Goal: Task Accomplishment & Management: Complete application form

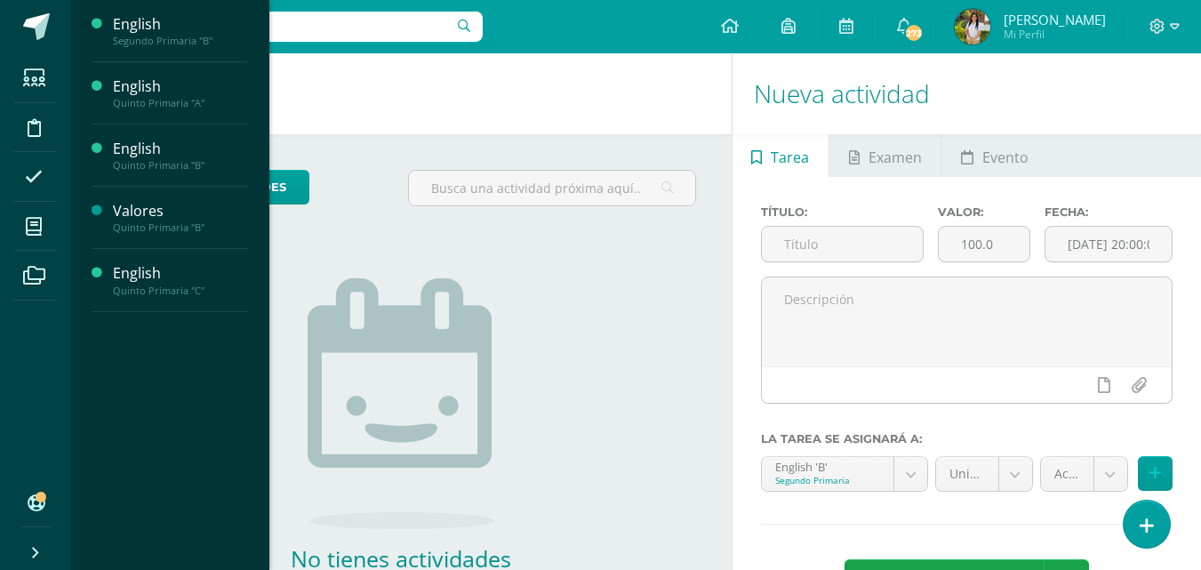
click at [181, 73] on span "Actividades" at bounding box center [166, 71] width 68 height 17
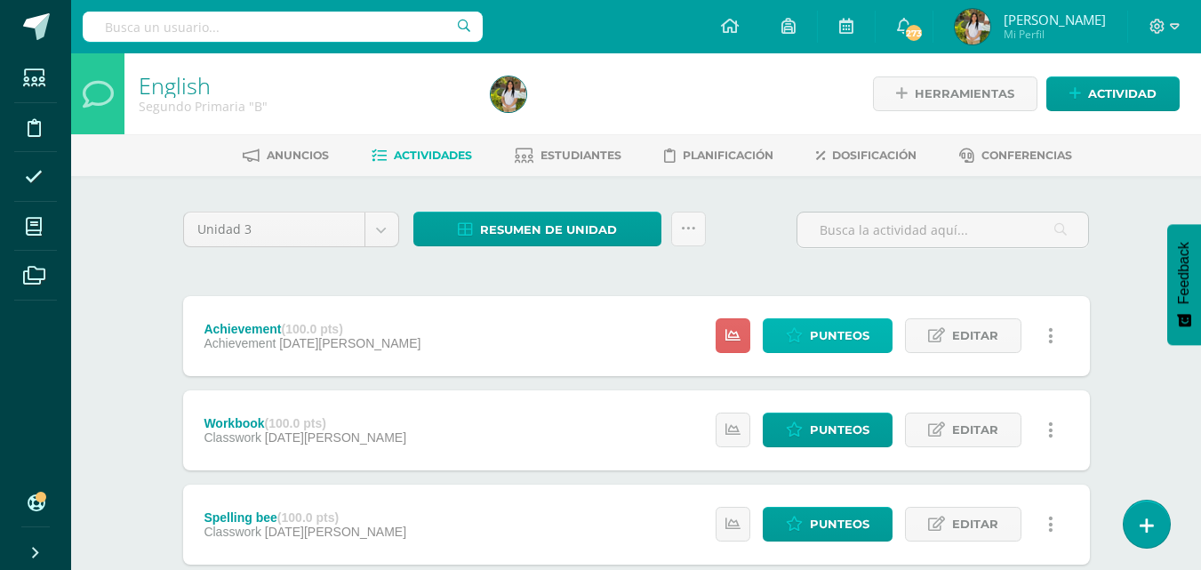
click at [828, 341] on span "Punteos" at bounding box center [840, 335] width 60 height 33
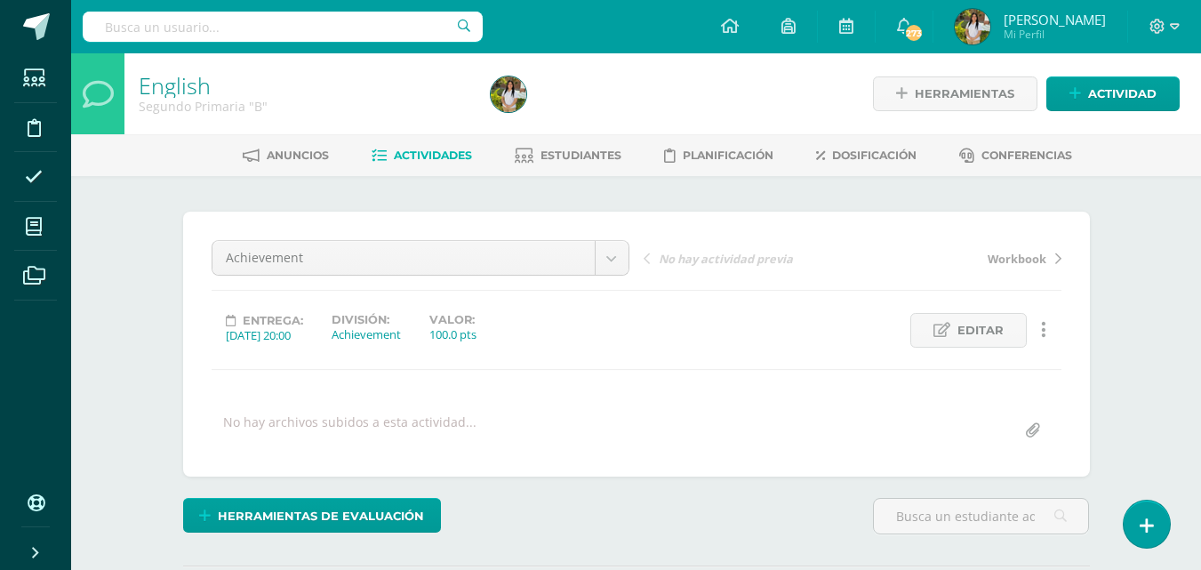
click at [1129, 286] on div "English Segundo Primaria "B" Herramientas Detalle de asistencias Actividad Anun…" at bounding box center [636, 378] width 1130 height 651
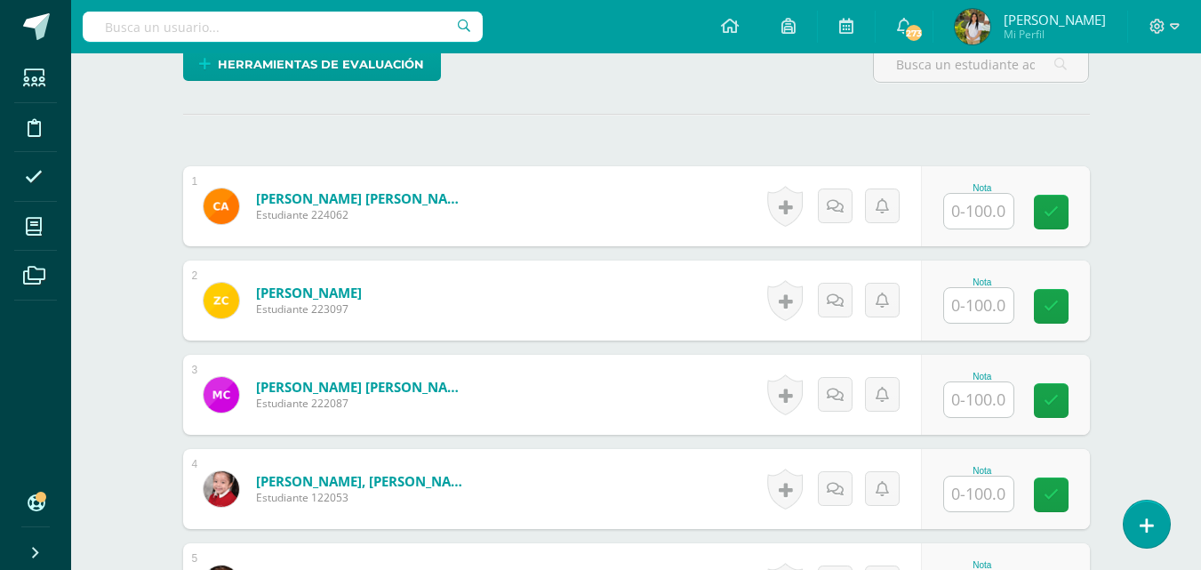
scroll to position [456, 0]
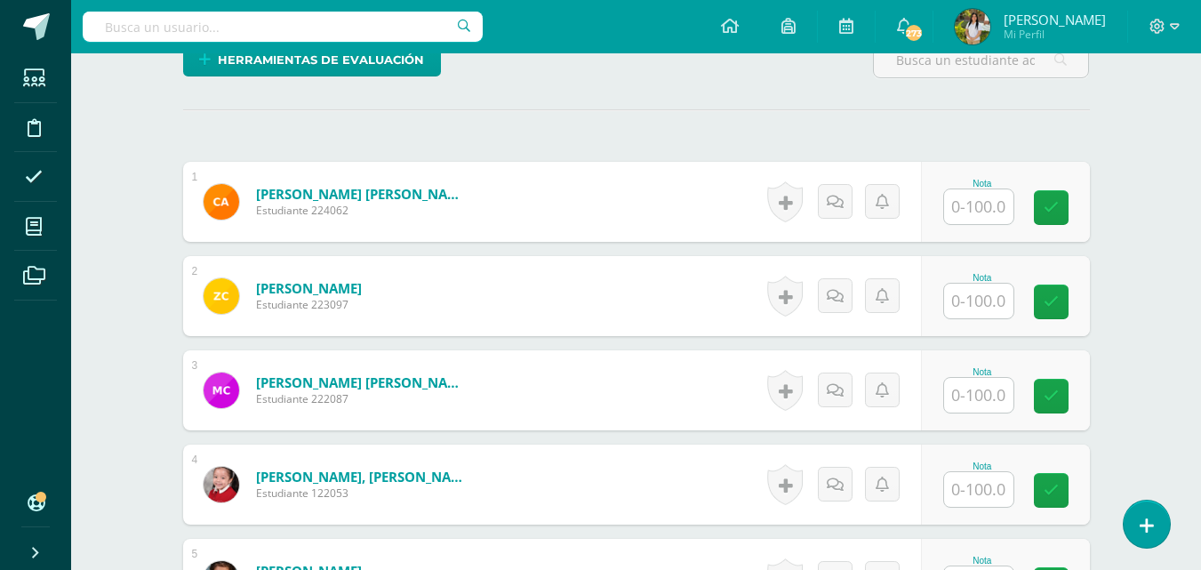
click at [977, 213] on input "text" at bounding box center [978, 206] width 69 height 35
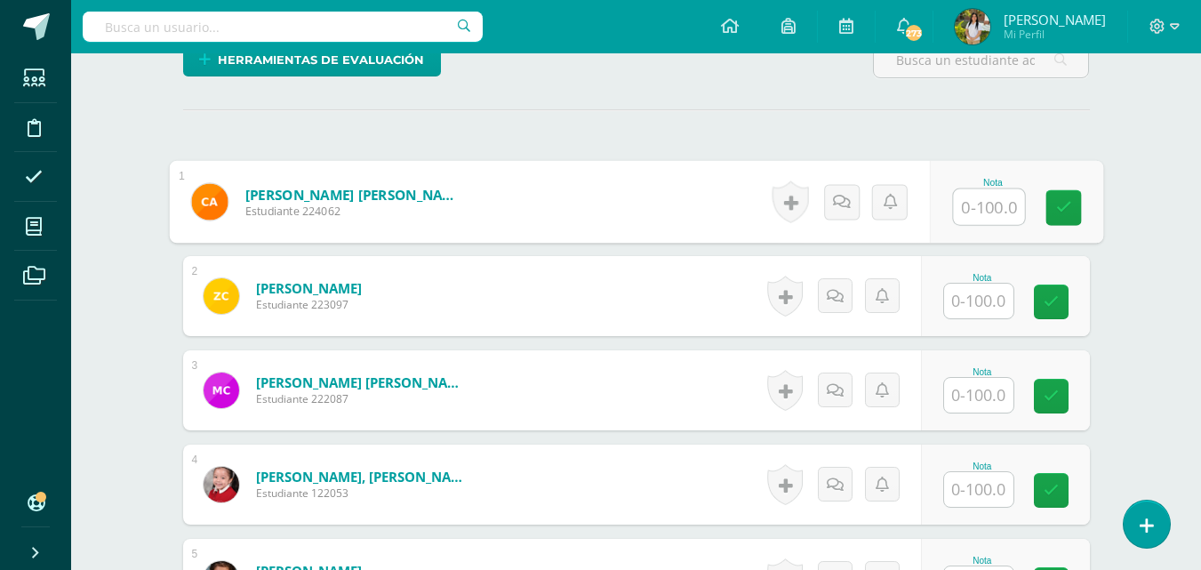
scroll to position [457, 0]
type input "34"
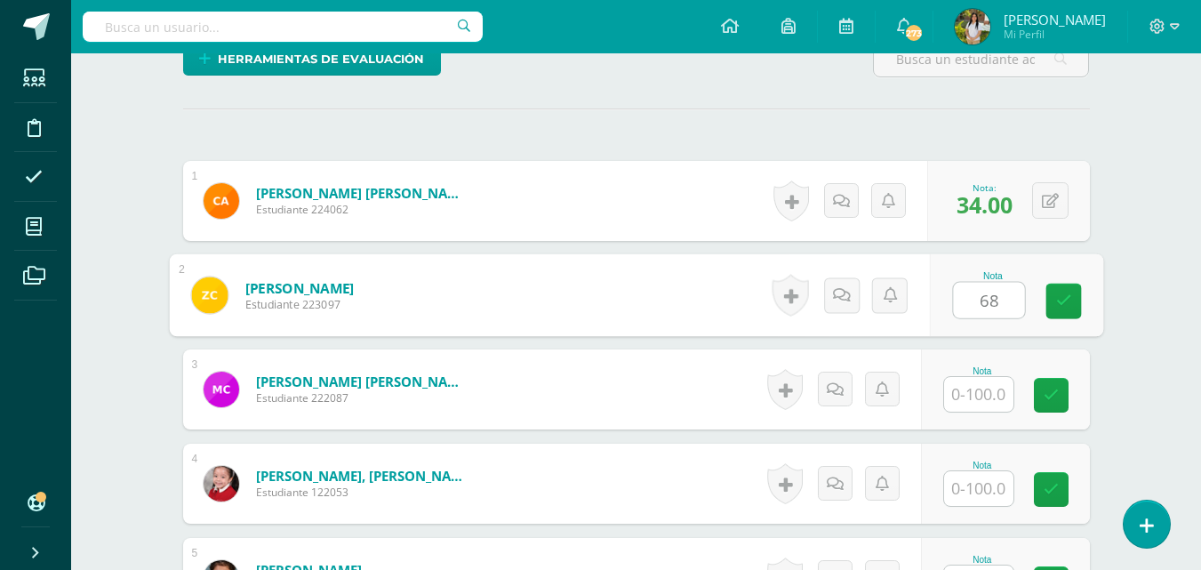
type input "68"
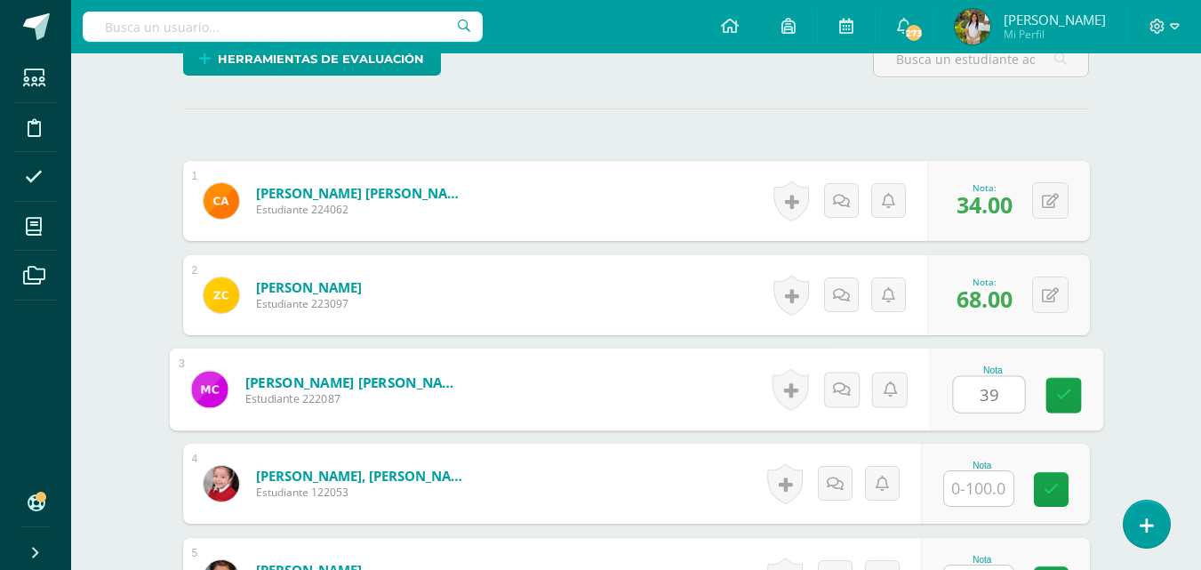
type input "39"
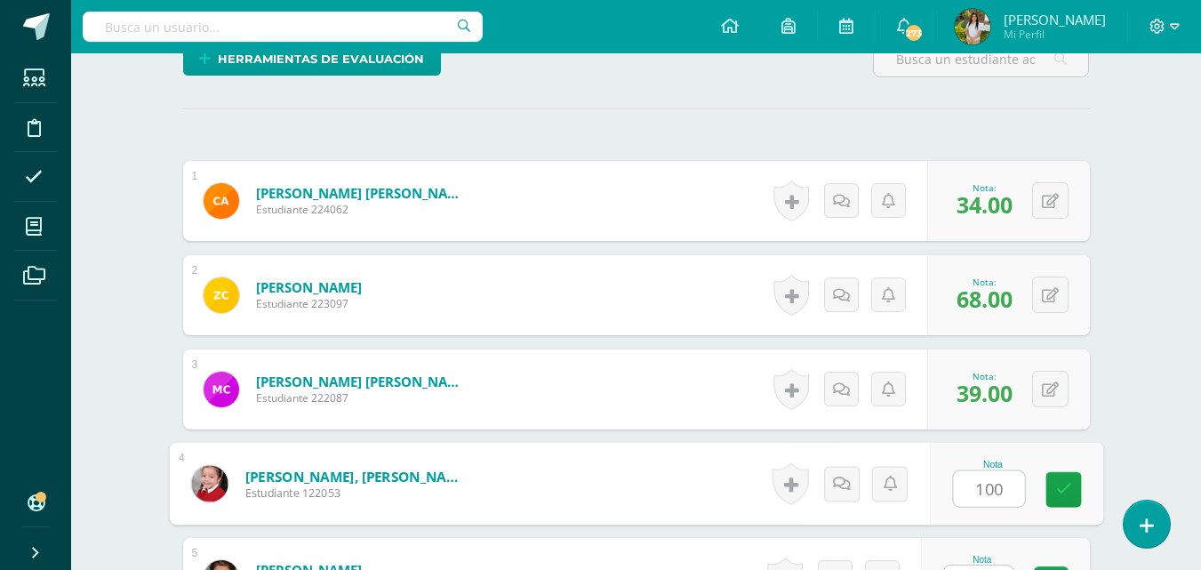
type input "100"
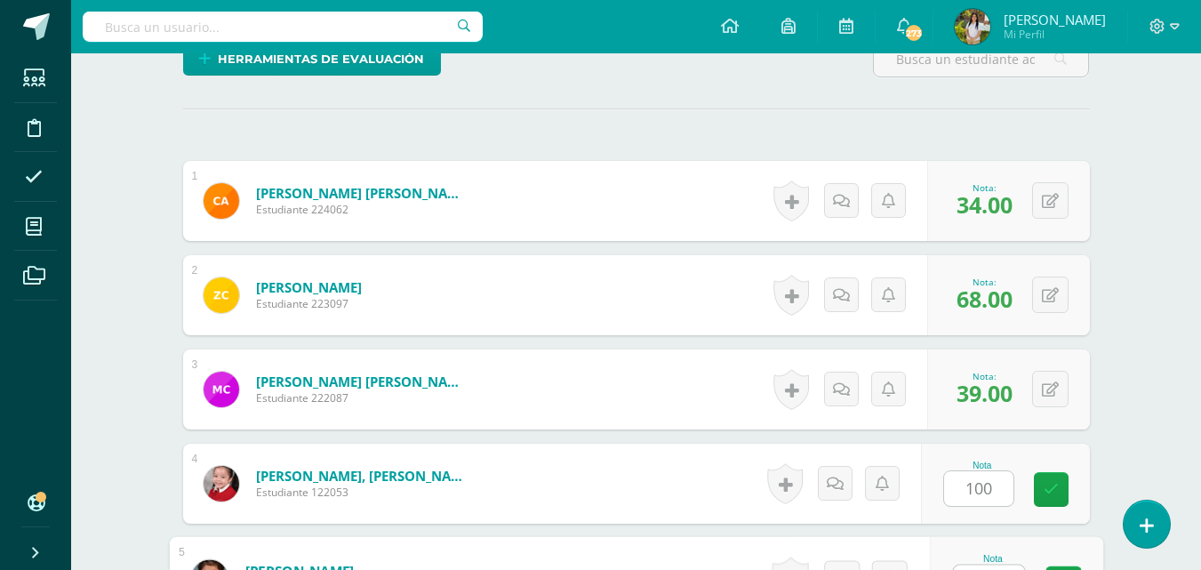
scroll to position [487, 0]
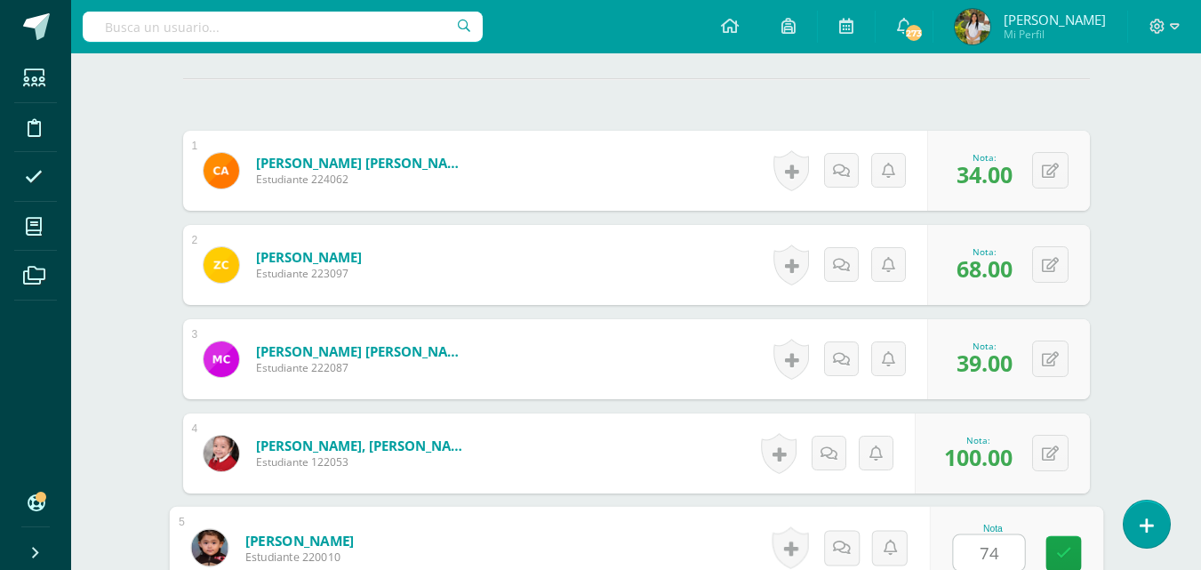
type input "74"
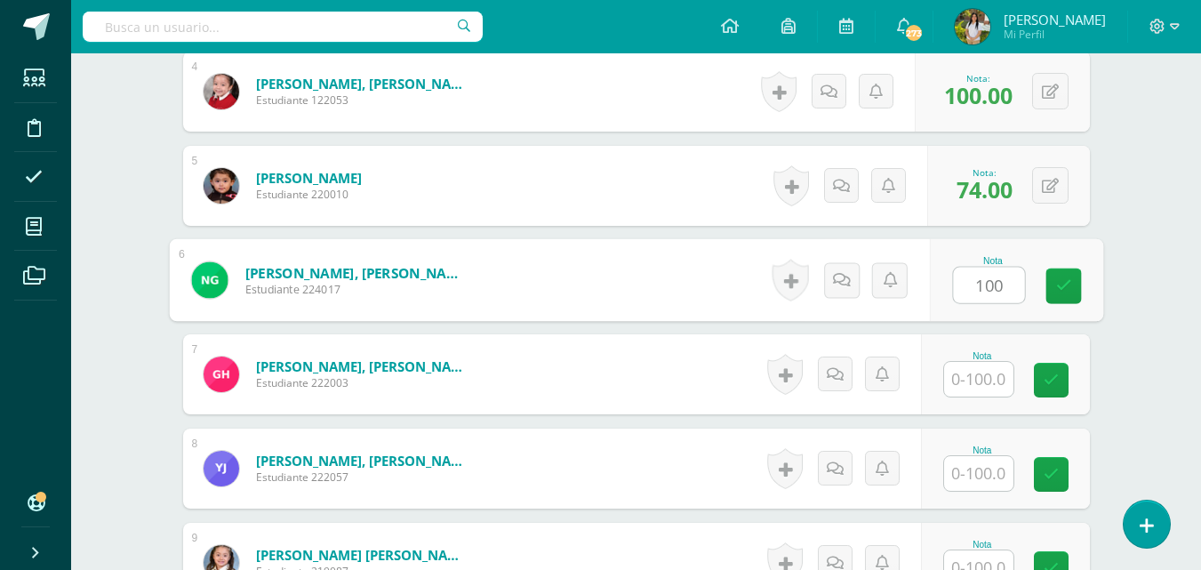
type input "100"
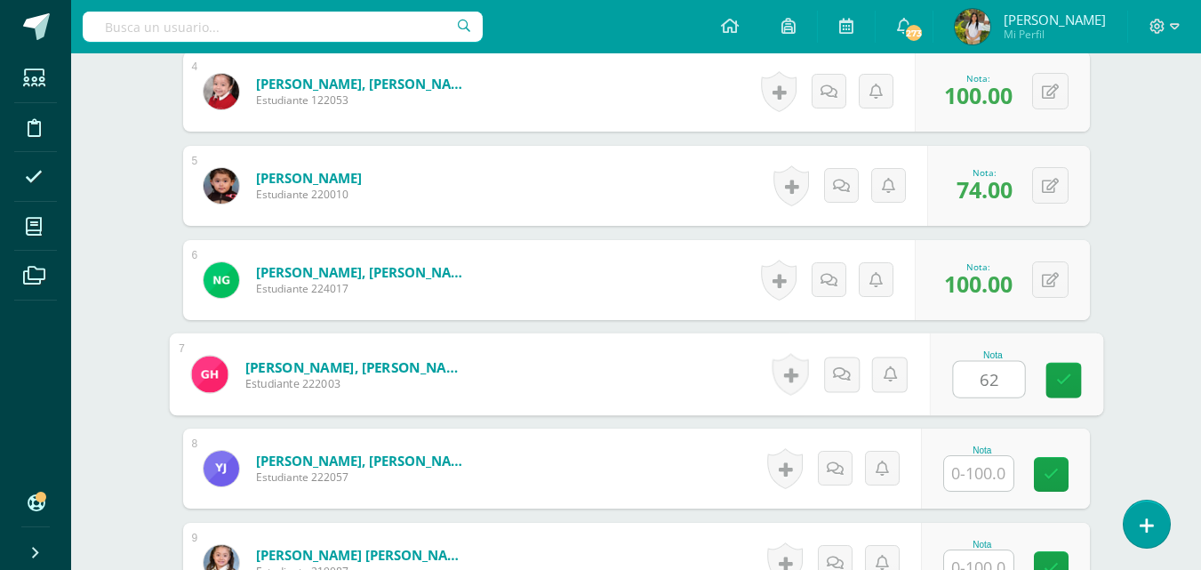
type input "62"
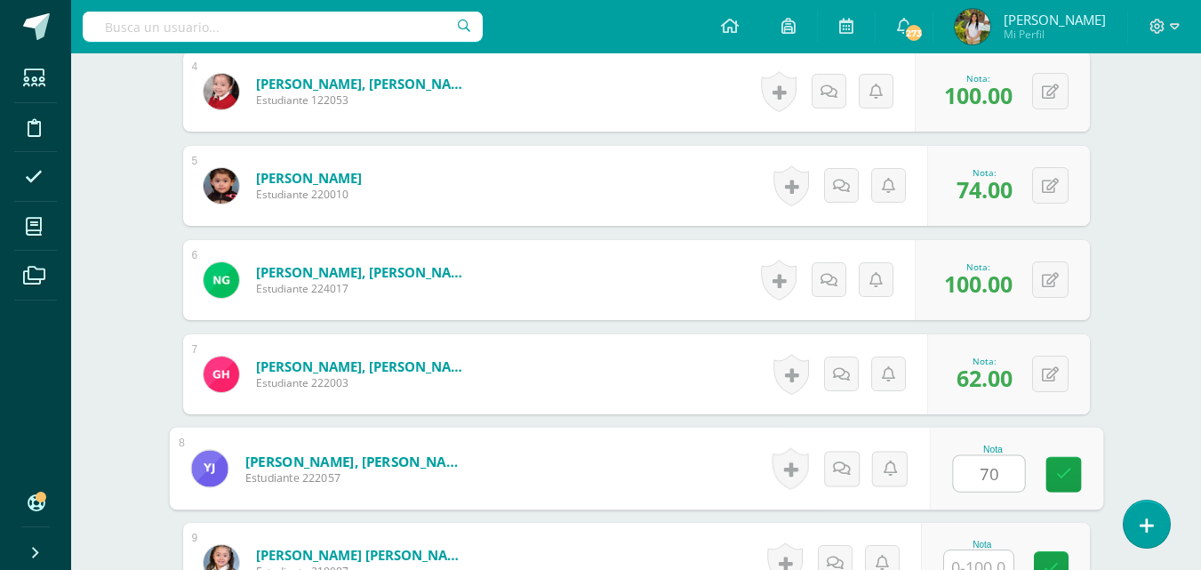
type input "70"
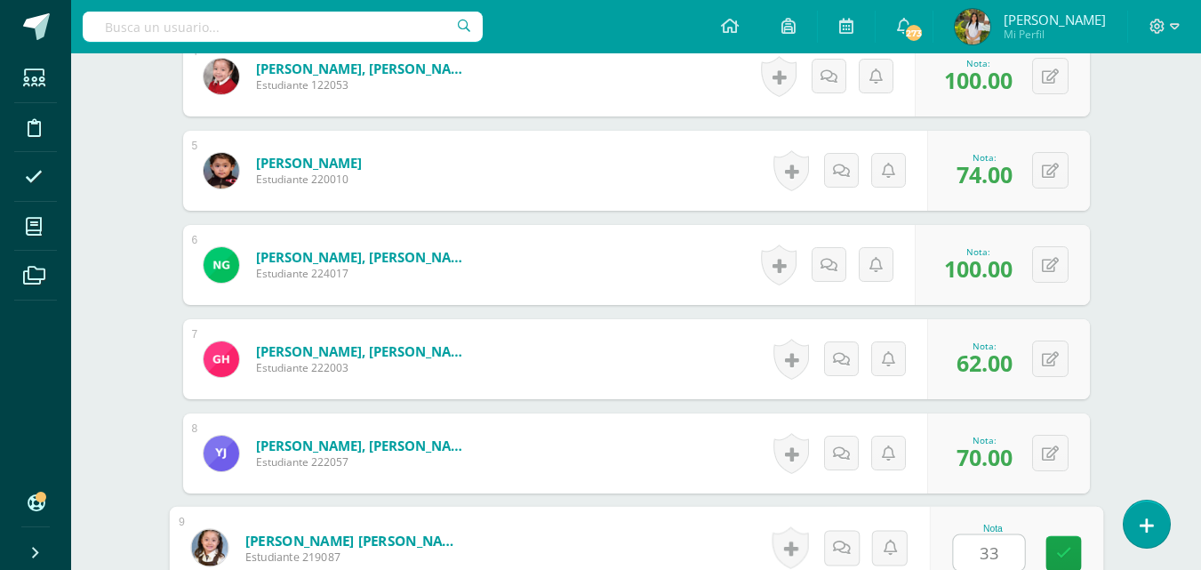
type input "33"
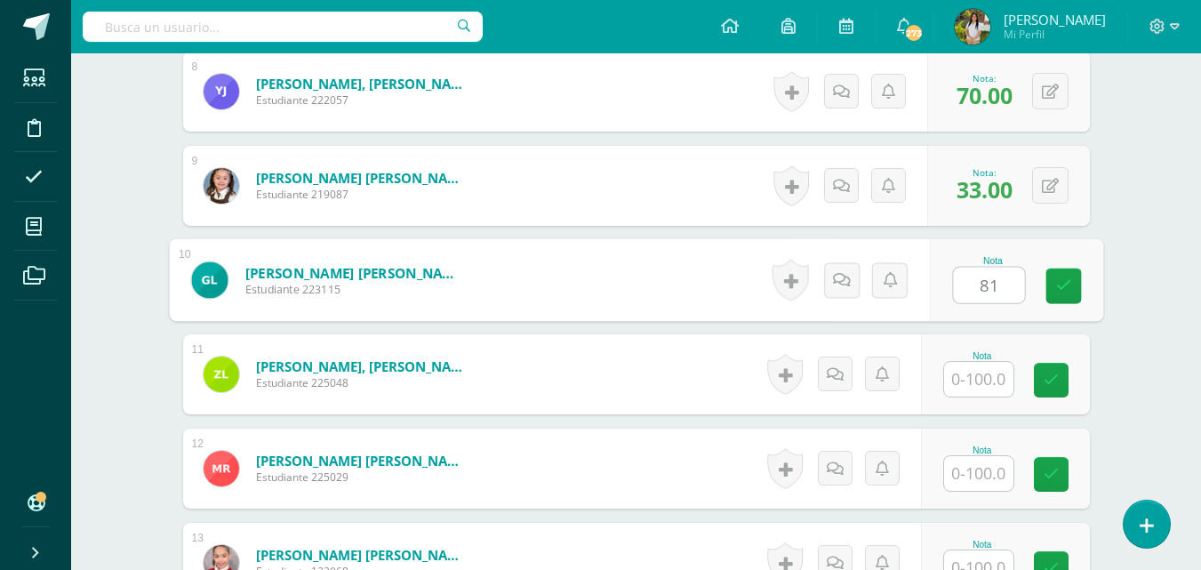
type input "81"
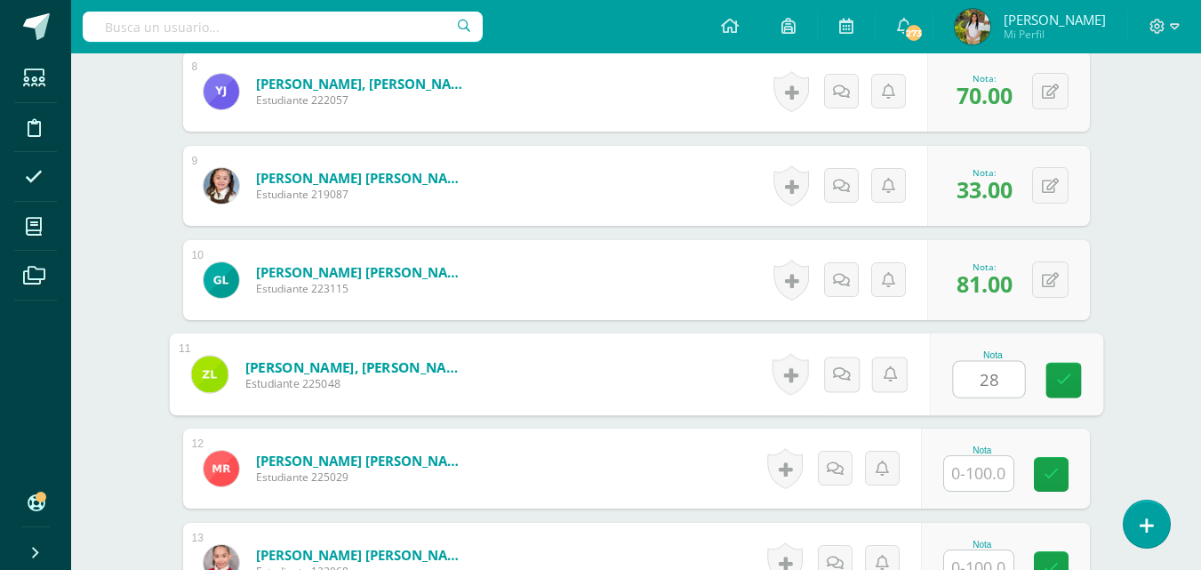
type input "28"
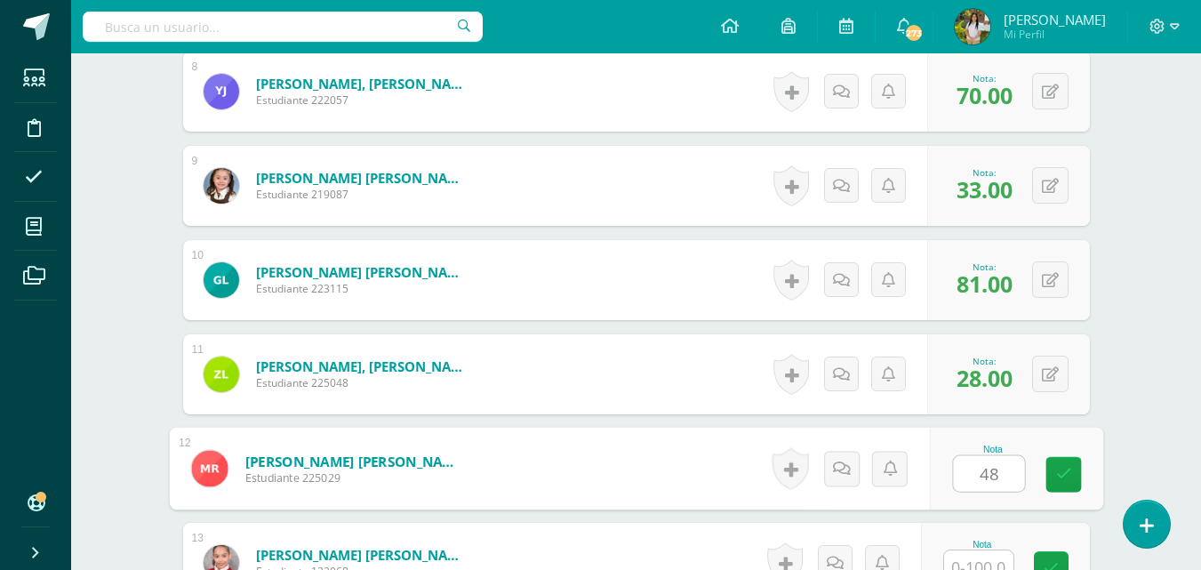
type input "48"
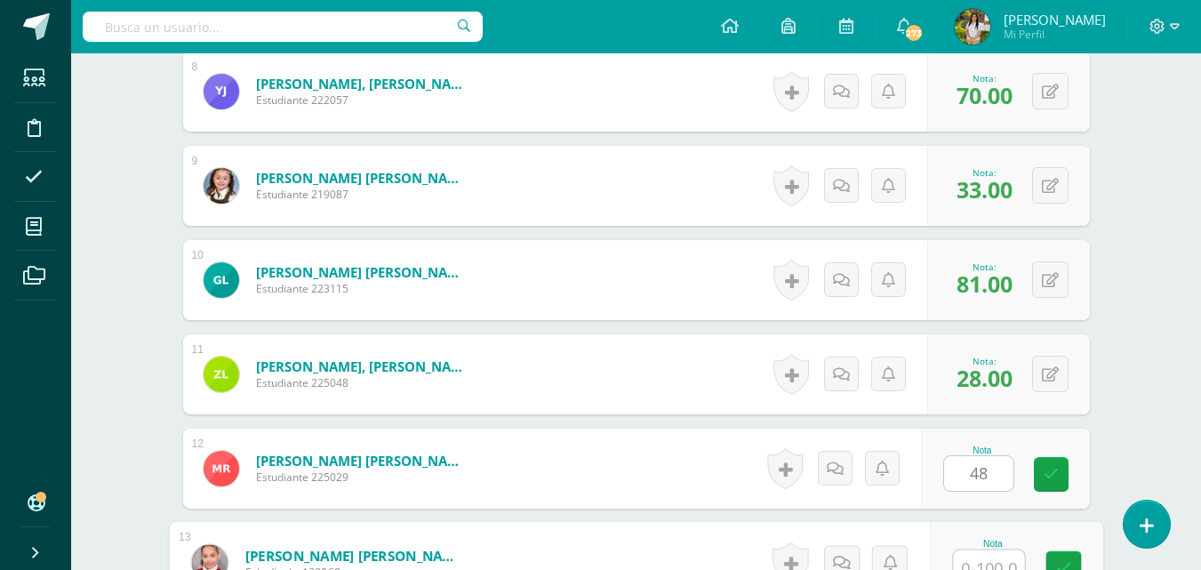
scroll to position [1241, 0]
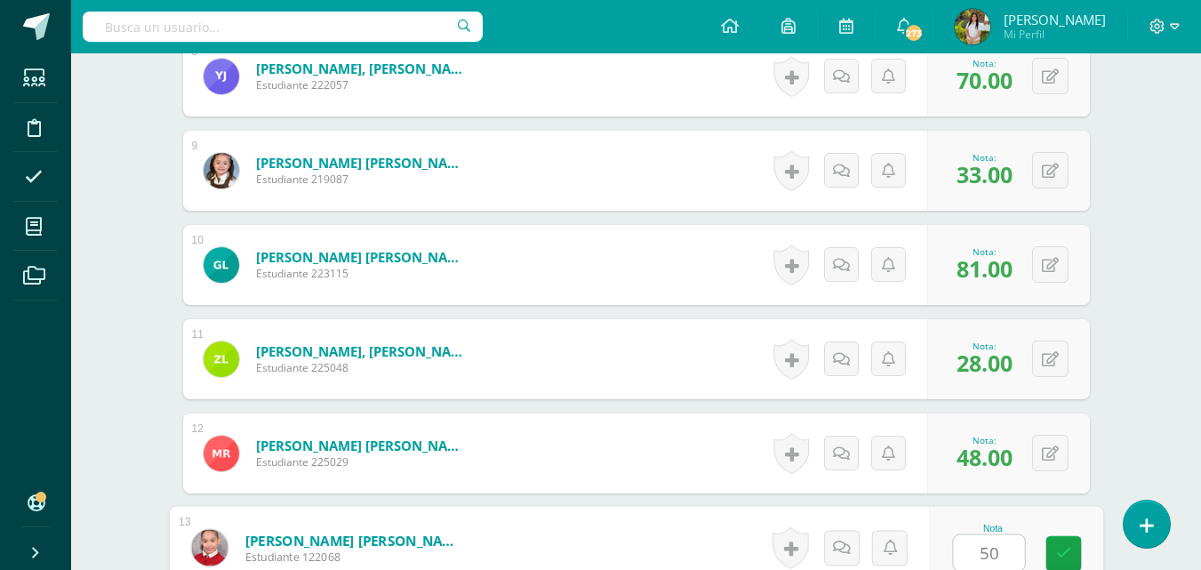
type input "50"
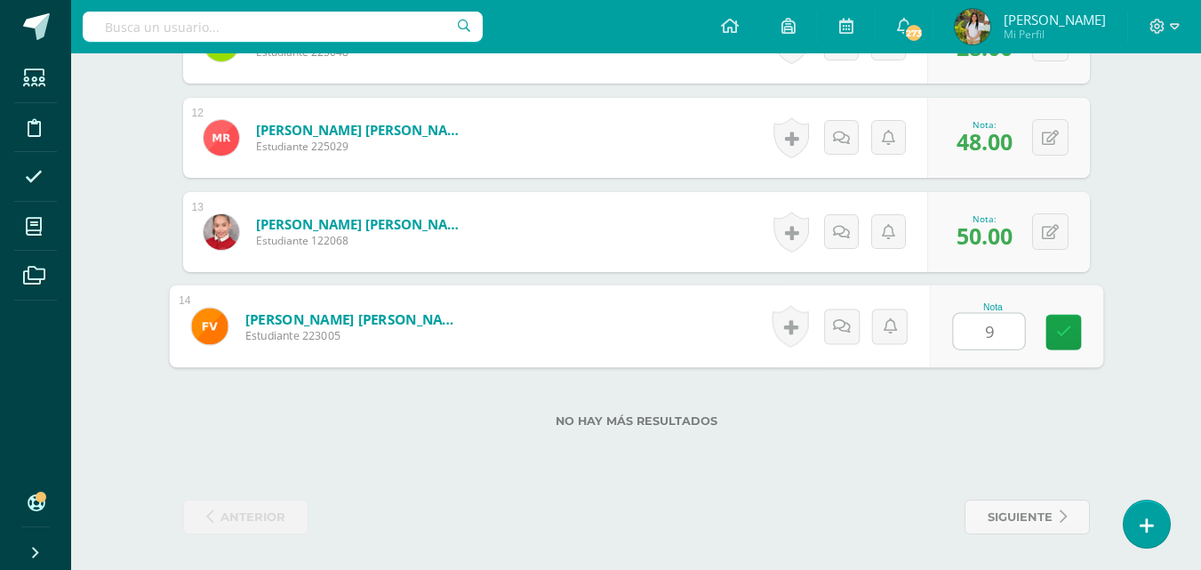
type input "92"
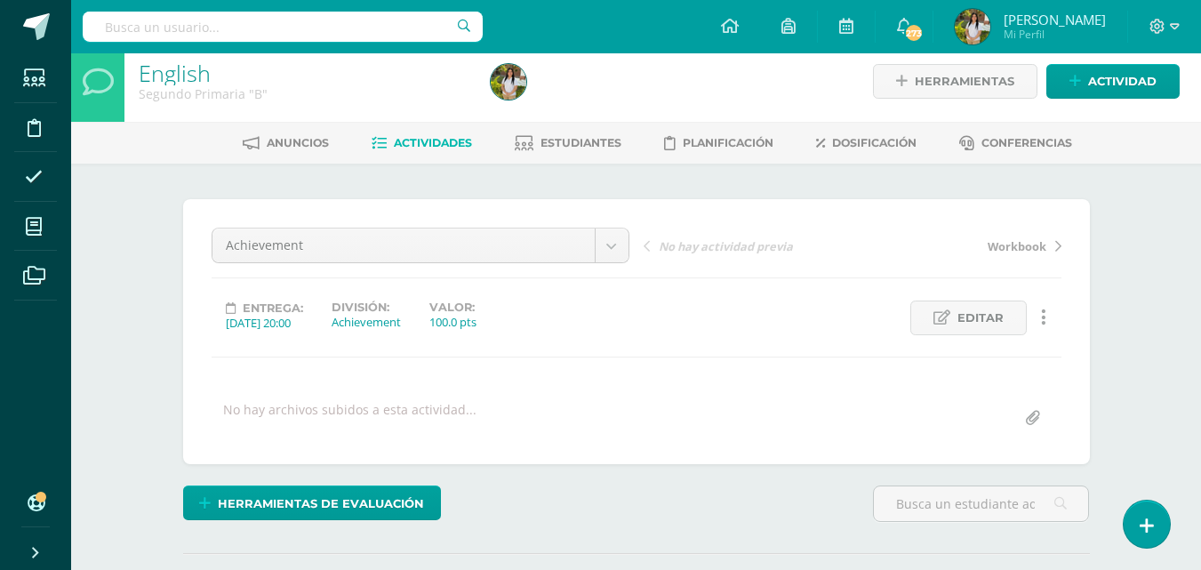
scroll to position [0, 0]
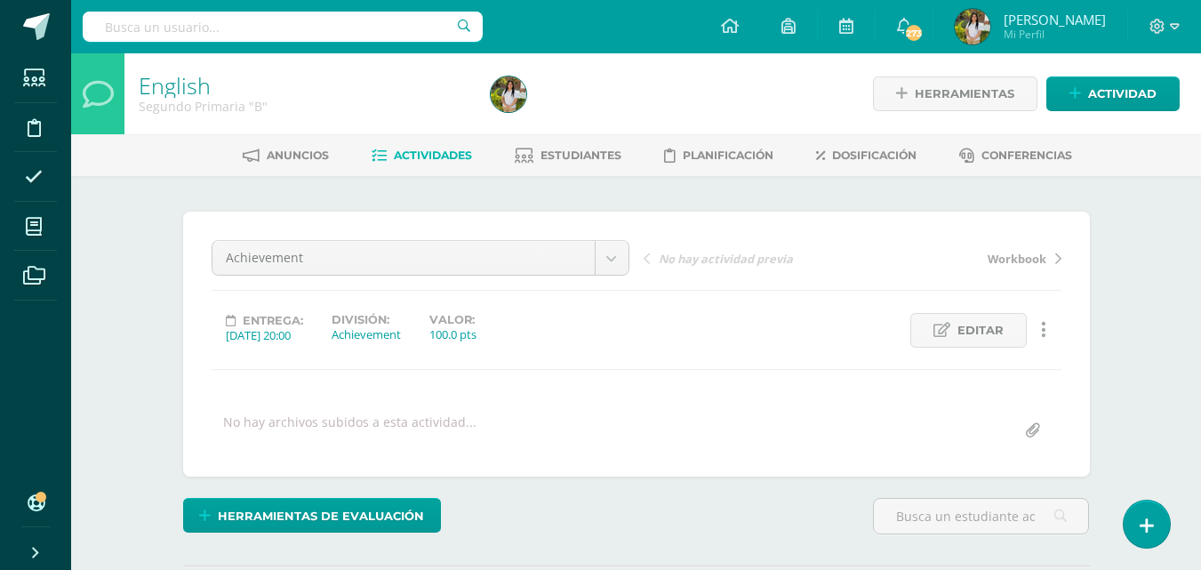
click at [439, 154] on span "Actividades" at bounding box center [433, 154] width 78 height 13
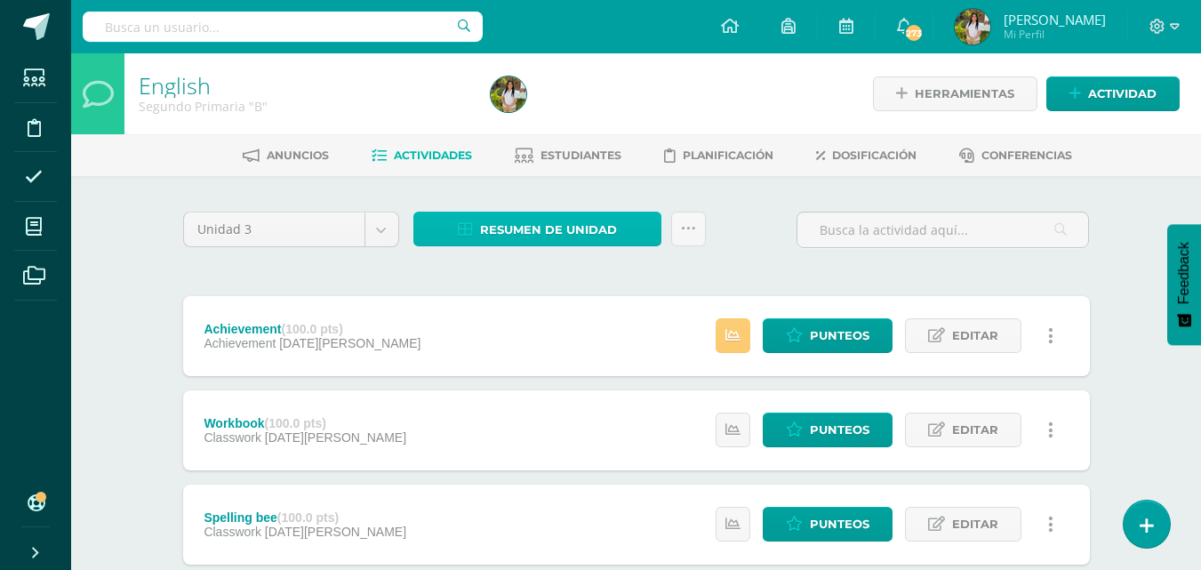
click at [569, 236] on span "Resumen de unidad" at bounding box center [548, 229] width 137 height 33
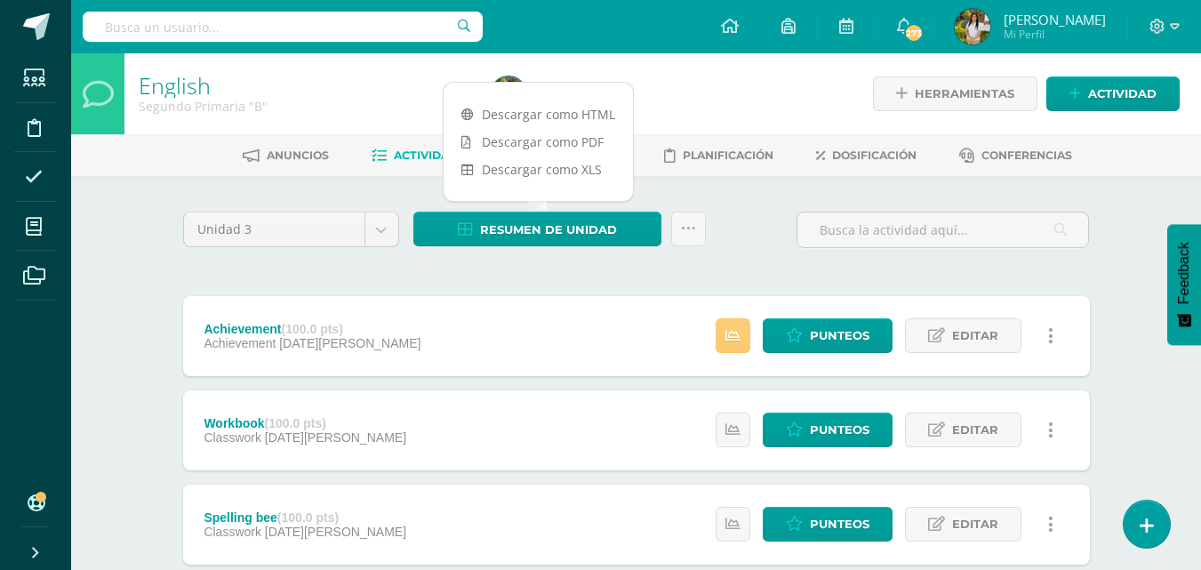
click at [583, 145] on link "Descargar como PDF" at bounding box center [538, 142] width 189 height 28
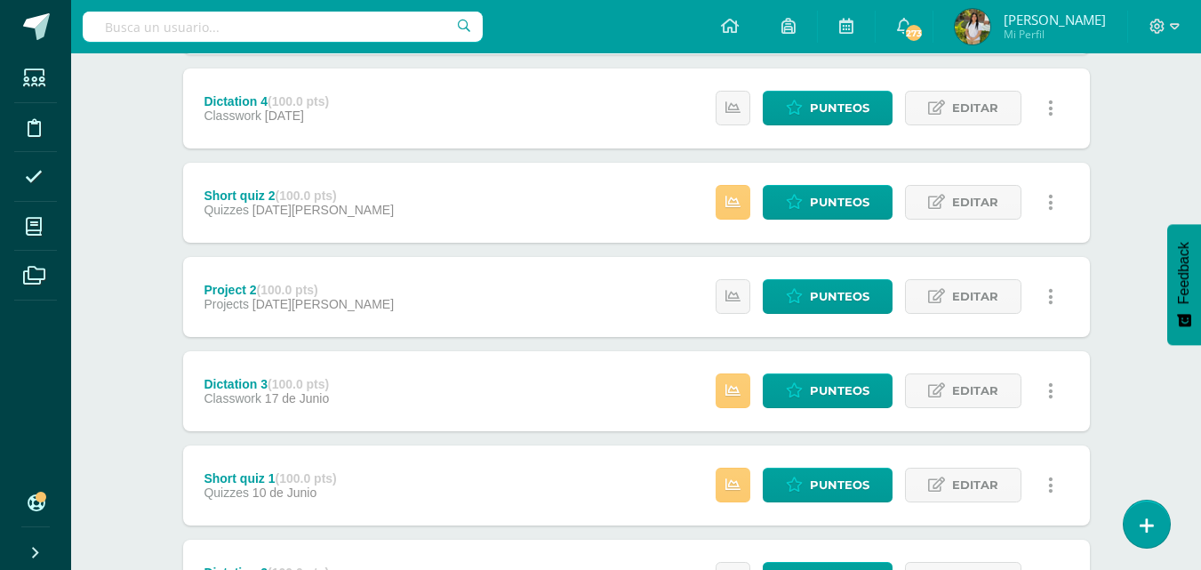
scroll to position [640, 0]
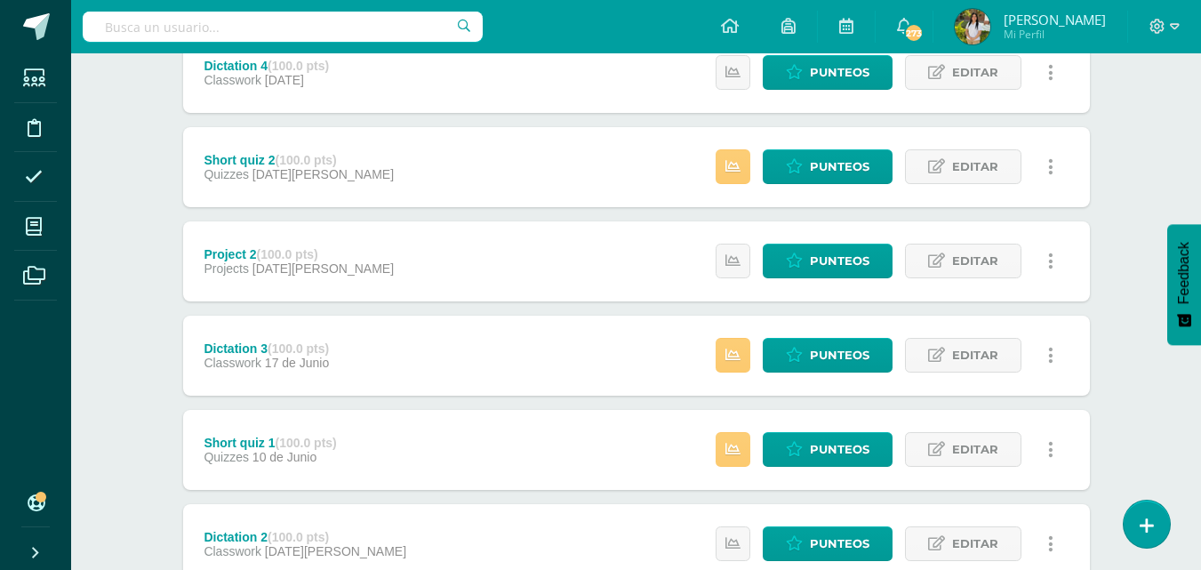
click at [139, 346] on div "English Segundo Primaria "B" Herramientas Detalle de asistencias Actividad Anun…" at bounding box center [636, 151] width 1130 height 1477
click at [796, 353] on icon at bounding box center [794, 355] width 17 height 15
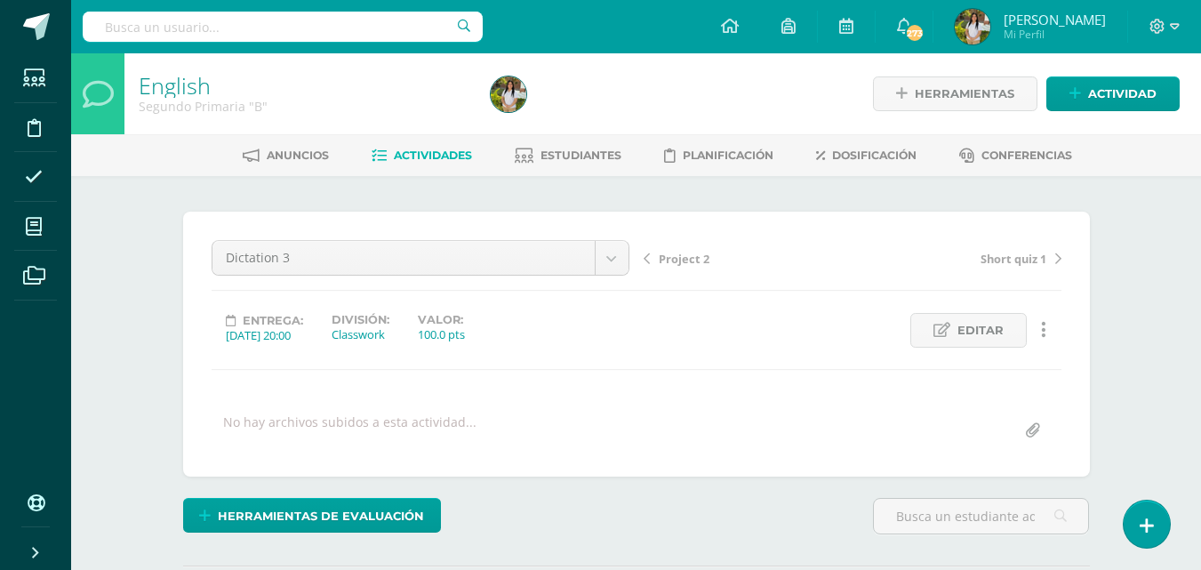
click at [1147, 285] on div "English Segundo Primaria "B" Herramientas Detalle de asistencias Actividad Anun…" at bounding box center [636, 378] width 1130 height 651
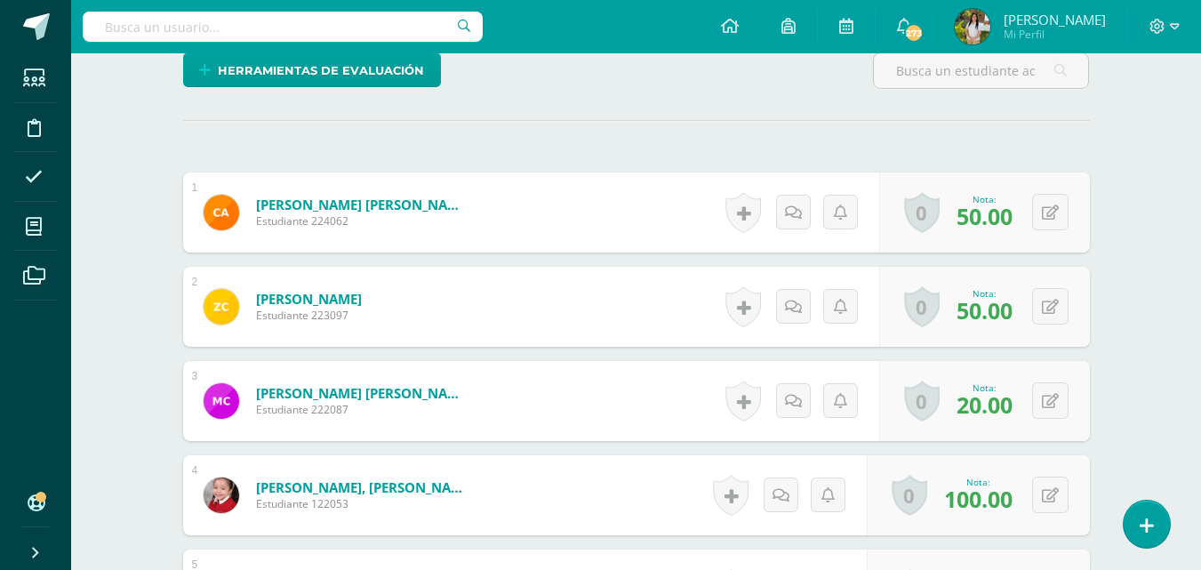
scroll to position [476, 0]
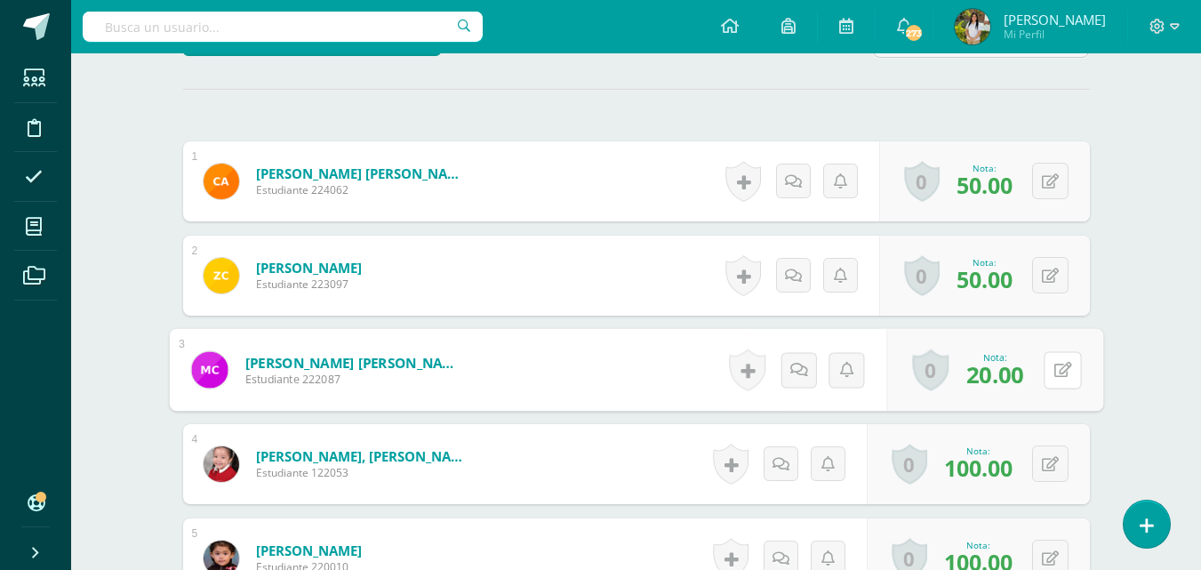
click at [1051, 370] on button at bounding box center [1062, 369] width 37 height 37
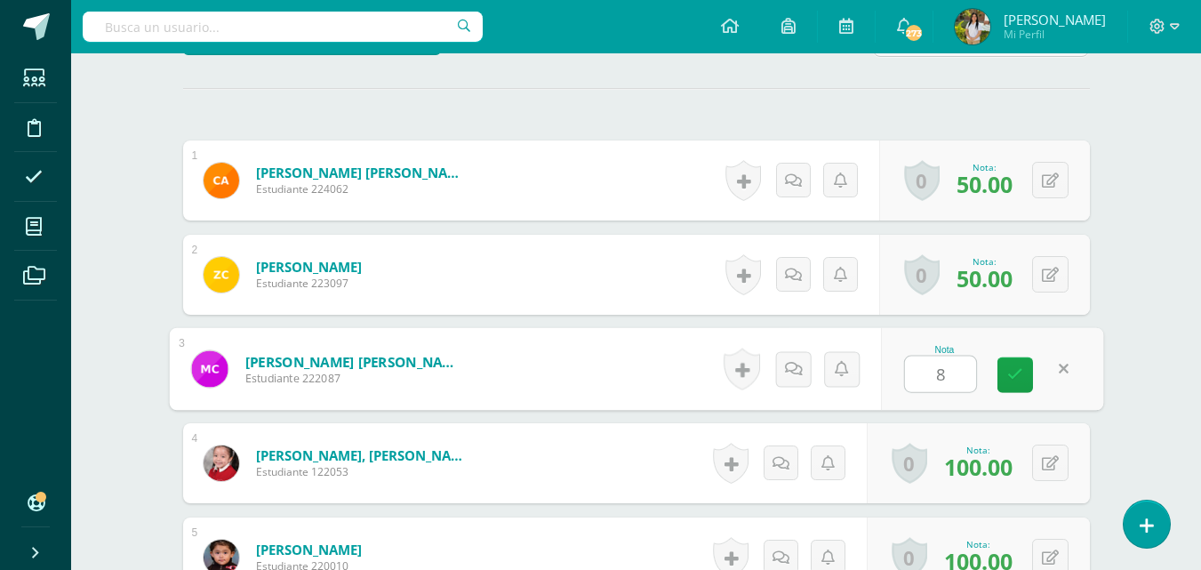
type input "80"
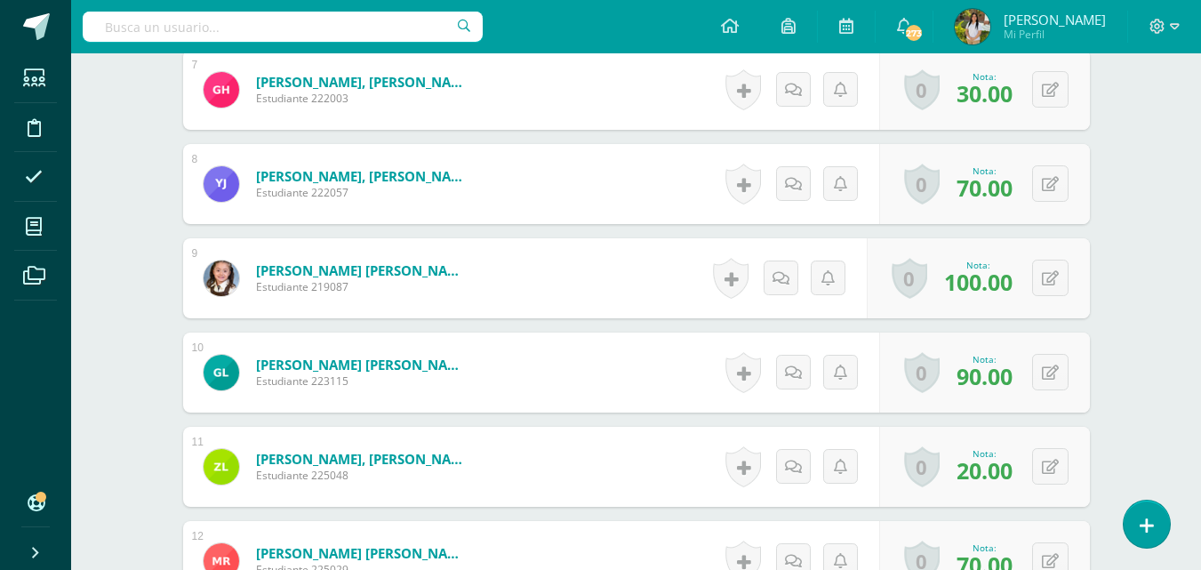
scroll to position [1188, 0]
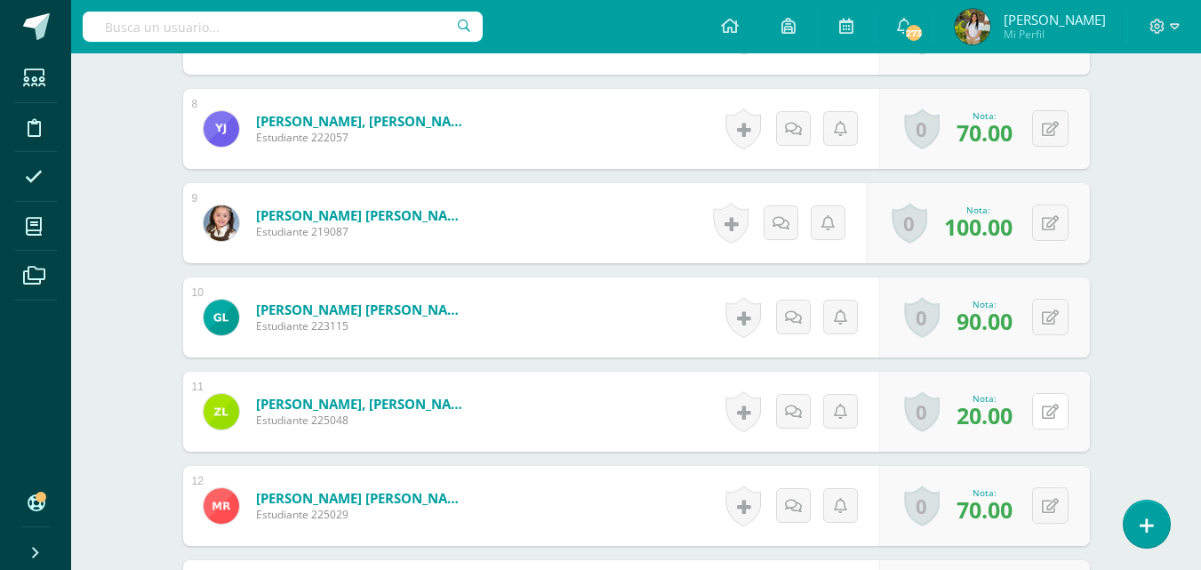
click at [1056, 407] on icon at bounding box center [1050, 411] width 17 height 15
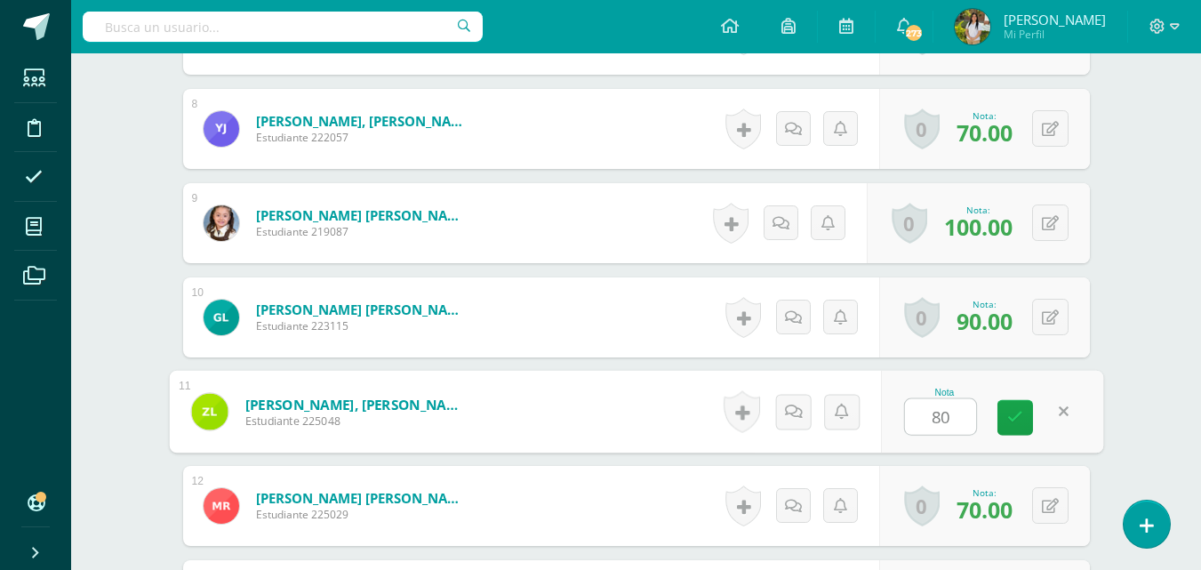
type input "8"
type input "60"
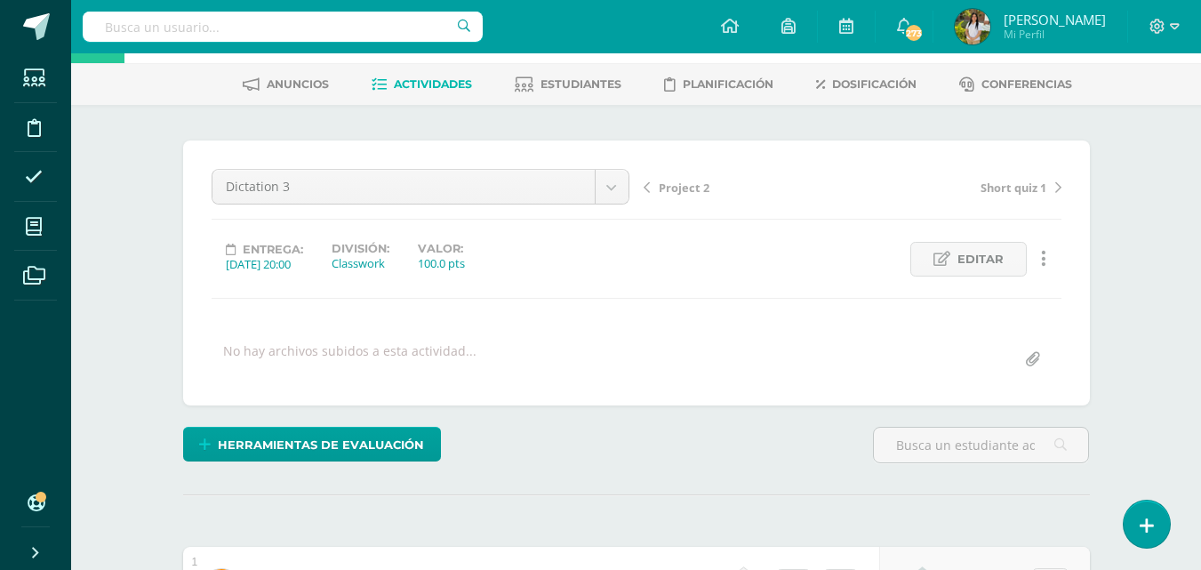
scroll to position [0, 0]
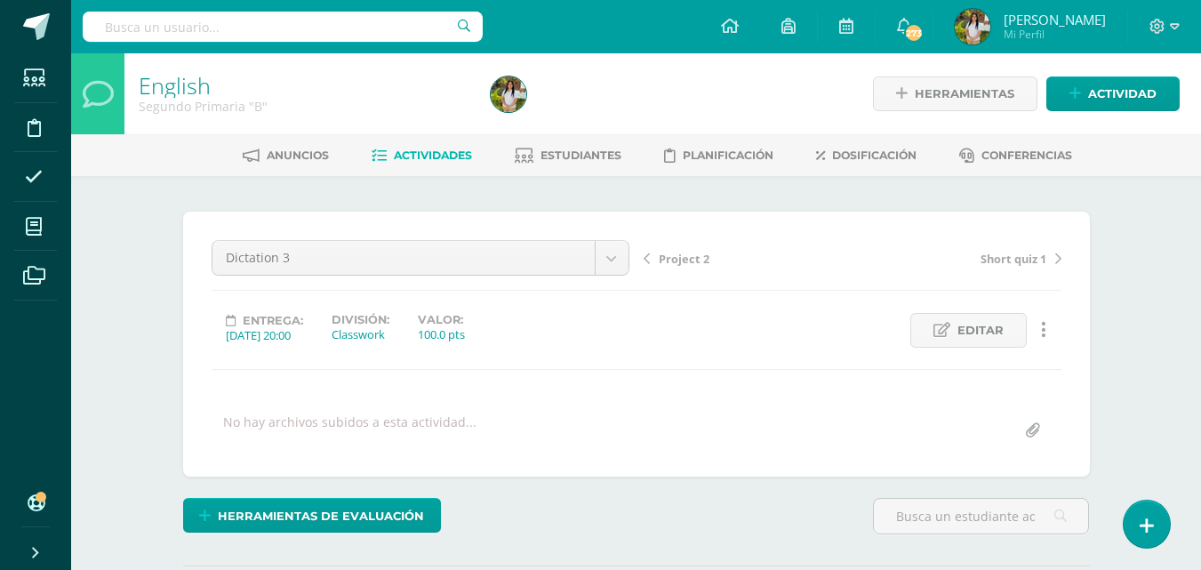
click at [433, 151] on span "Actividades" at bounding box center [433, 154] width 78 height 13
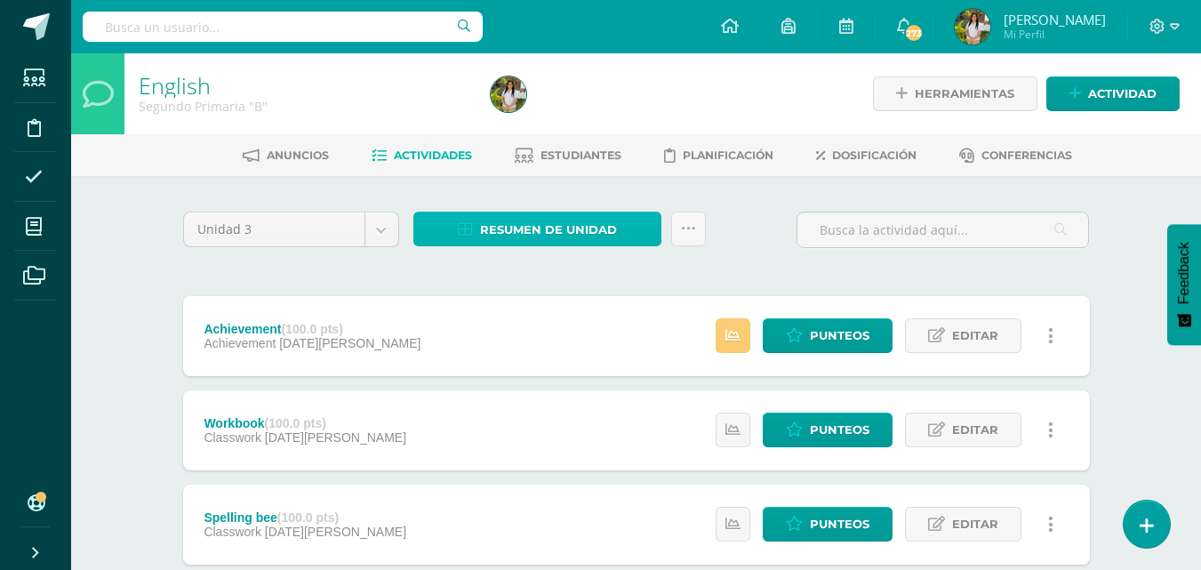
click at [612, 219] on span "Resumen de unidad" at bounding box center [548, 229] width 137 height 33
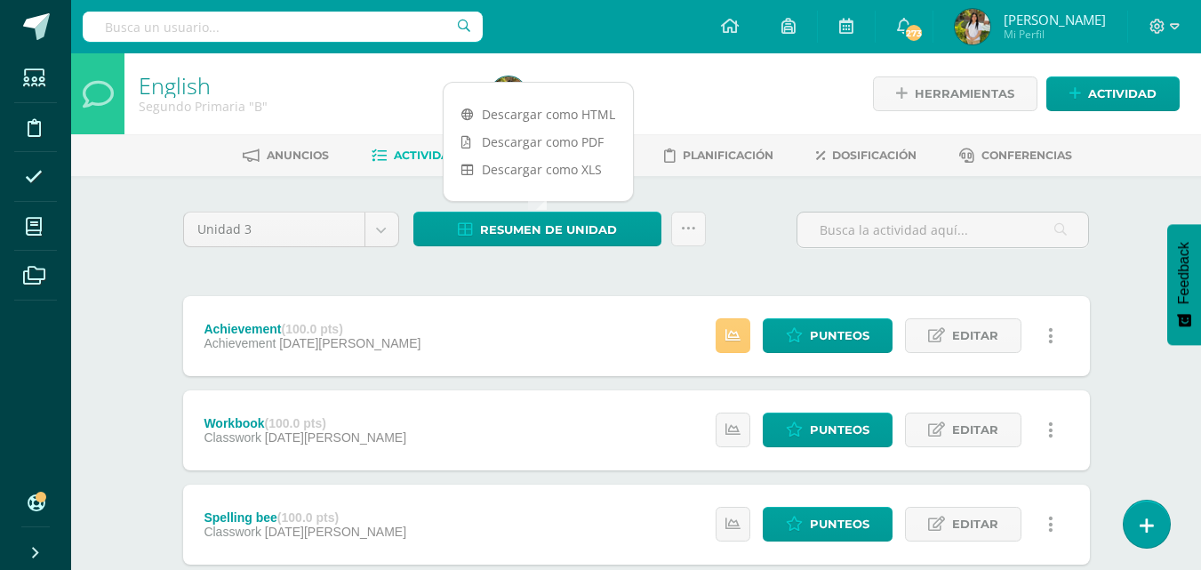
click at [599, 149] on link "Descargar como PDF" at bounding box center [538, 142] width 189 height 28
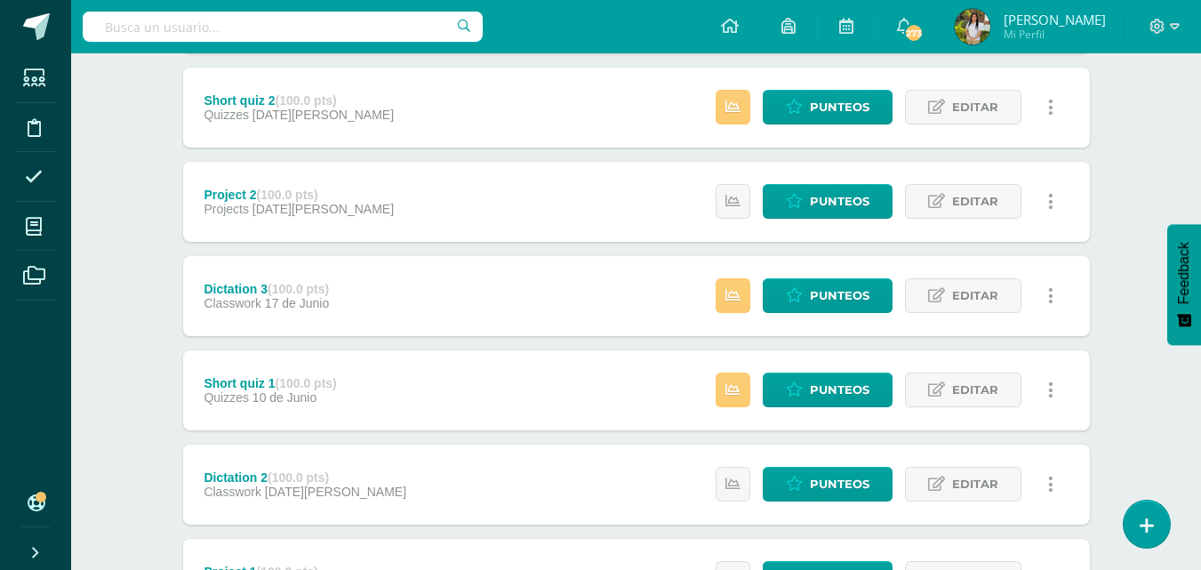
scroll to position [695, 0]
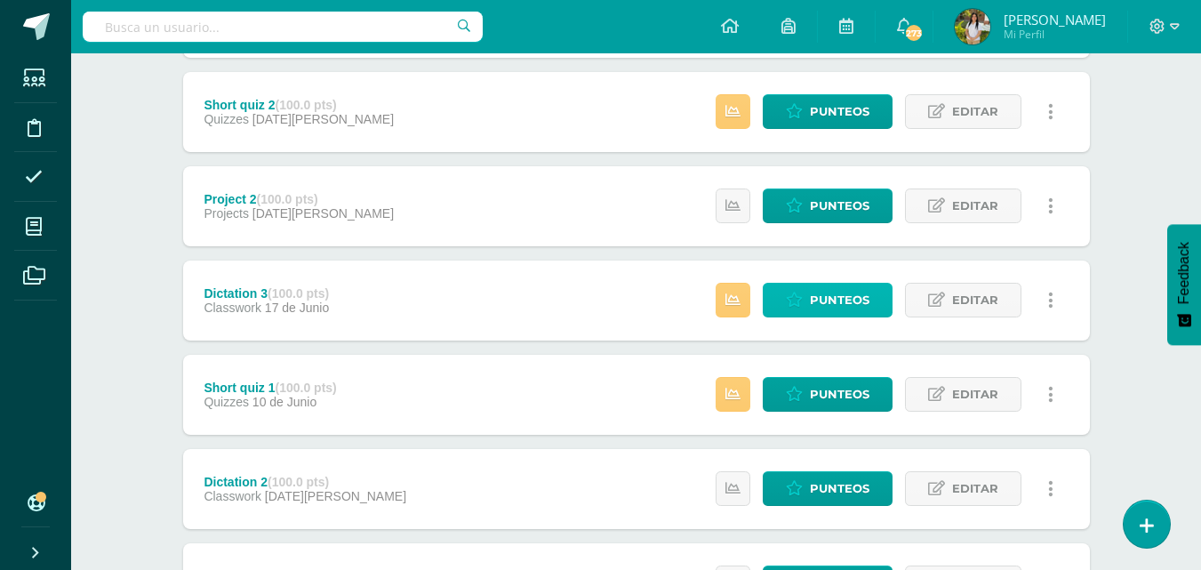
click at [879, 302] on link "Punteos" at bounding box center [828, 300] width 130 height 35
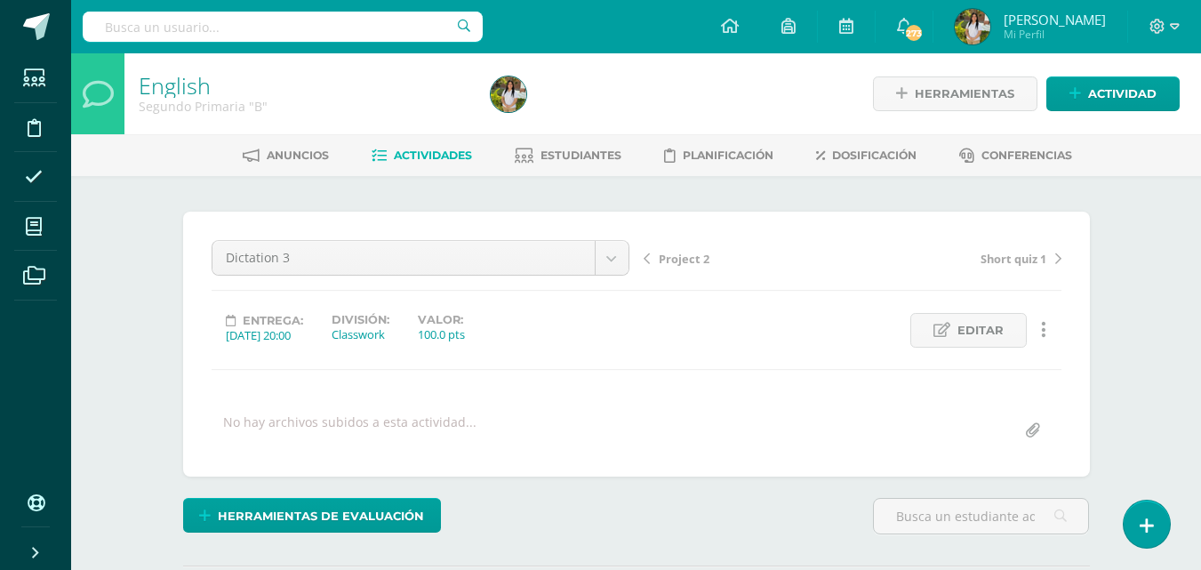
click at [1160, 264] on div "English Segundo Primaria "B" Herramientas Detalle de asistencias Actividad Anun…" at bounding box center [636, 378] width 1130 height 651
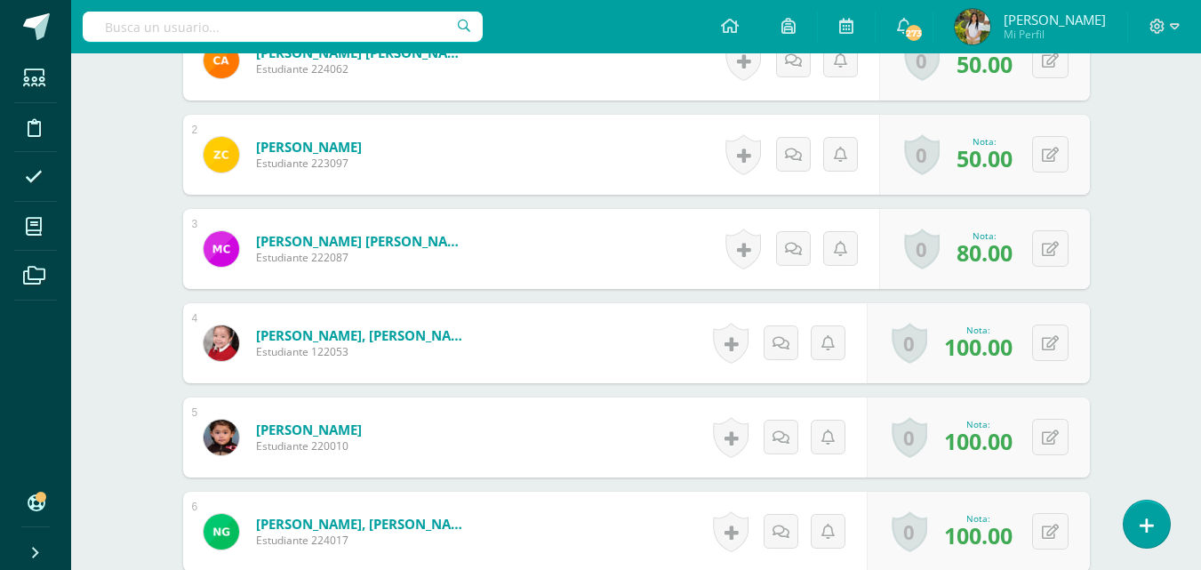
scroll to position [599, 0]
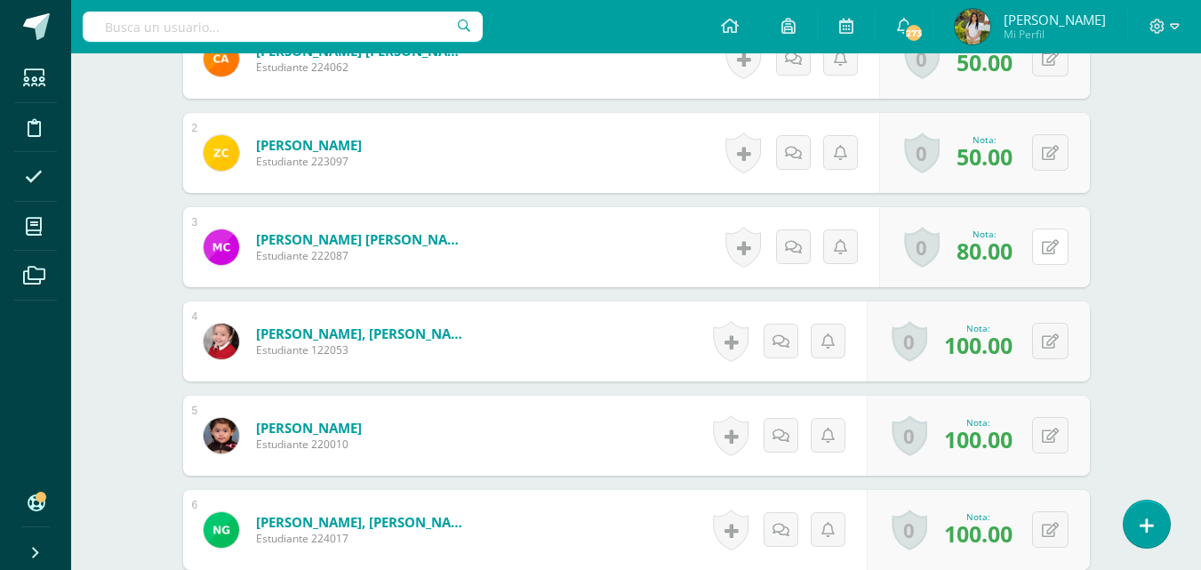
click at [1054, 245] on icon at bounding box center [1050, 247] width 17 height 15
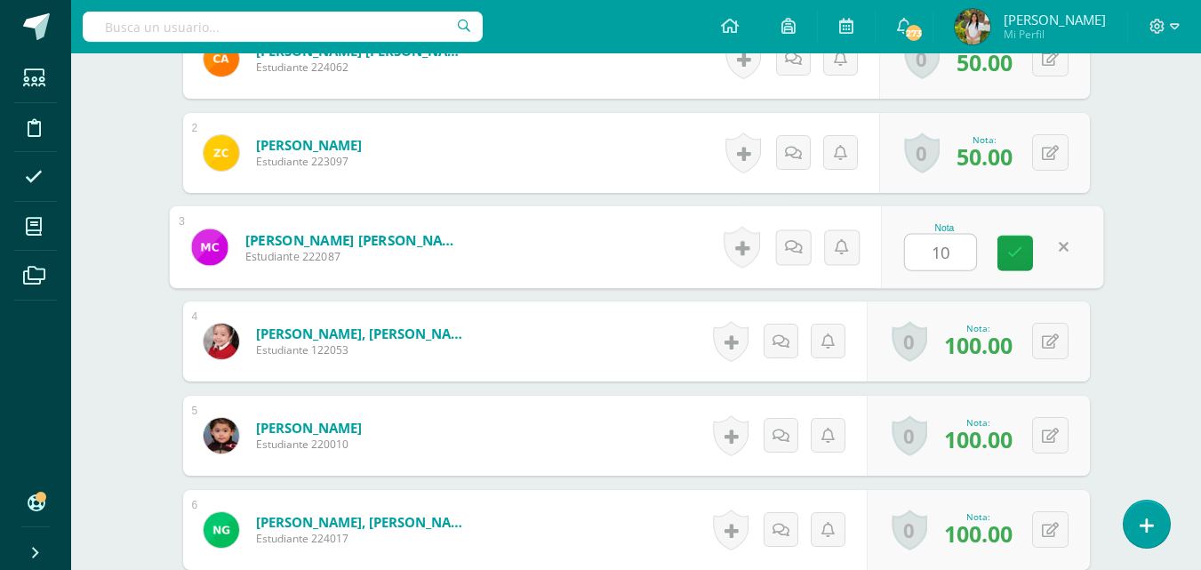
type input "100"
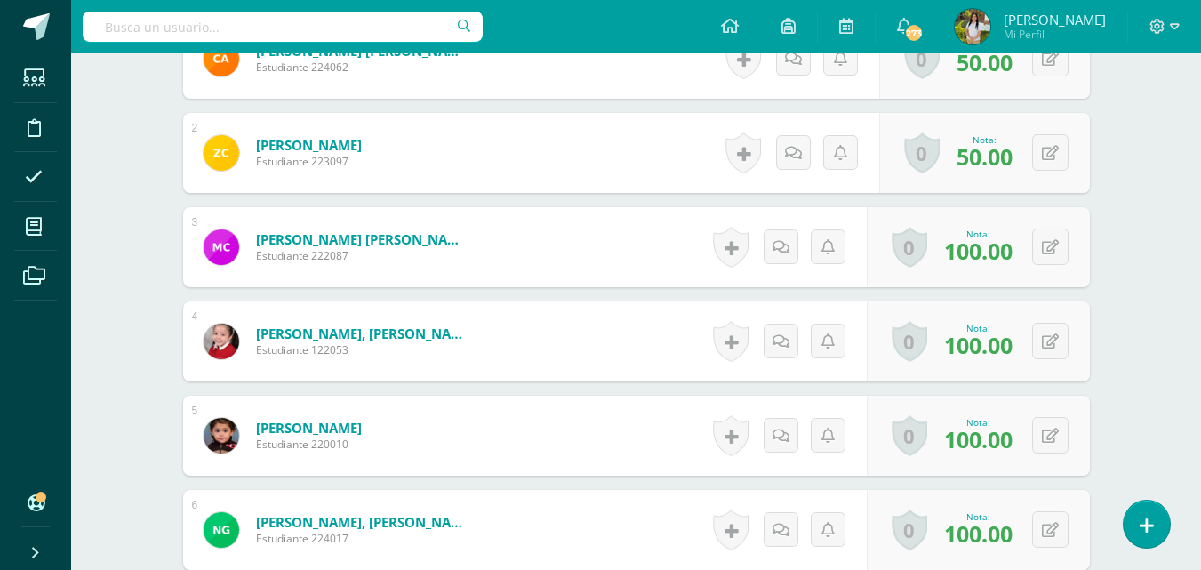
click at [1137, 288] on div "English Segundo Primaria "B" Herramientas Detalle de asistencias Actividad Anun…" at bounding box center [636, 490] width 1130 height 2073
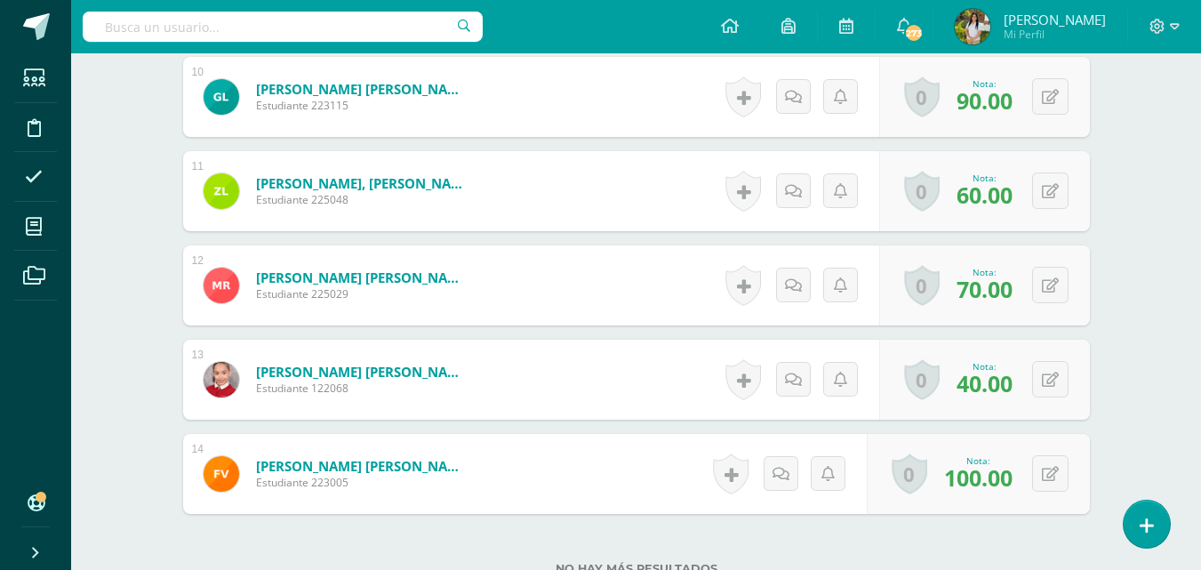
scroll to position [1379, 0]
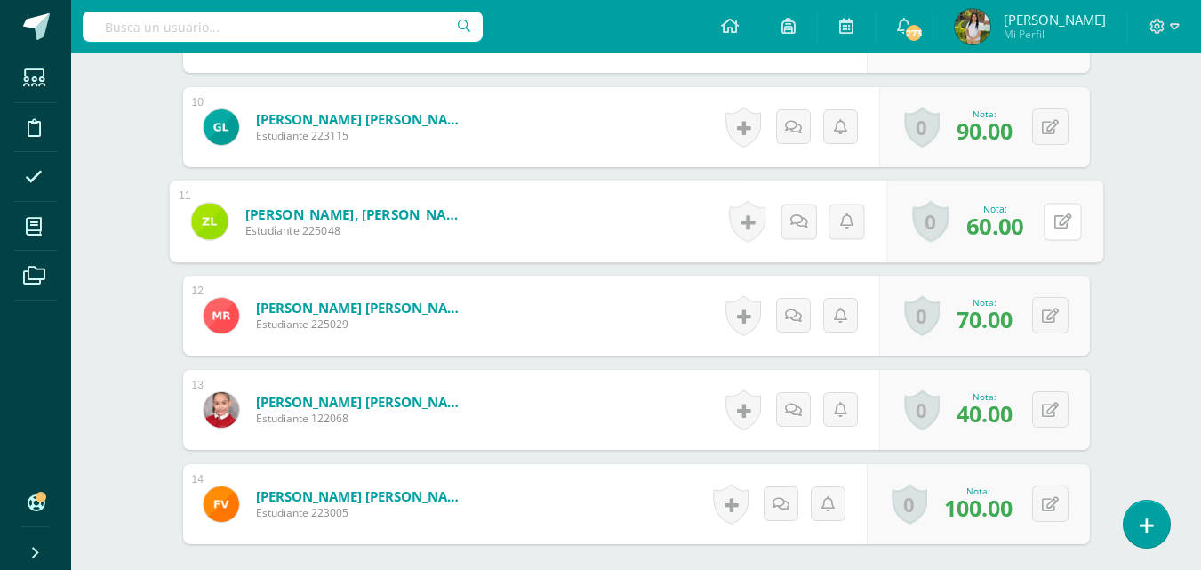
click at [1052, 218] on button at bounding box center [1062, 221] width 37 height 37
type input "100"
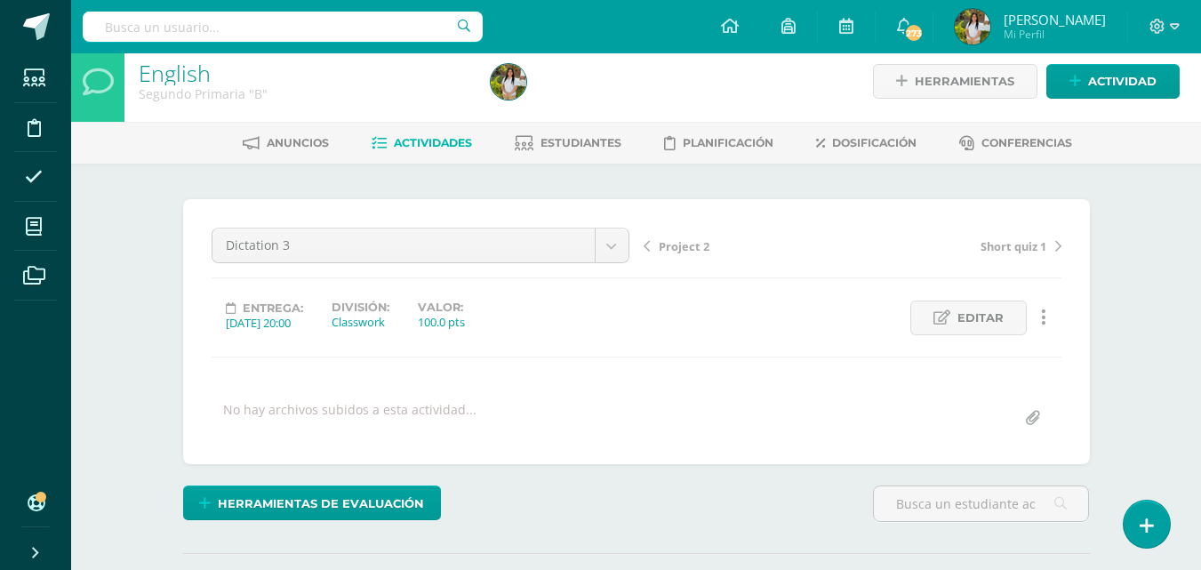
scroll to position [0, 0]
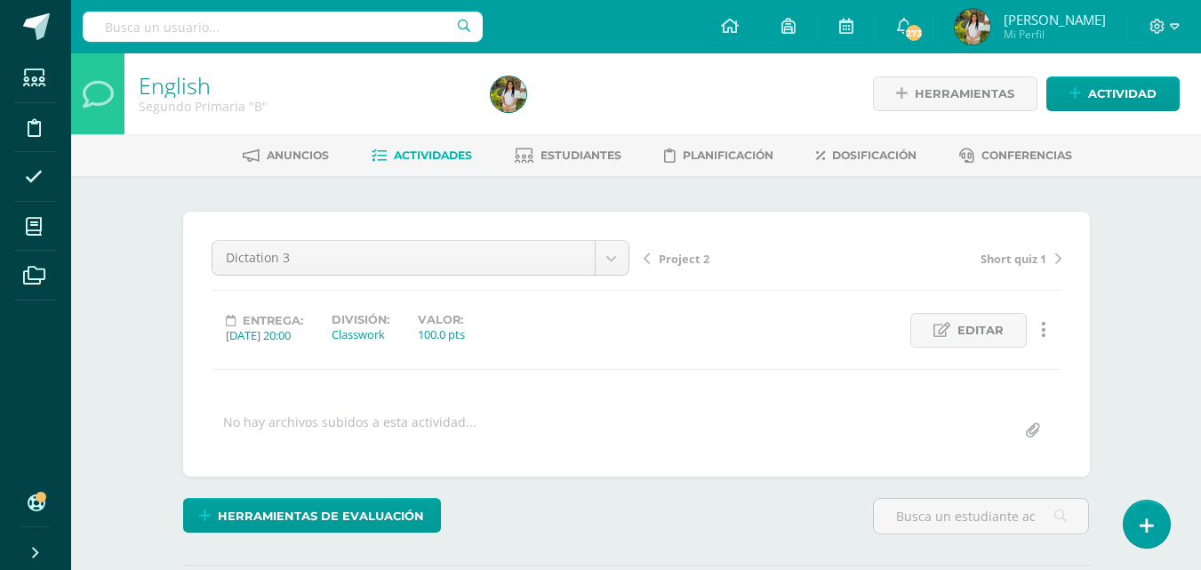
click at [438, 159] on span "Actividades" at bounding box center [433, 154] width 78 height 13
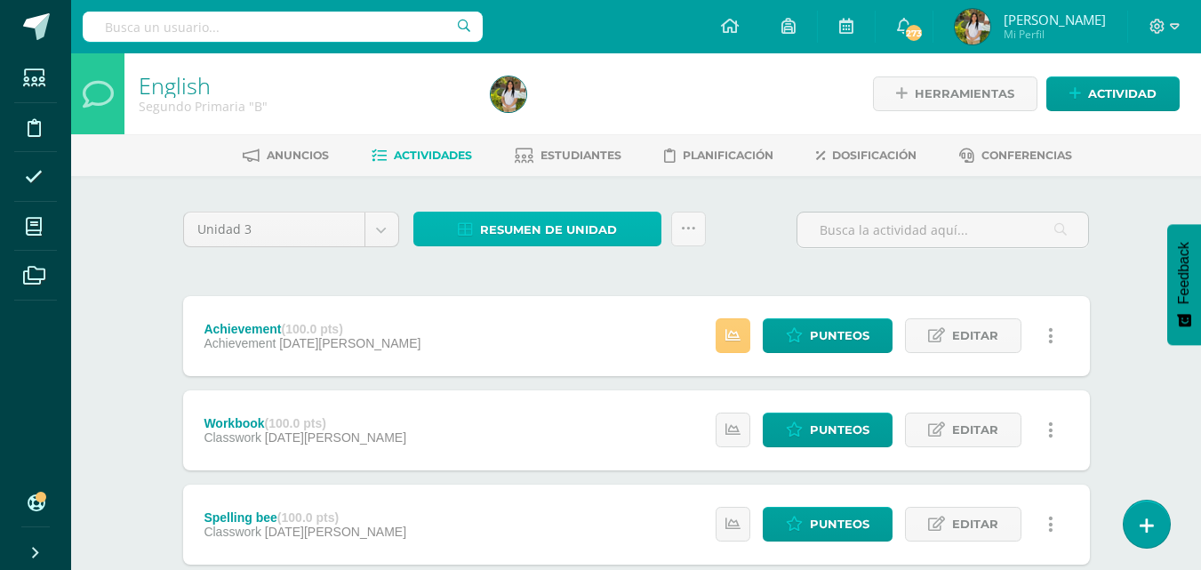
click at [588, 233] on span "Resumen de unidad" at bounding box center [548, 229] width 137 height 33
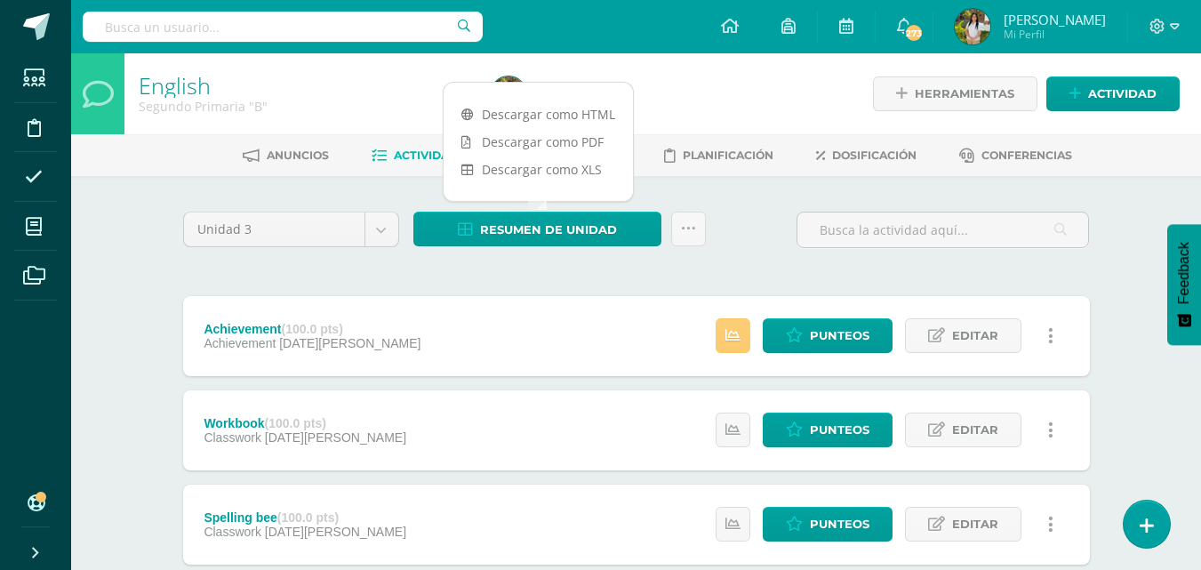
click at [585, 143] on link "Descargar como PDF" at bounding box center [538, 142] width 189 height 28
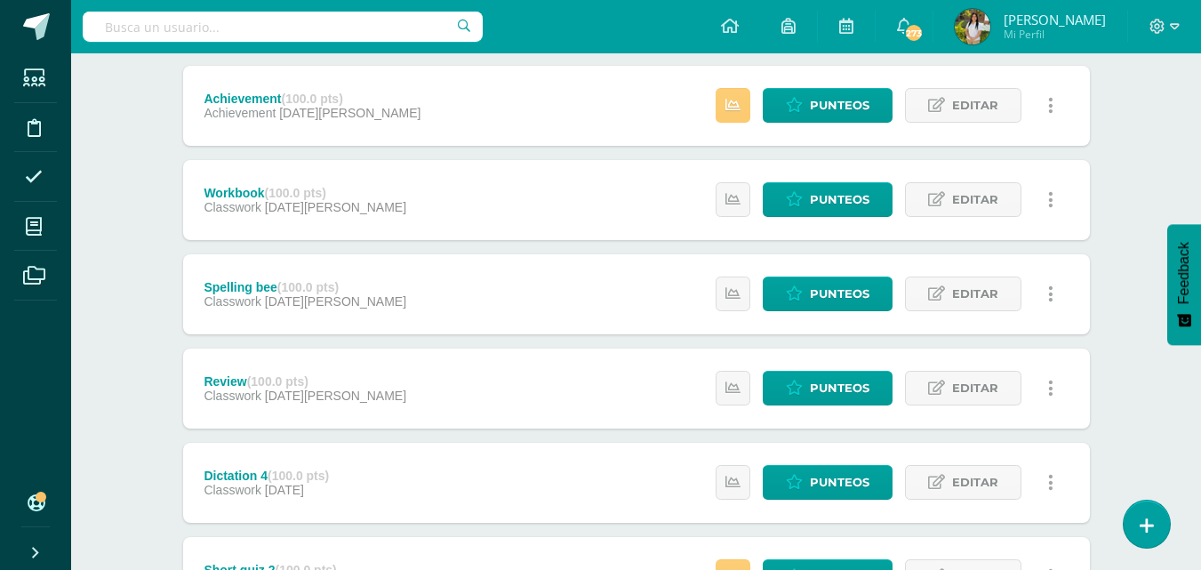
scroll to position [249, 0]
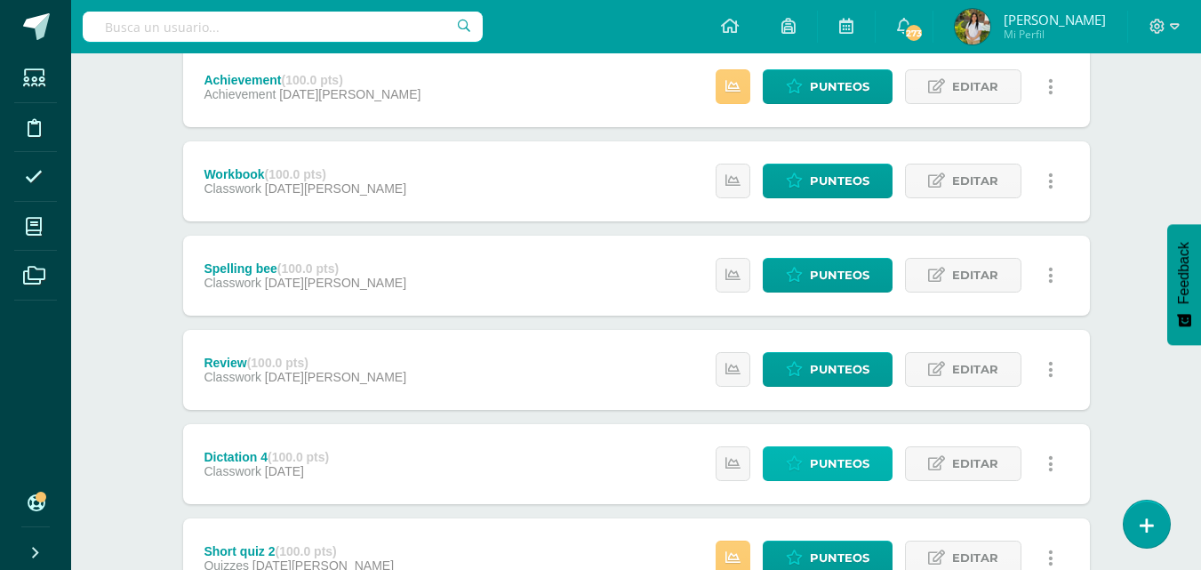
click at [841, 464] on span "Punteos" at bounding box center [840, 463] width 60 height 33
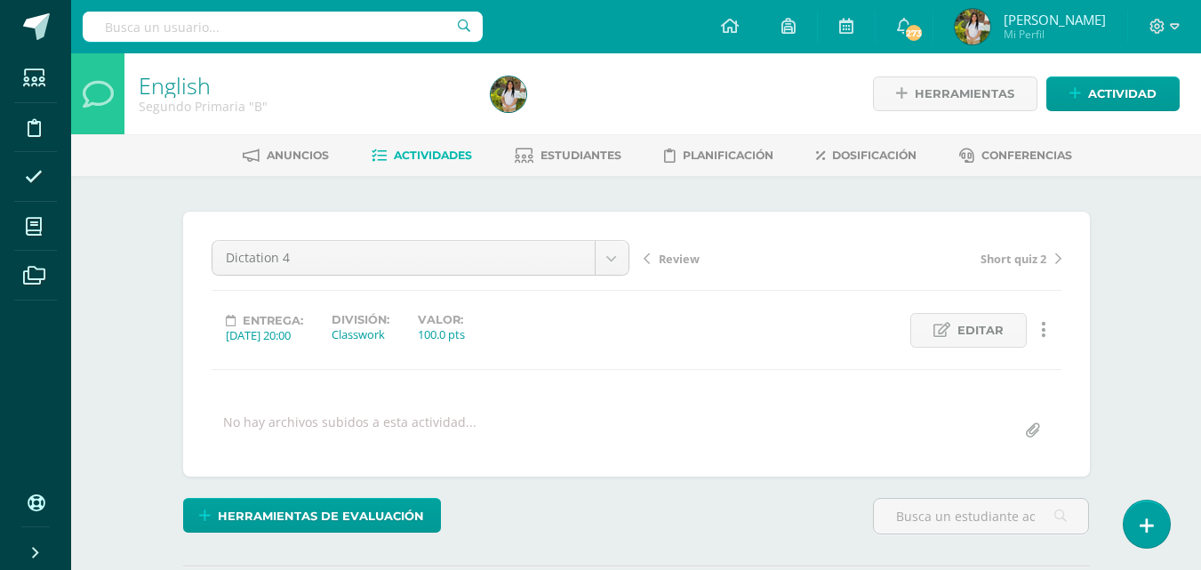
click at [1129, 333] on div "English Segundo Primaria "B" Herramientas Detalle de asistencias Actividad Anun…" at bounding box center [636, 378] width 1130 height 651
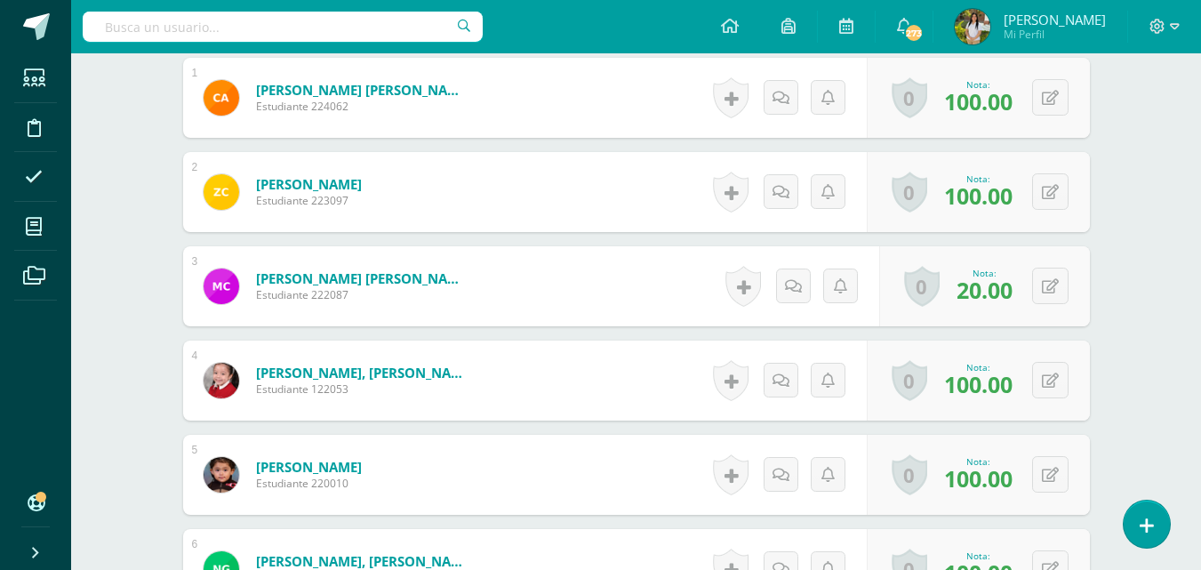
scroll to position [564, 0]
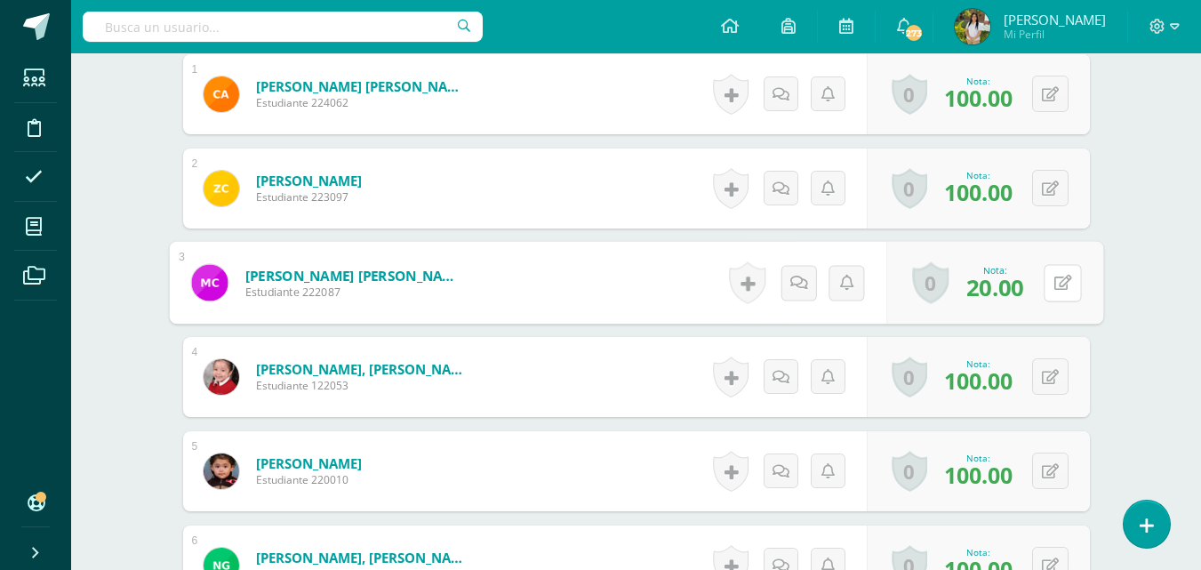
click at [1047, 281] on button at bounding box center [1062, 282] width 37 height 37
type input "60"
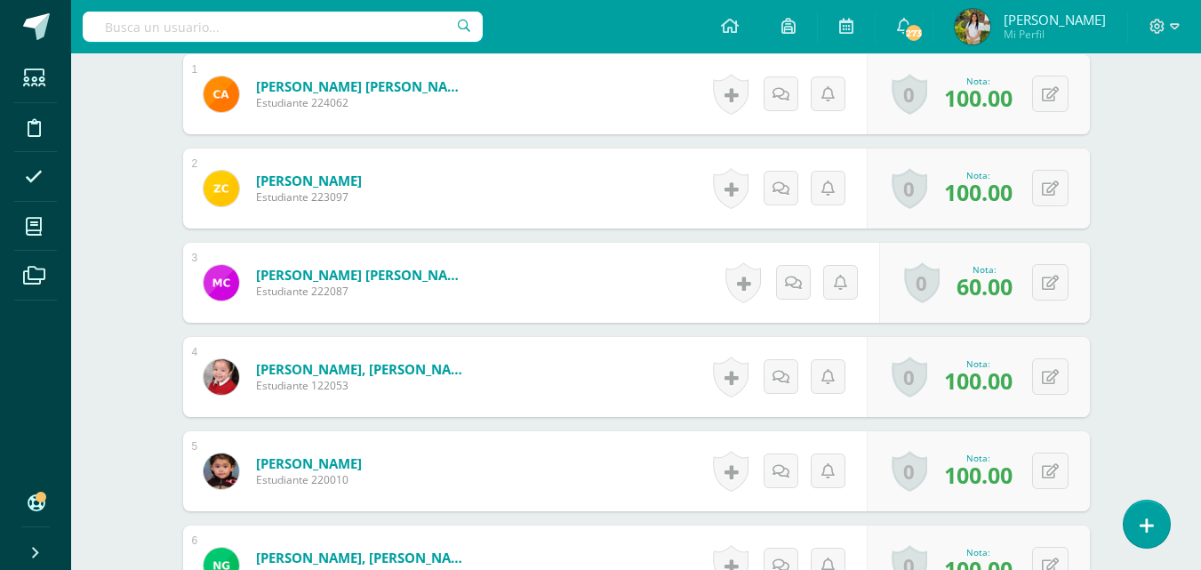
click at [1138, 238] on div "English Segundo Primaria "B" Herramientas Detalle de asistencias Actividad Anun…" at bounding box center [636, 526] width 1130 height 2073
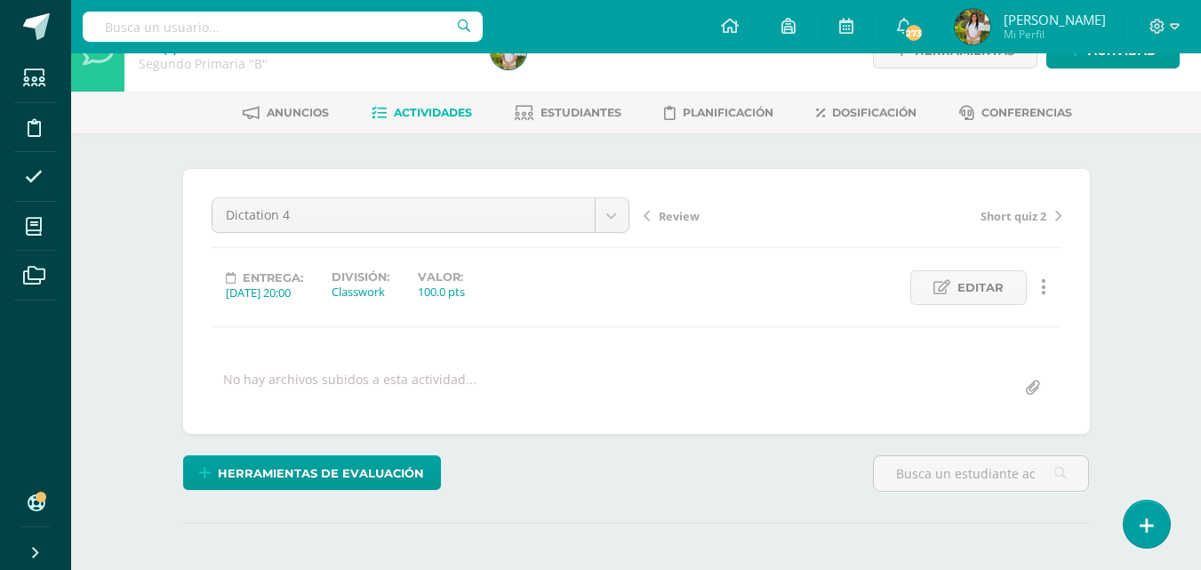
scroll to position [0, 0]
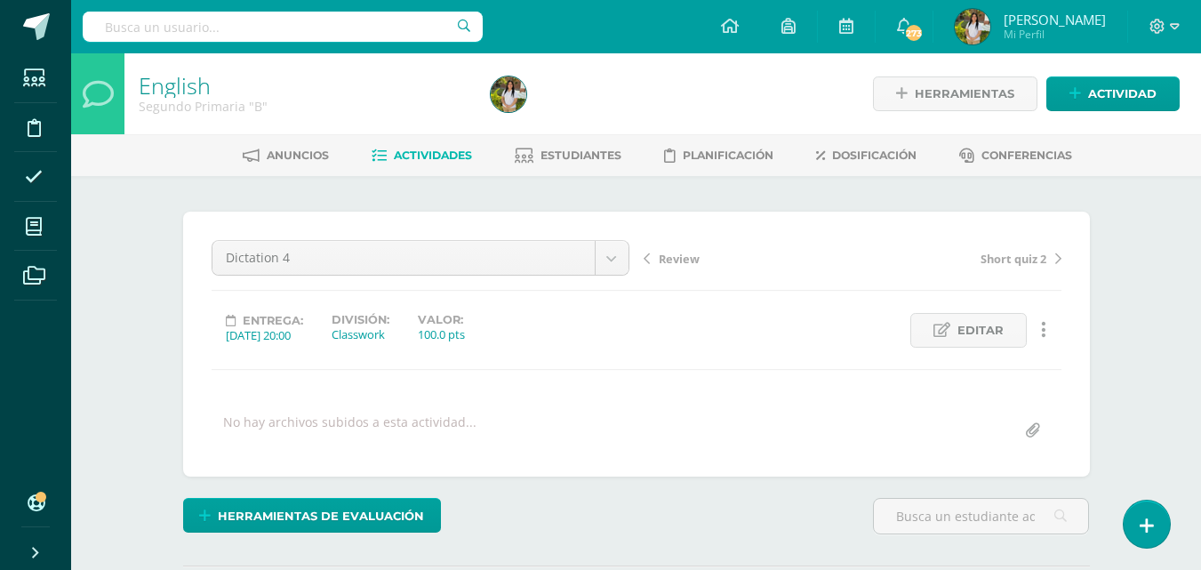
click at [440, 162] on span "Actividades" at bounding box center [433, 154] width 78 height 13
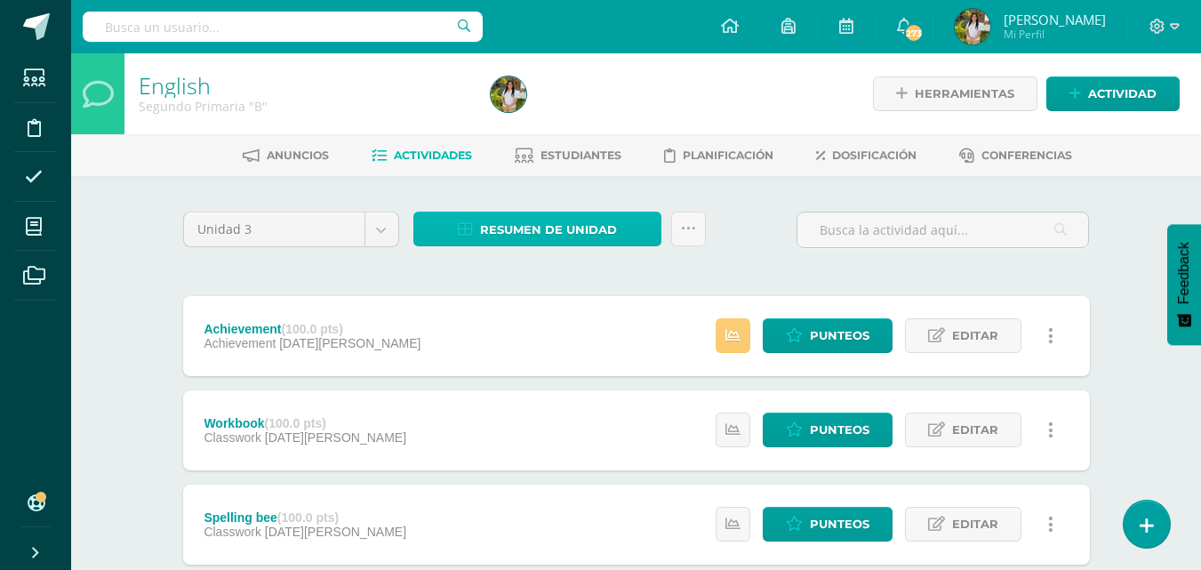
click at [612, 225] on span "Resumen de unidad" at bounding box center [548, 229] width 137 height 33
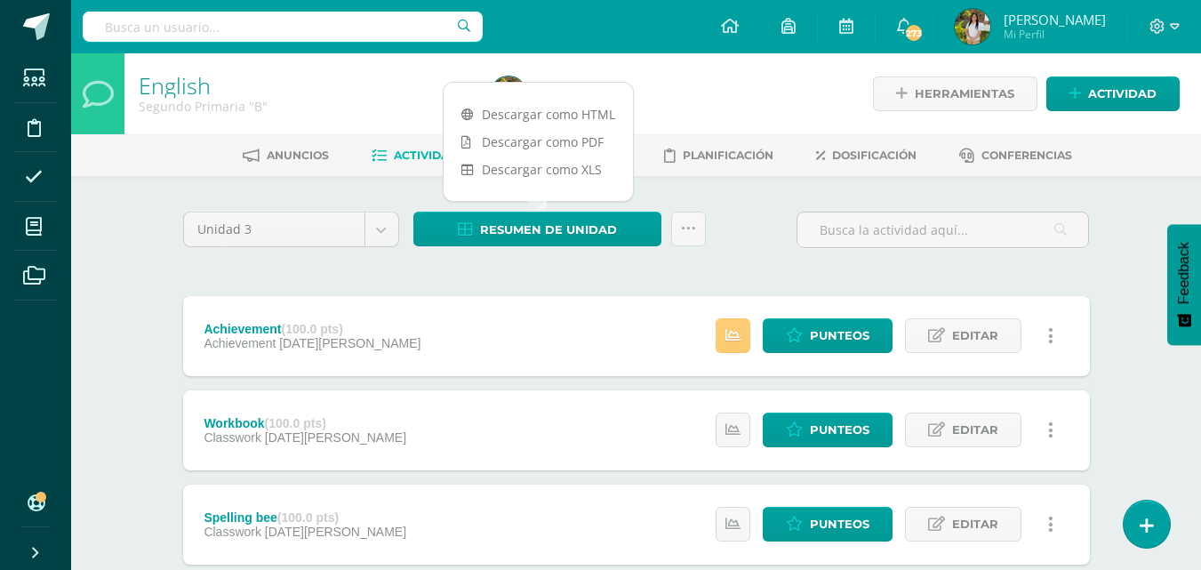
click at [581, 141] on link "Descargar como PDF" at bounding box center [538, 142] width 189 height 28
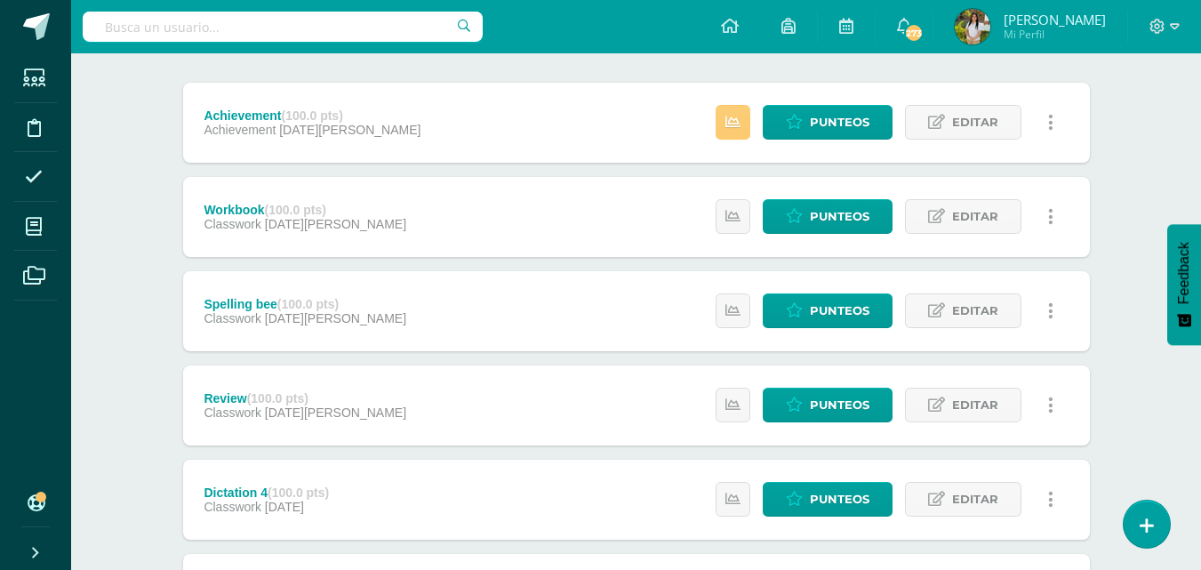
scroll to position [249, 0]
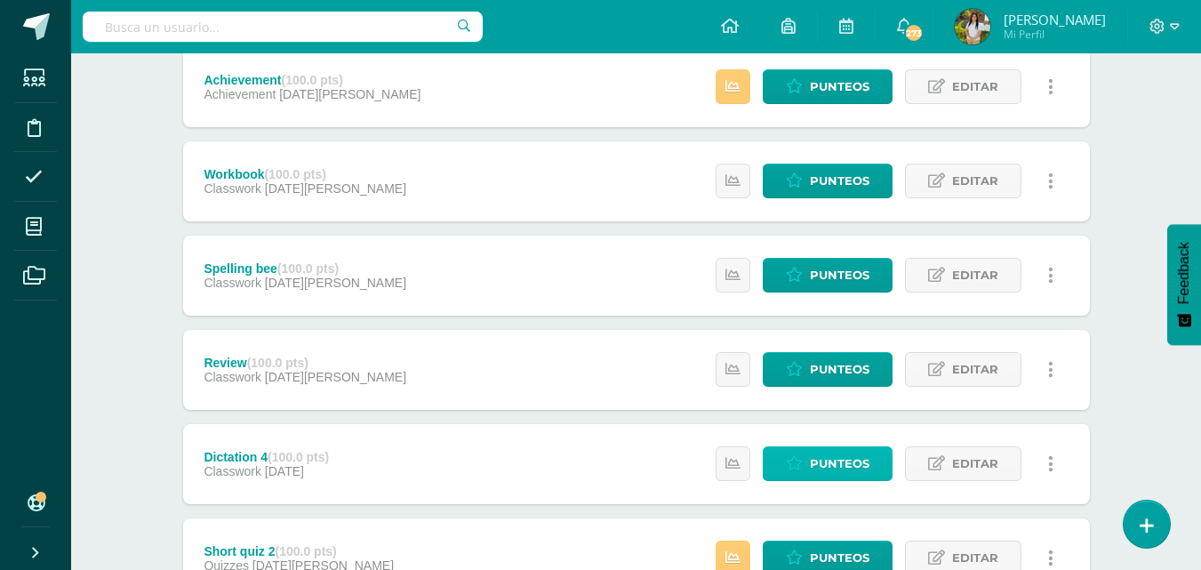
click at [789, 463] on icon at bounding box center [794, 463] width 17 height 15
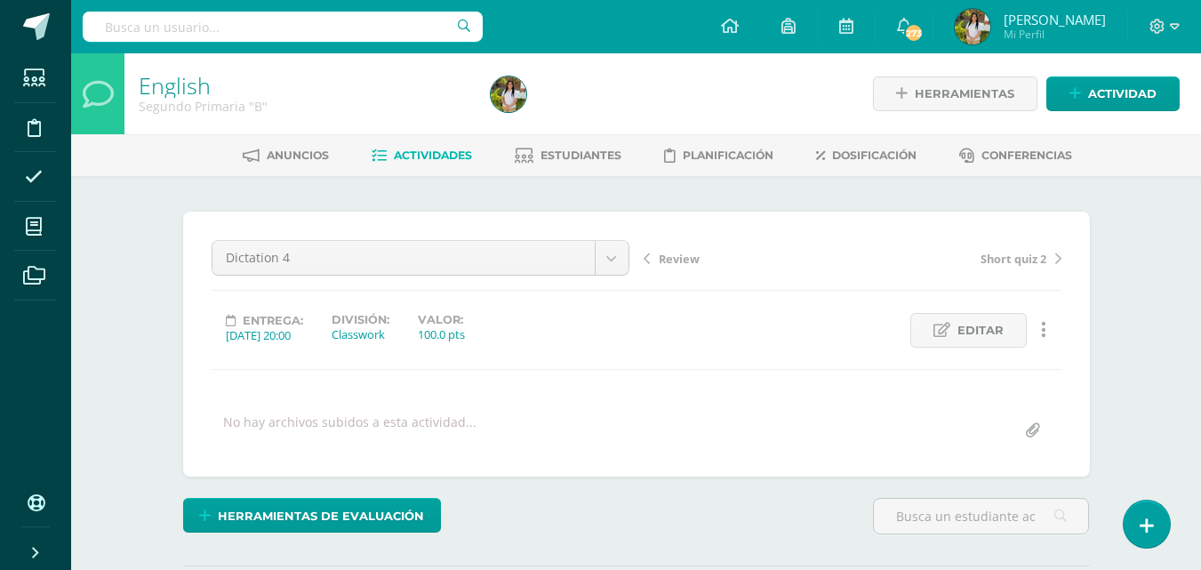
click at [1162, 323] on div "English Segundo Primaria "B" Herramientas Detalle de asistencias Actividad Anun…" at bounding box center [636, 378] width 1130 height 651
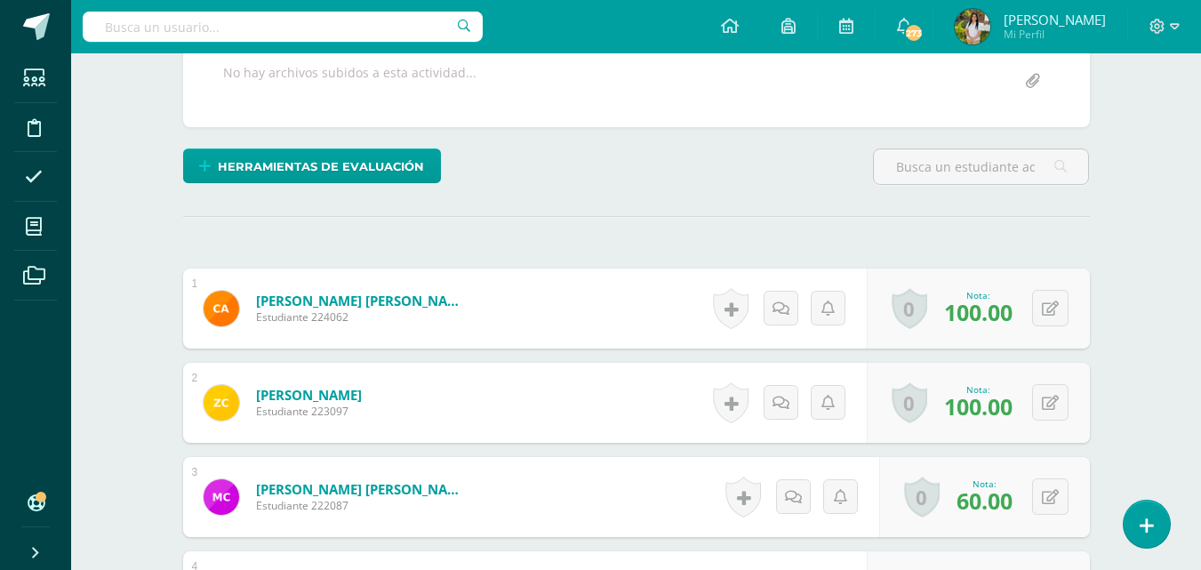
scroll to position [386, 0]
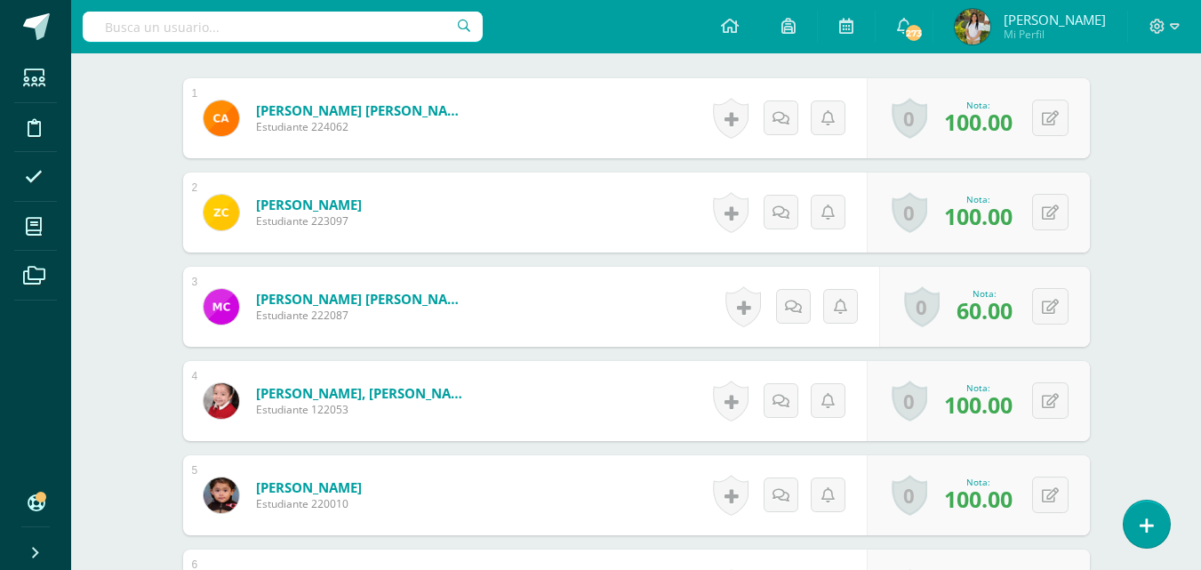
scroll to position [564, 0]
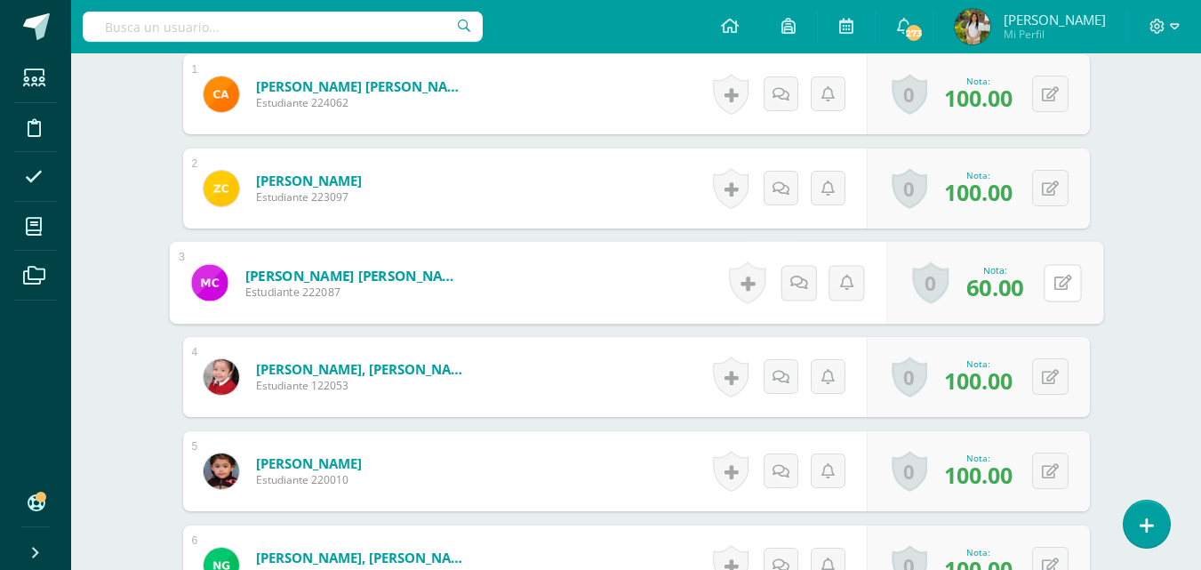
click at [1051, 287] on button at bounding box center [1062, 282] width 37 height 37
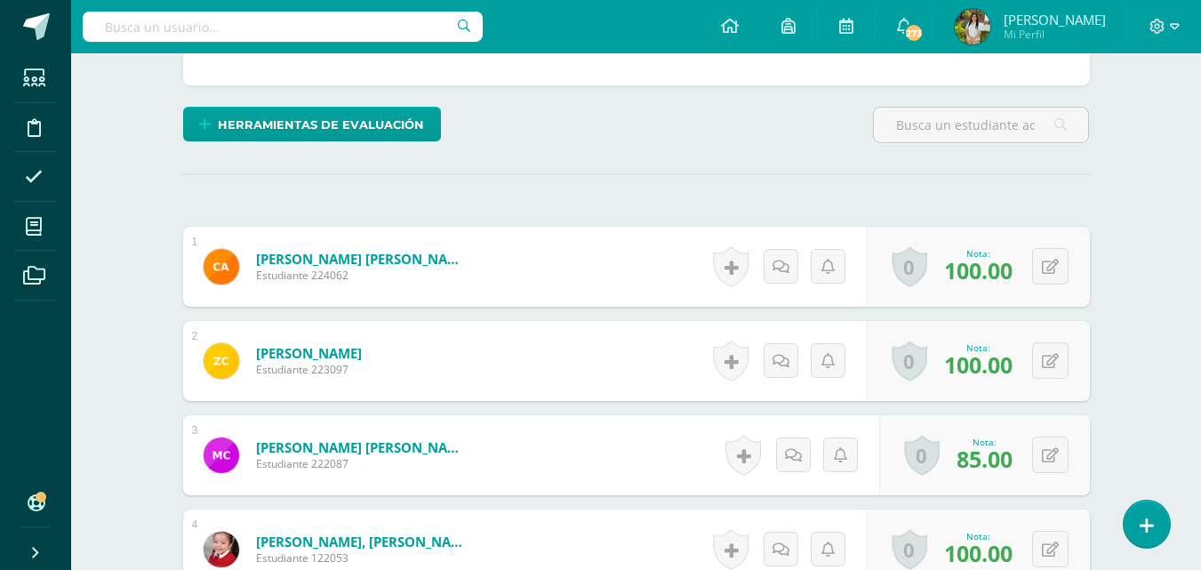
scroll to position [427, 0]
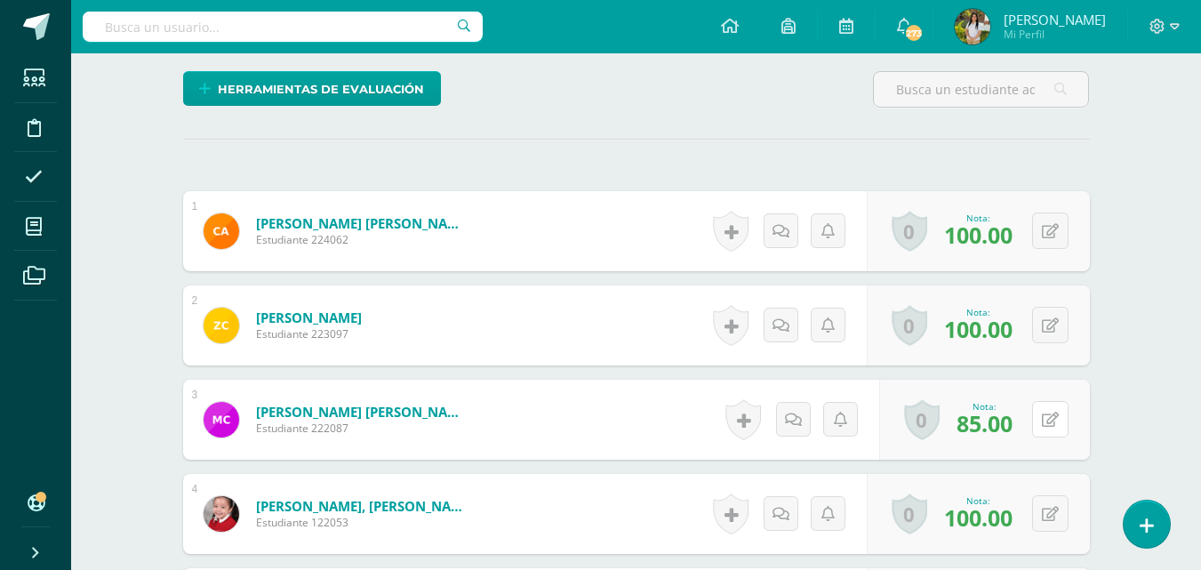
click at [1055, 411] on button at bounding box center [1050, 419] width 36 height 36
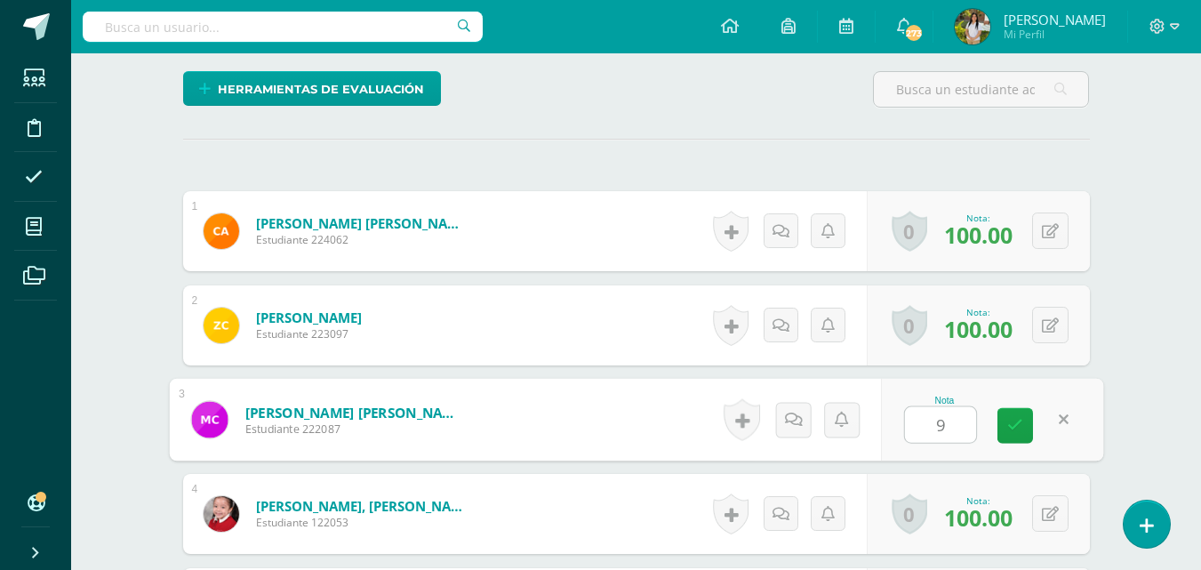
type input "90"
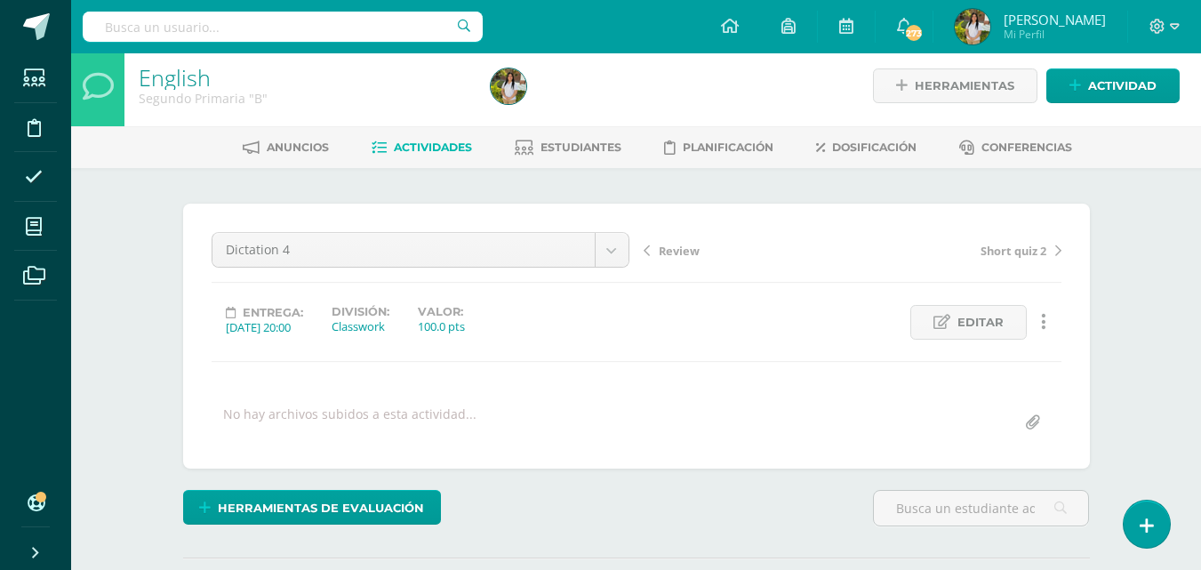
scroll to position [0, 0]
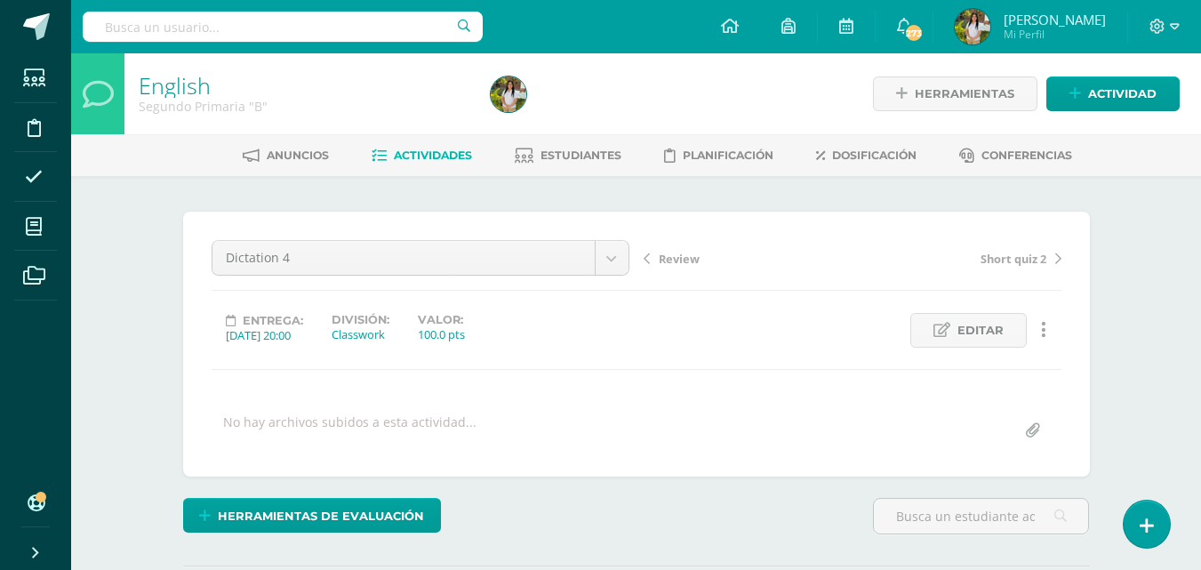
click at [474, 150] on ul "Anuncios Actividades Estudiantes Planificación Dosificación Conferencias" at bounding box center [657, 154] width 1130 height 29
click at [442, 163] on link "Actividades" at bounding box center [422, 155] width 100 height 28
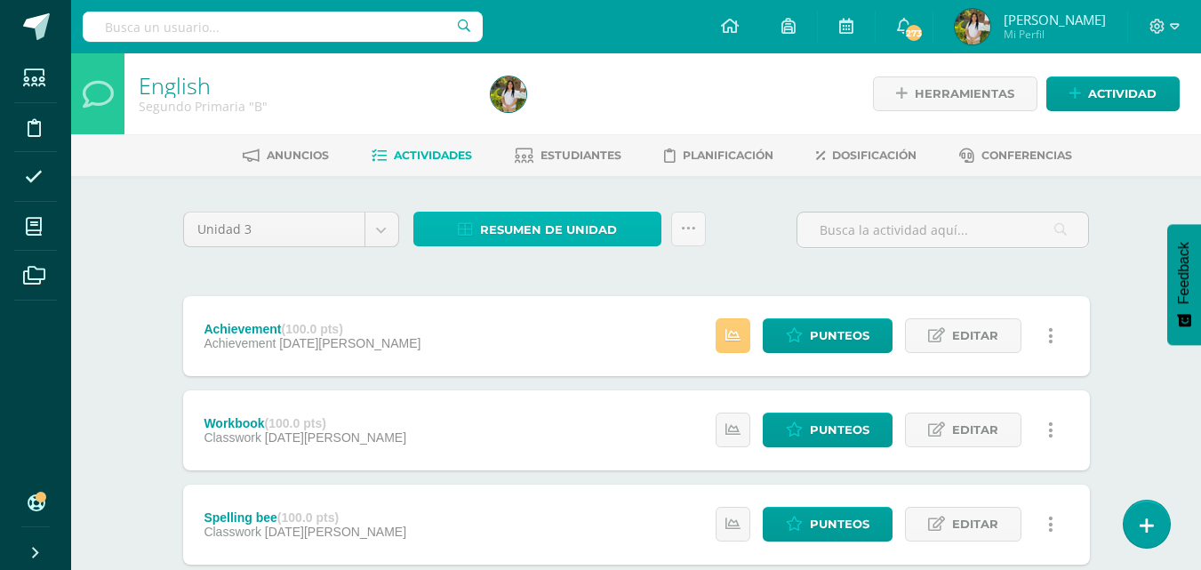
click at [540, 225] on span "Resumen de unidad" at bounding box center [548, 229] width 137 height 33
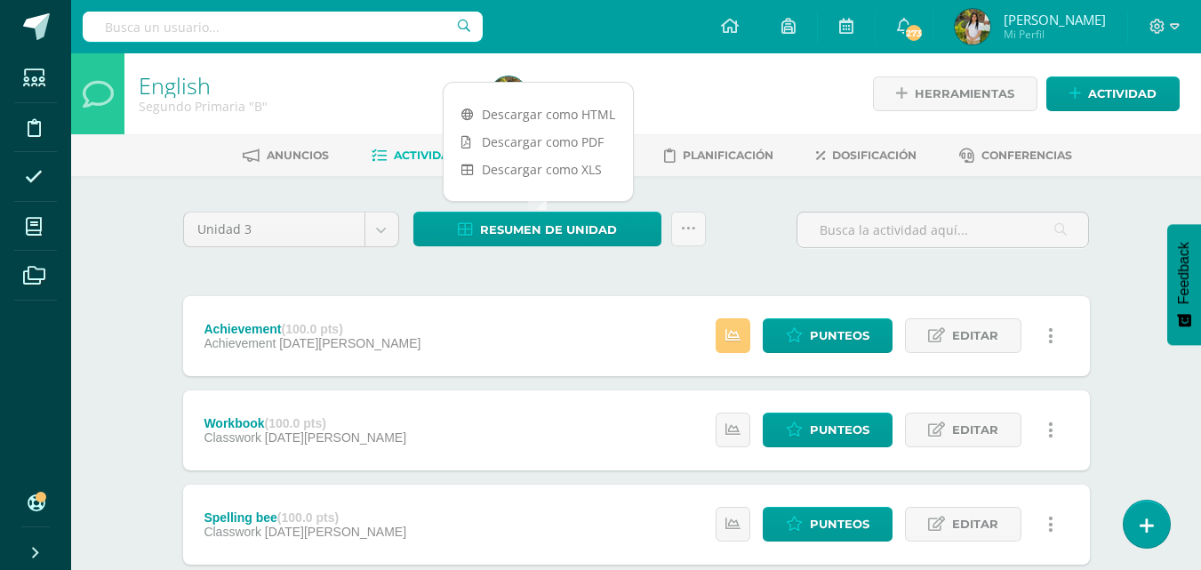
click at [584, 140] on link "Descargar como PDF" at bounding box center [538, 142] width 189 height 28
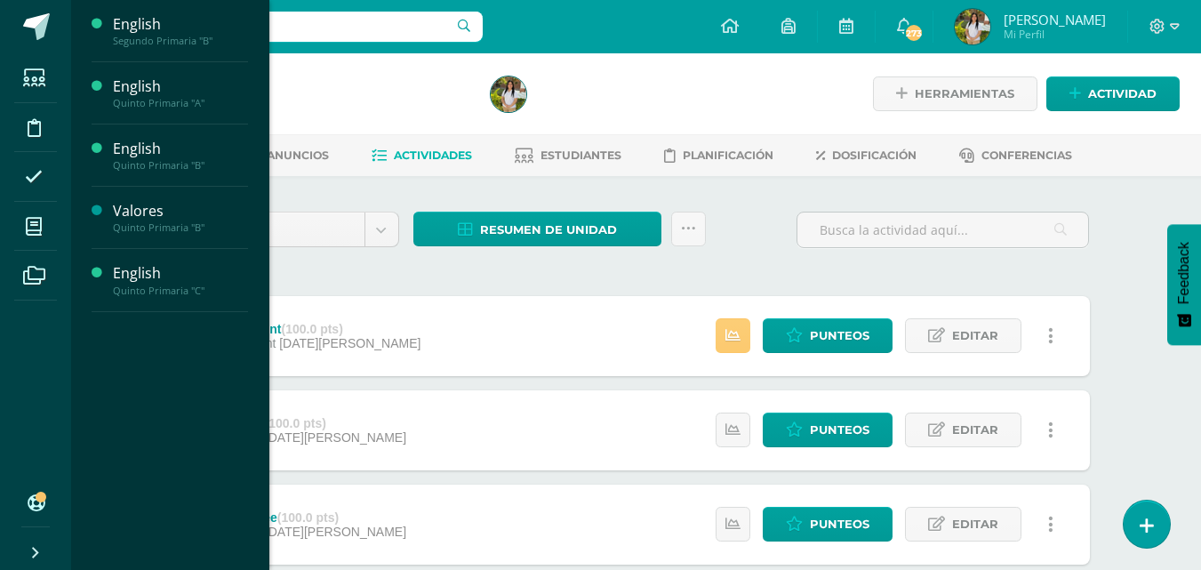
click at [164, 137] on span "Actividades" at bounding box center [166, 133] width 68 height 17
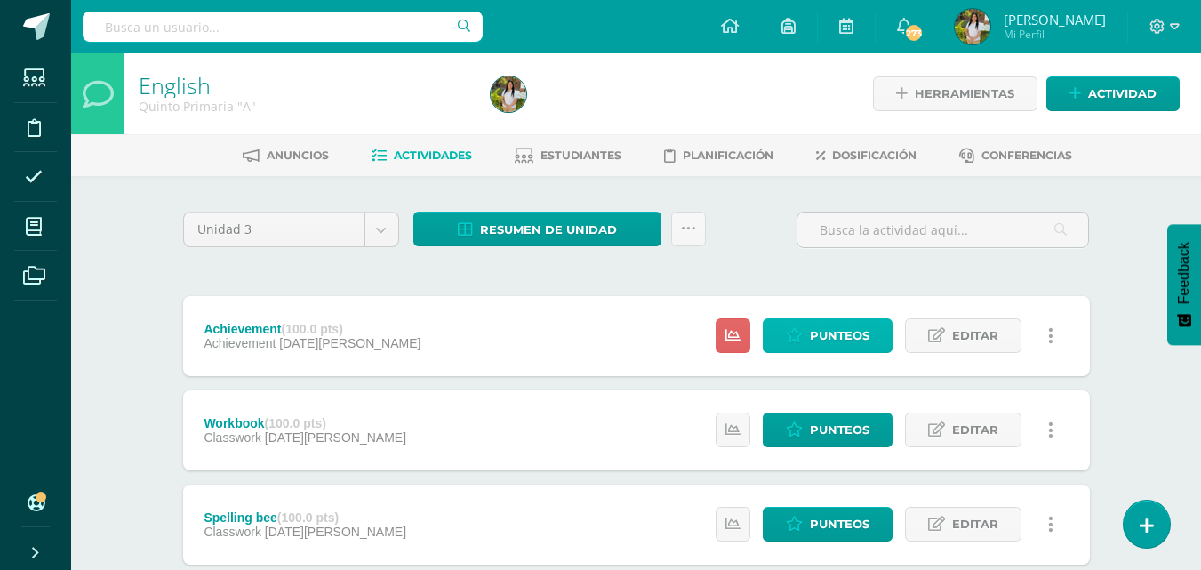
click at [842, 332] on span "Punteos" at bounding box center [840, 335] width 60 height 33
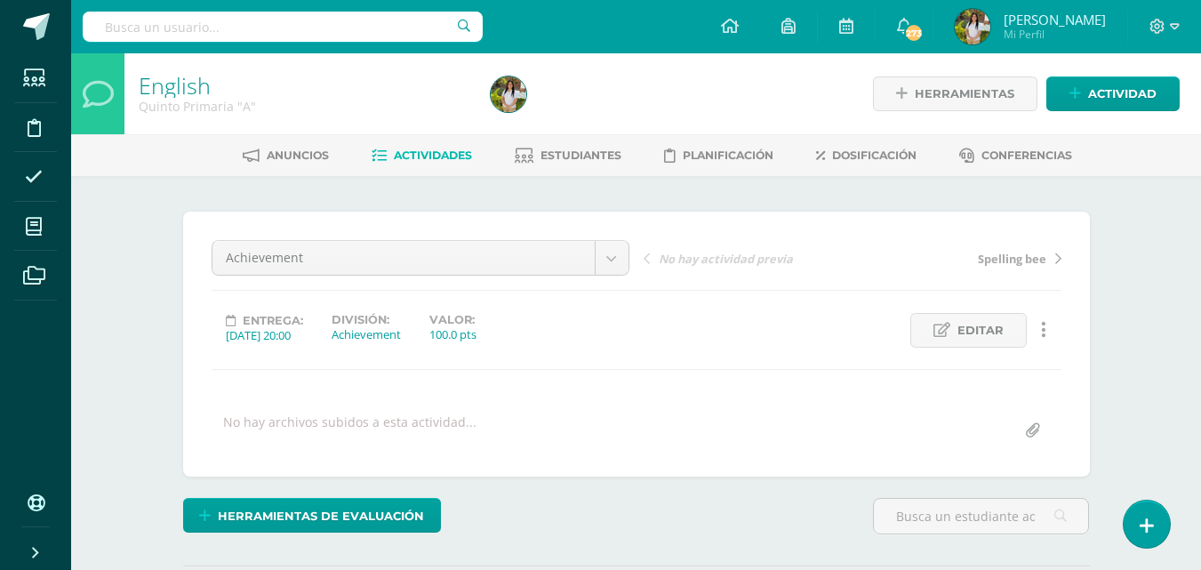
click at [1127, 303] on div "English Quinto Primaria "A" Herramientas Detalle de asistencias Actividad Anunc…" at bounding box center [636, 378] width 1130 height 651
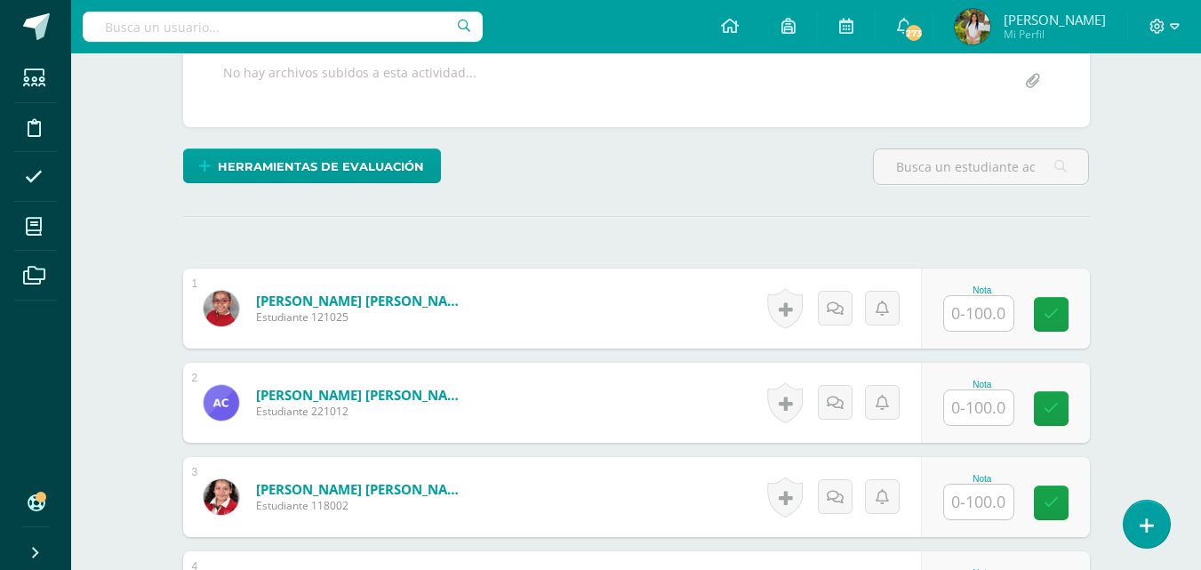
scroll to position [385, 0]
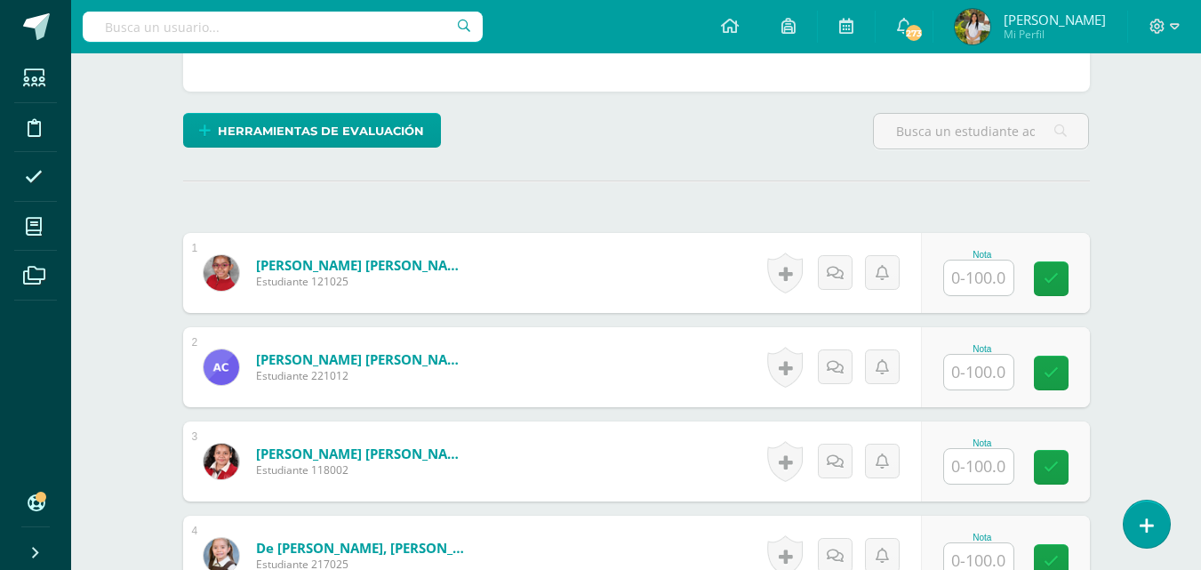
click at [974, 274] on input "text" at bounding box center [978, 277] width 69 height 35
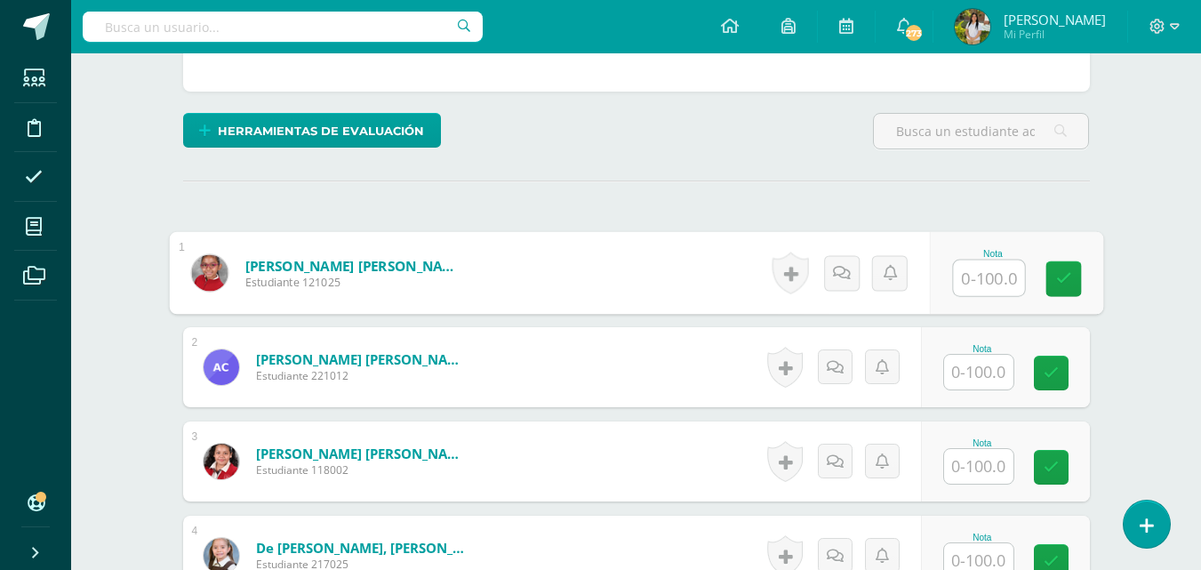
scroll to position [386, 0]
type input "33"
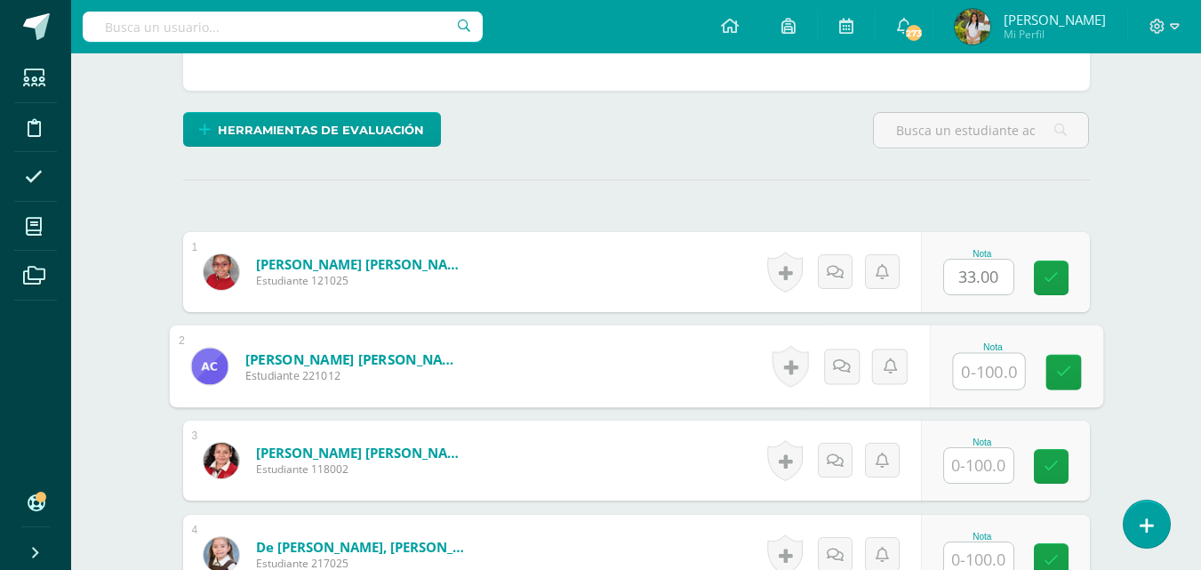
scroll to position [387, 0]
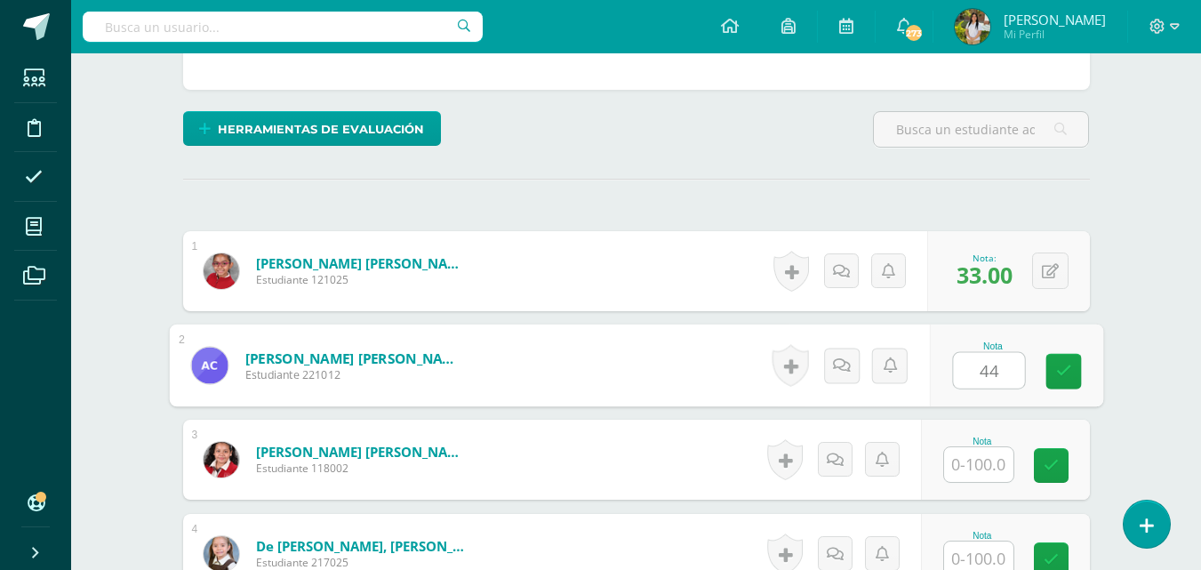
type input "44"
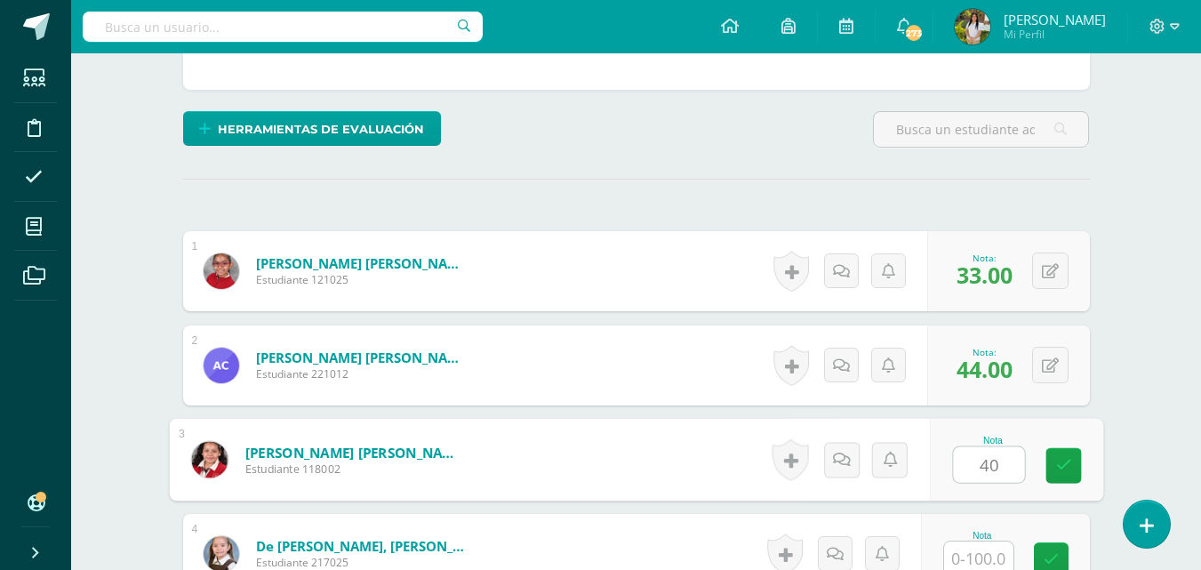
type input "40"
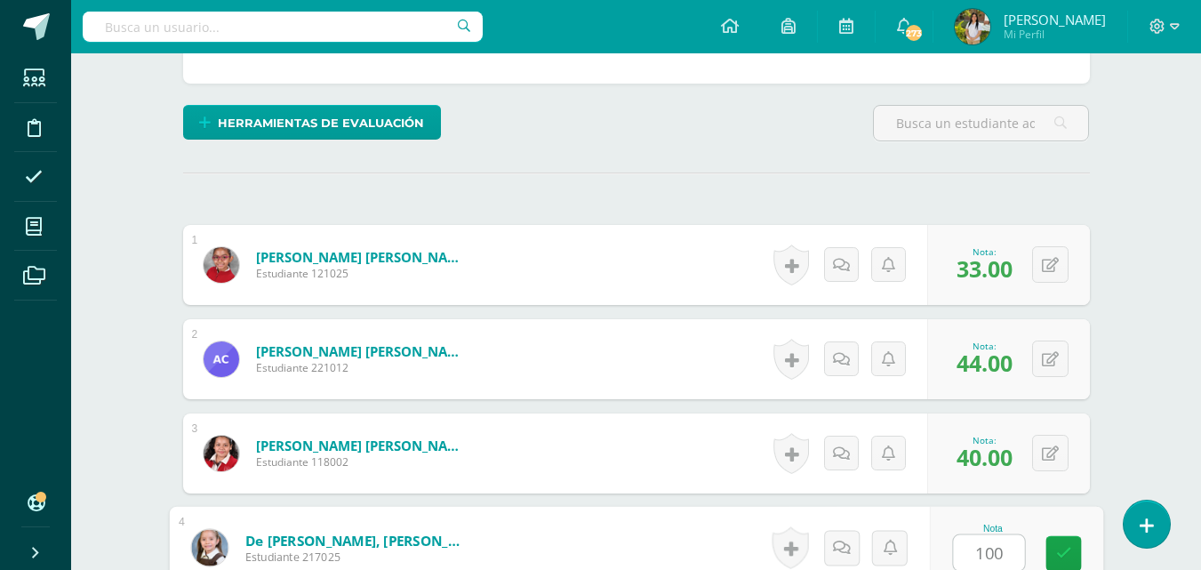
type input "100"
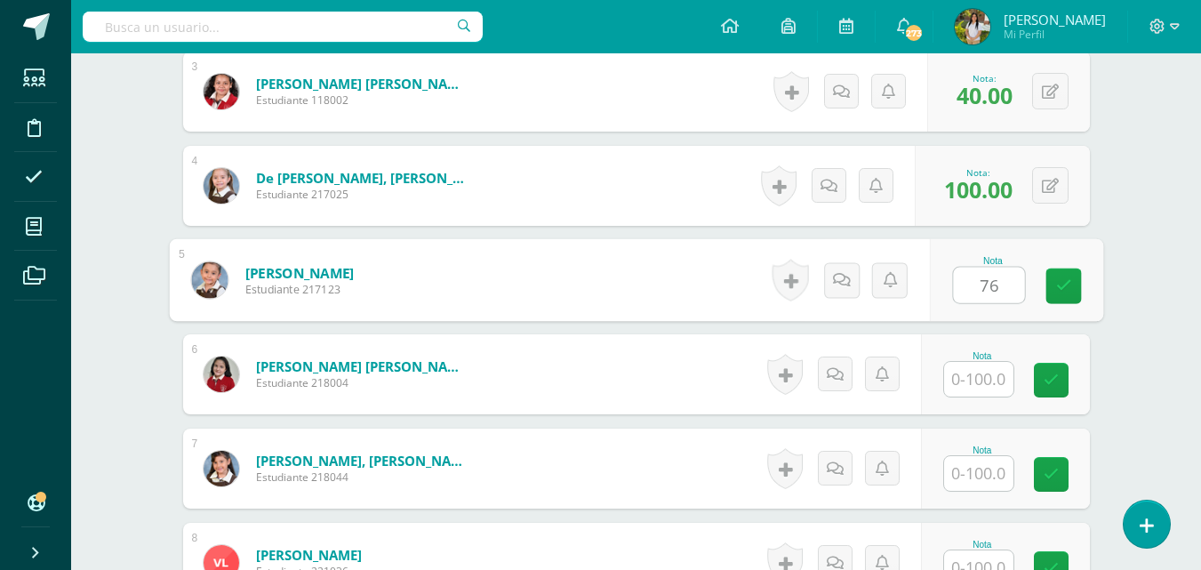
type input "76"
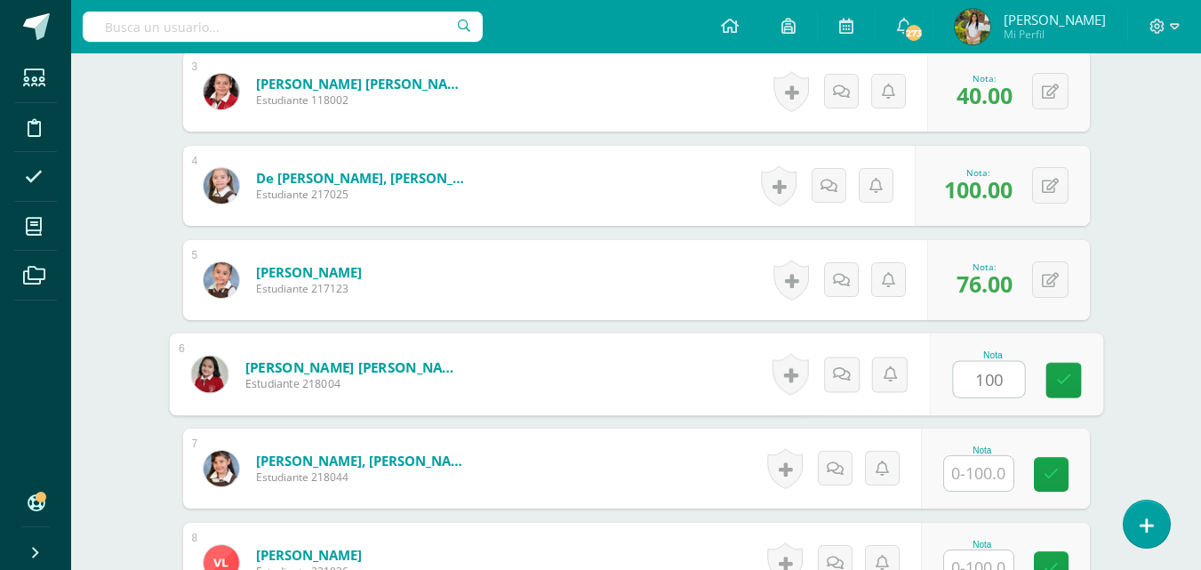
type input "100"
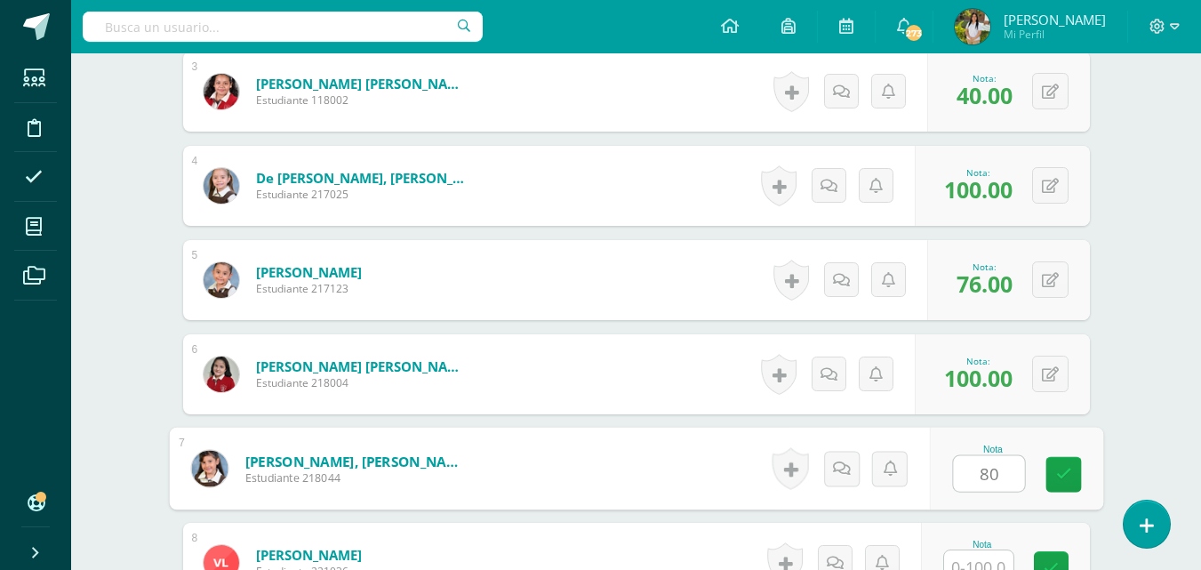
type input "80"
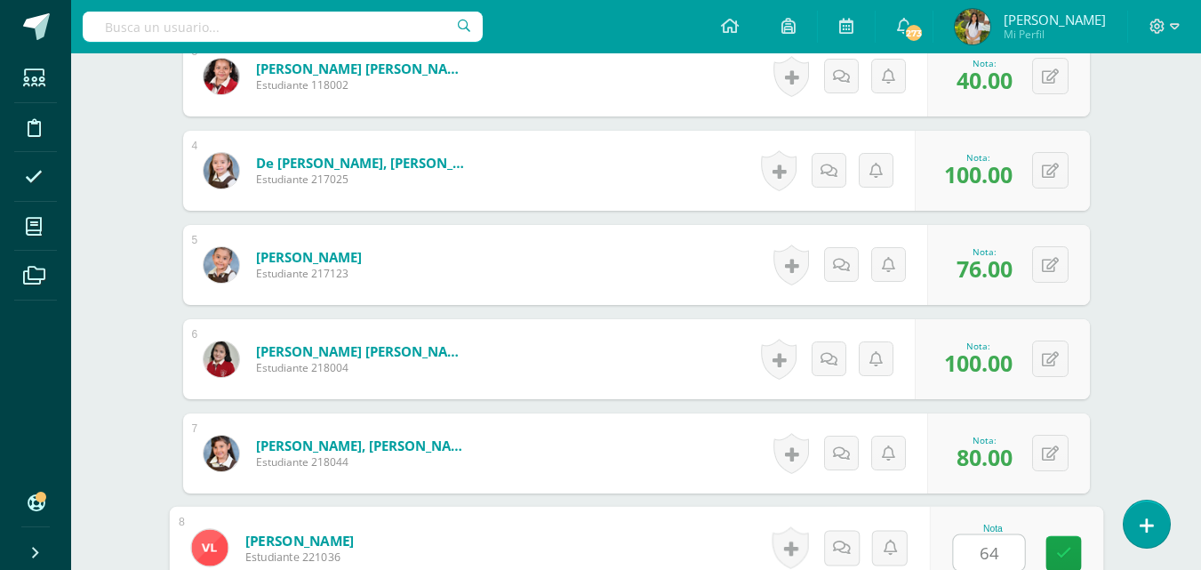
type input "64"
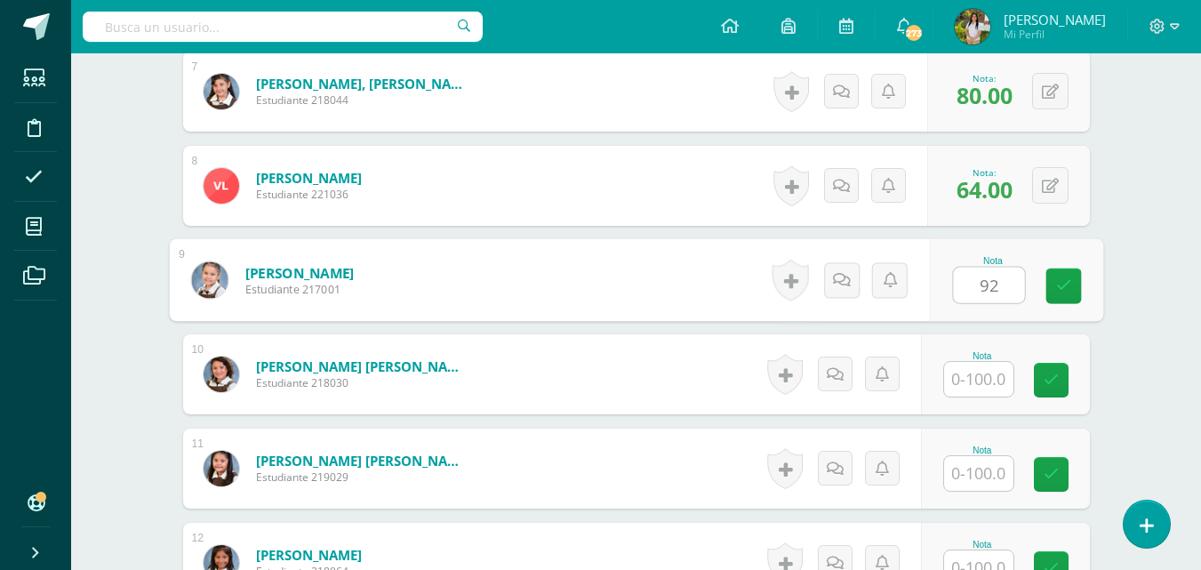
type input "92"
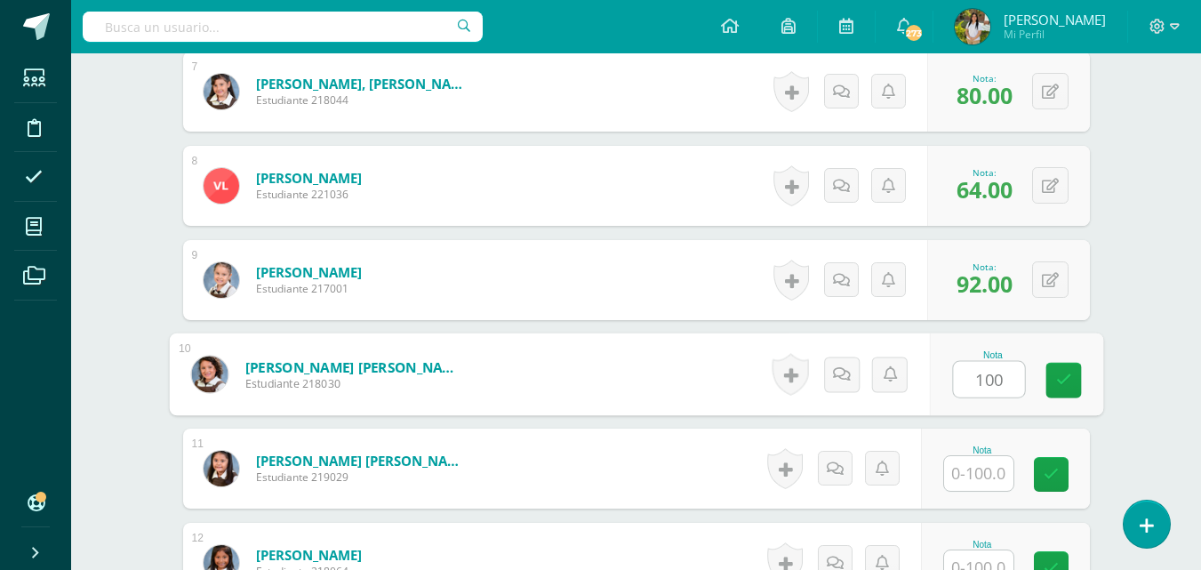
type input "100"
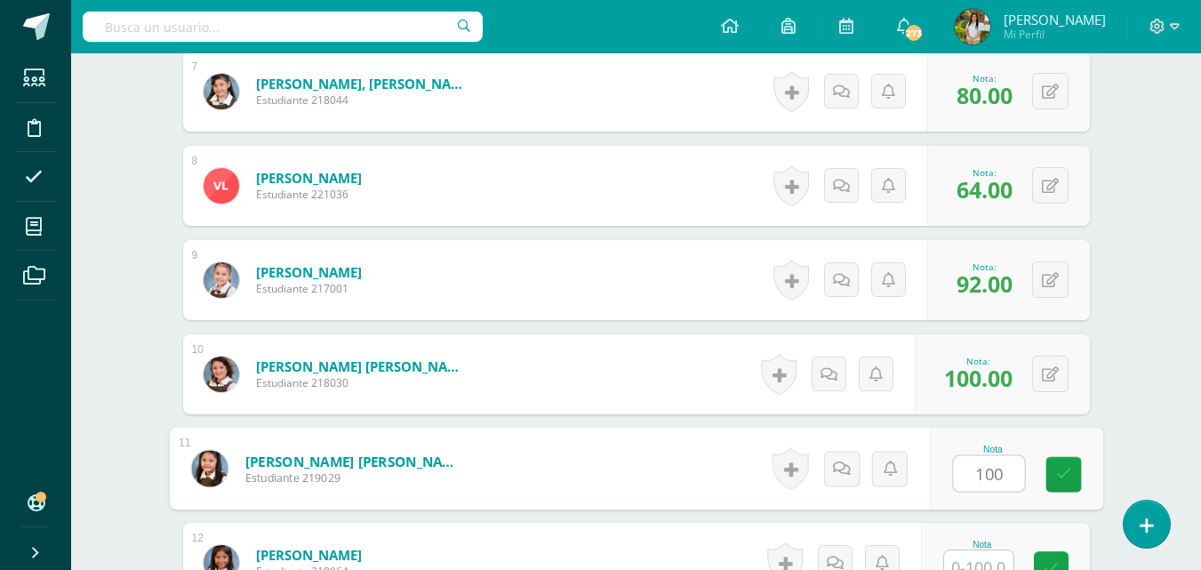
type input "100"
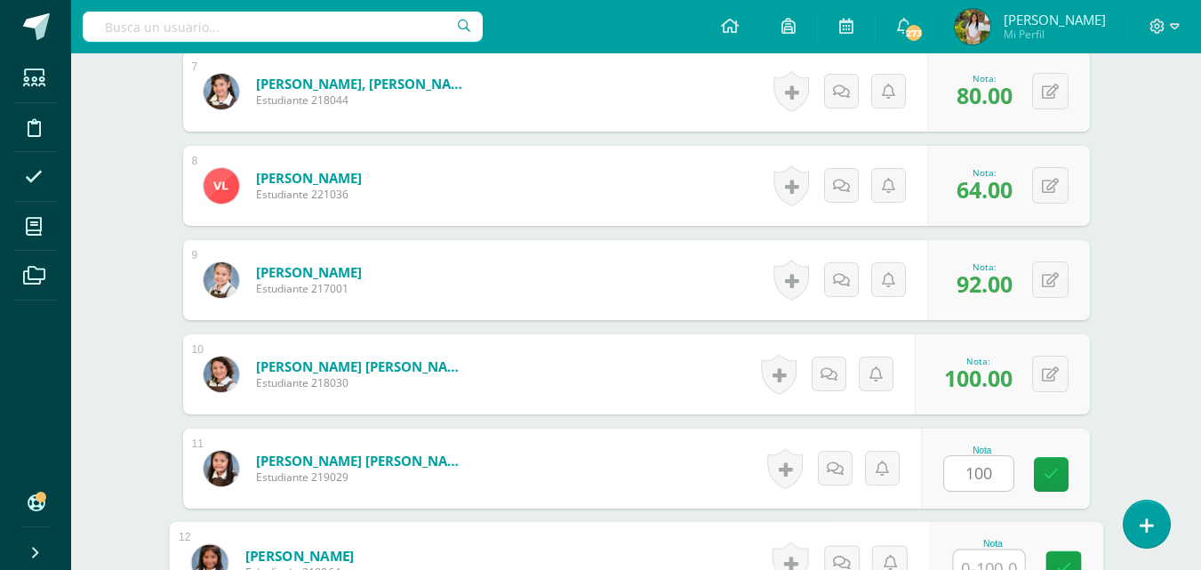
scroll to position [1147, 0]
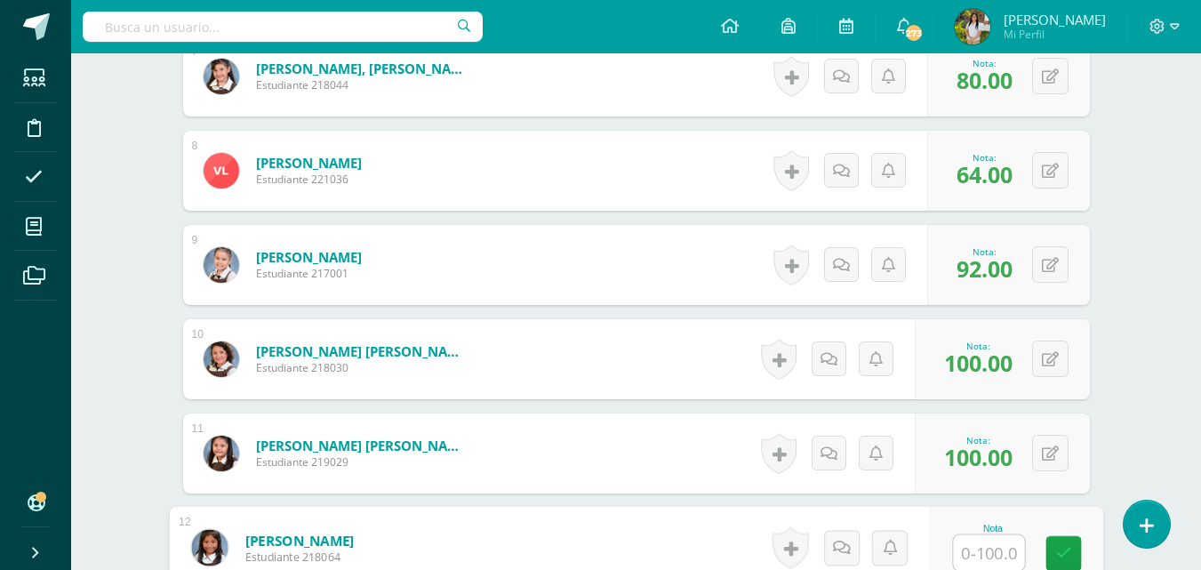
click at [1157, 408] on div "English Quinto Primaria "A" Herramientas Detalle de asistencias Actividad Anunc…" at bounding box center [636, 273] width 1130 height 2732
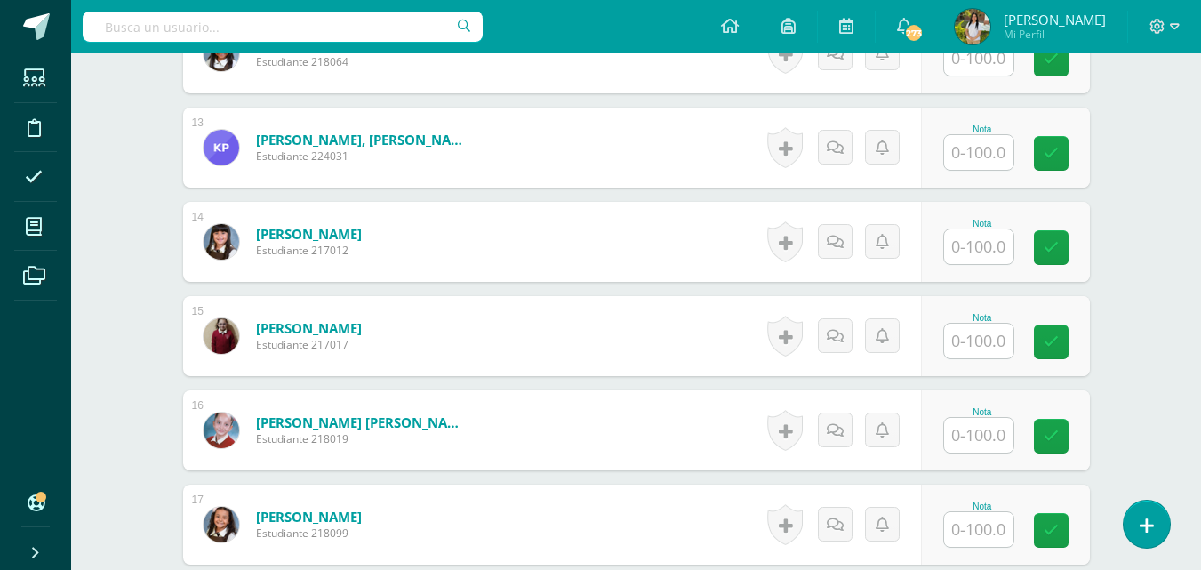
scroll to position [1680, 0]
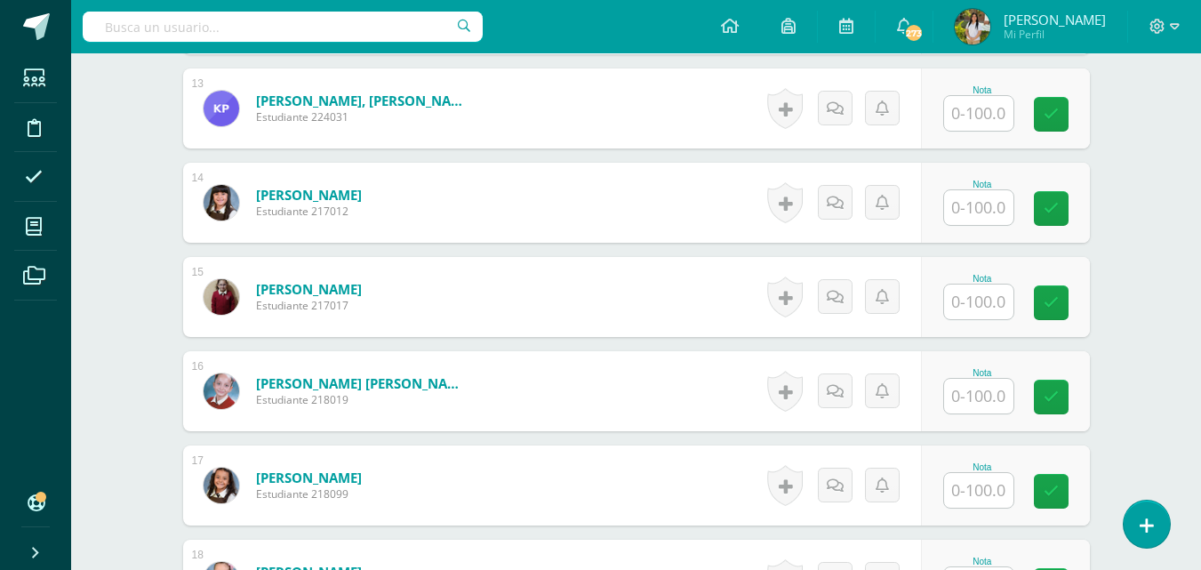
click at [966, 216] on input "text" at bounding box center [978, 207] width 69 height 35
type input "72"
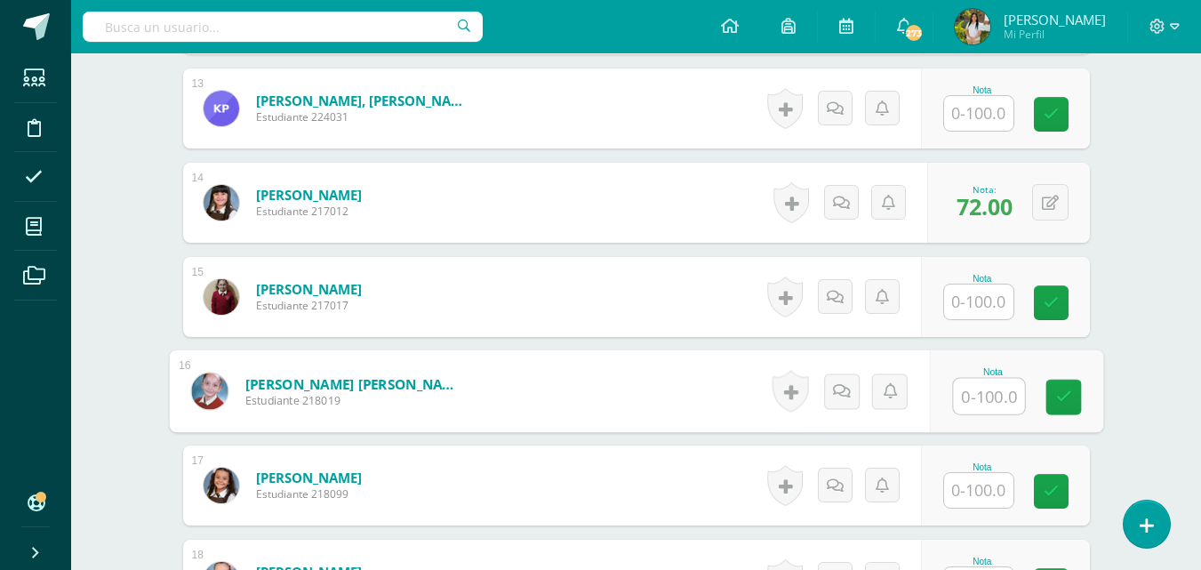
click at [972, 402] on input "text" at bounding box center [988, 397] width 71 height 36
type input "56"
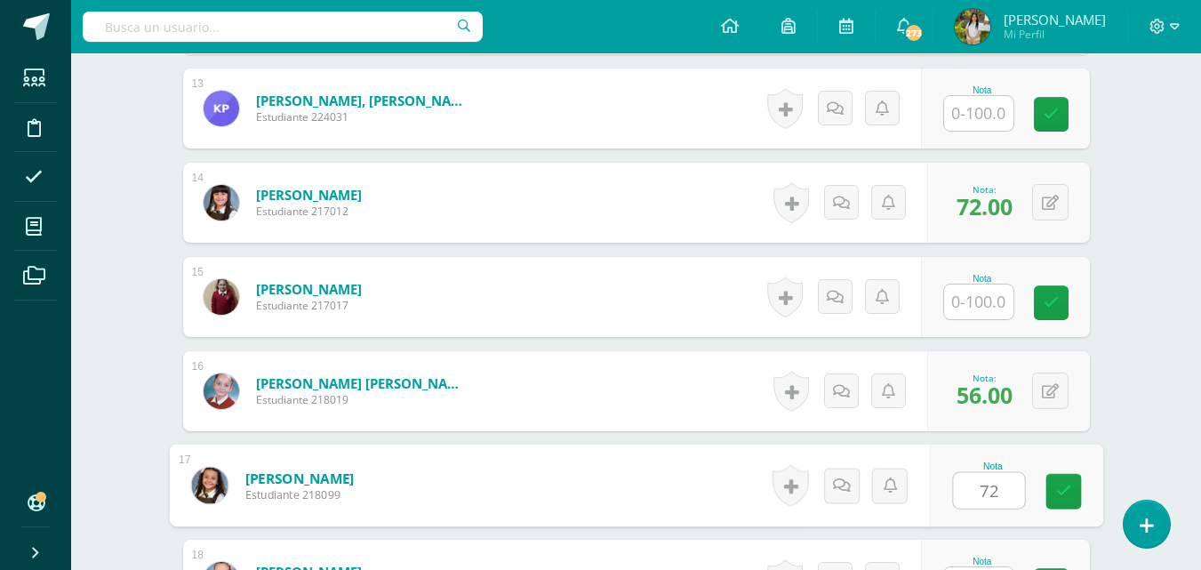
type input "72"
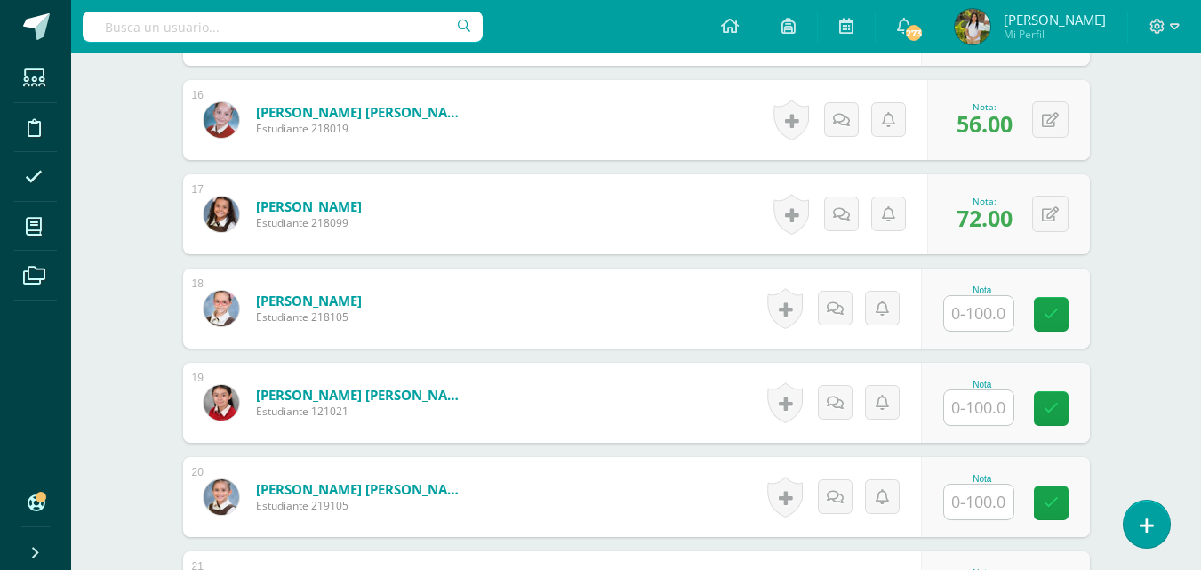
scroll to position [2032, 0]
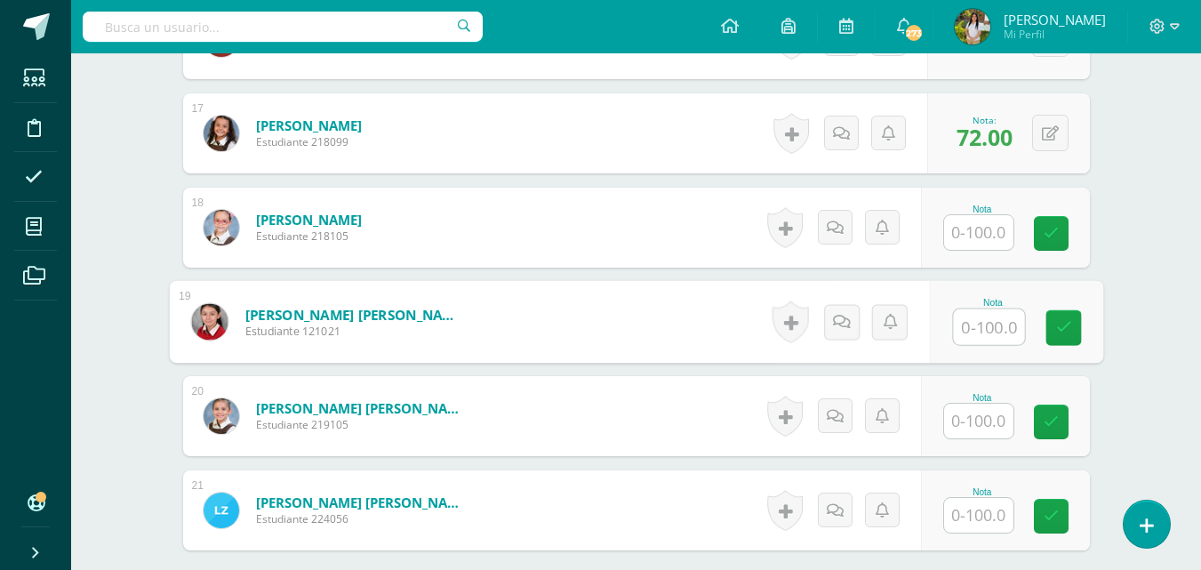
click at [988, 328] on input "text" at bounding box center [988, 327] width 71 height 36
type input "89"
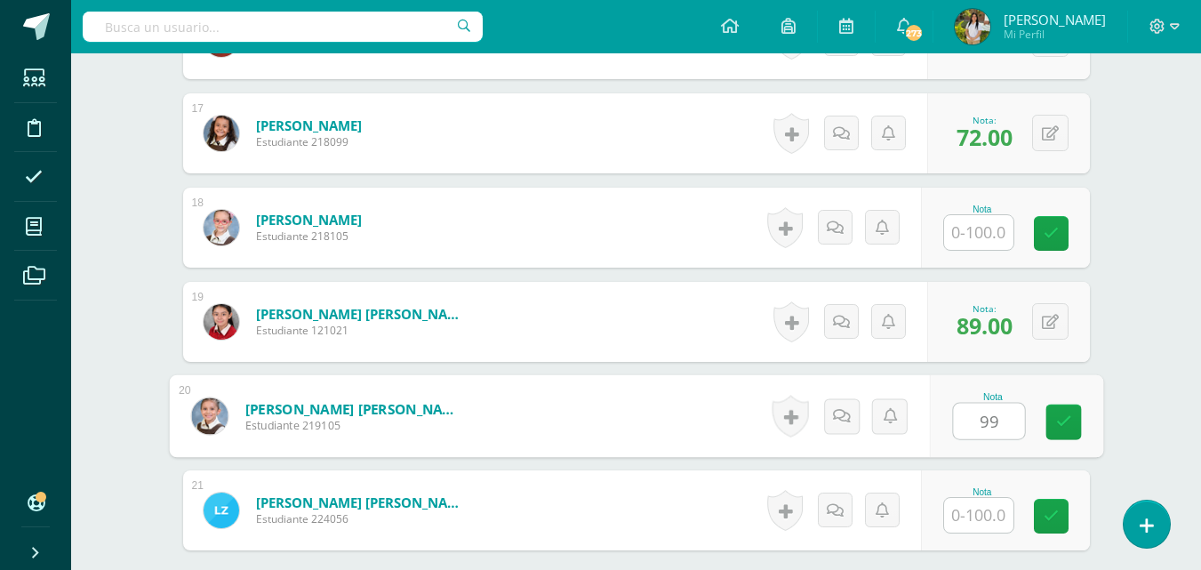
type input "99"
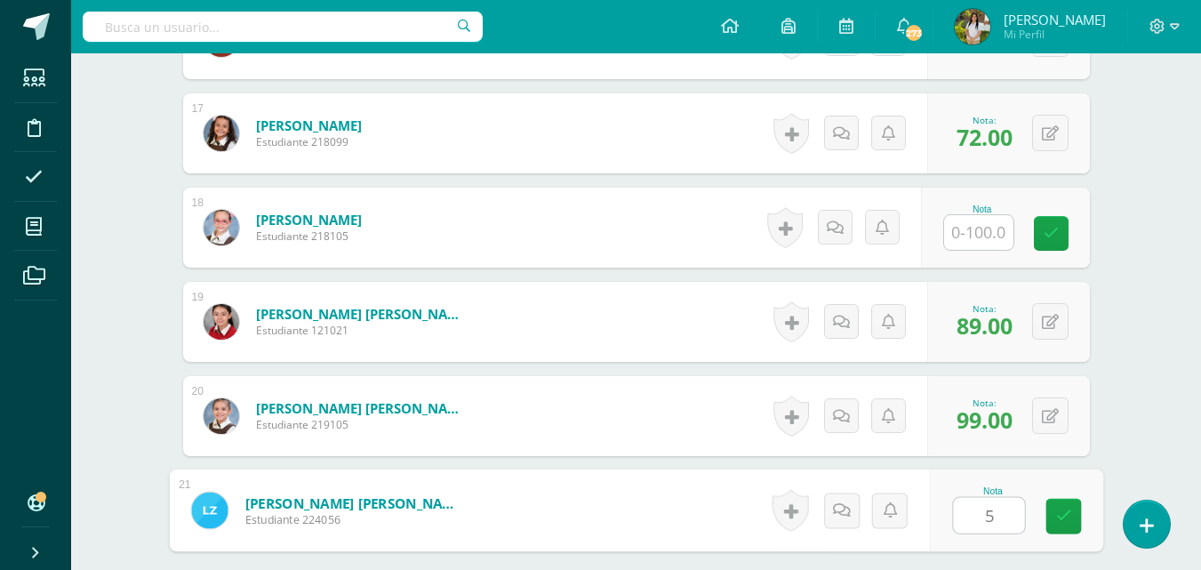
type input "51"
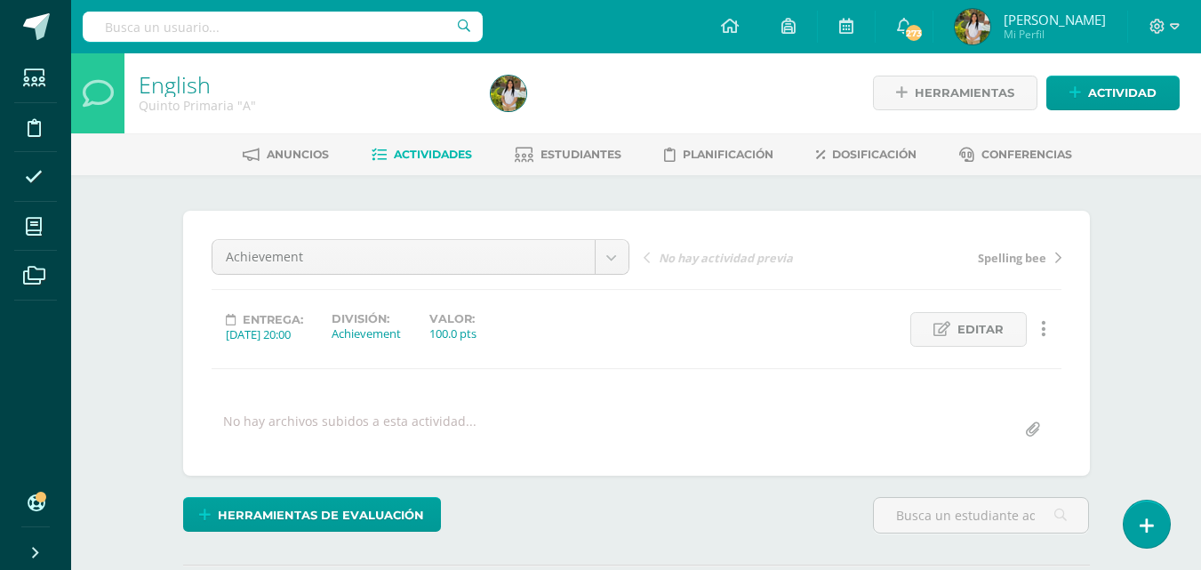
scroll to position [0, 0]
click at [439, 156] on span "Actividades" at bounding box center [433, 154] width 78 height 13
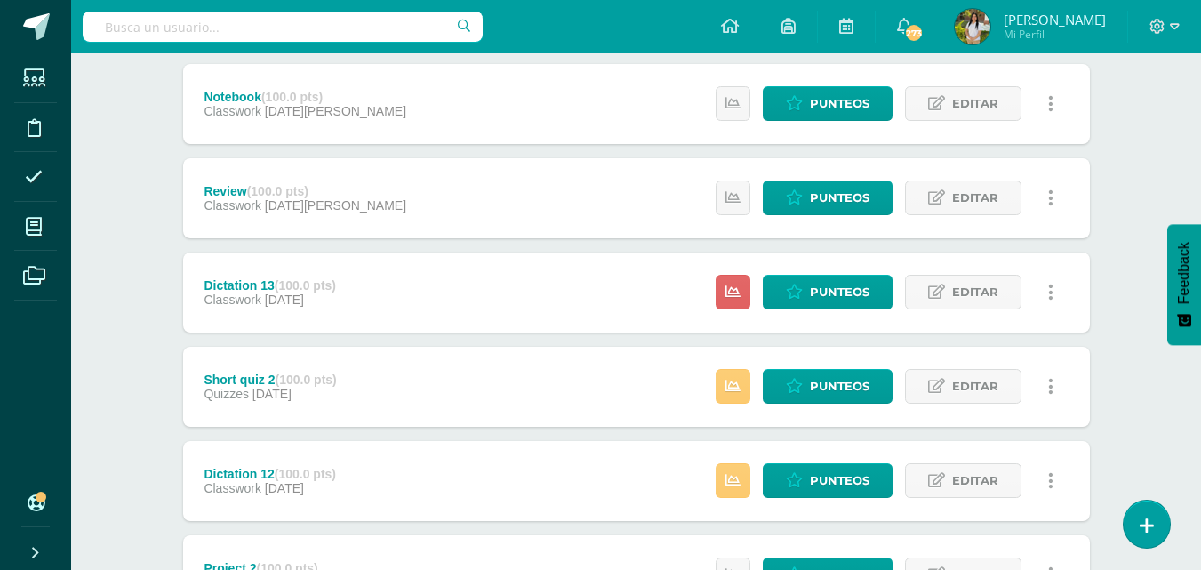
scroll to position [533, 0]
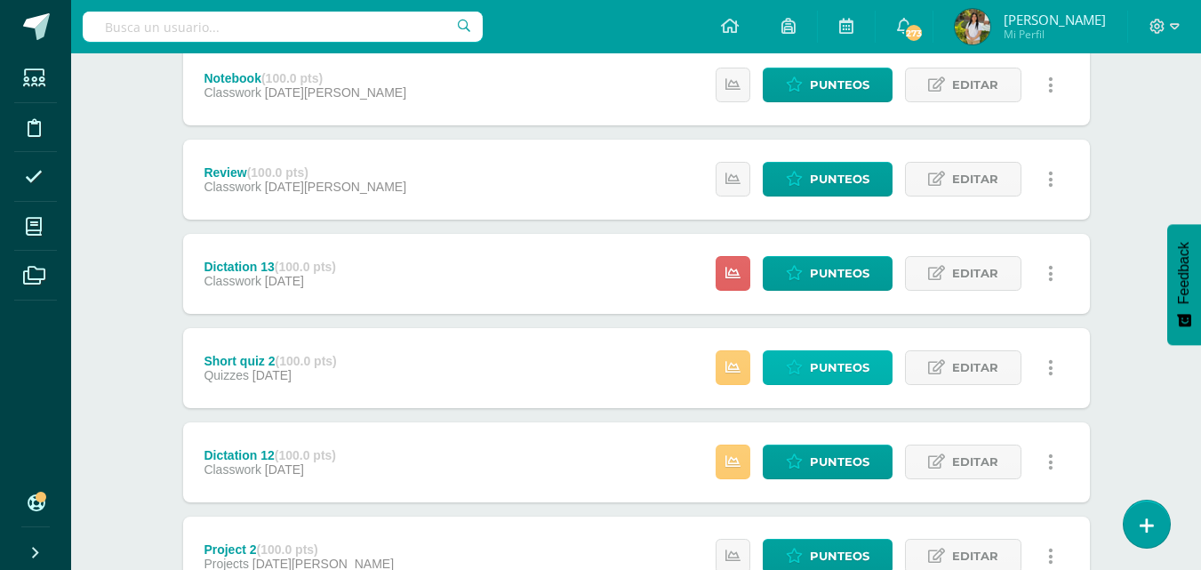
click at [855, 370] on span "Punteos" at bounding box center [840, 367] width 60 height 33
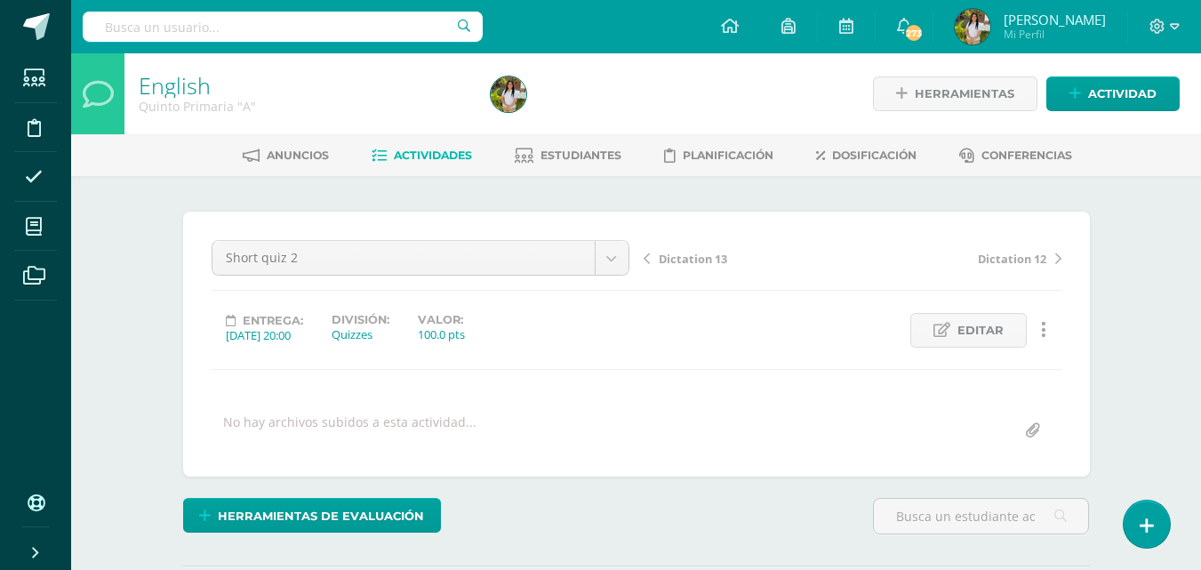
click at [1156, 344] on div "English Quinto Primaria "A" Herramientas Detalle de asistencias Actividad Anunc…" at bounding box center [636, 378] width 1130 height 651
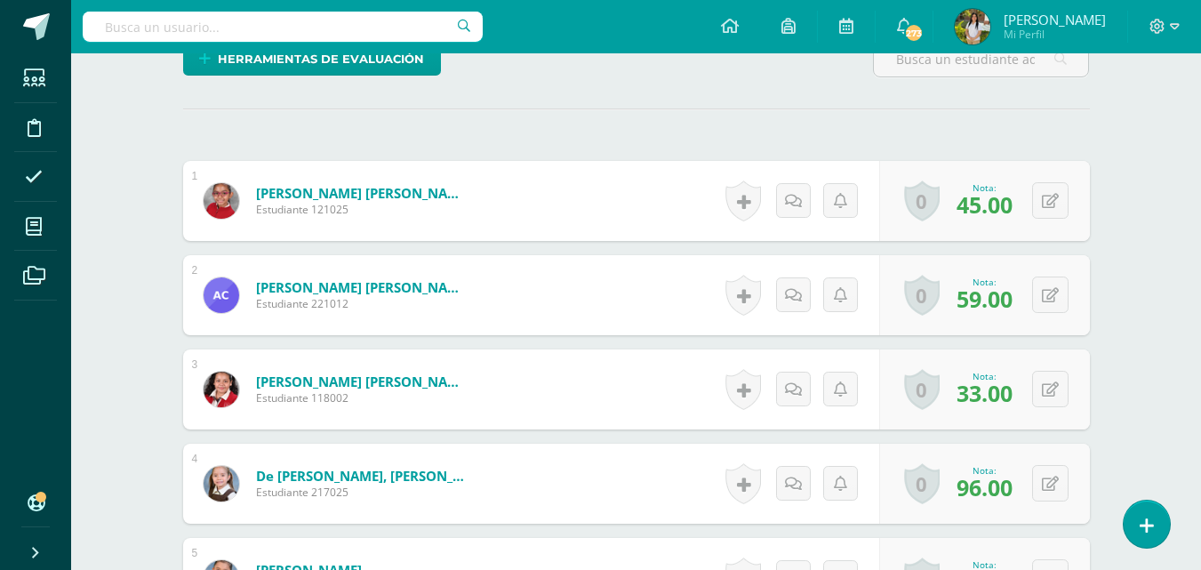
scroll to position [458, 0]
click at [1053, 484] on icon at bounding box center [1050, 483] width 17 height 15
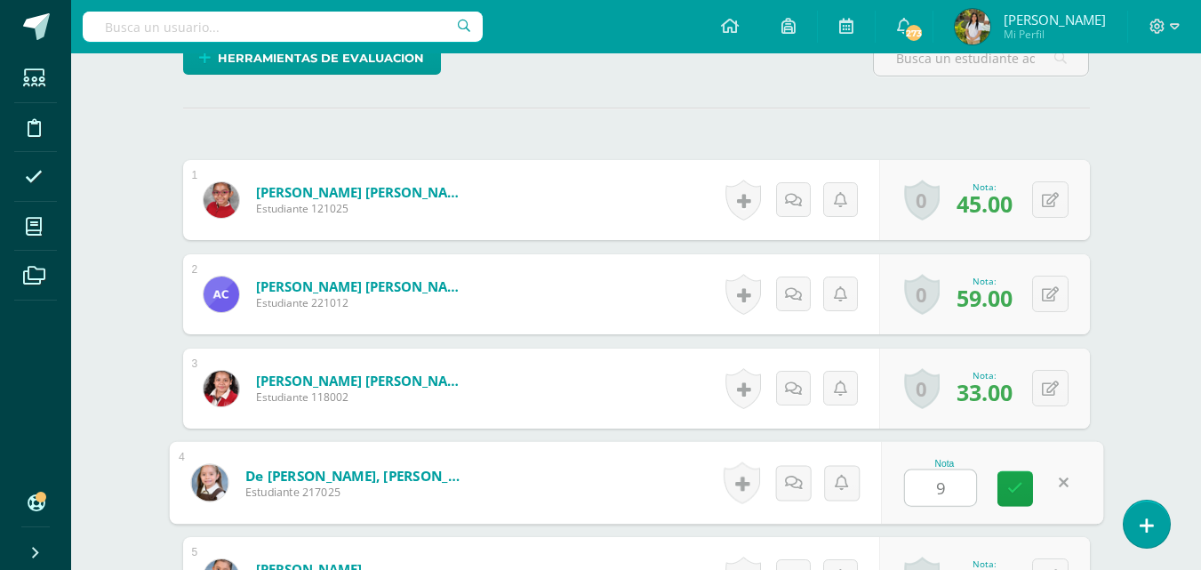
type input "98"
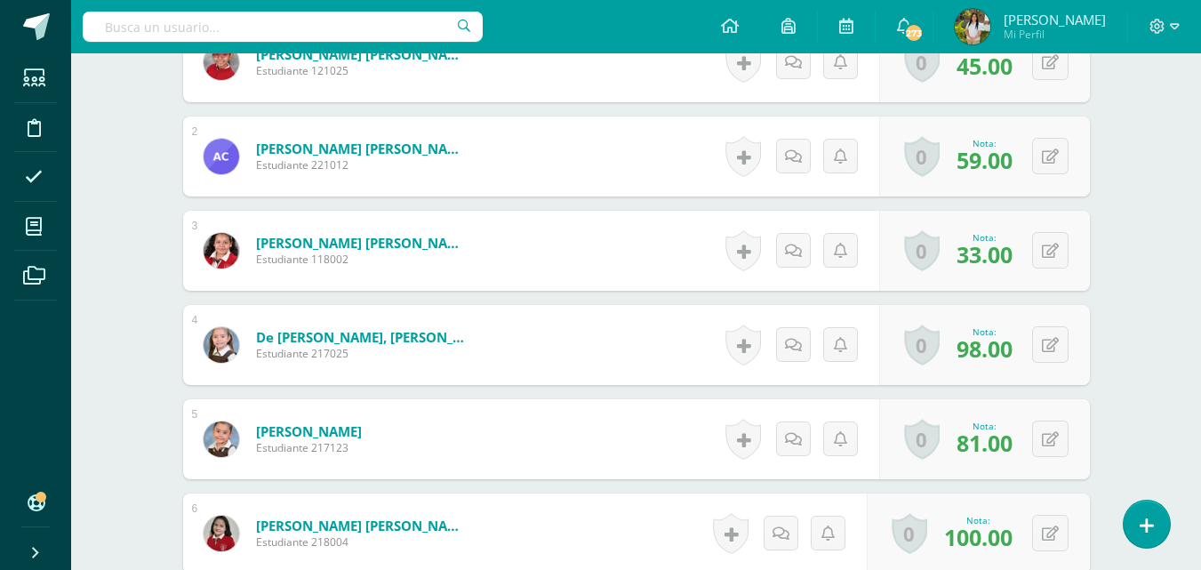
scroll to position [600, 0]
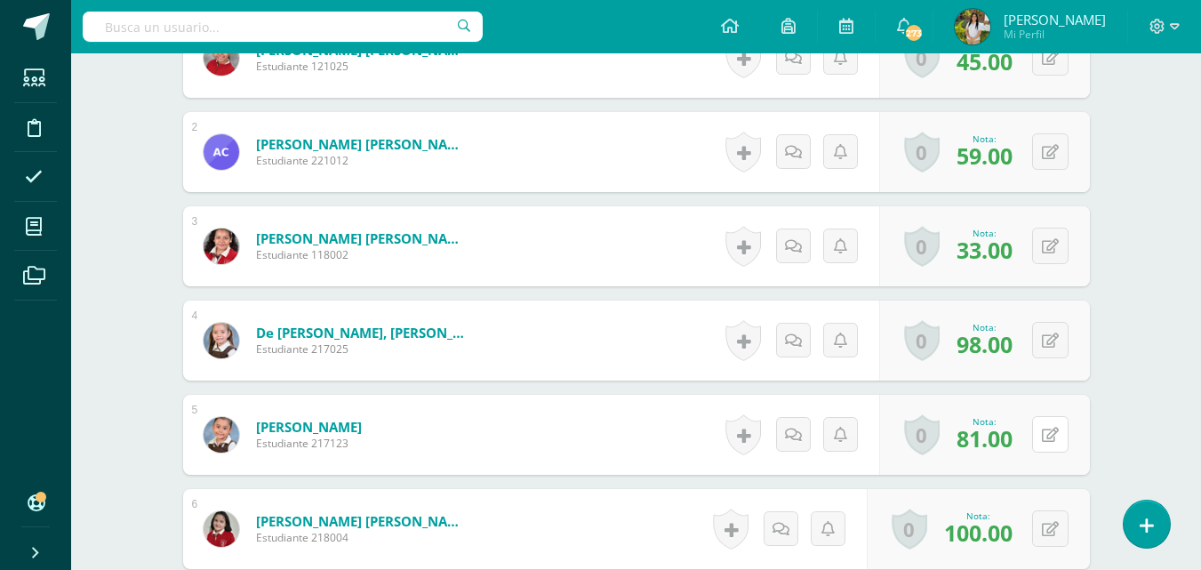
click at [1041, 428] on div "0 Logros Logros obtenidos Aún no hay logros agregados Nota: 81.00" at bounding box center [984, 435] width 211 height 80
click at [1058, 430] on icon at bounding box center [1062, 434] width 18 height 15
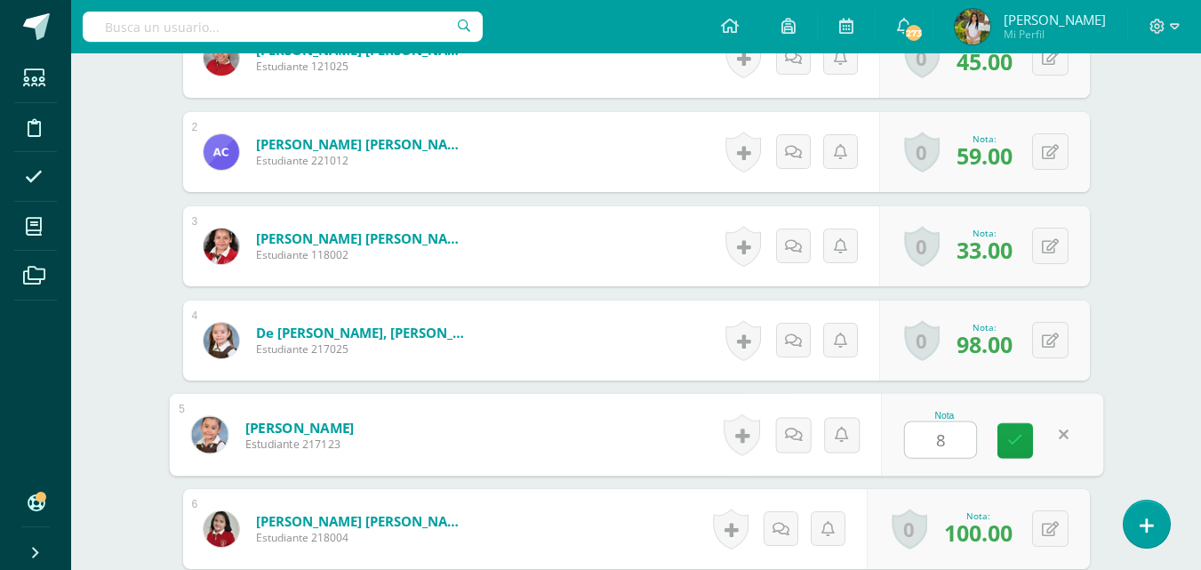
type input "83"
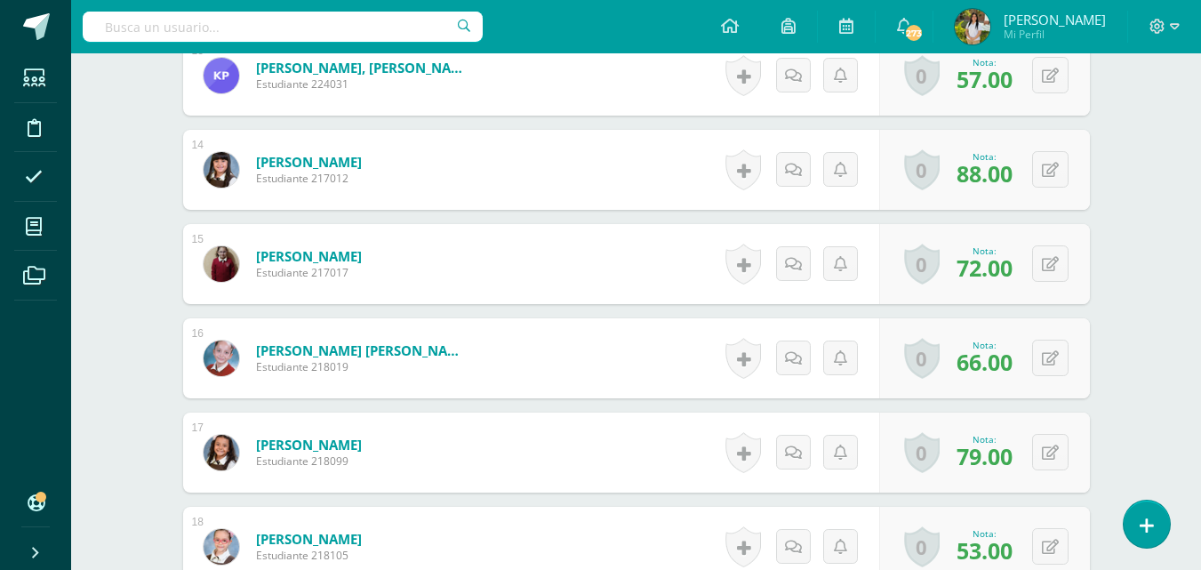
scroll to position [1738, 0]
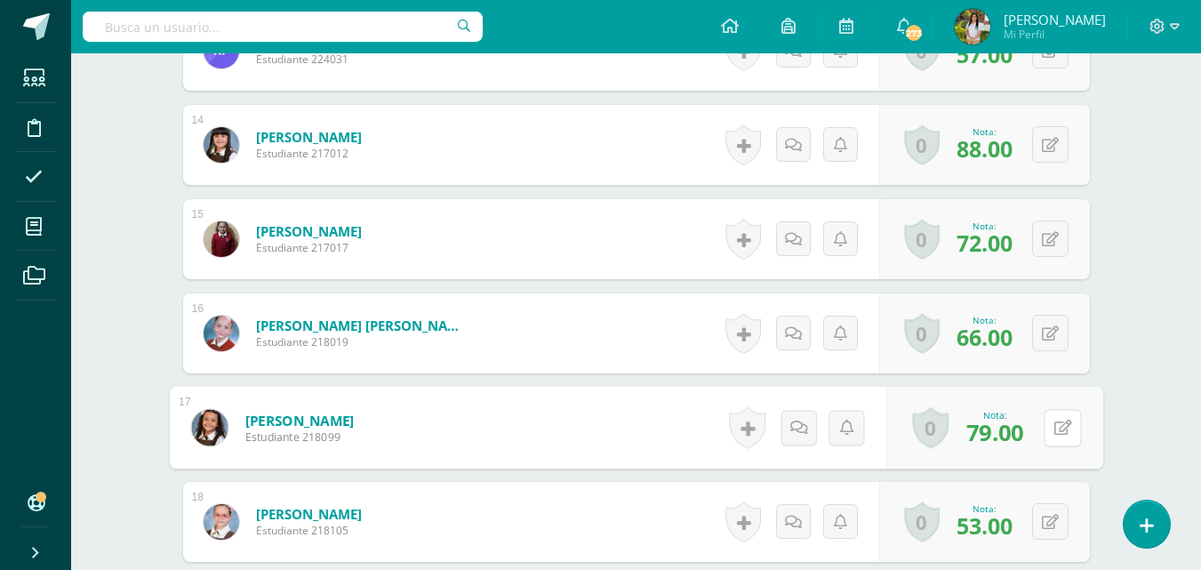
click at [1053, 434] on icon at bounding box center [1062, 427] width 18 height 15
type input "81"
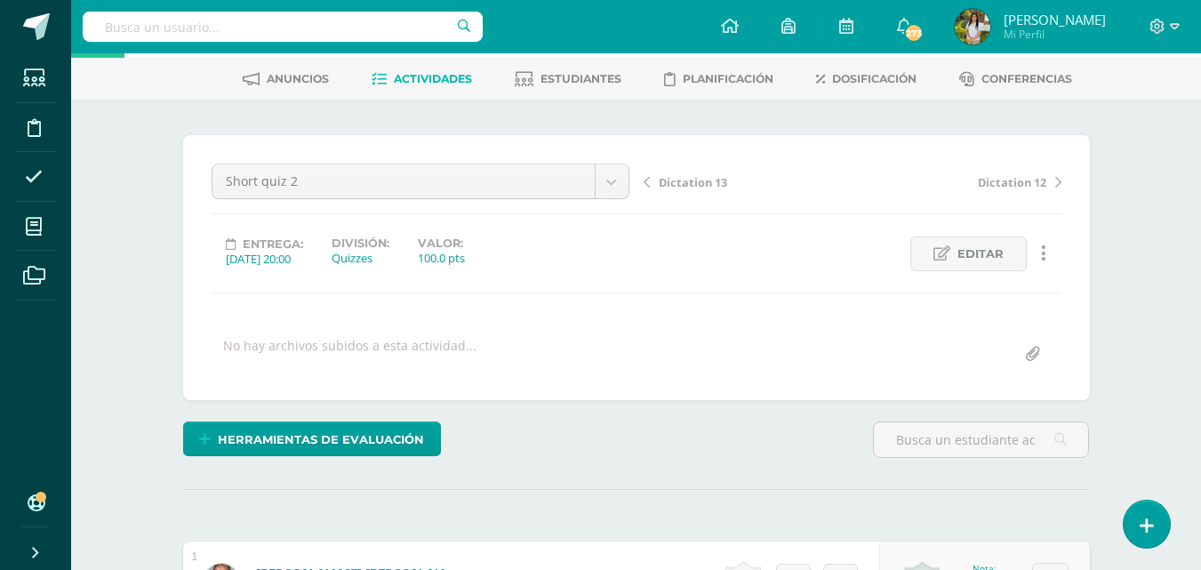
scroll to position [0, 0]
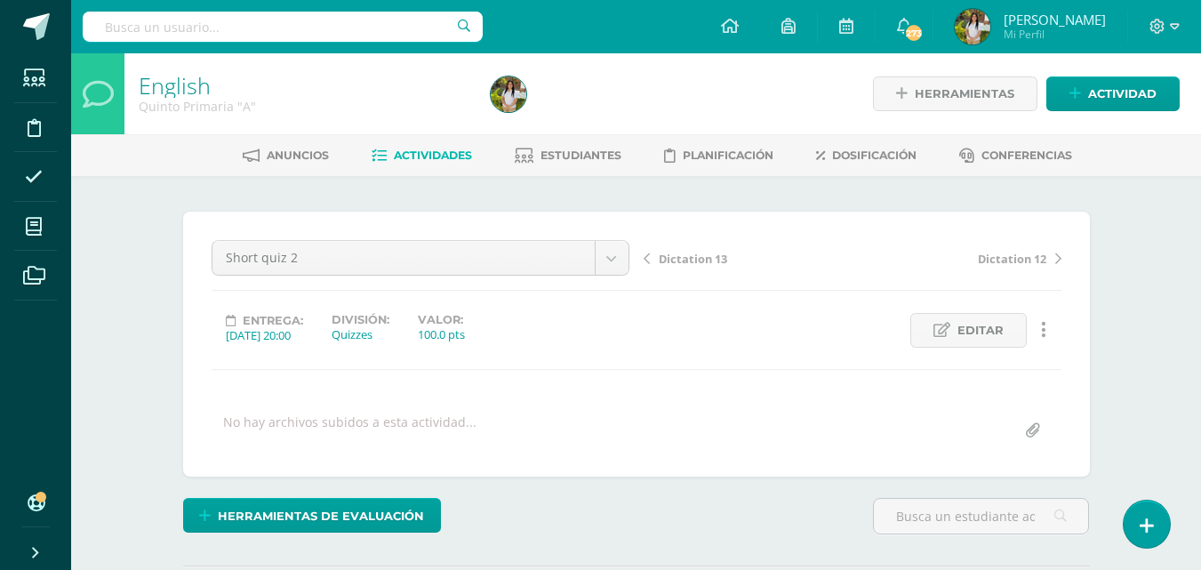
click at [414, 156] on span "Actividades" at bounding box center [433, 154] width 78 height 13
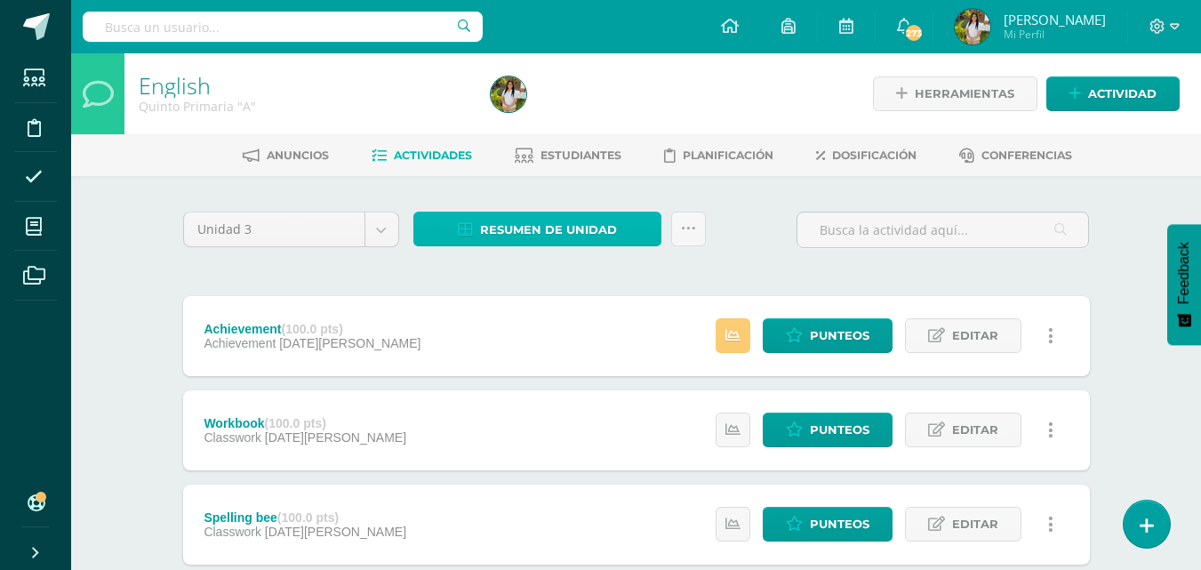
click at [480, 241] on span "Resumen de unidad" at bounding box center [548, 229] width 137 height 33
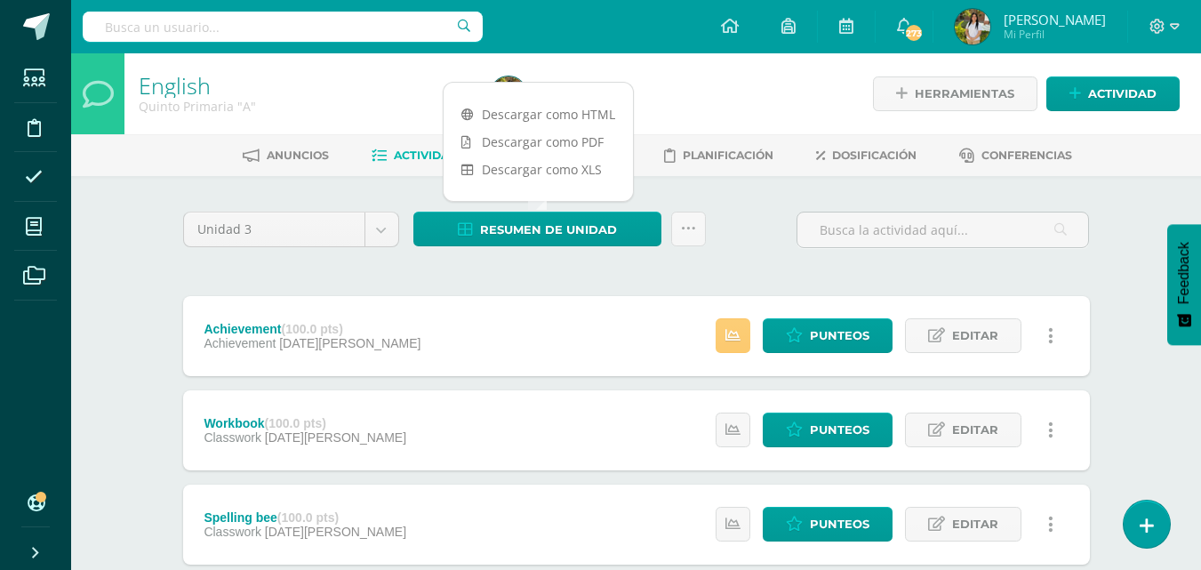
click at [572, 144] on link "Descargar como PDF" at bounding box center [538, 142] width 189 height 28
click at [757, 240] on div "Unidad 3 Unidad 1 Unidad 2 Unidad 3 Unidad 4 Resumen de unidad Subir actividade…" at bounding box center [636, 237] width 921 height 51
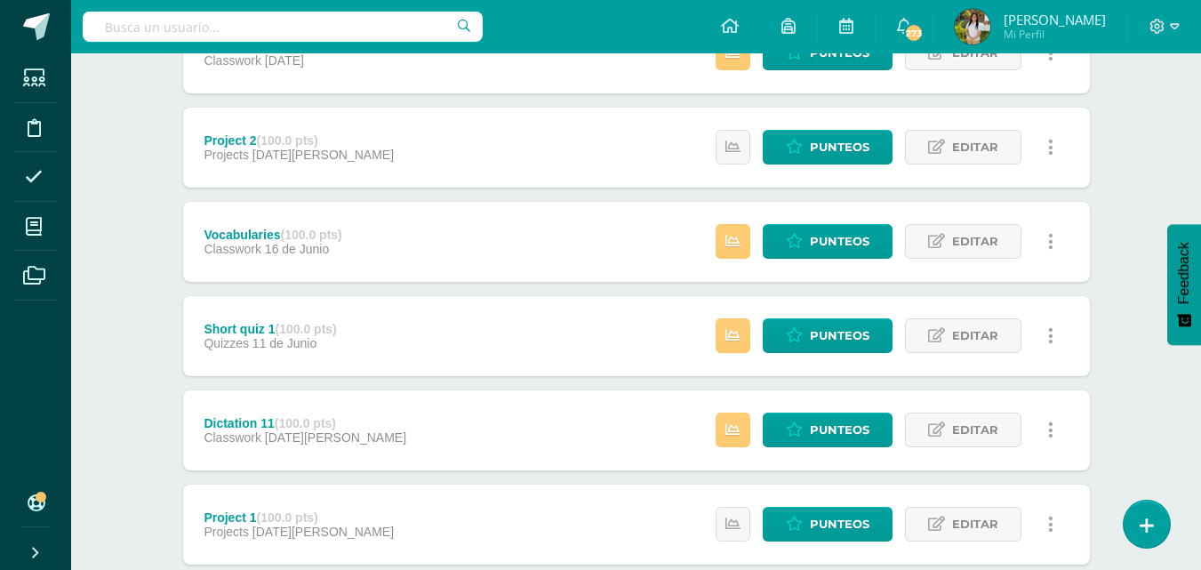
scroll to position [944, 0]
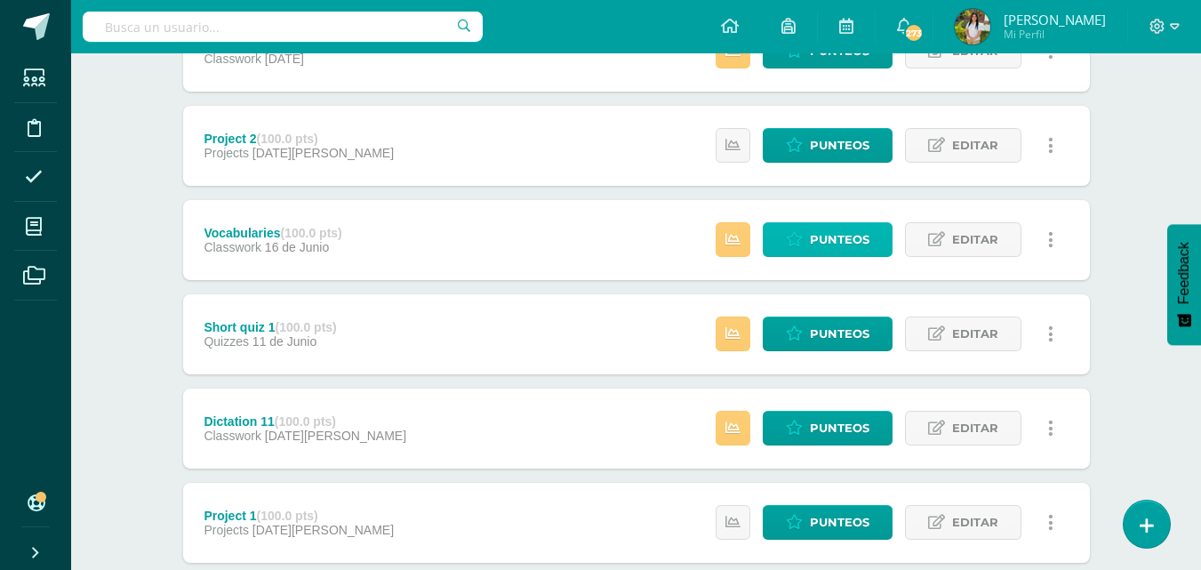
click at [788, 237] on icon at bounding box center [794, 239] width 17 height 15
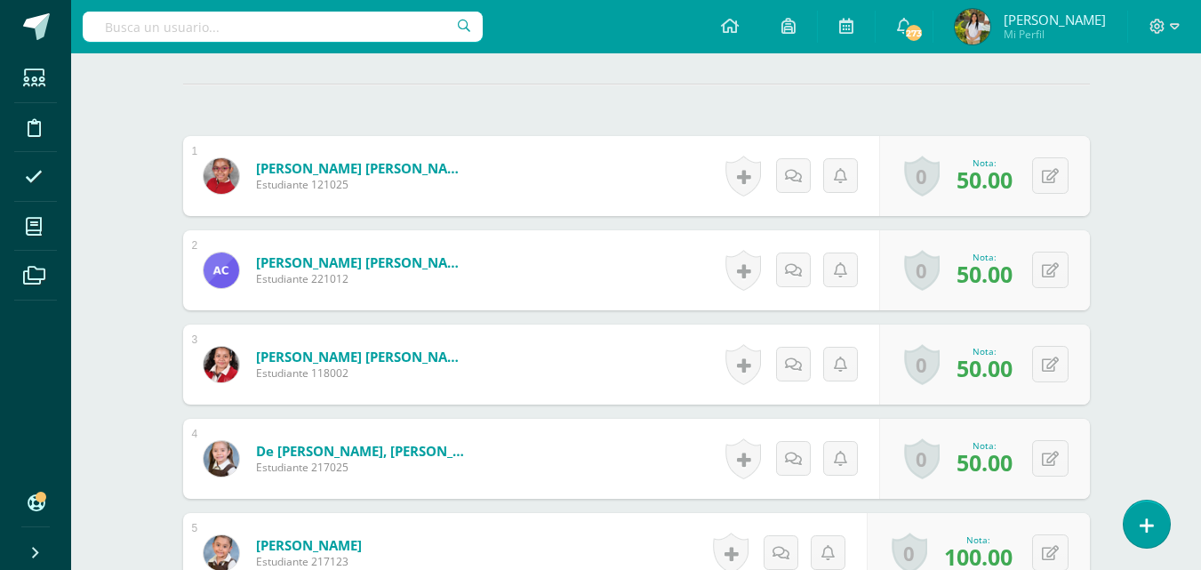
scroll to position [483, 0]
click at [1049, 271] on button at bounding box center [1050, 269] width 36 height 36
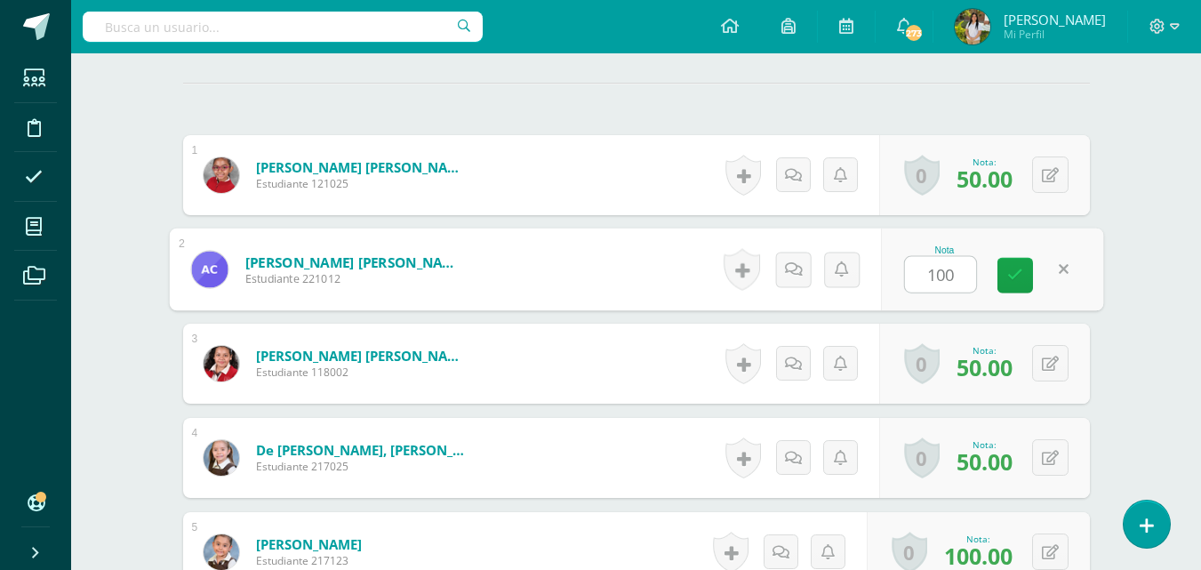
type input "10"
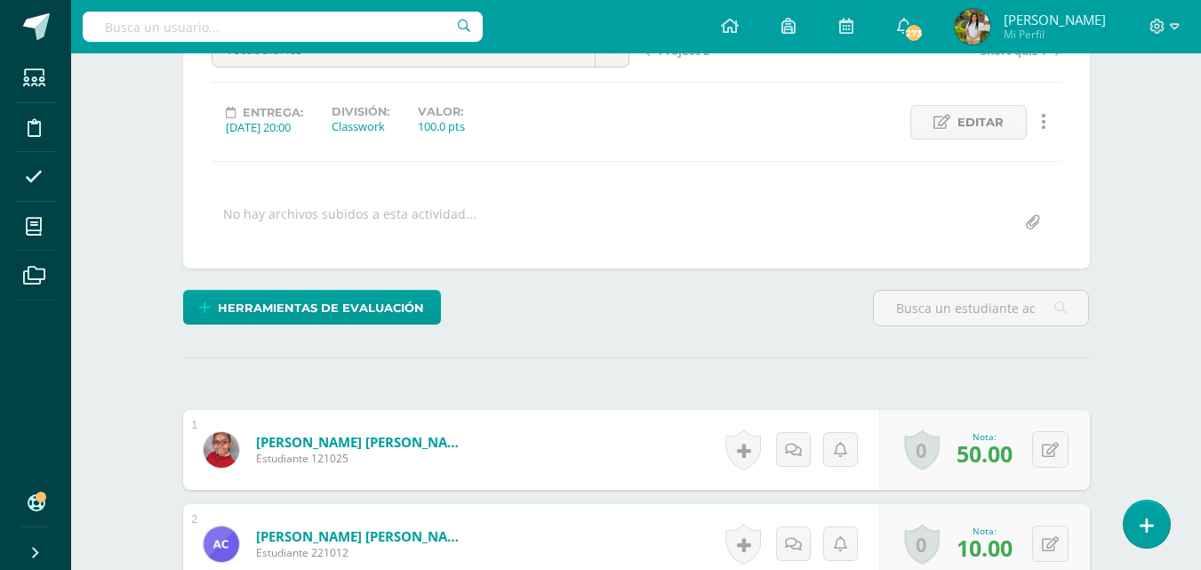
scroll to position [0, 0]
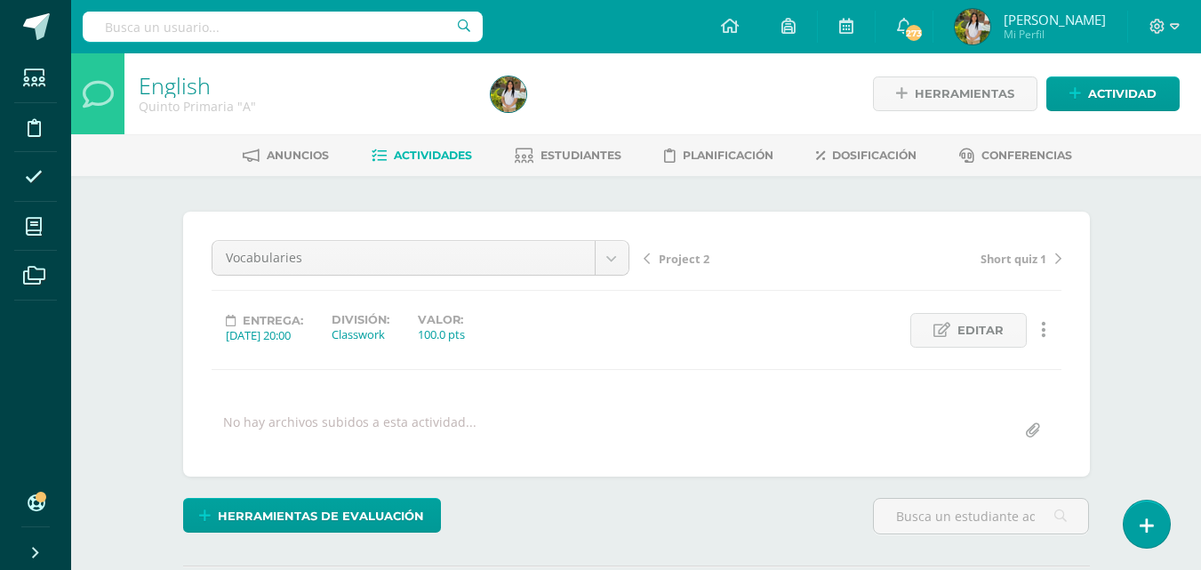
click at [449, 163] on link "Actividades" at bounding box center [422, 155] width 100 height 28
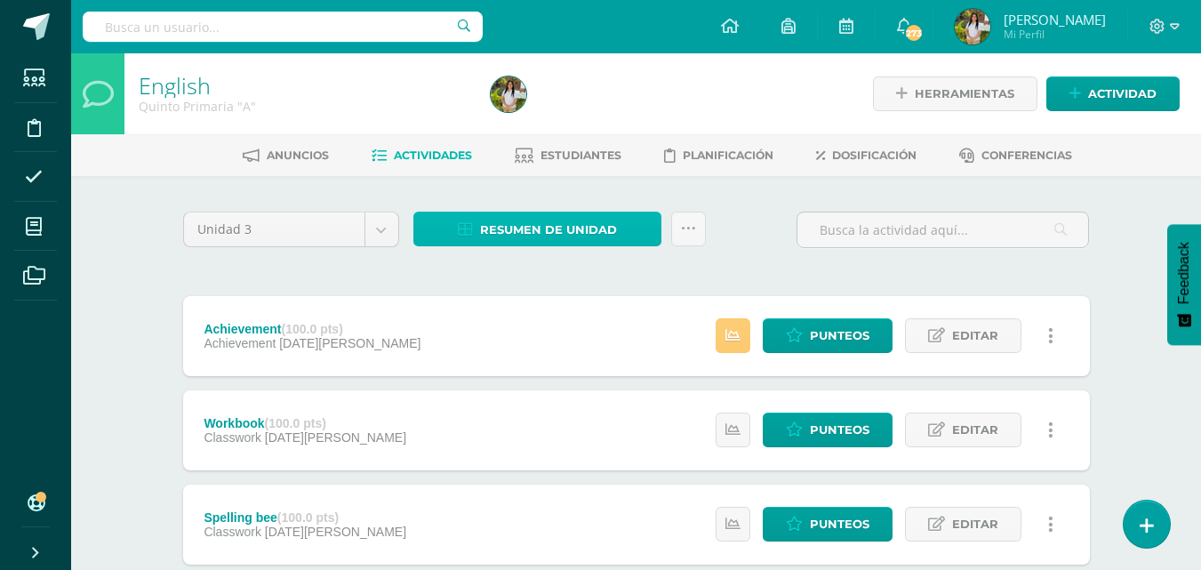
click at [594, 228] on span "Resumen de unidad" at bounding box center [548, 229] width 137 height 33
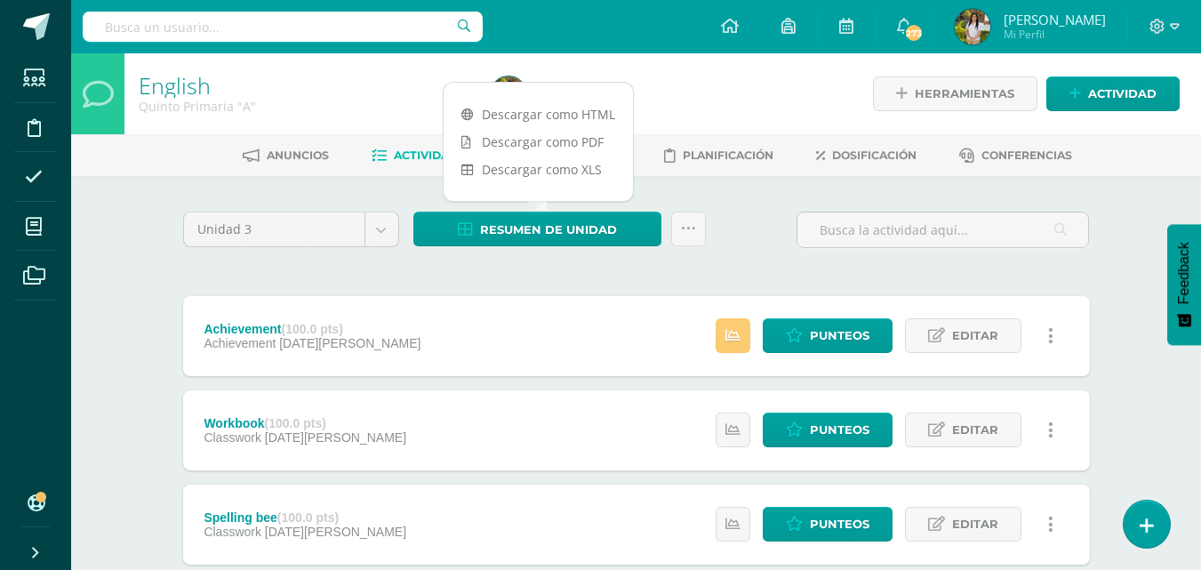
click at [589, 144] on link "Descargar como PDF" at bounding box center [538, 142] width 189 height 28
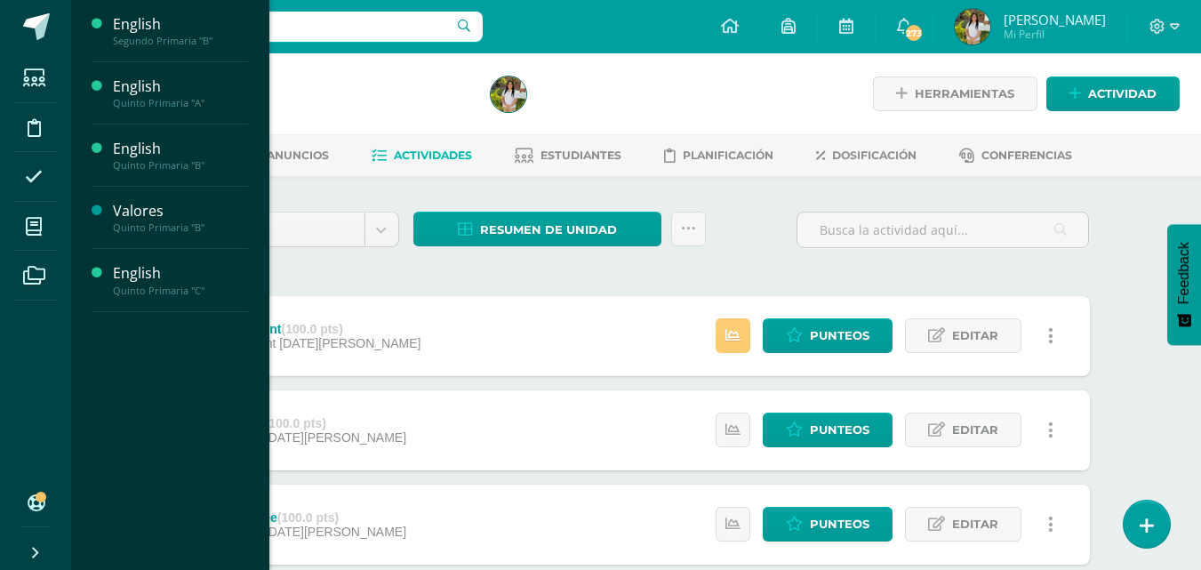
click at [169, 199] on span "Actividades" at bounding box center [166, 196] width 68 height 17
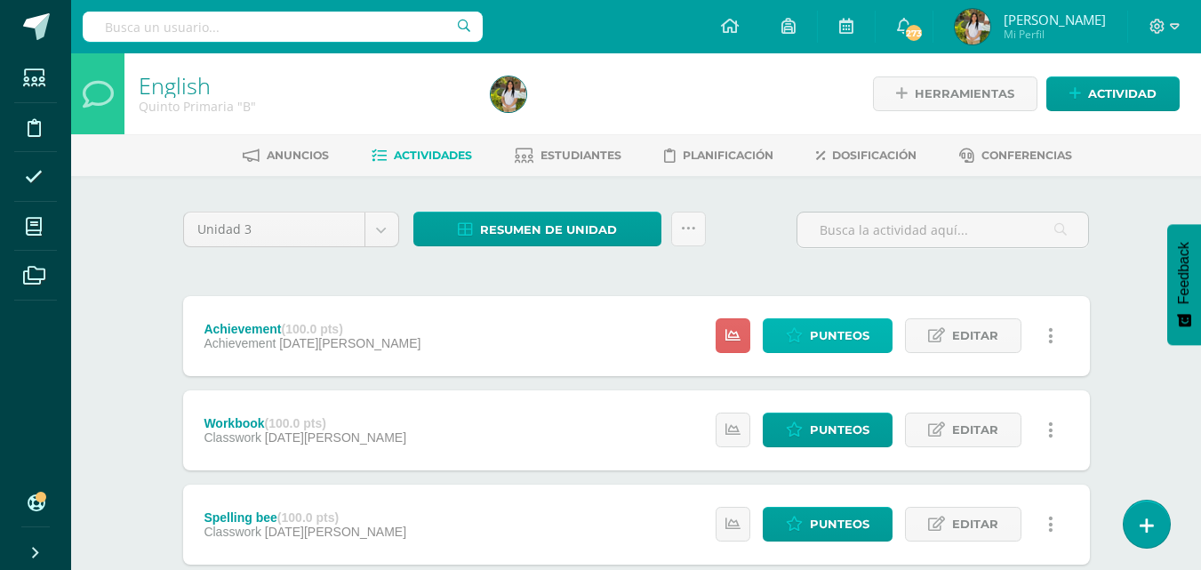
click at [782, 322] on link "Punteos" at bounding box center [828, 335] width 130 height 35
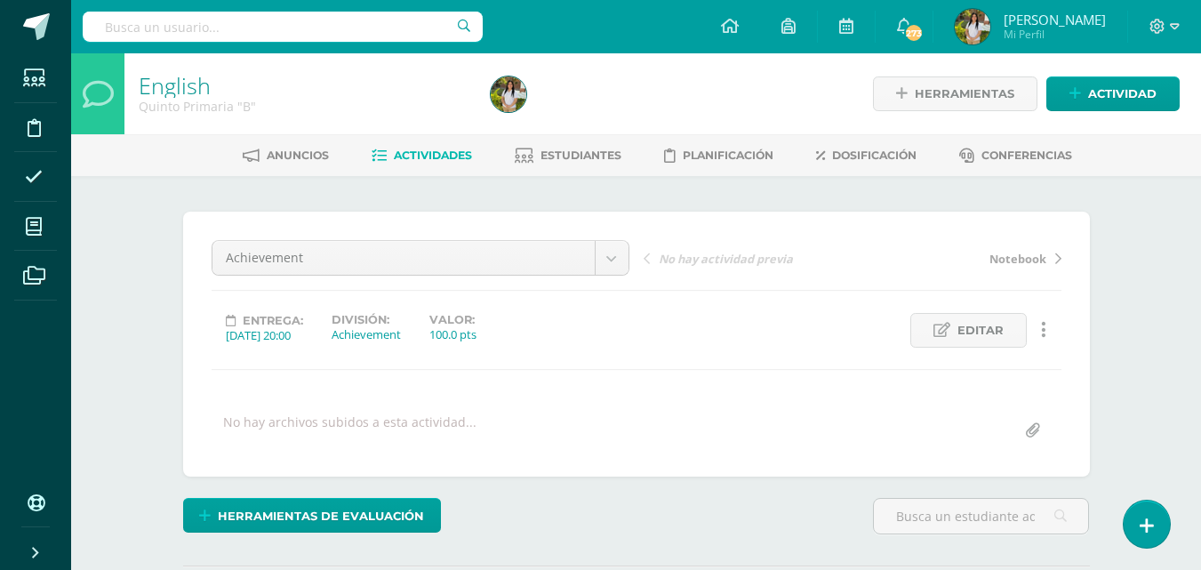
click at [1135, 316] on div "English Quinto Primaria "B" Herramientas Detalle de asistencias Actividad Anunc…" at bounding box center [636, 378] width 1130 height 651
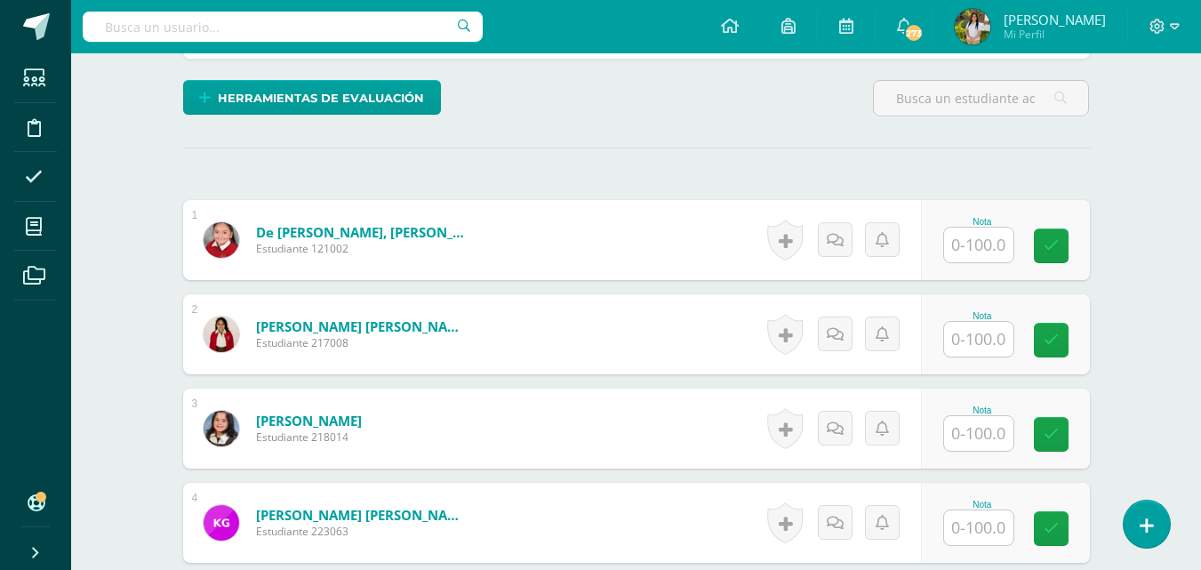
scroll to position [420, 0]
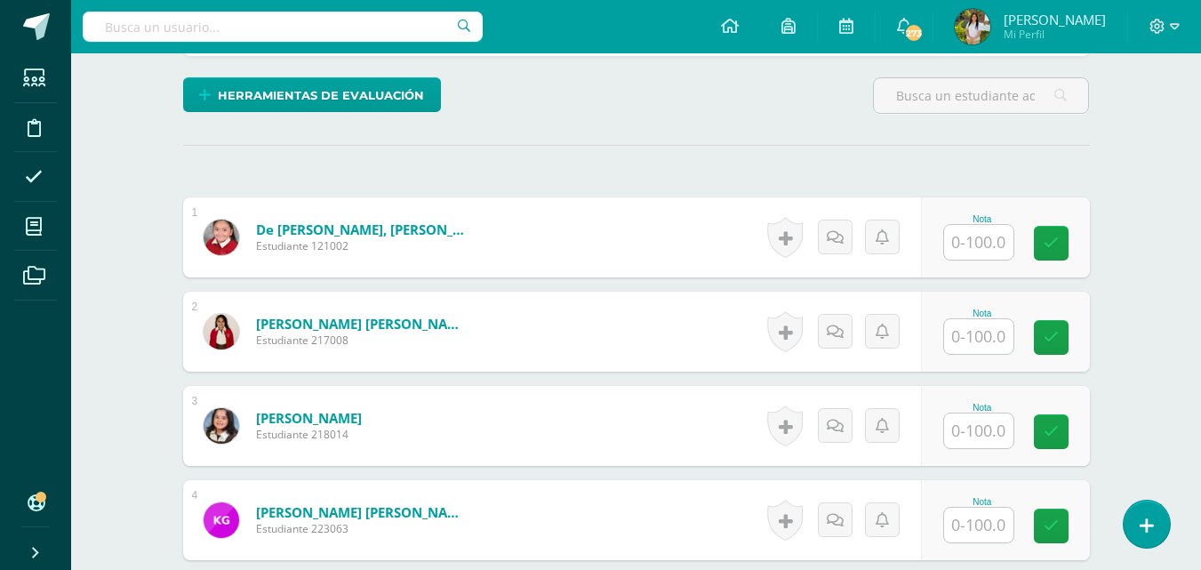
click at [964, 238] on input "text" at bounding box center [978, 242] width 69 height 35
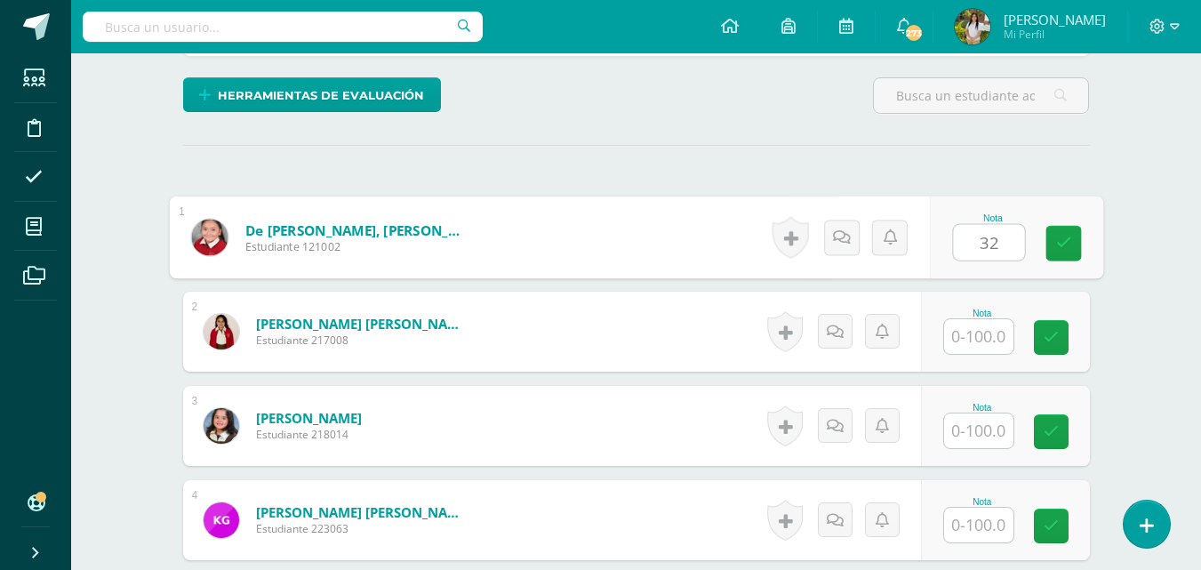
scroll to position [421, 0]
type input "32"
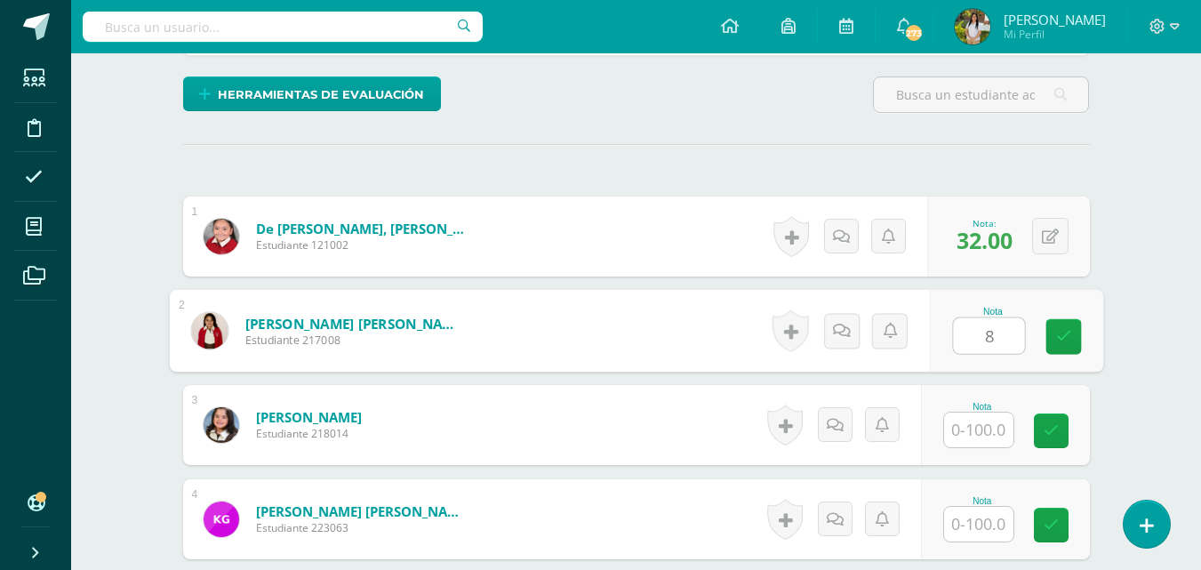
scroll to position [422, 0]
type input "88"
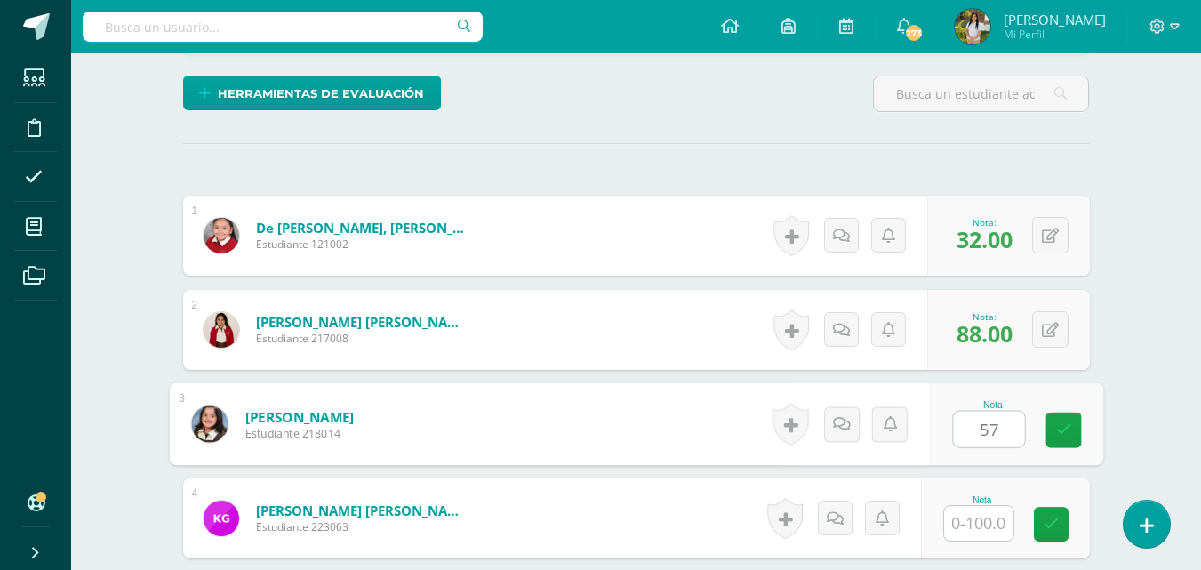
type input "57"
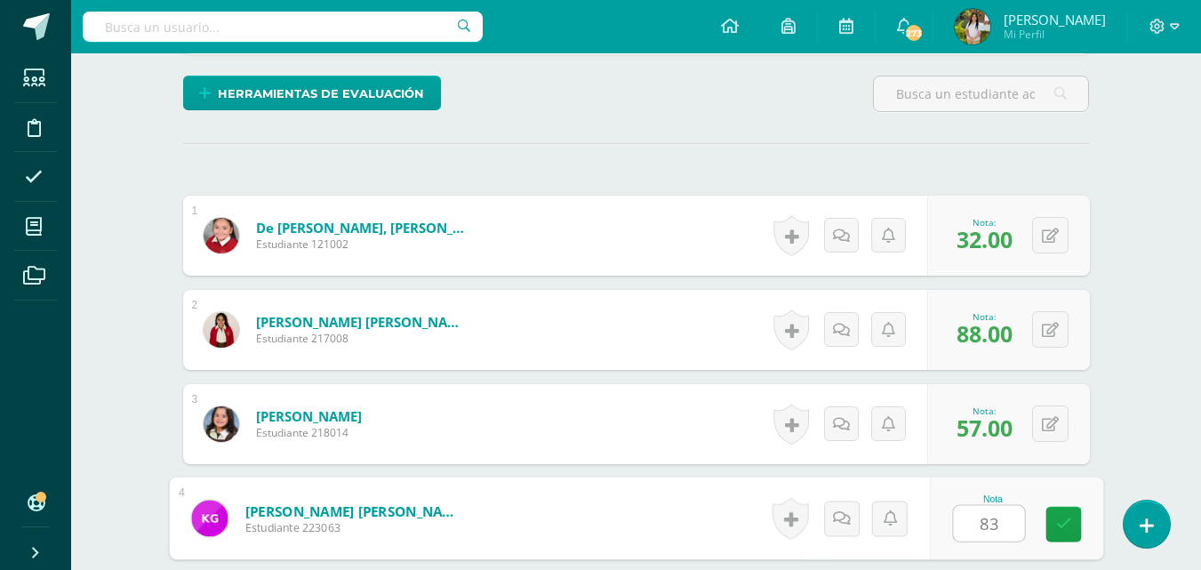
type input "83"
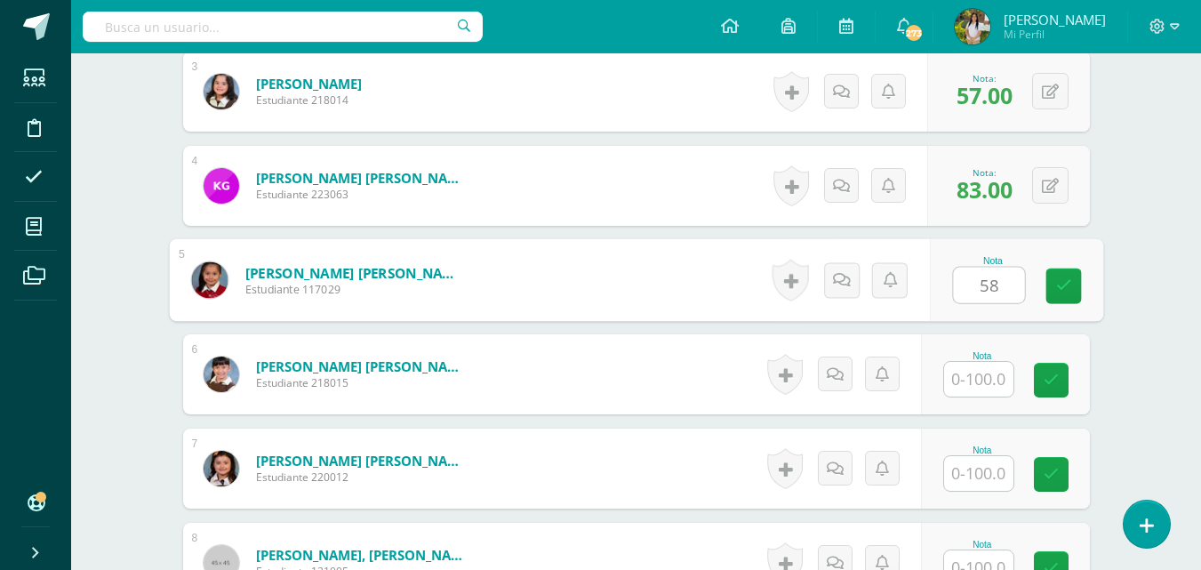
type input "58"
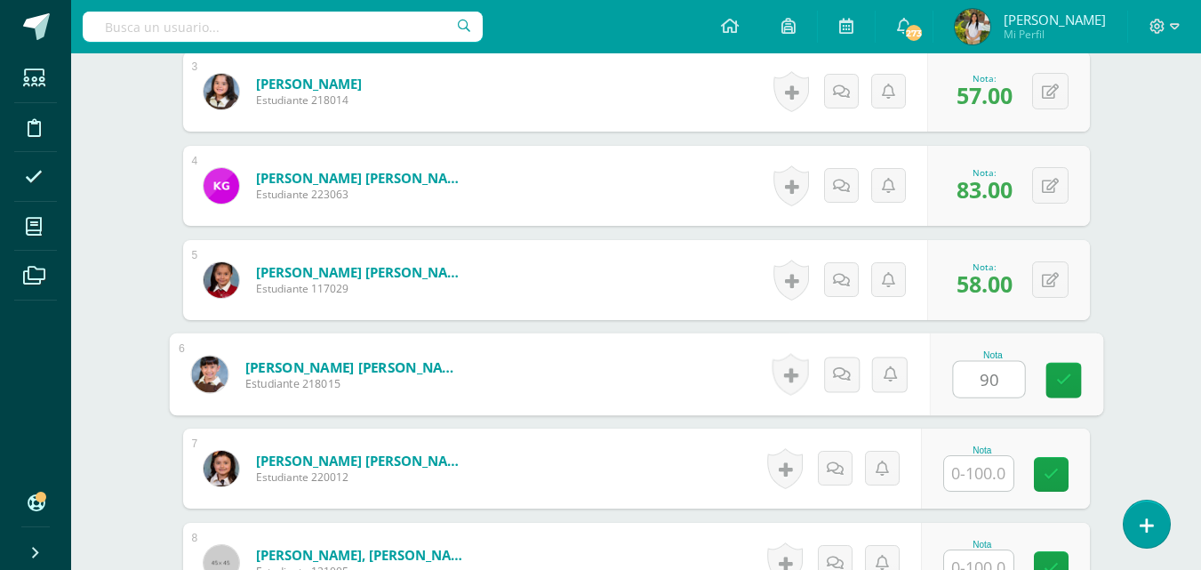
type input "90"
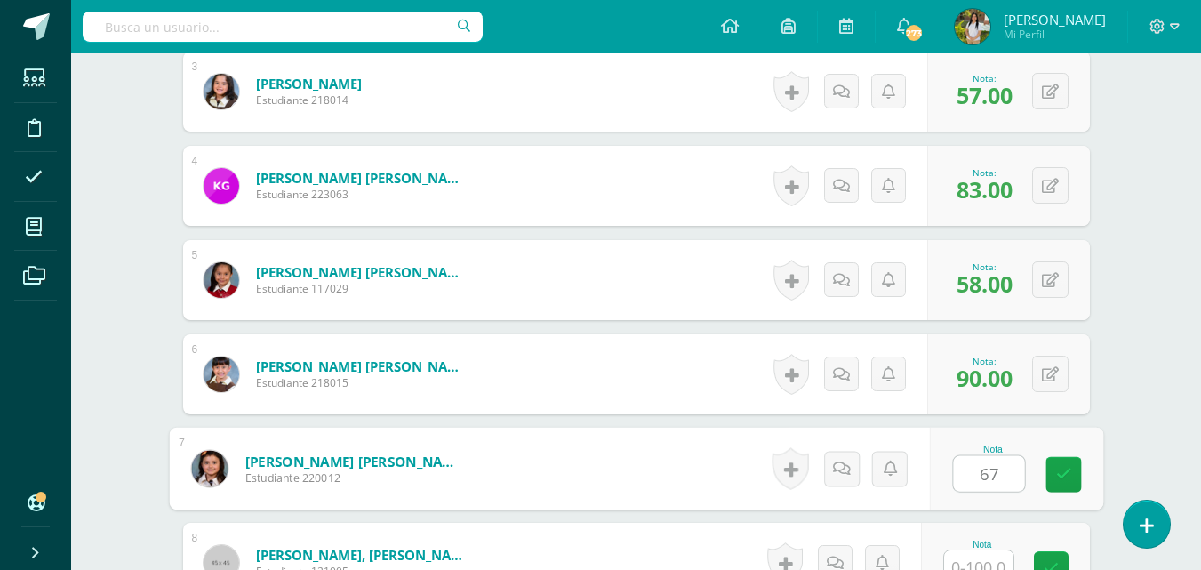
type input "67"
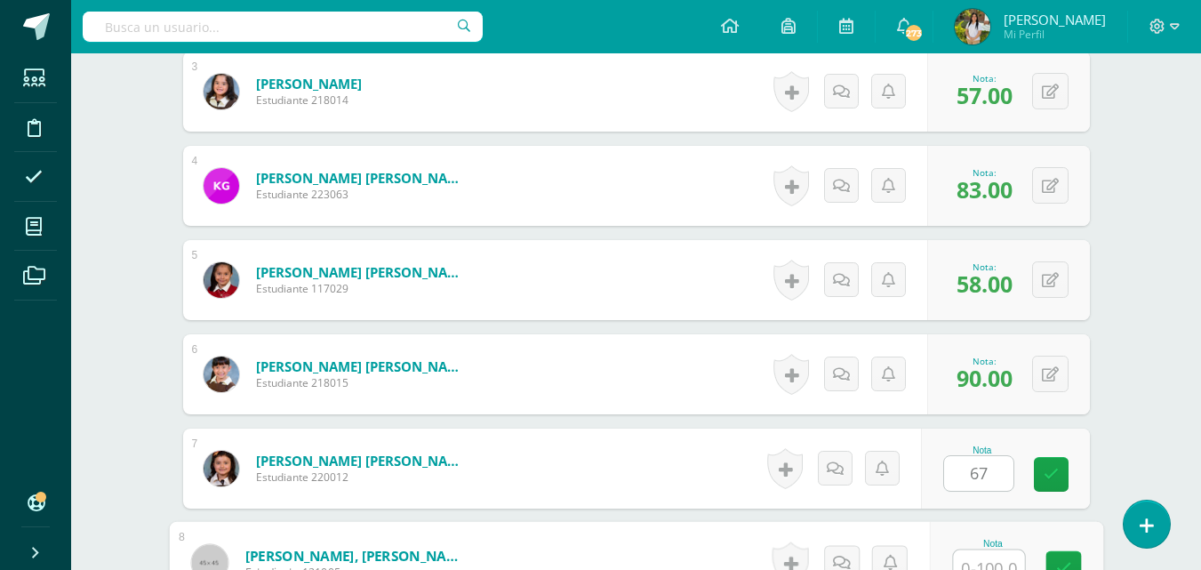
scroll to position [770, 0]
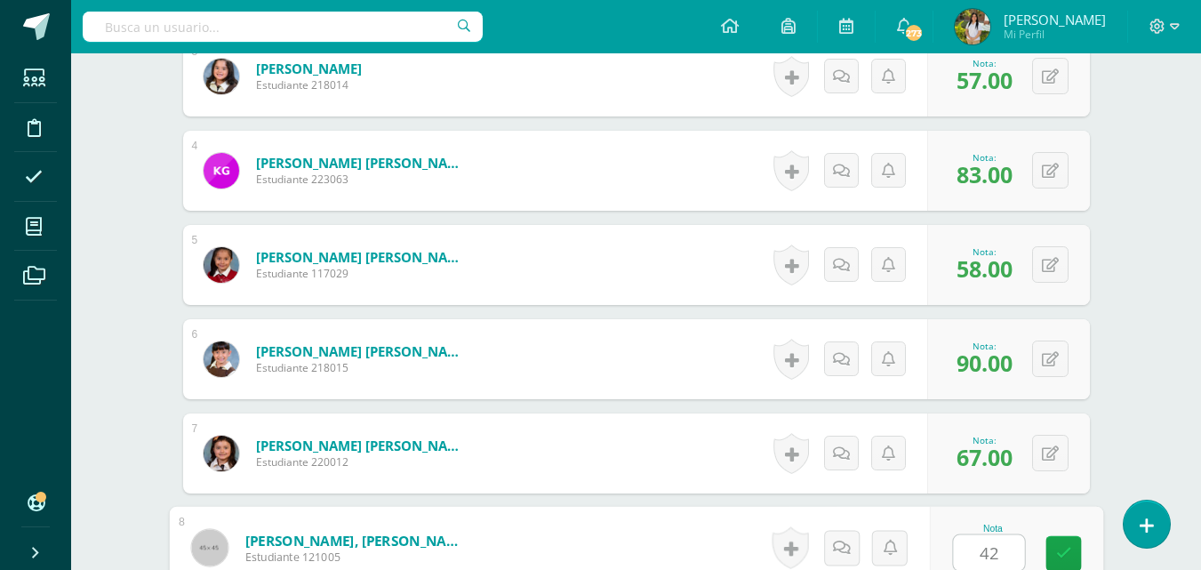
type input "42"
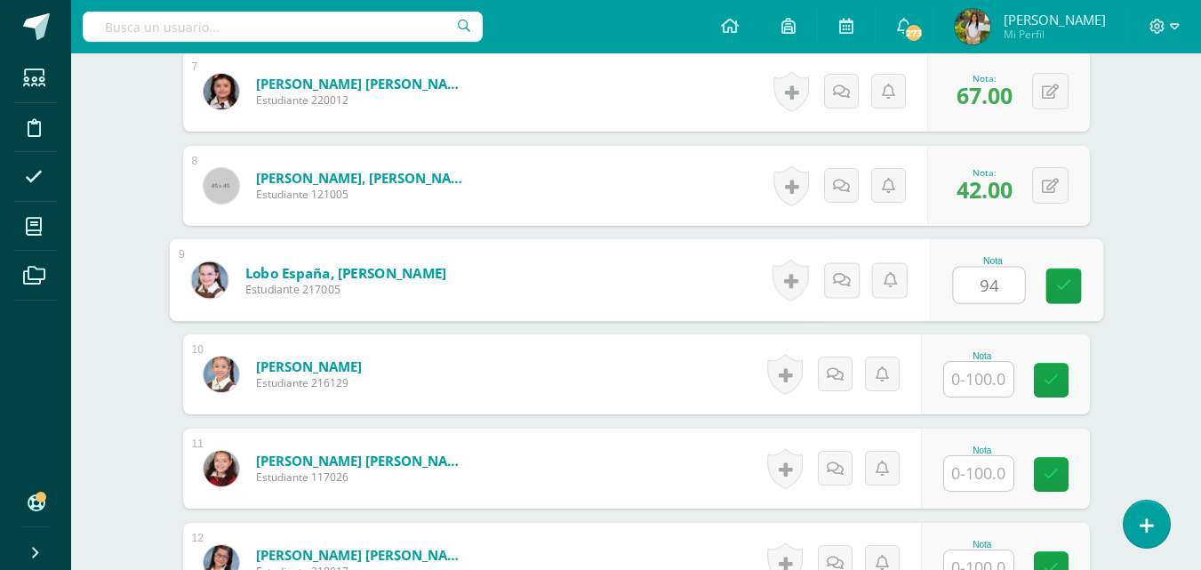
type input "94"
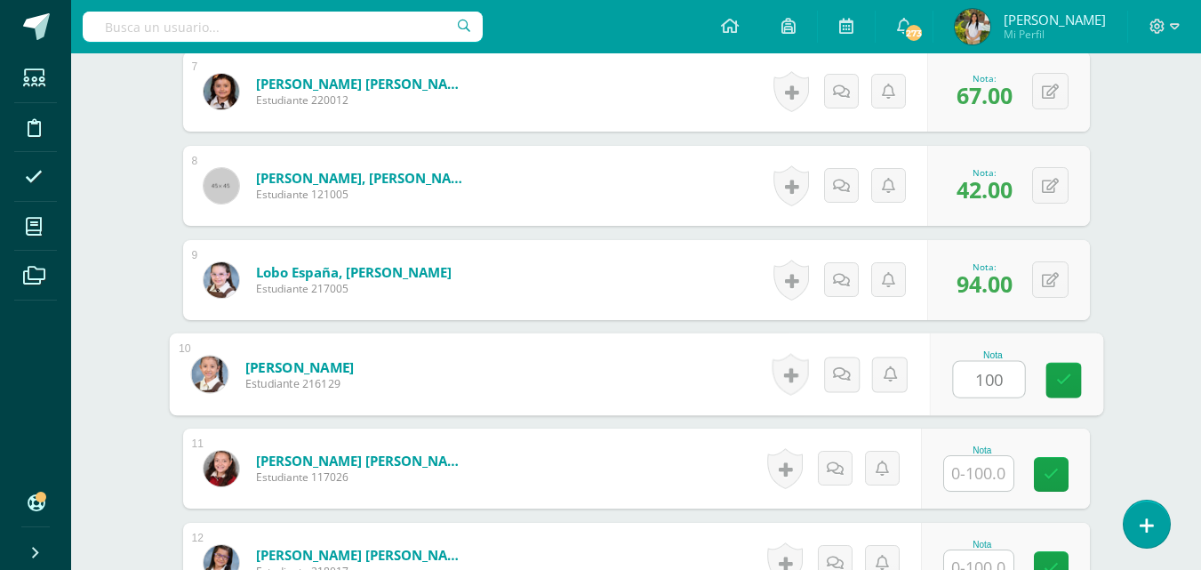
type input "100"
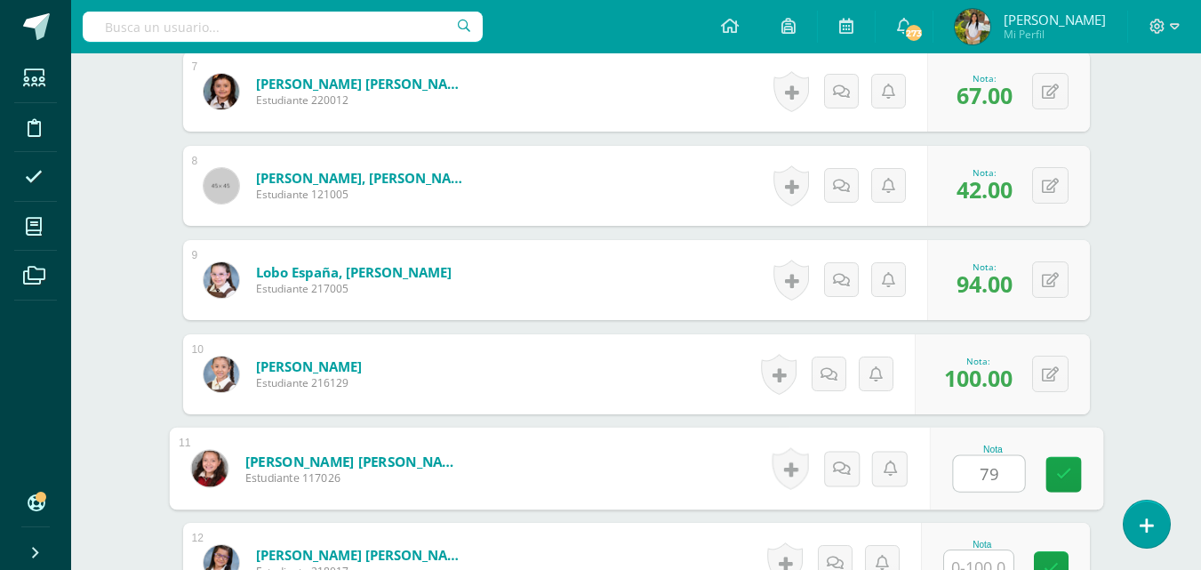
type input "79"
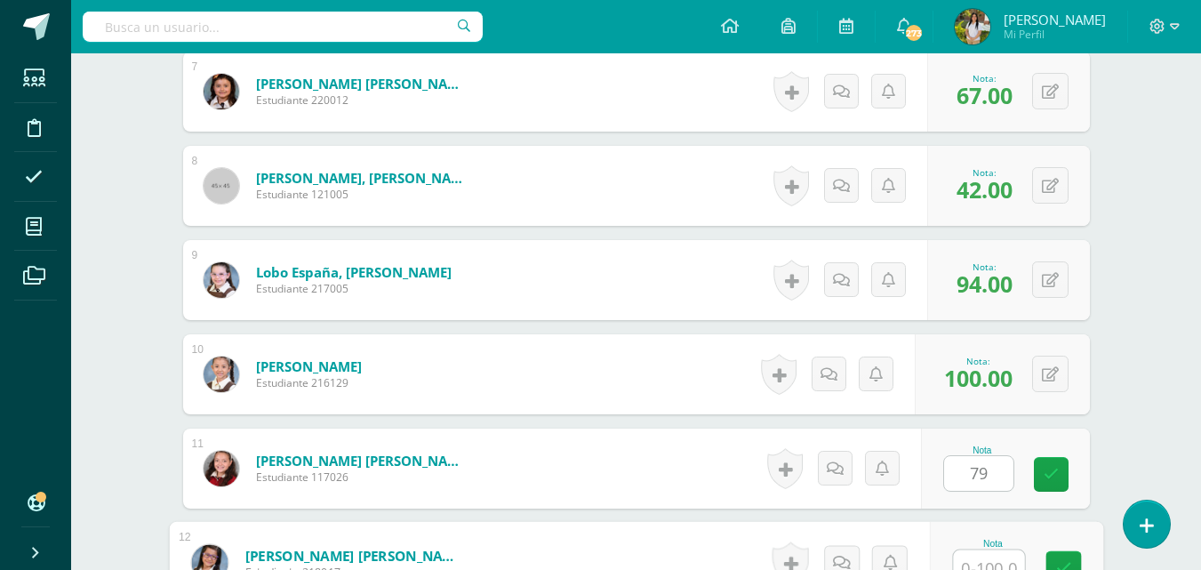
scroll to position [1147, 0]
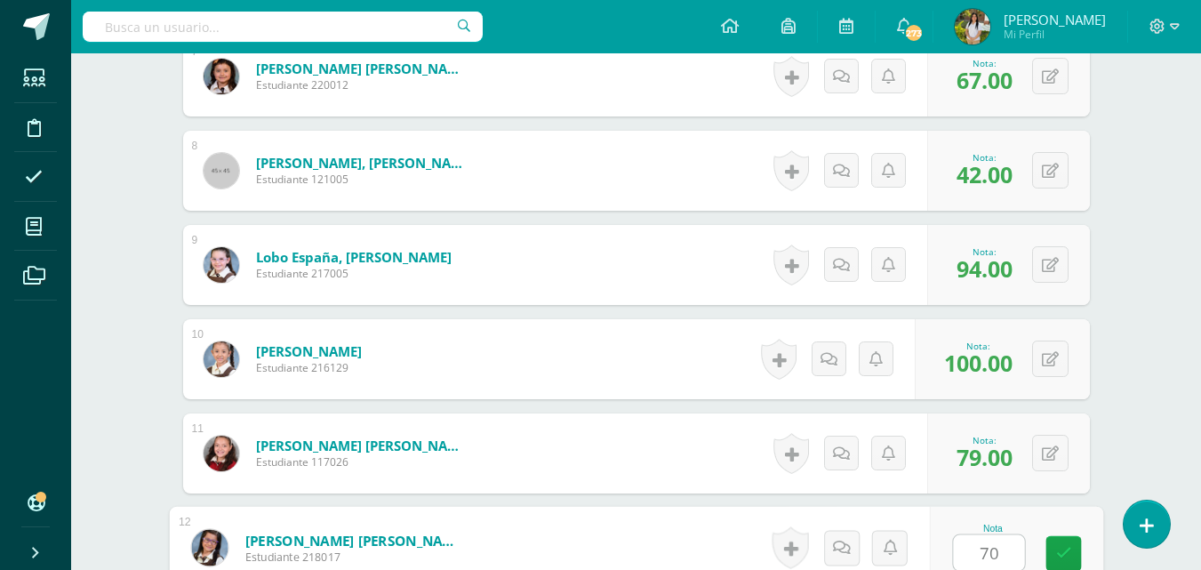
type input "70"
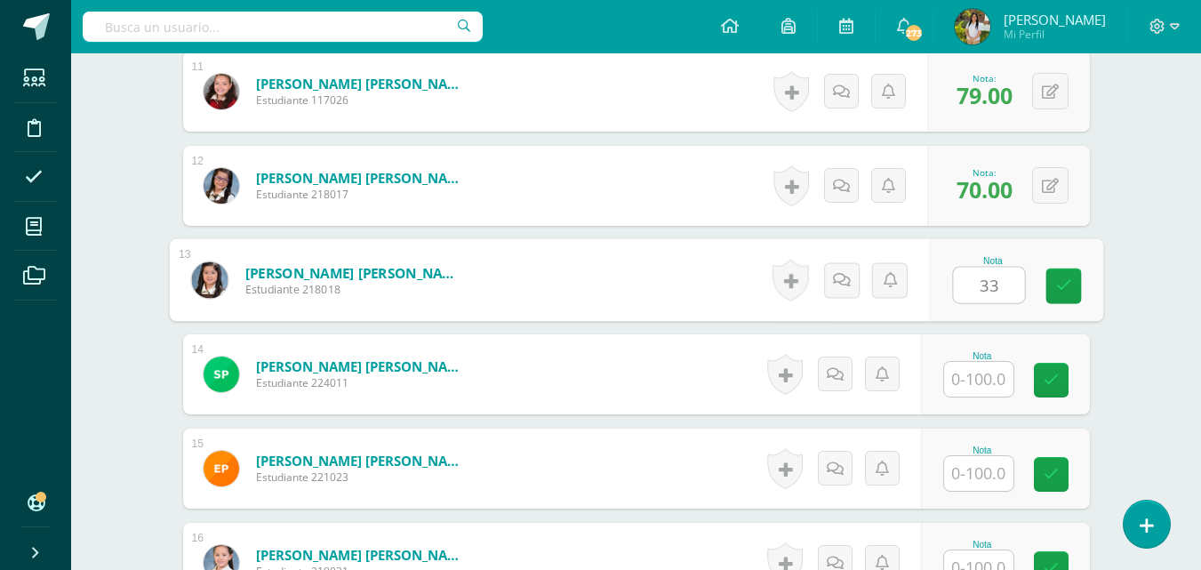
type input "33"
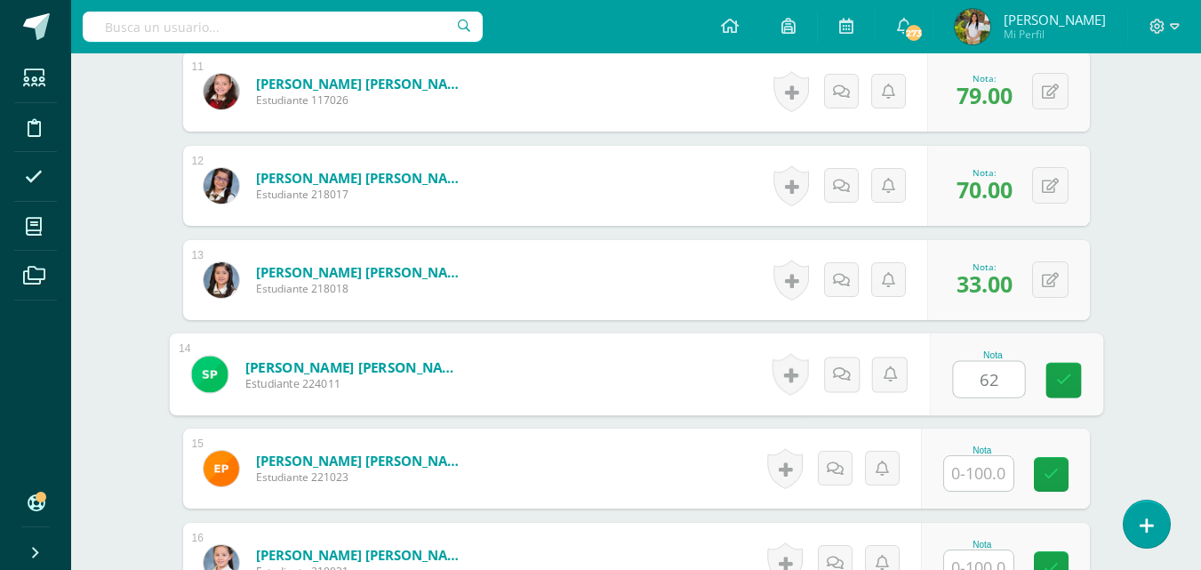
type input "62"
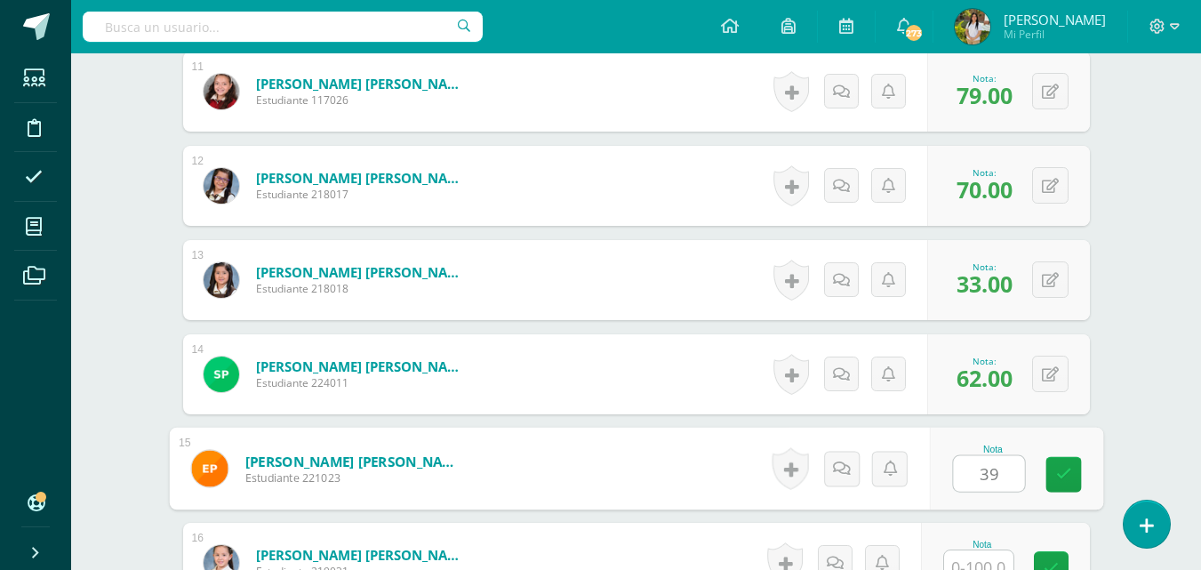
type input "39"
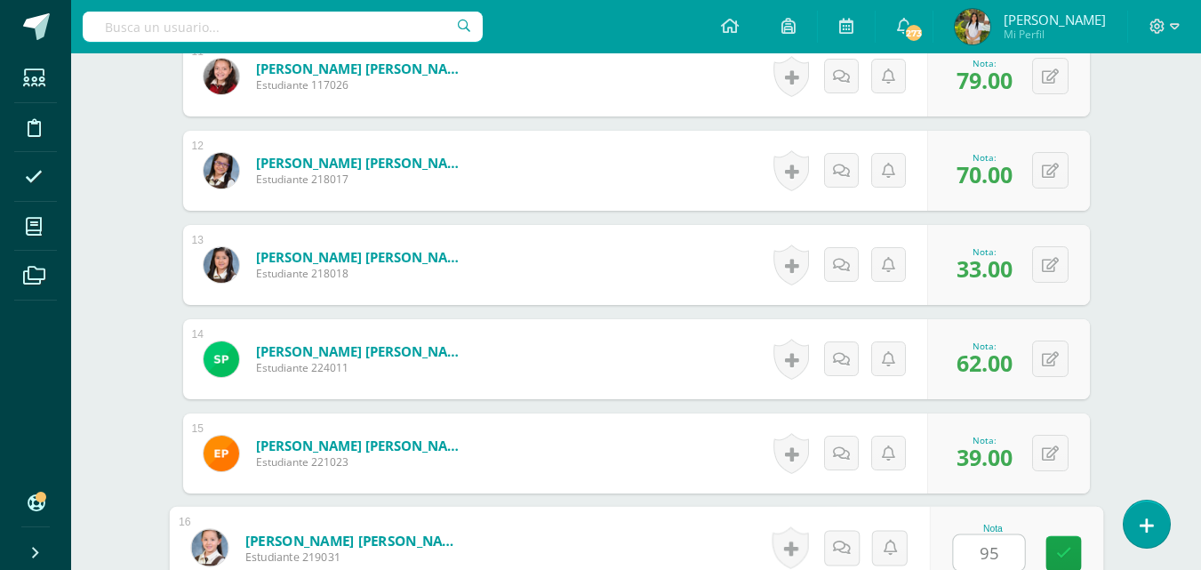
type input "95"
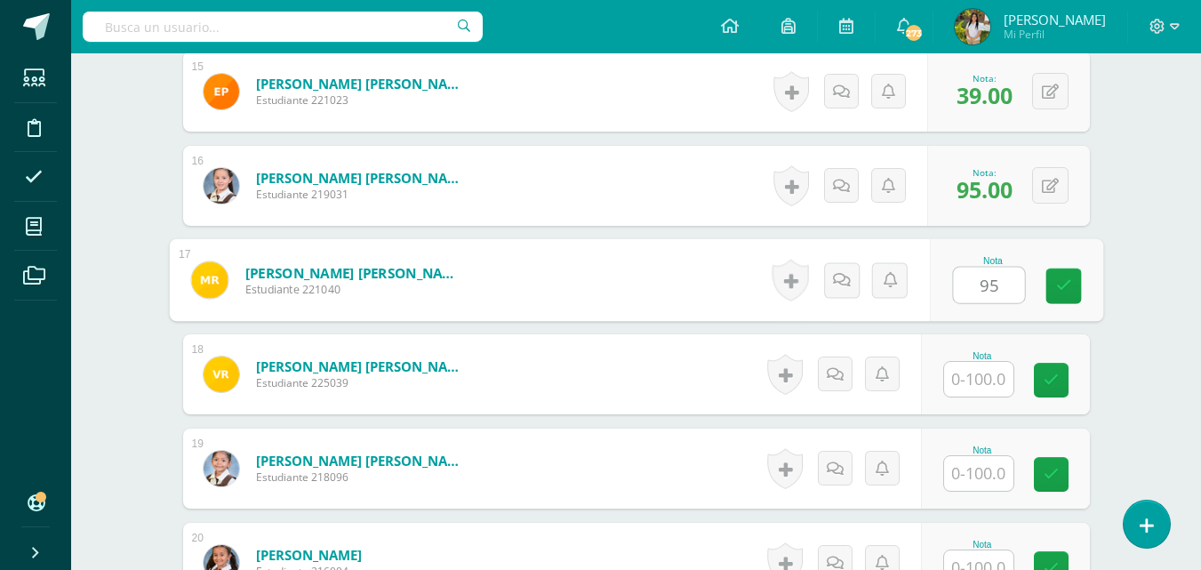
type input "95"
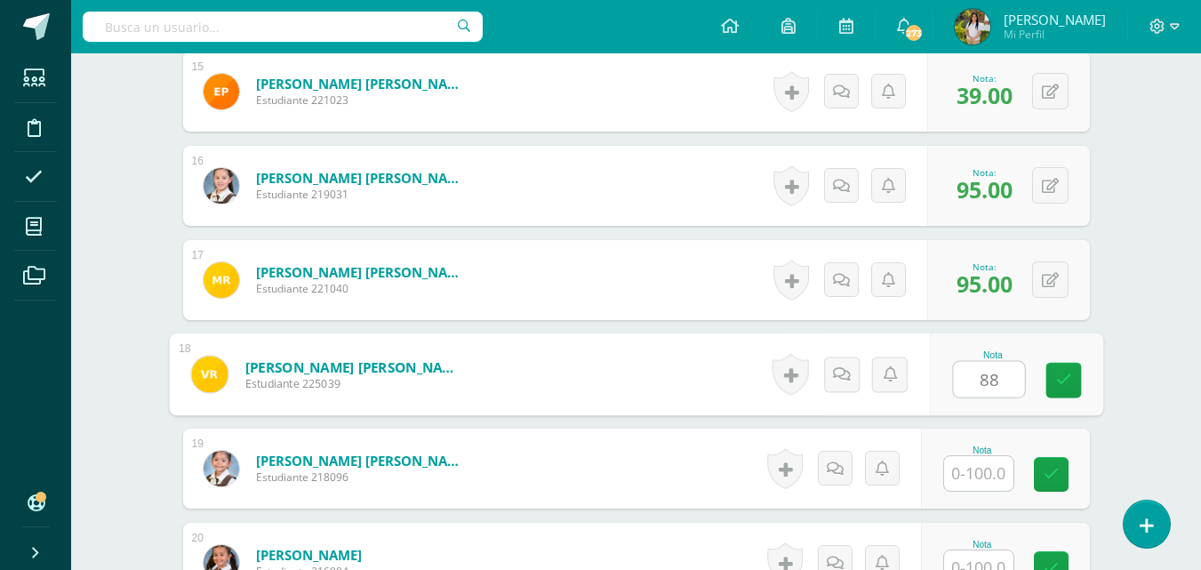
type input "88"
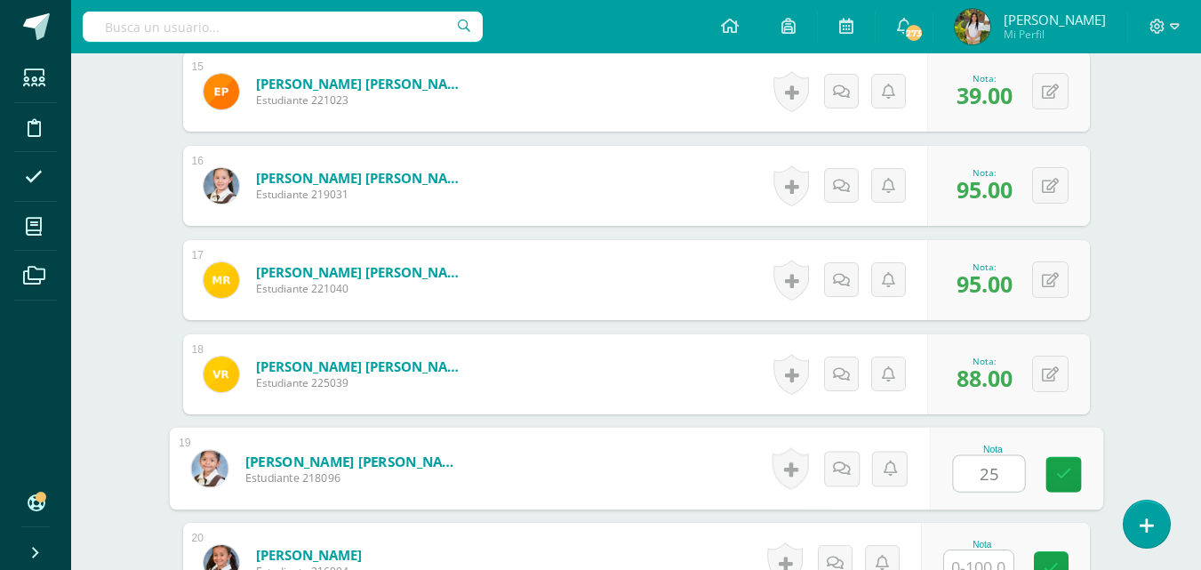
type input "25"
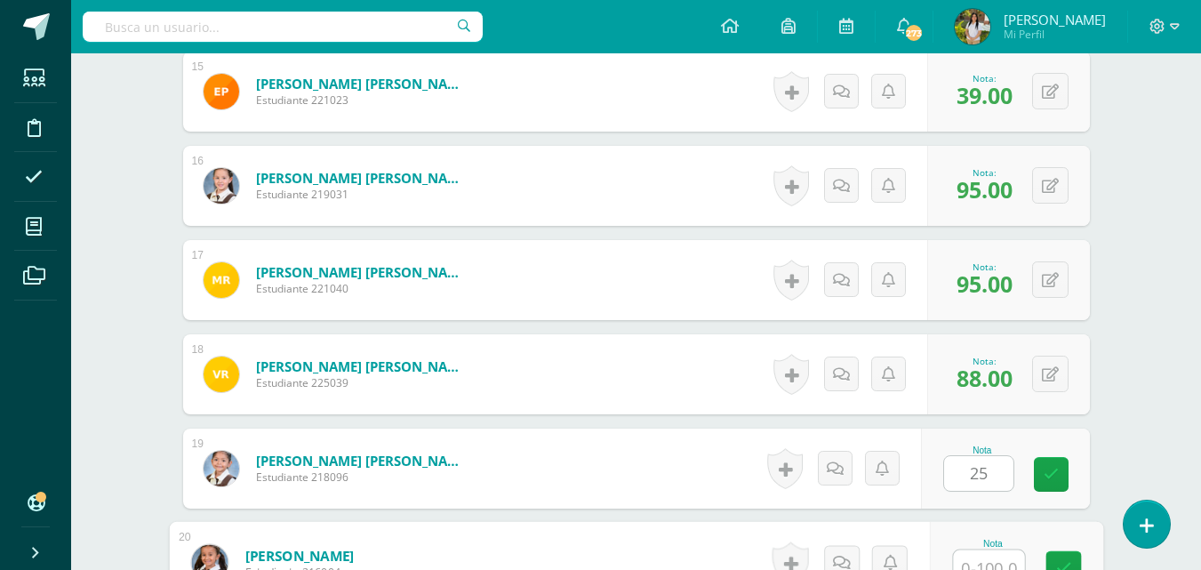
scroll to position [1900, 0]
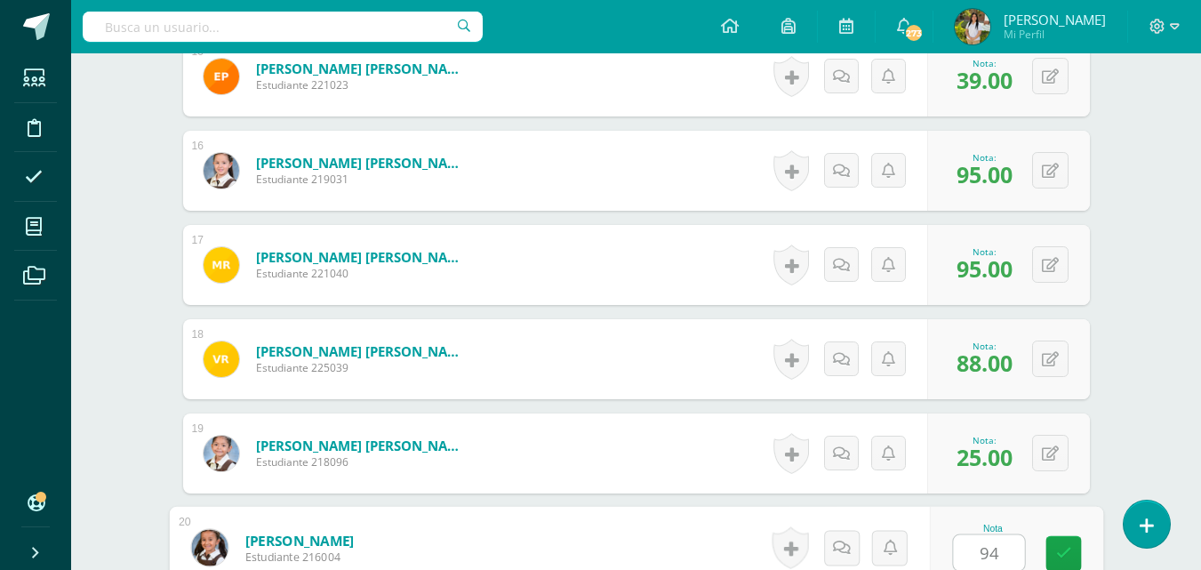
type input "94"
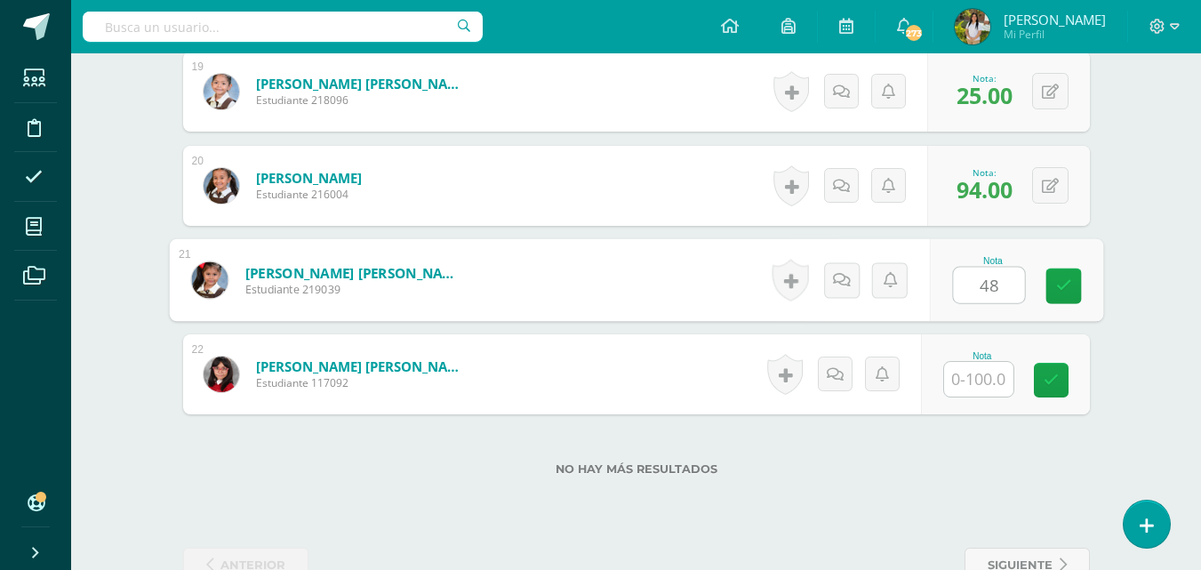
type input "48"
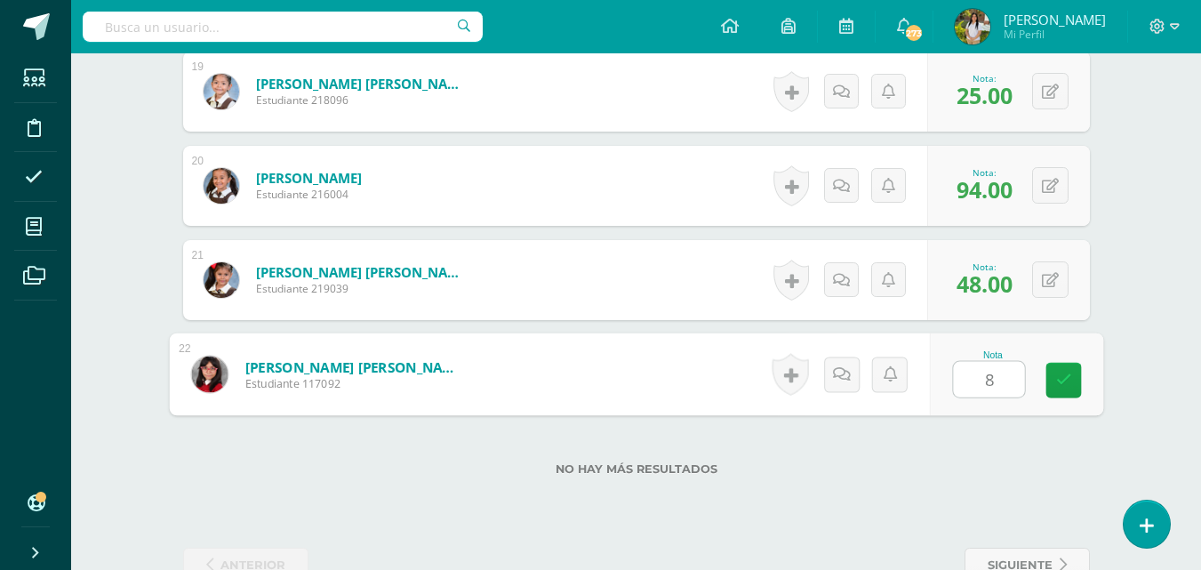
type input "86"
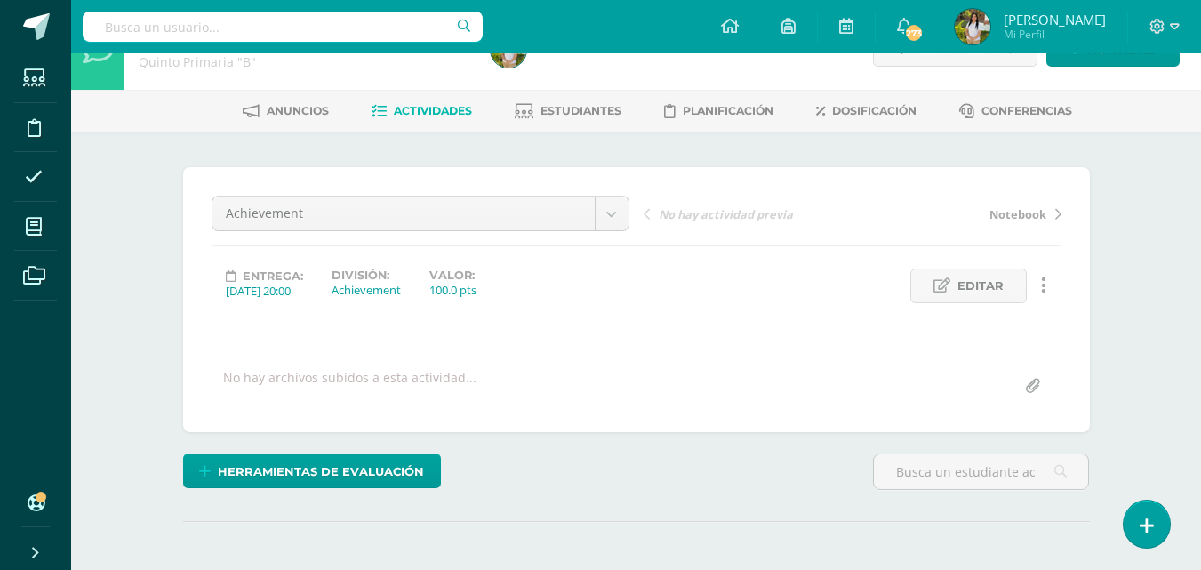
scroll to position [0, 0]
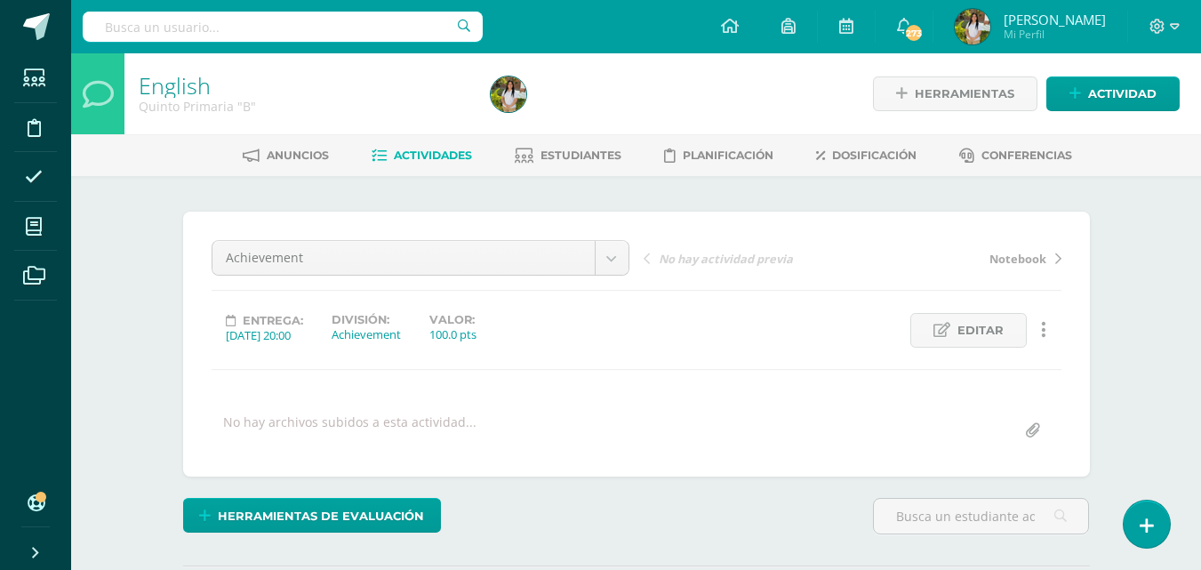
click at [417, 151] on span "Actividades" at bounding box center [433, 154] width 78 height 13
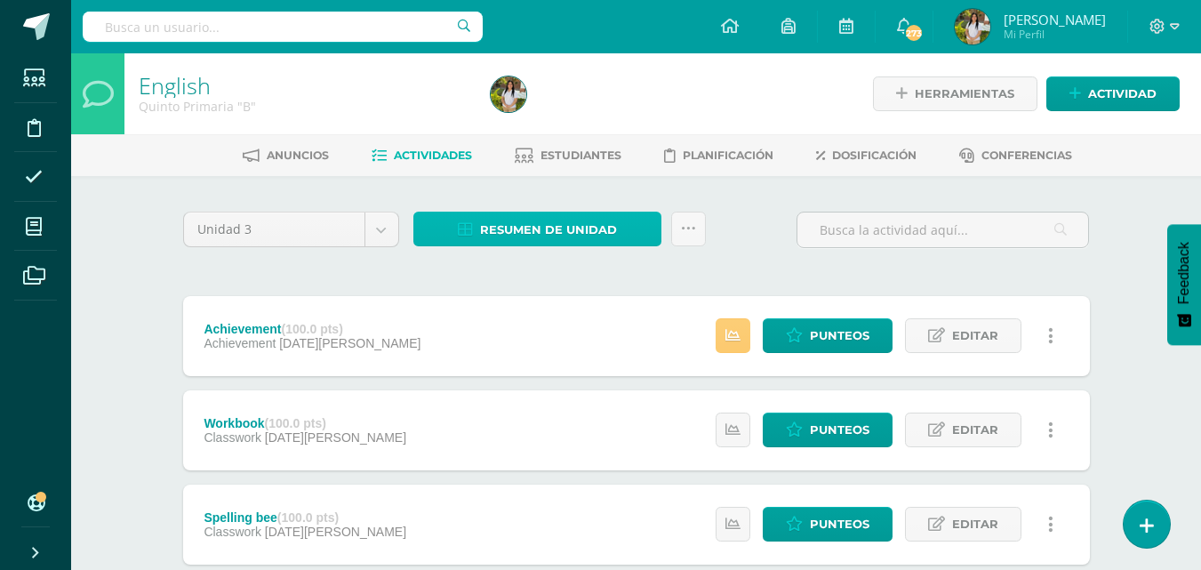
click at [578, 237] on span "Resumen de unidad" at bounding box center [548, 229] width 137 height 33
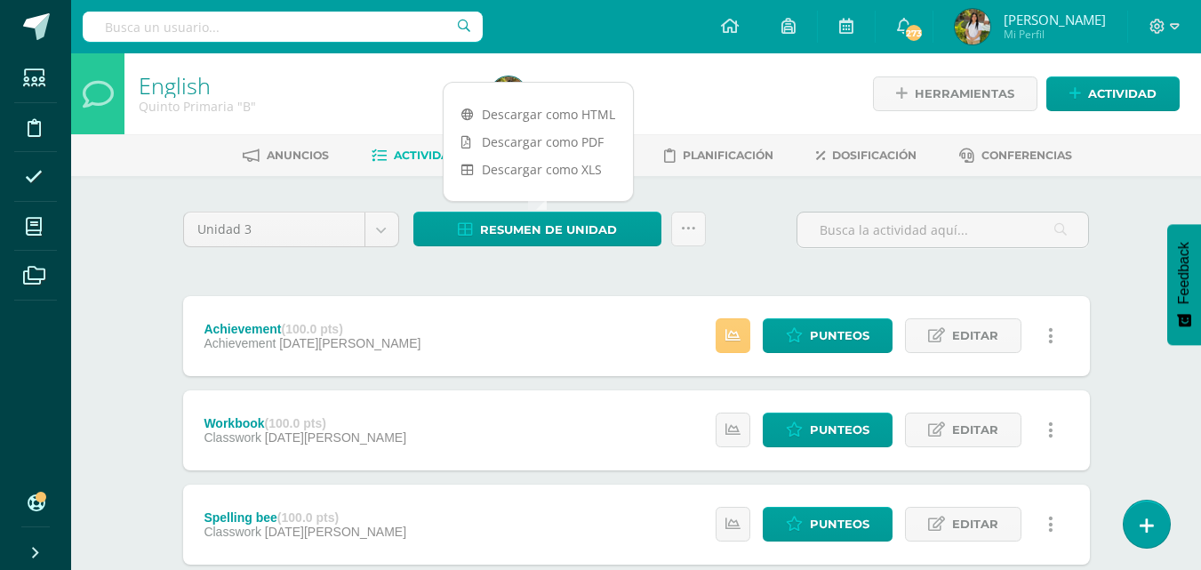
click at [587, 138] on link "Descargar como PDF" at bounding box center [538, 142] width 189 height 28
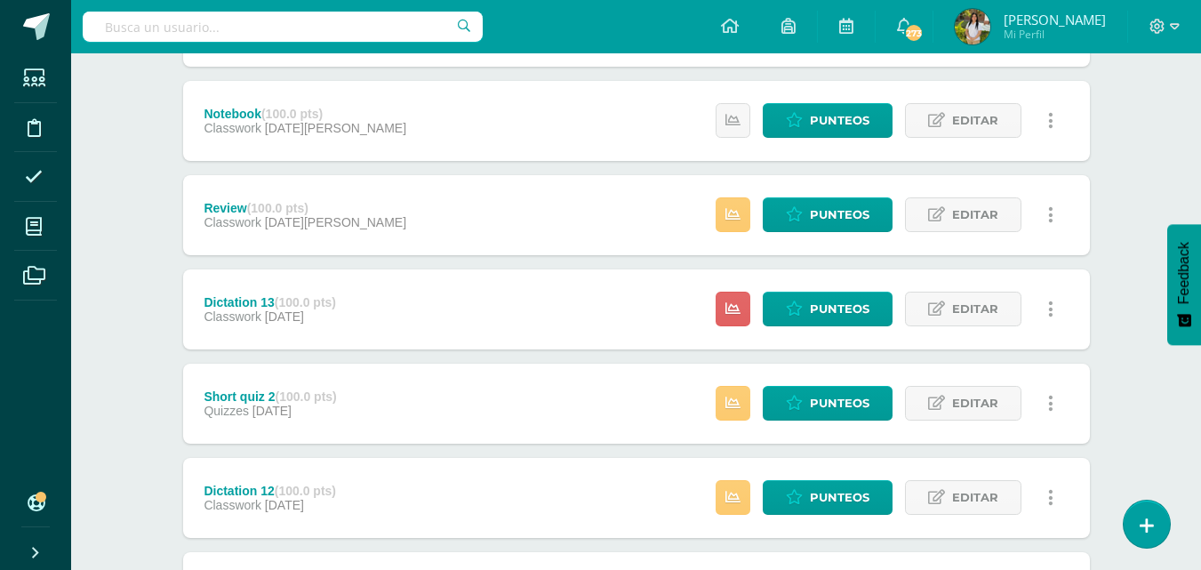
scroll to position [996, 0]
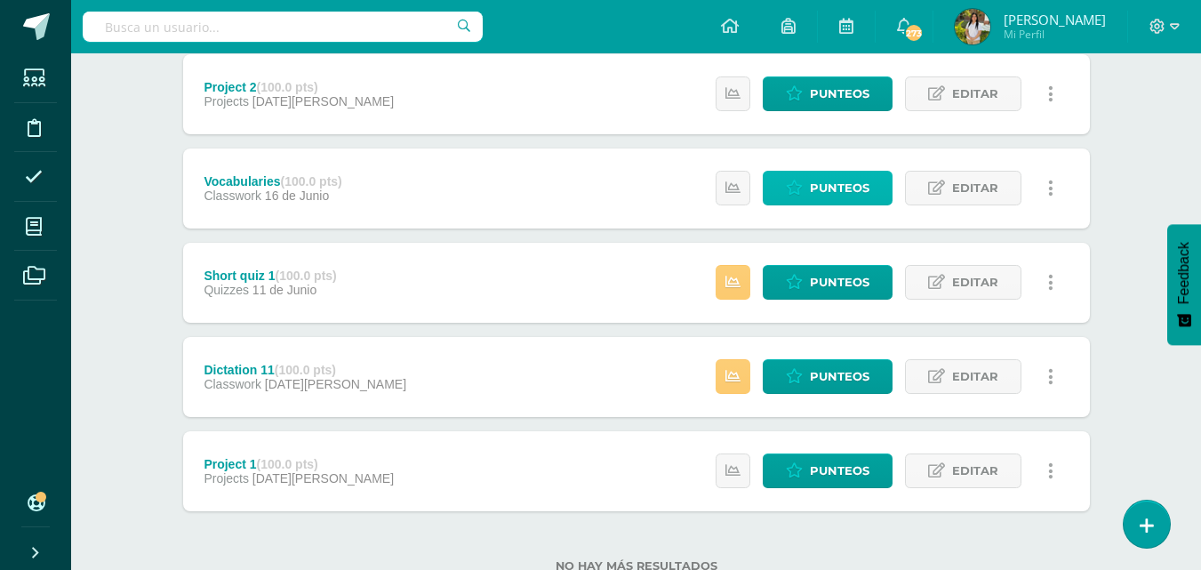
click at [854, 193] on span "Punteos" at bounding box center [840, 188] width 60 height 33
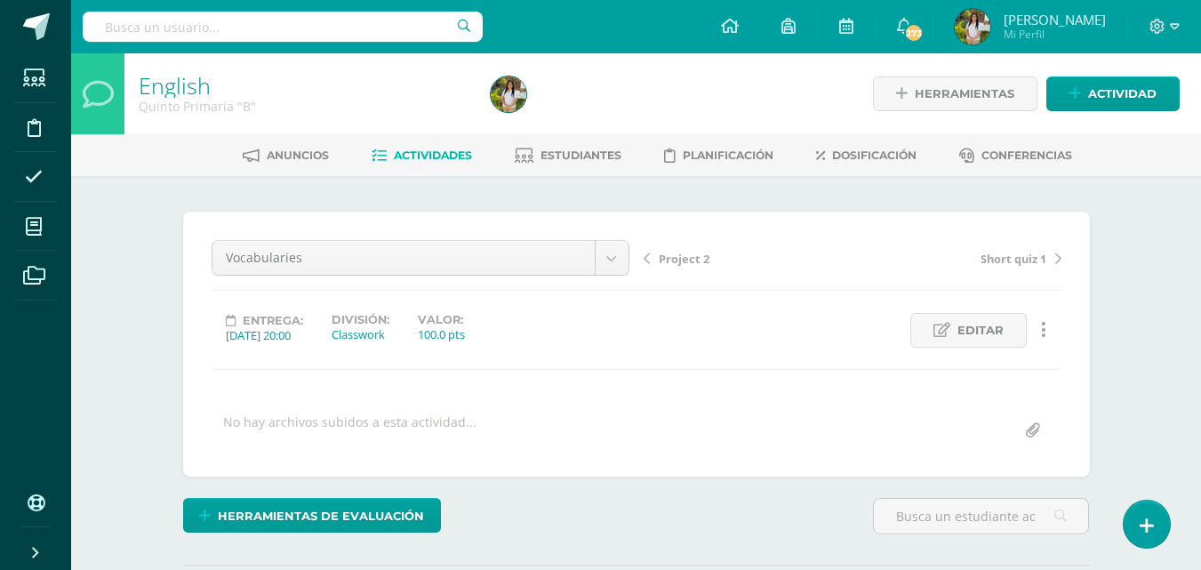
click at [1155, 292] on div "English Quinto Primaria "B" Herramientas Detalle de asistencias Actividad Anunc…" at bounding box center [636, 378] width 1130 height 651
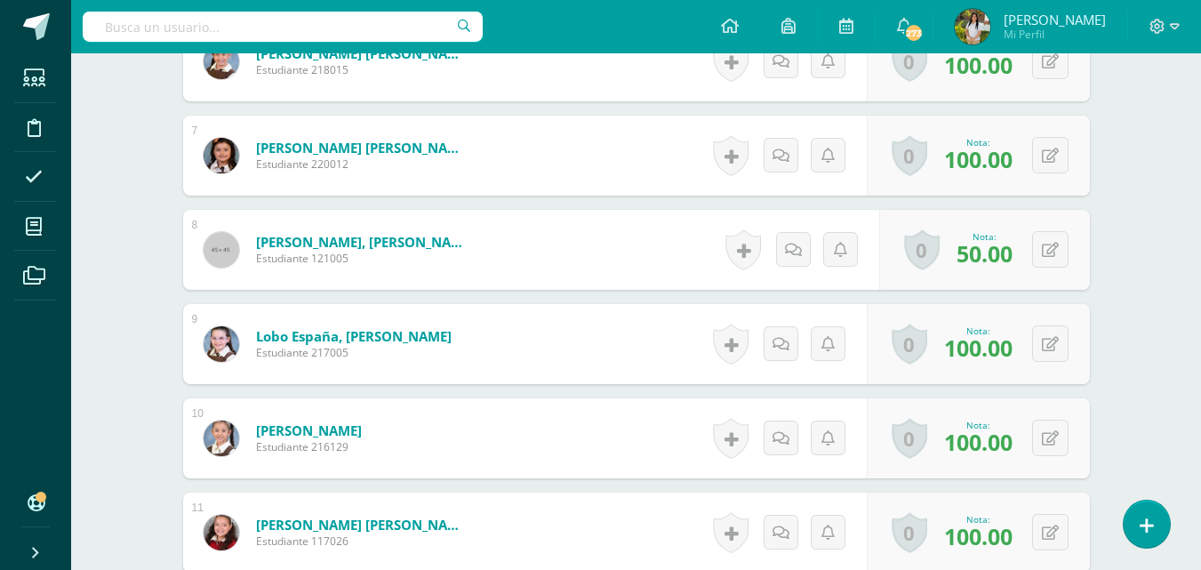
scroll to position [1063, 0]
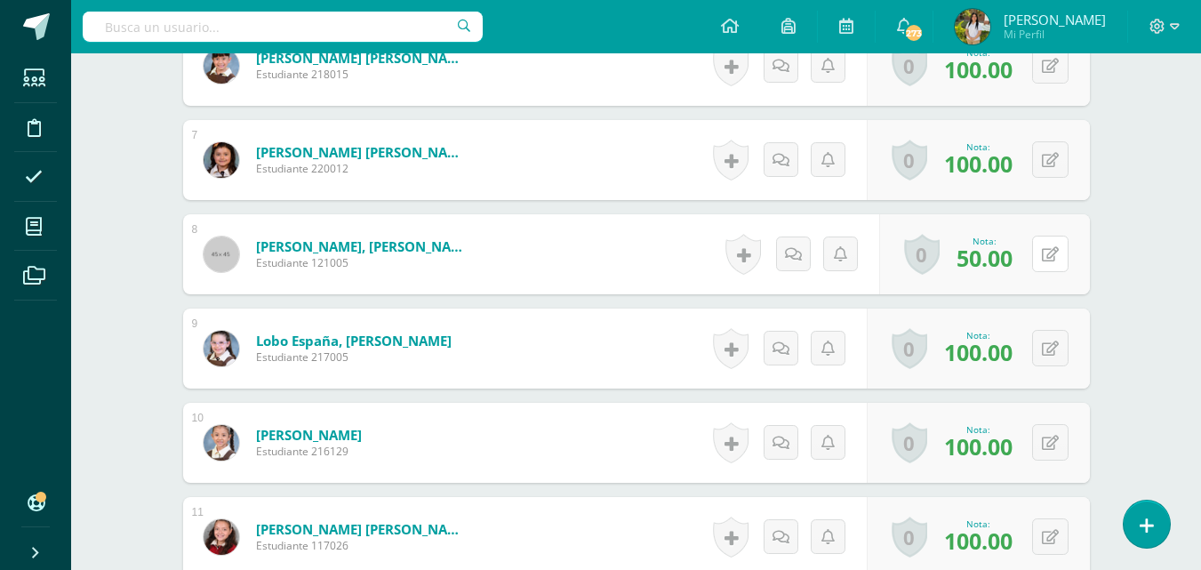
click at [1052, 249] on button at bounding box center [1050, 254] width 36 height 36
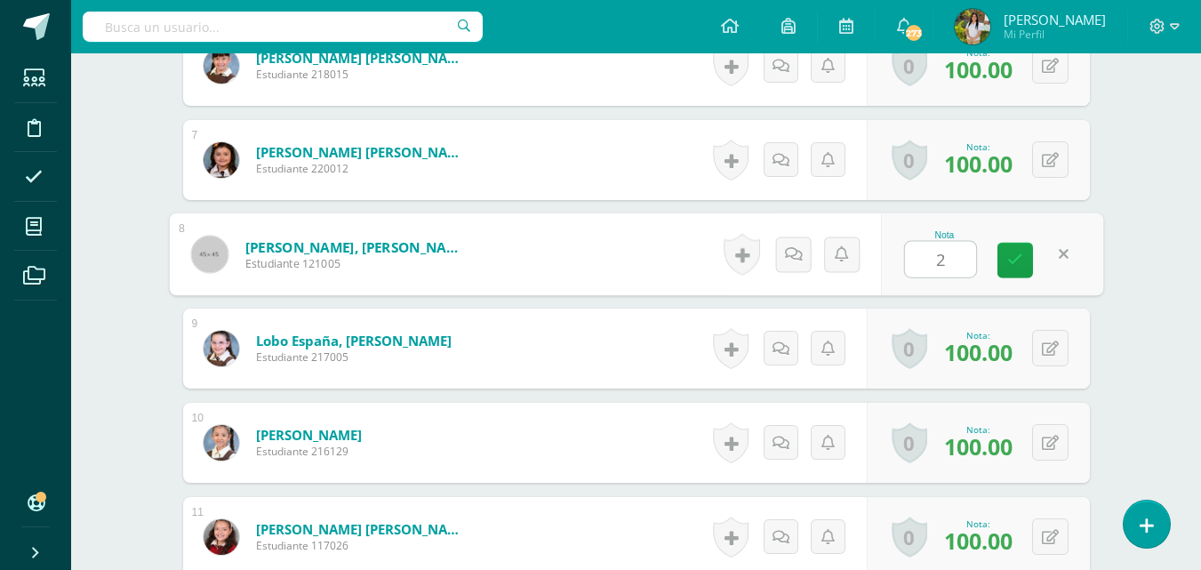
type input "20"
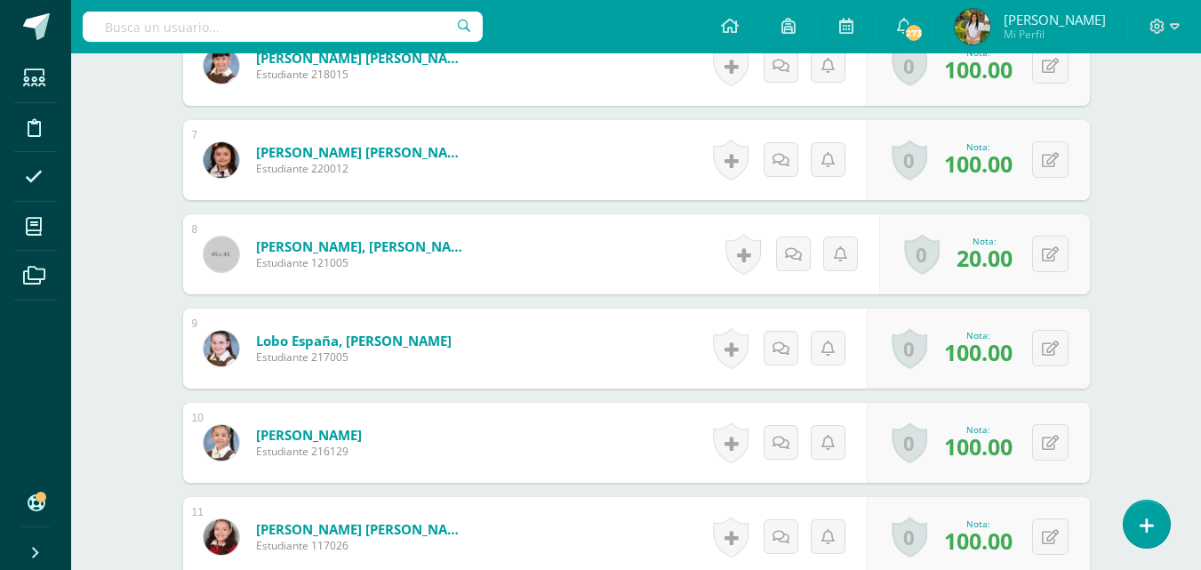
click at [1106, 248] on div "¿Estás seguro que quieres eliminar esta actividad? Esto borrará la actividad y …" at bounding box center [637, 465] width 978 height 2704
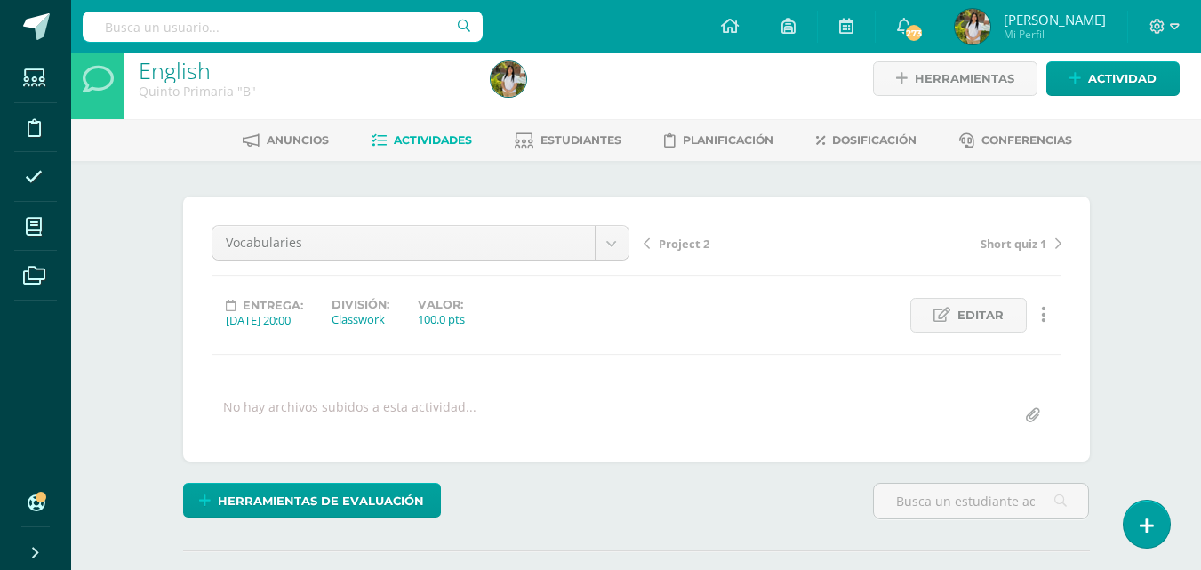
scroll to position [0, 0]
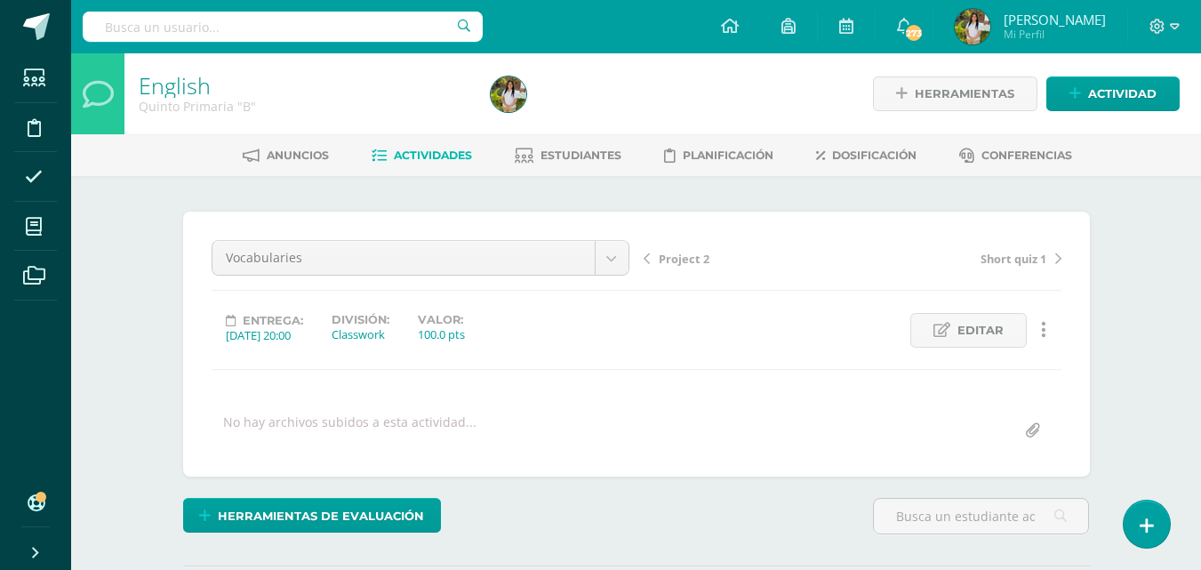
click at [427, 163] on link "Actividades" at bounding box center [422, 155] width 100 height 28
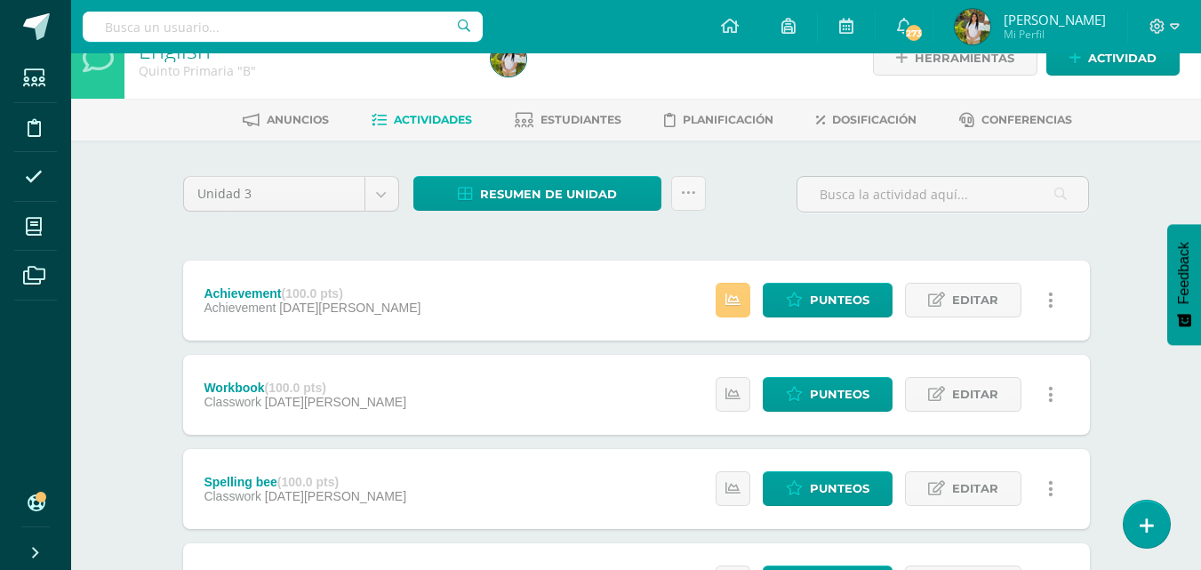
scroll to position [71, 0]
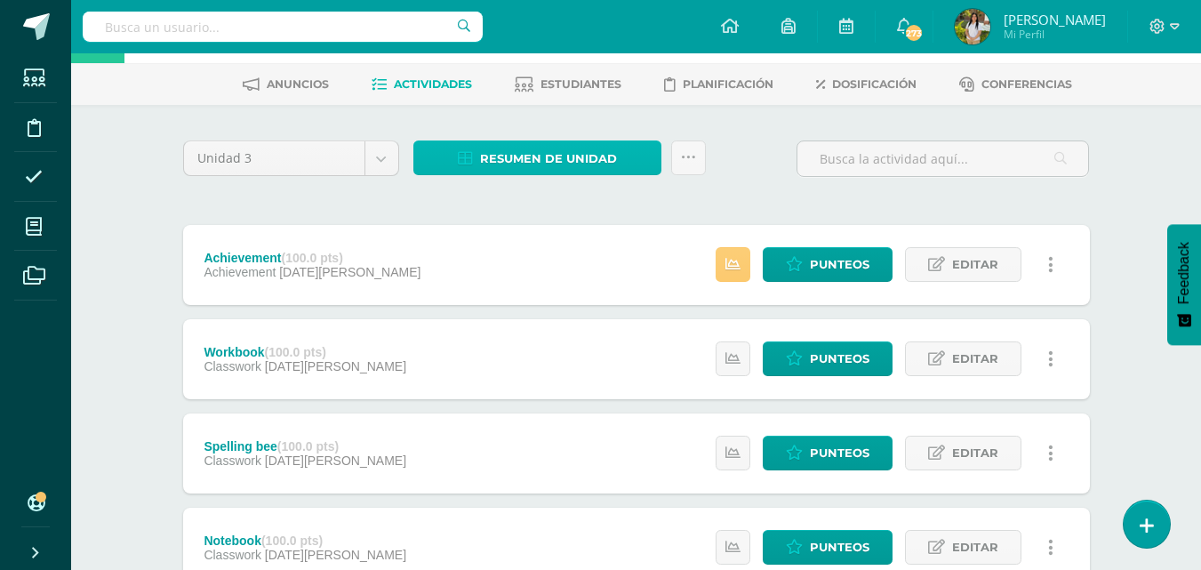
click at [634, 152] on link "Resumen de unidad" at bounding box center [537, 157] width 248 height 35
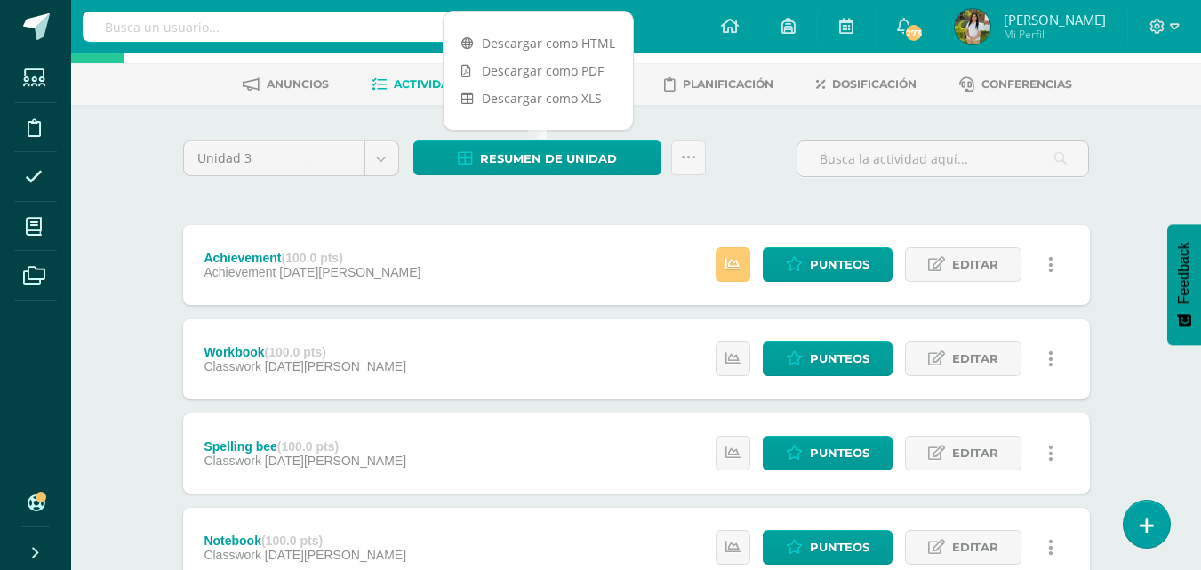
click at [578, 76] on link "Descargar como PDF" at bounding box center [538, 71] width 189 height 28
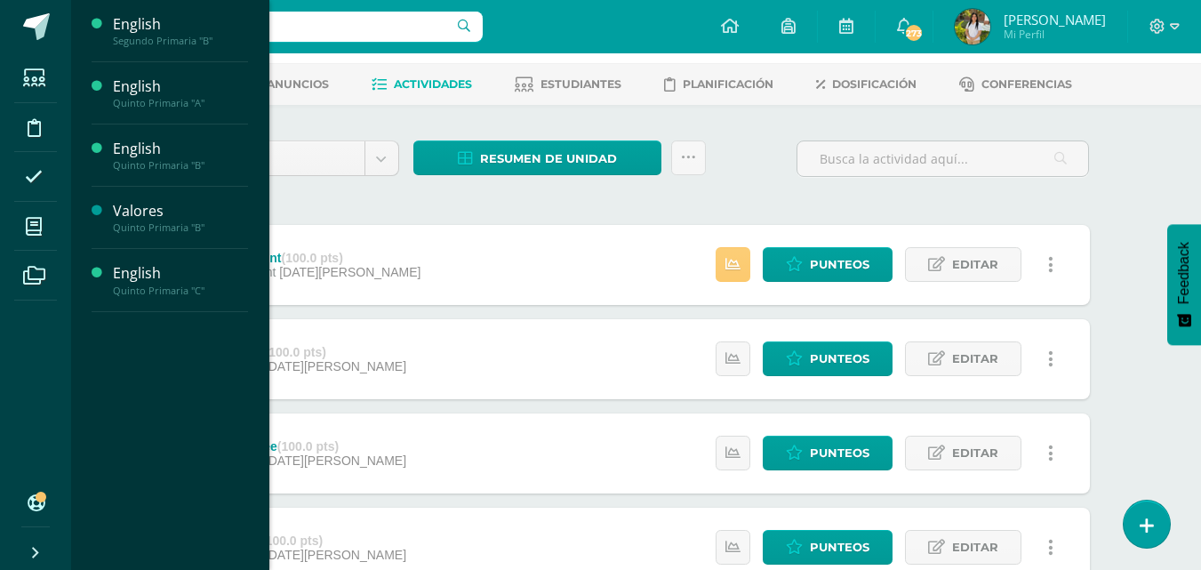
click at [160, 321] on span "Actividades" at bounding box center [166, 321] width 68 height 17
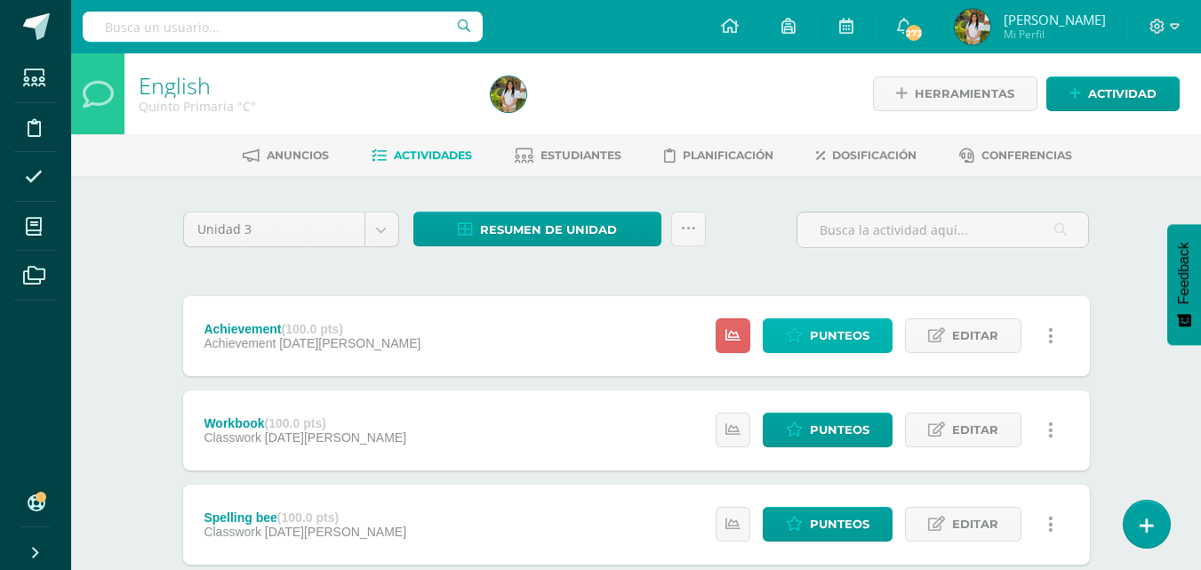
click at [814, 336] on span "Punteos" at bounding box center [840, 335] width 60 height 33
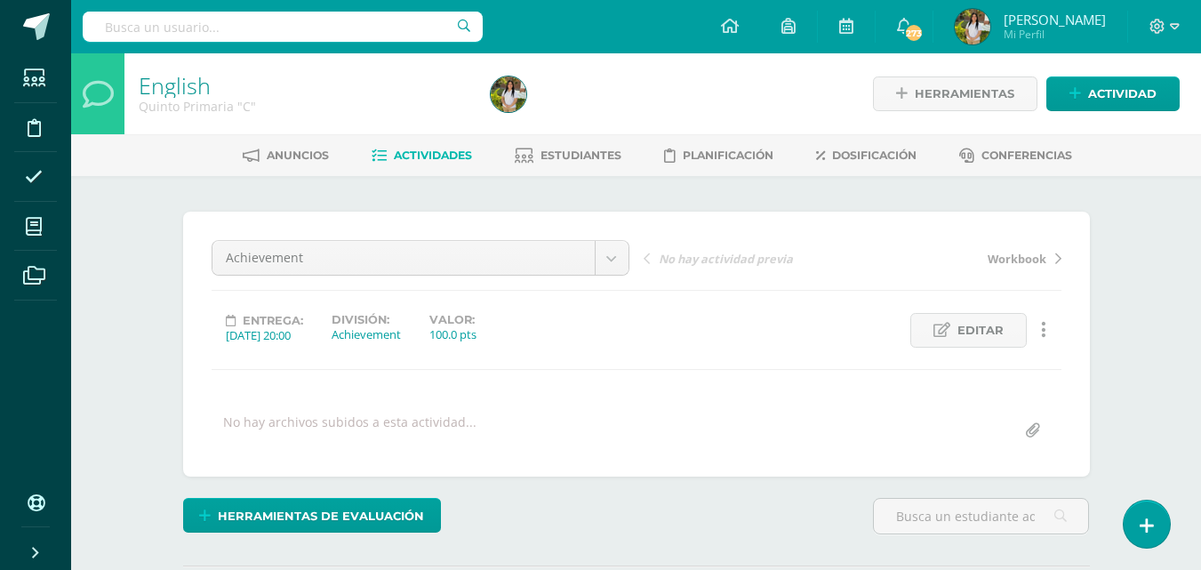
click at [1148, 258] on div "English Quinto Primaria "C" Herramientas Detalle de asistencias Actividad Anunc…" at bounding box center [636, 378] width 1130 height 651
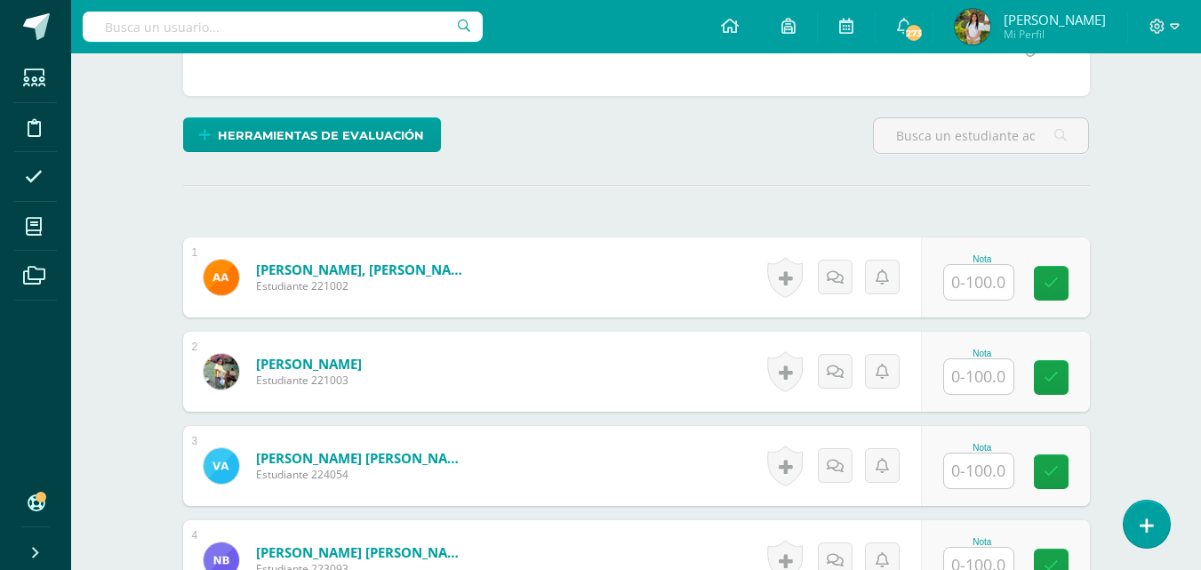
scroll to position [416, 0]
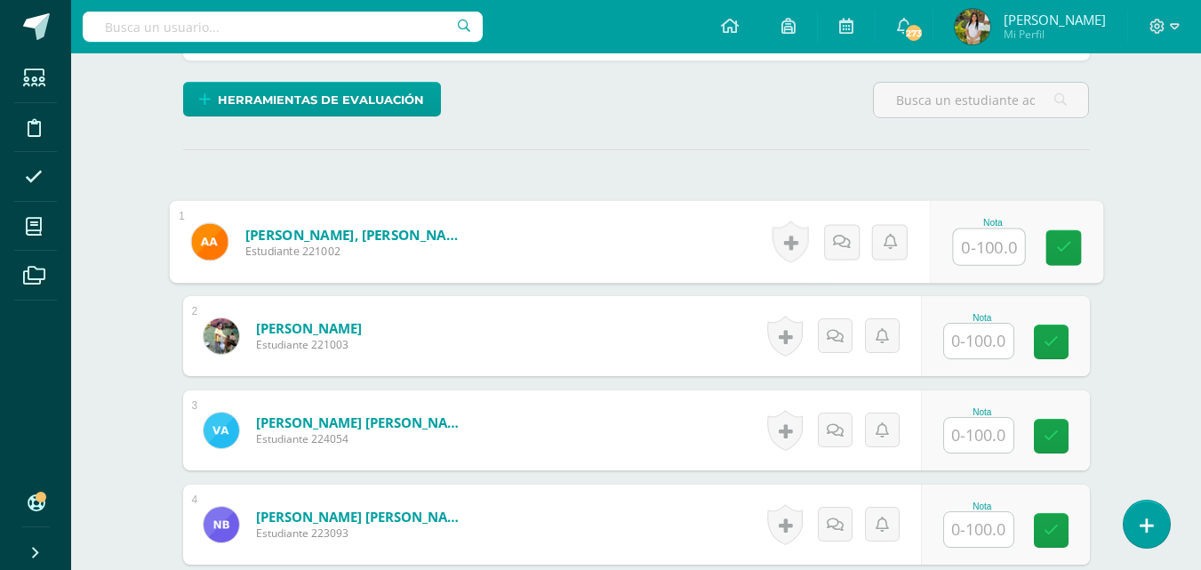
click at [969, 253] on input "text" at bounding box center [988, 247] width 71 height 36
type input "100"
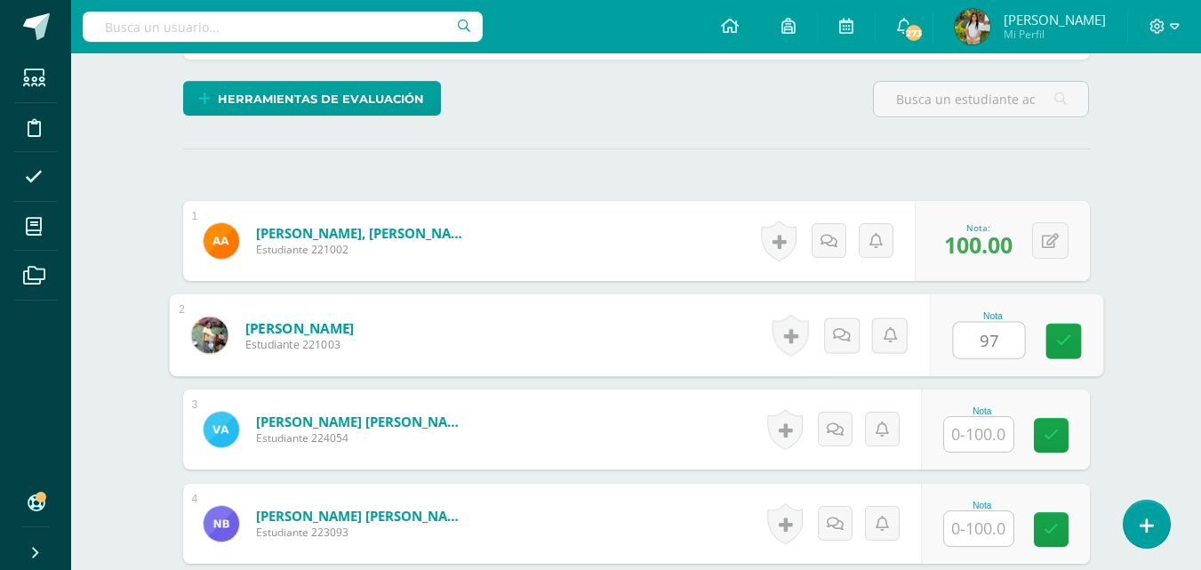
scroll to position [418, 0]
type input "97"
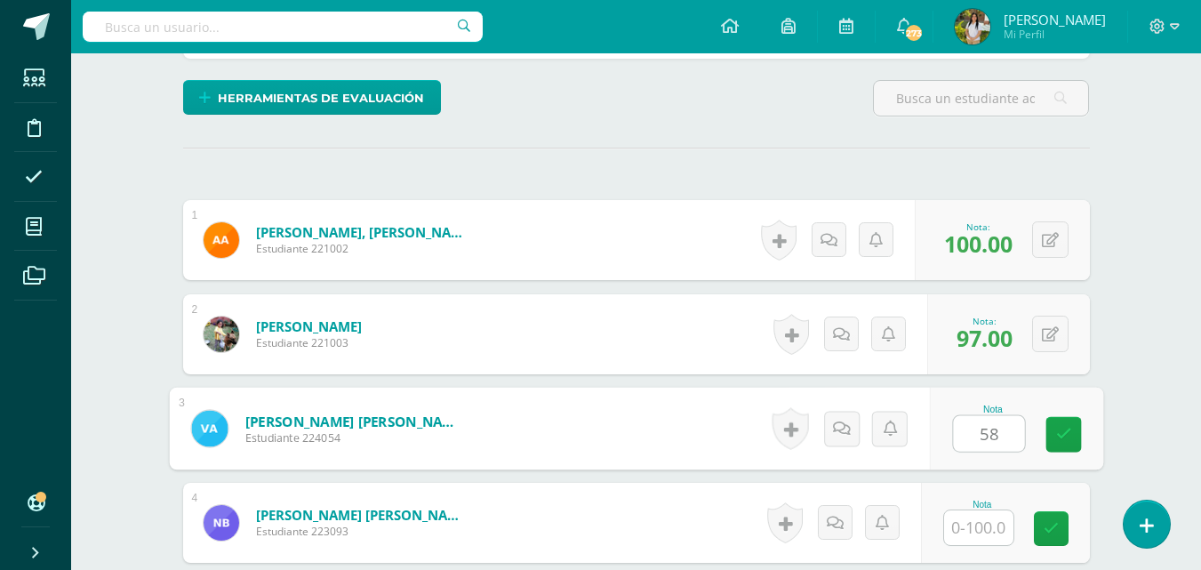
type input "58"
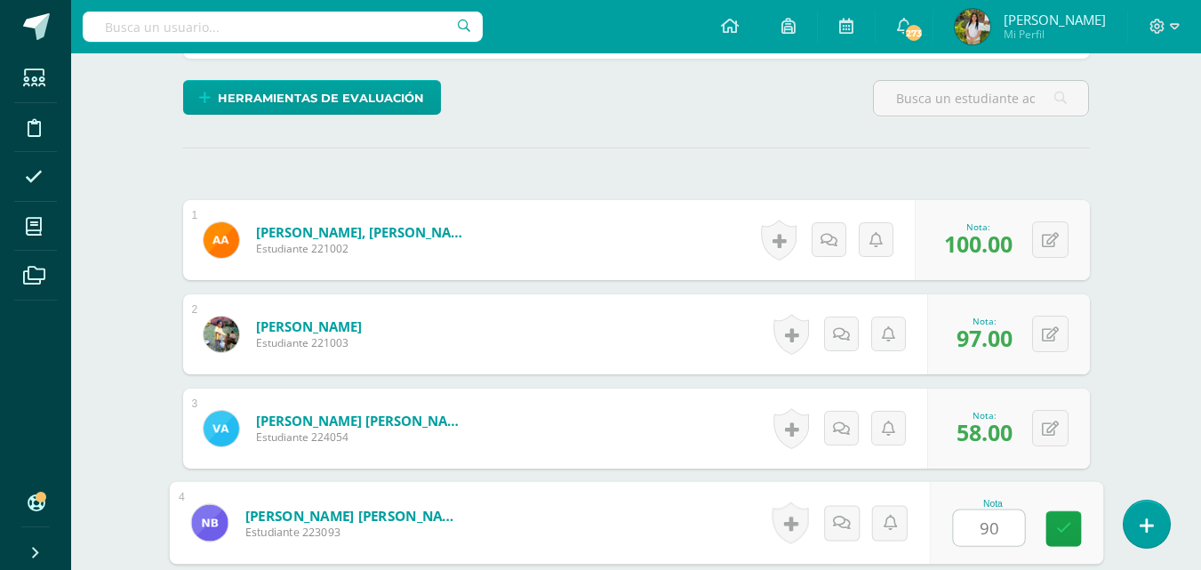
type input "90"
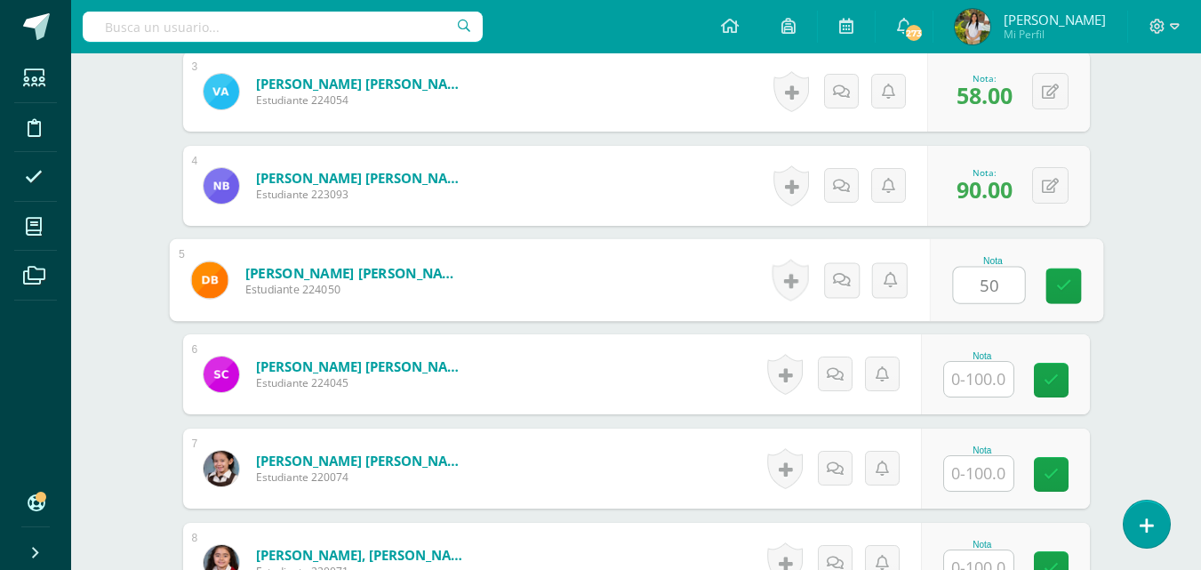
type input "50"
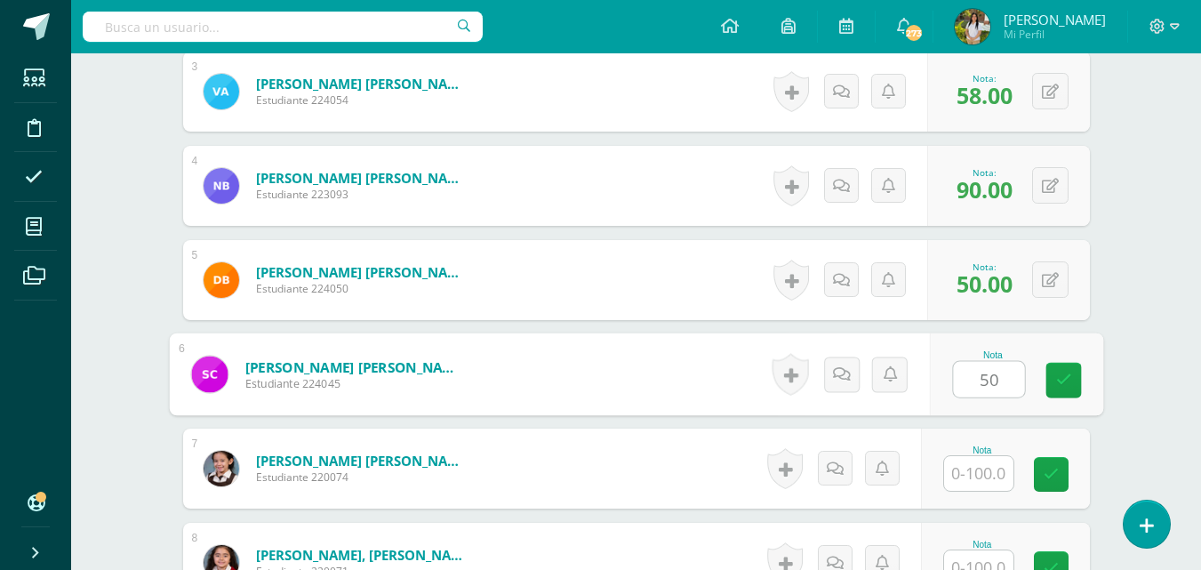
type input "50"
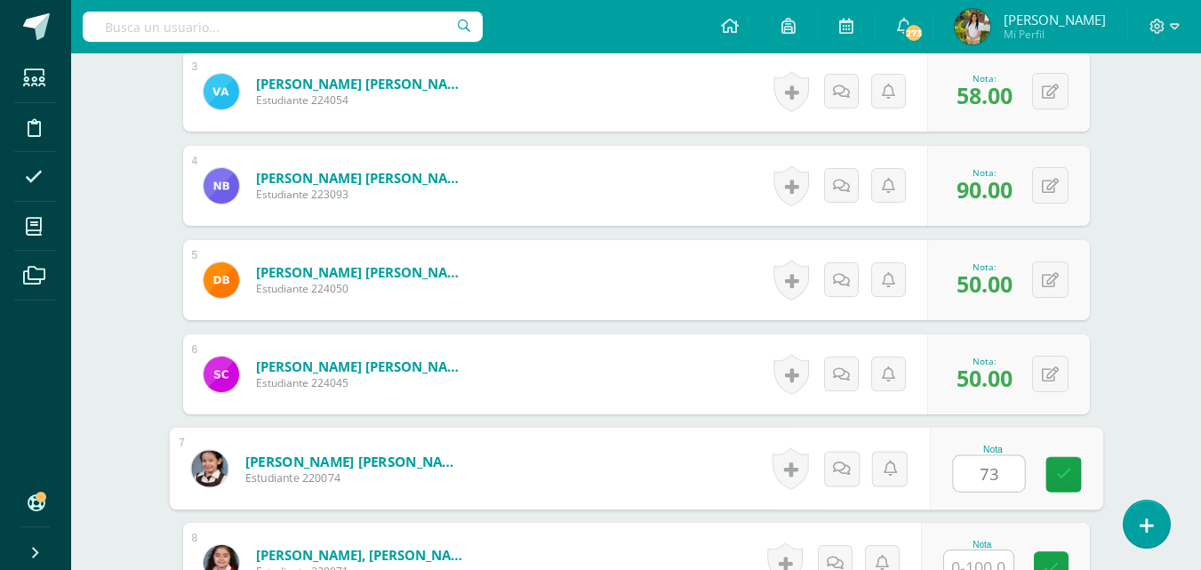
type input "73"
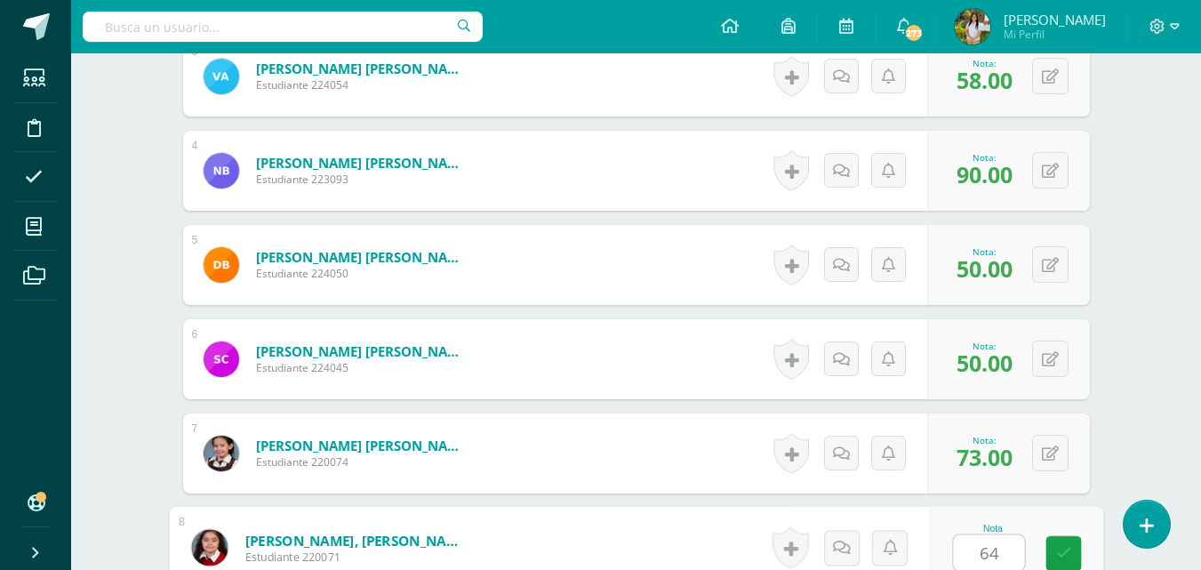
type input "64"
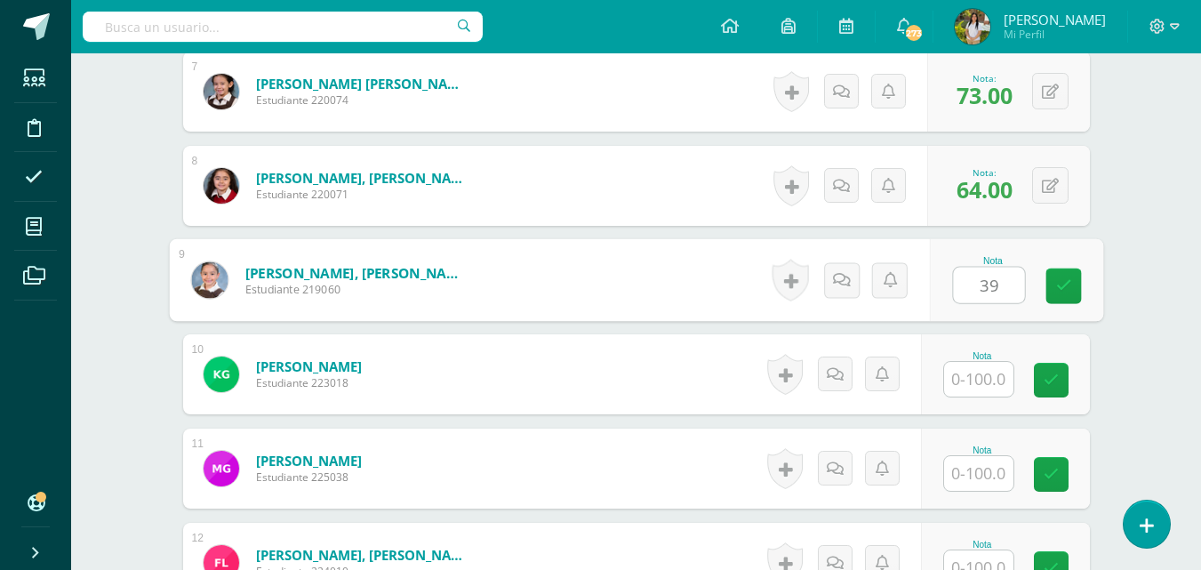
type input "39"
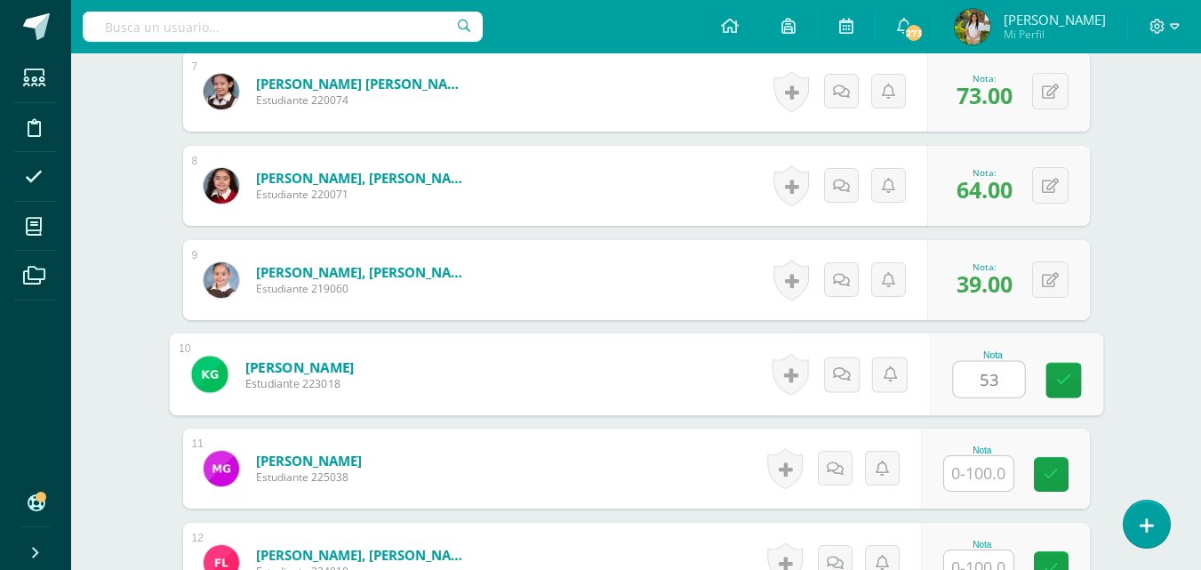
type input "53"
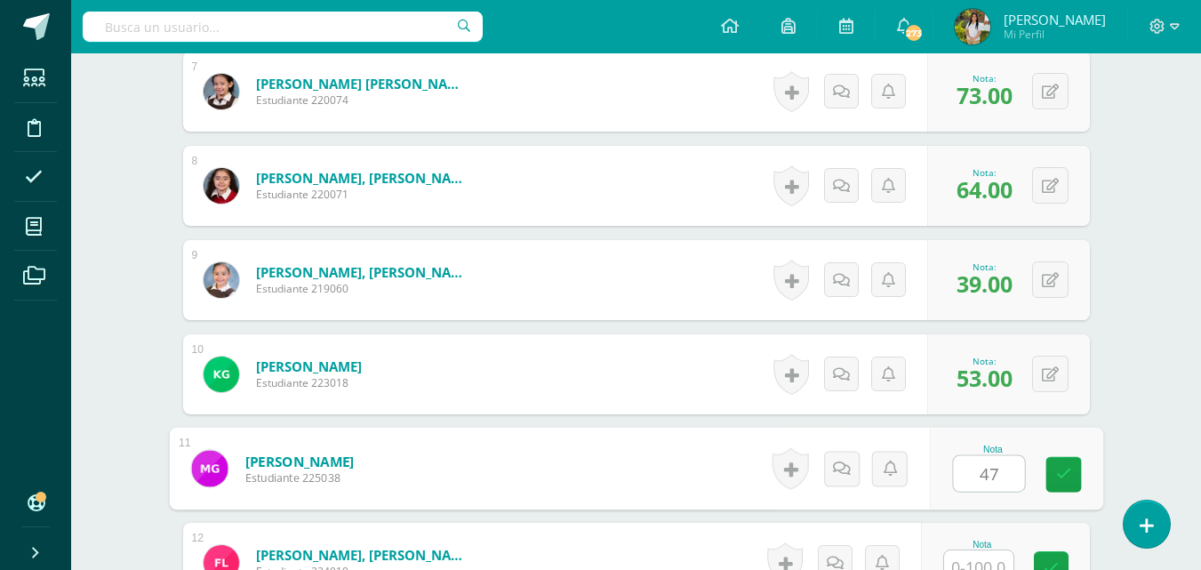
type input "47"
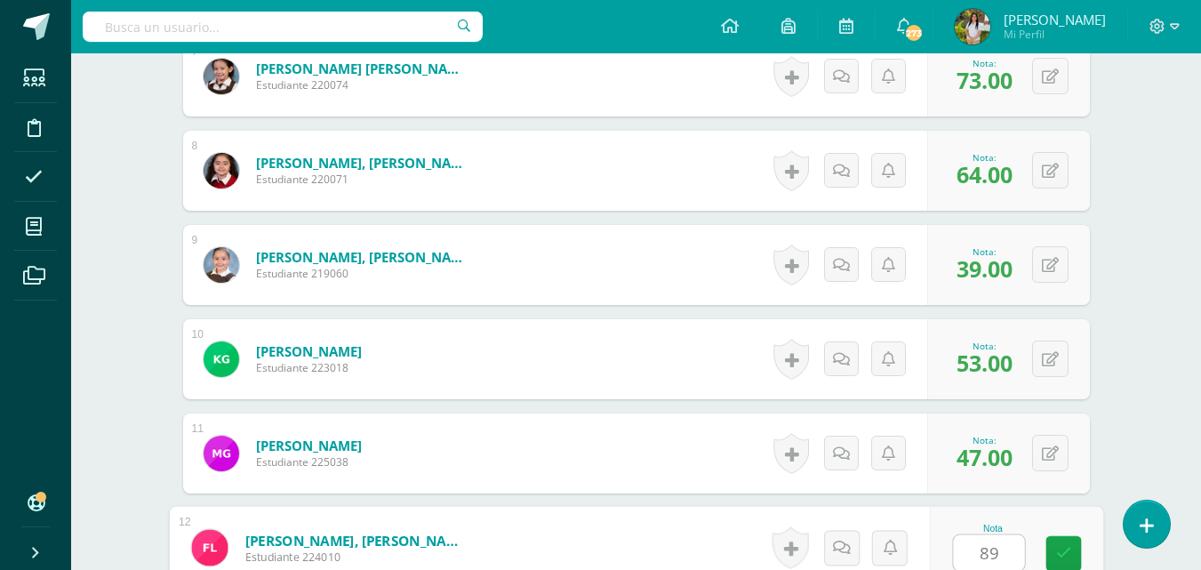
type input "89"
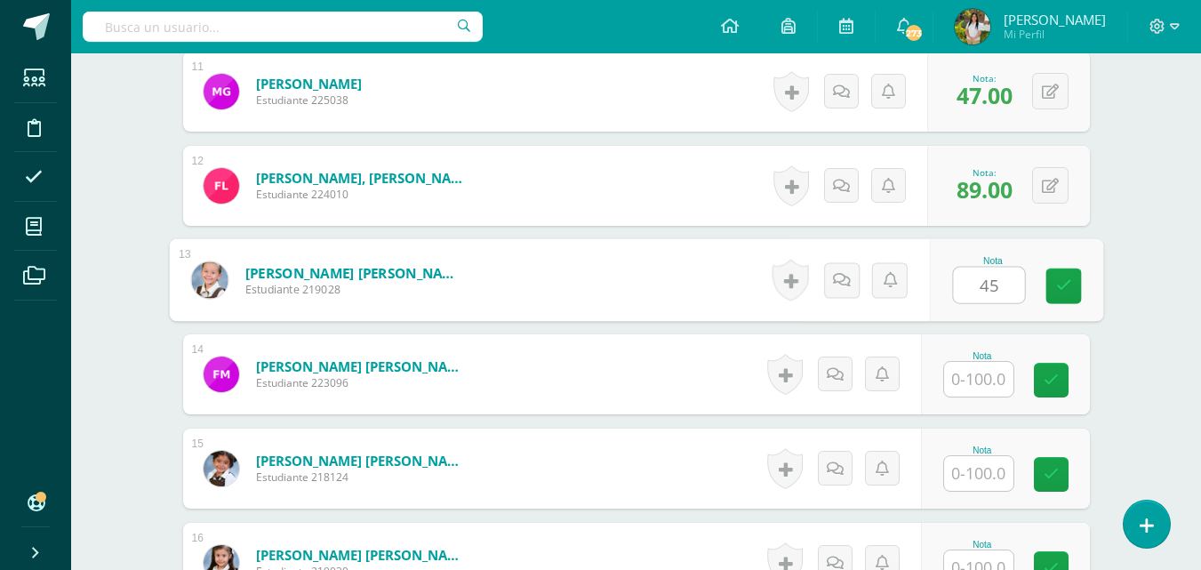
type input "45"
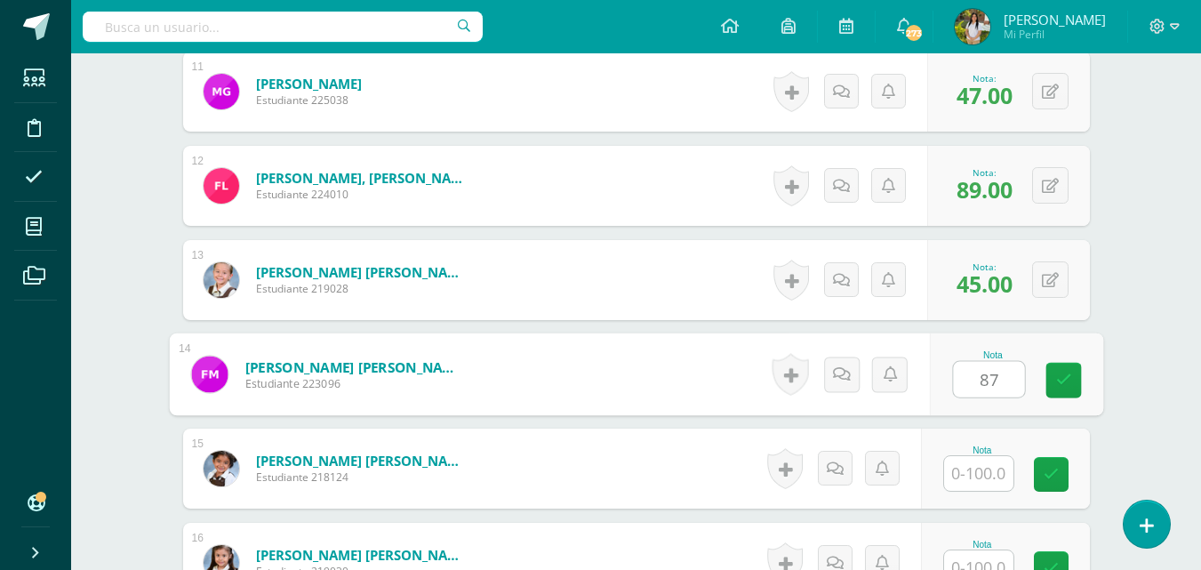
type input "87"
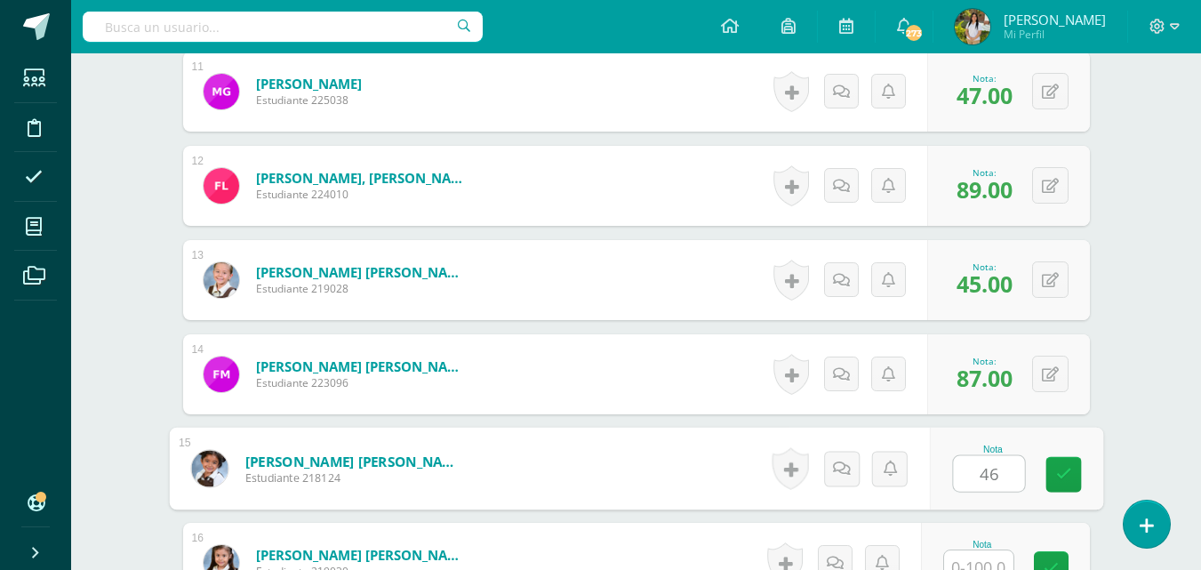
type input "46"
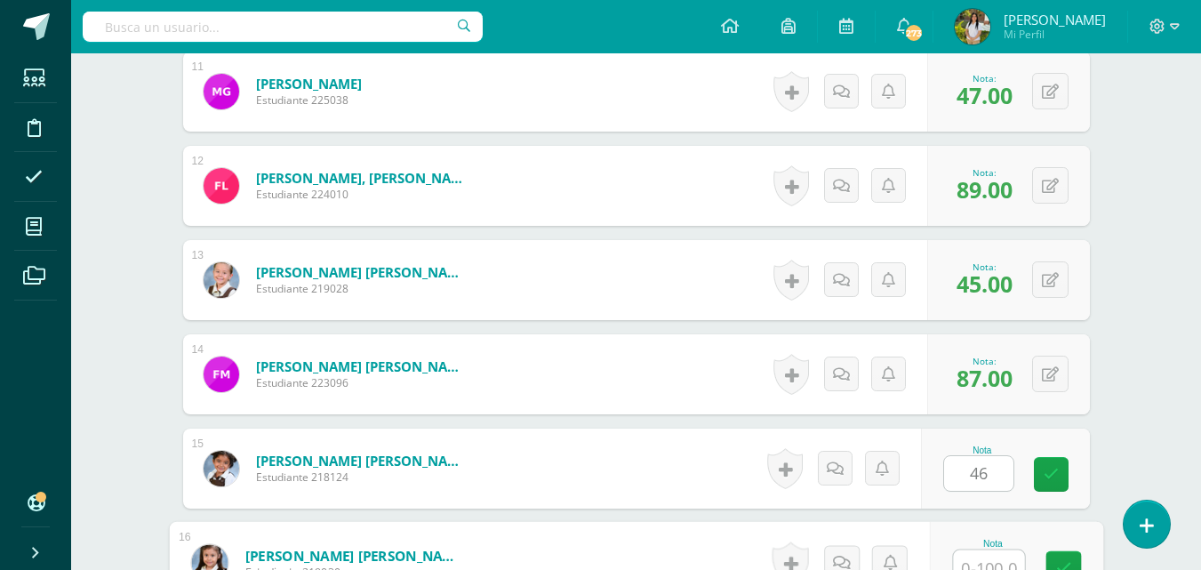
scroll to position [1523, 0]
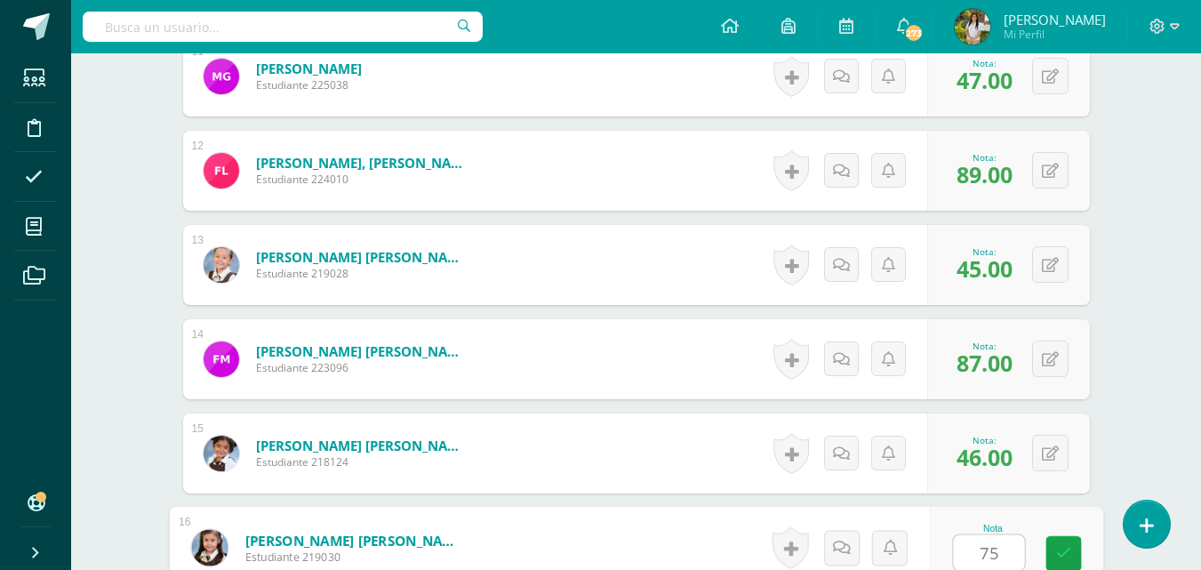
type input "75"
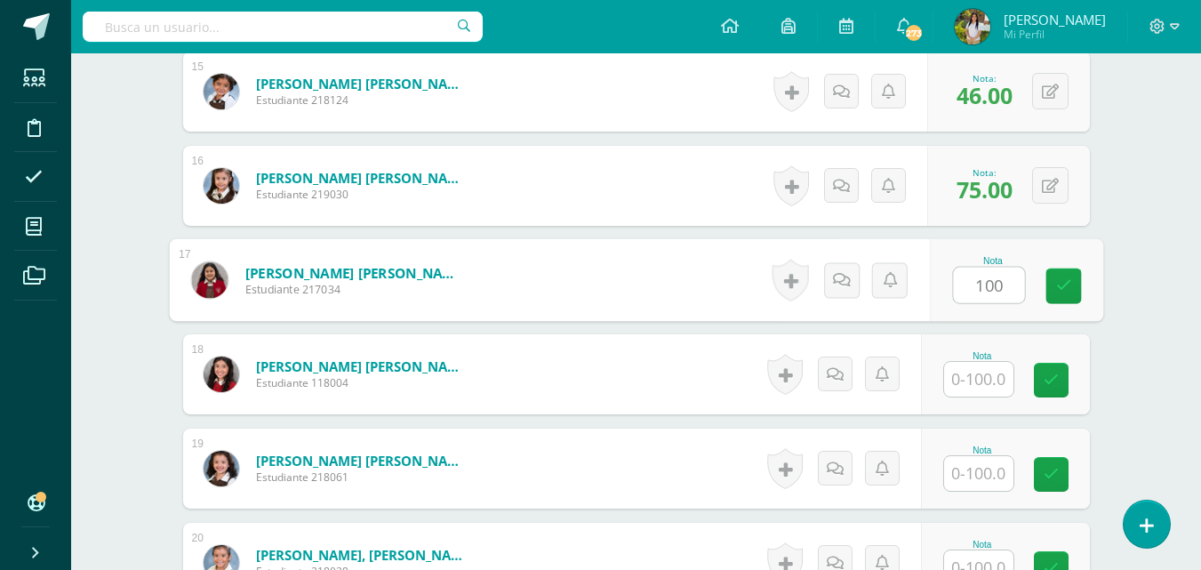
type input "100"
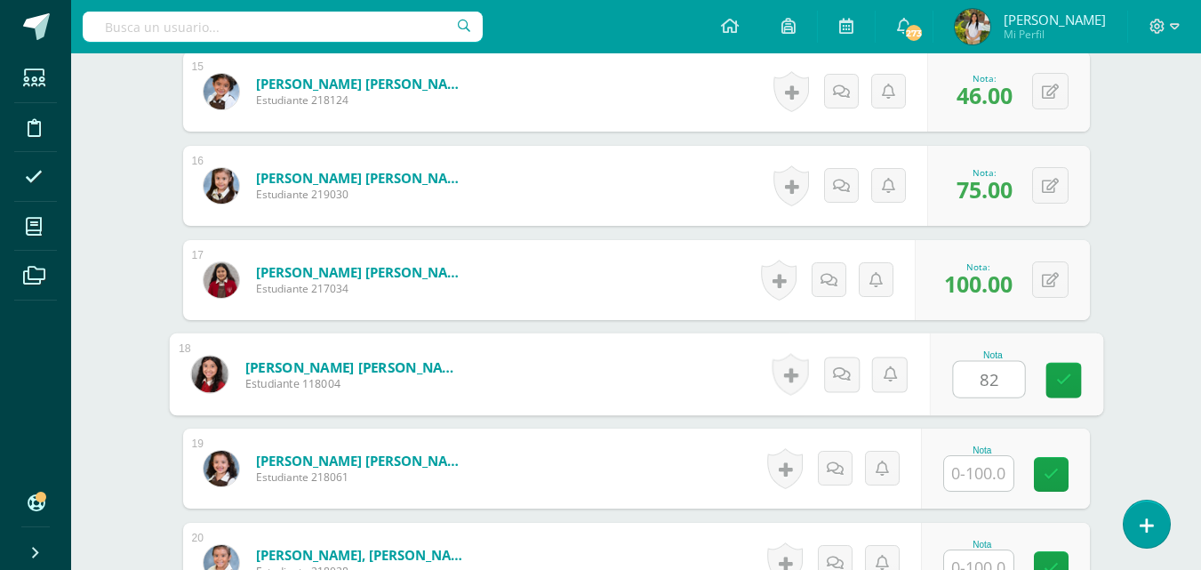
type input "82"
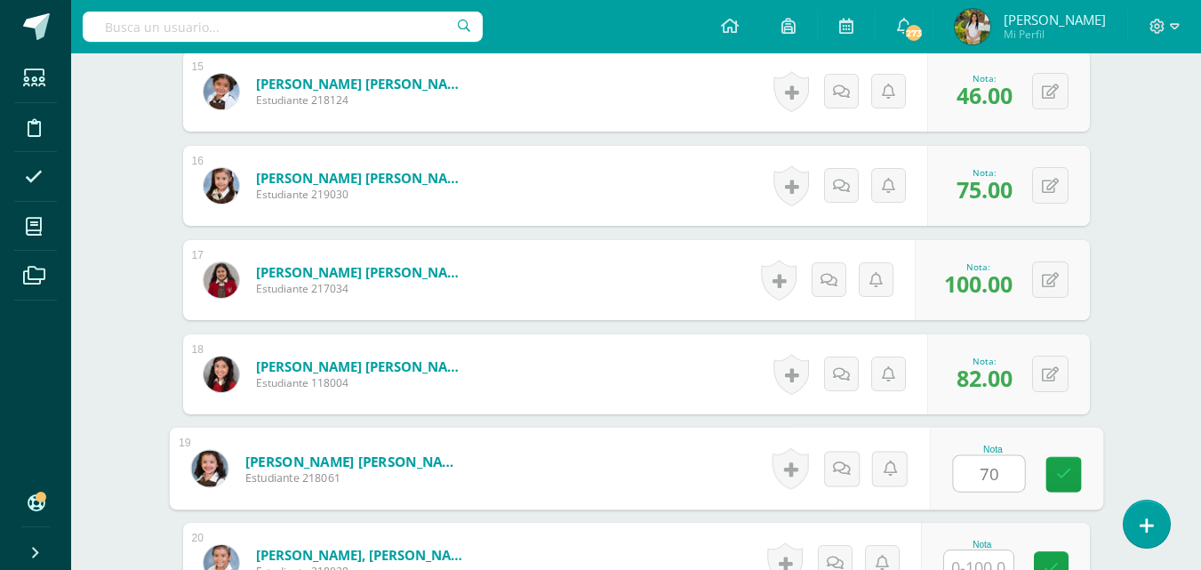
type input "70"
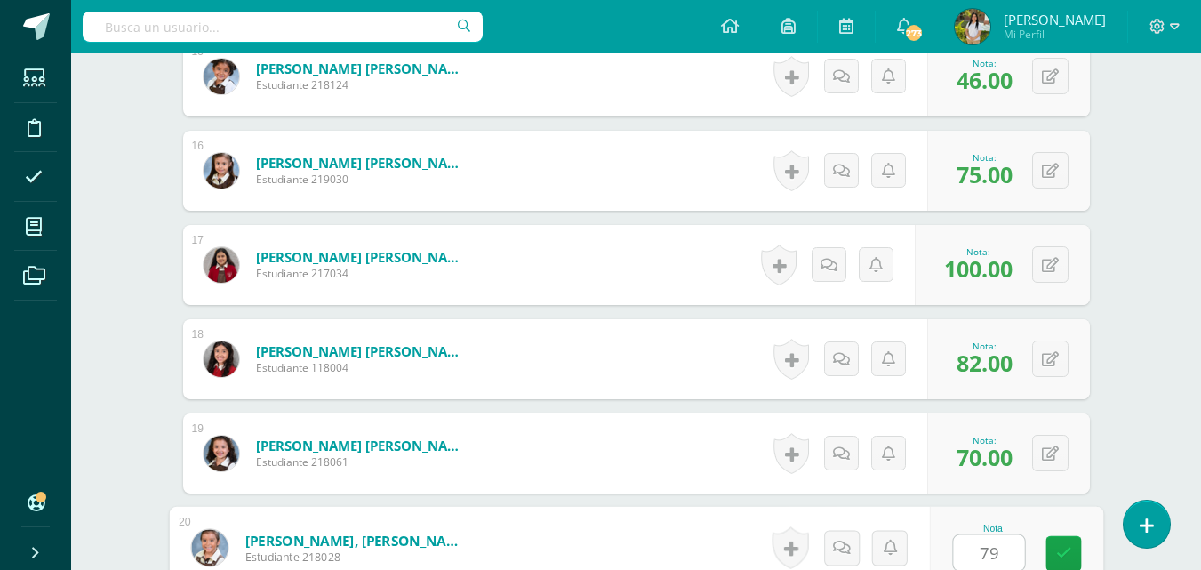
type input "79"
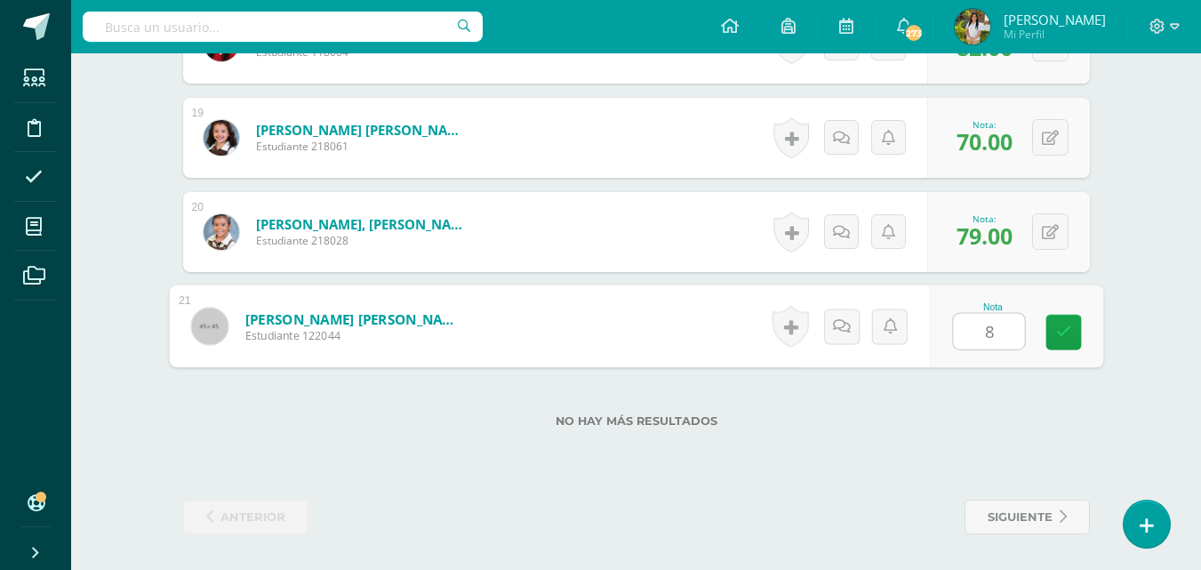
type input "89"
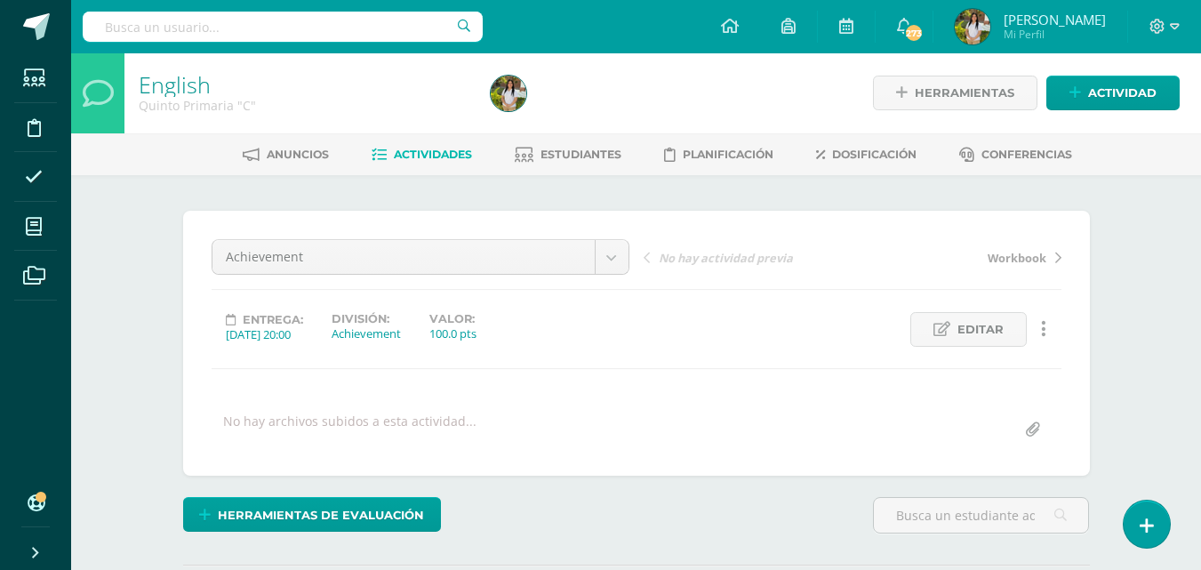
scroll to position [0, 0]
click at [436, 156] on span "Actividades" at bounding box center [433, 154] width 78 height 13
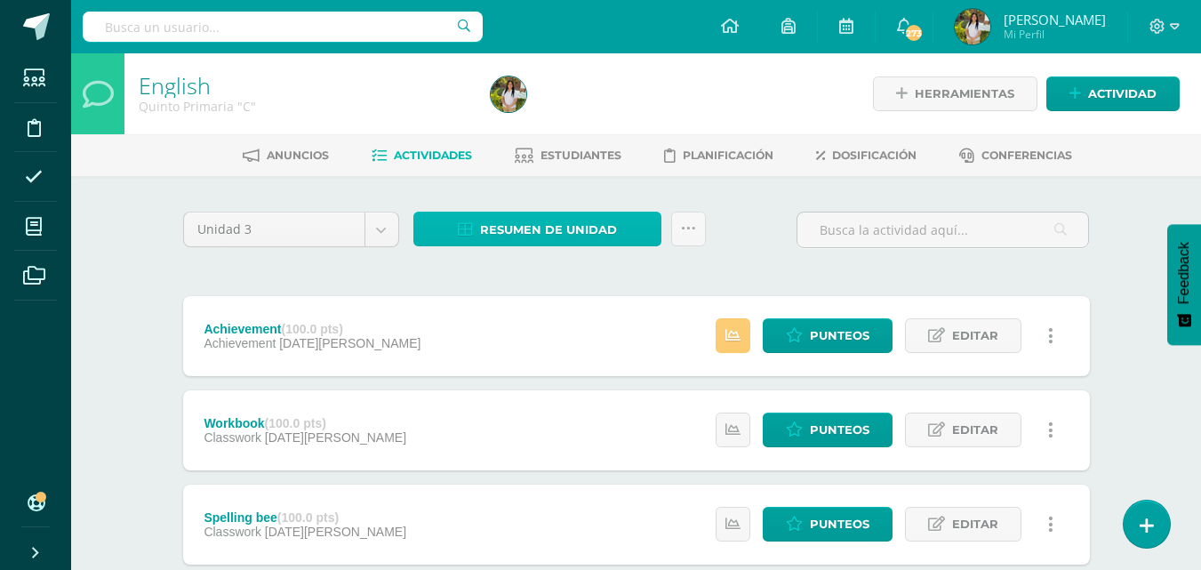
click at [622, 233] on link "Resumen de unidad" at bounding box center [537, 229] width 248 height 35
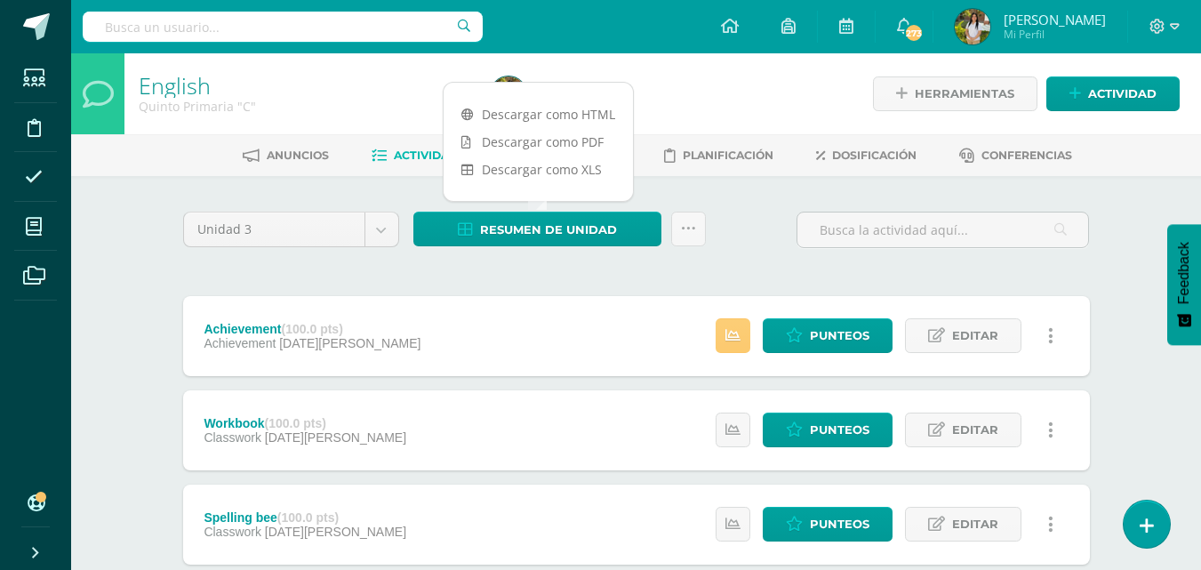
click at [596, 151] on link "Descargar como PDF" at bounding box center [538, 142] width 189 height 28
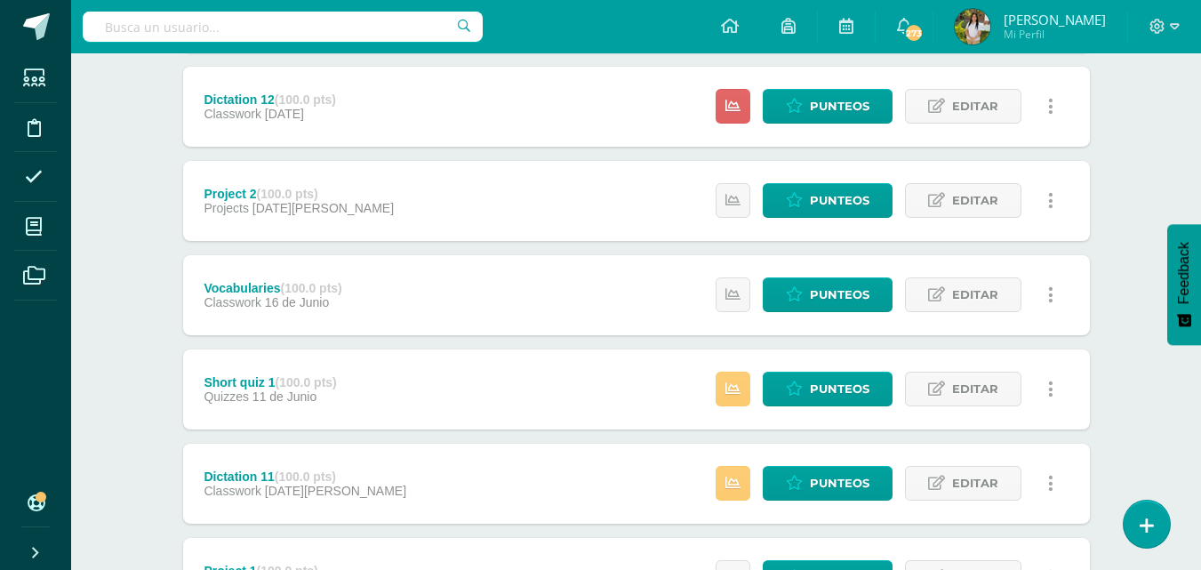
scroll to position [924, 0]
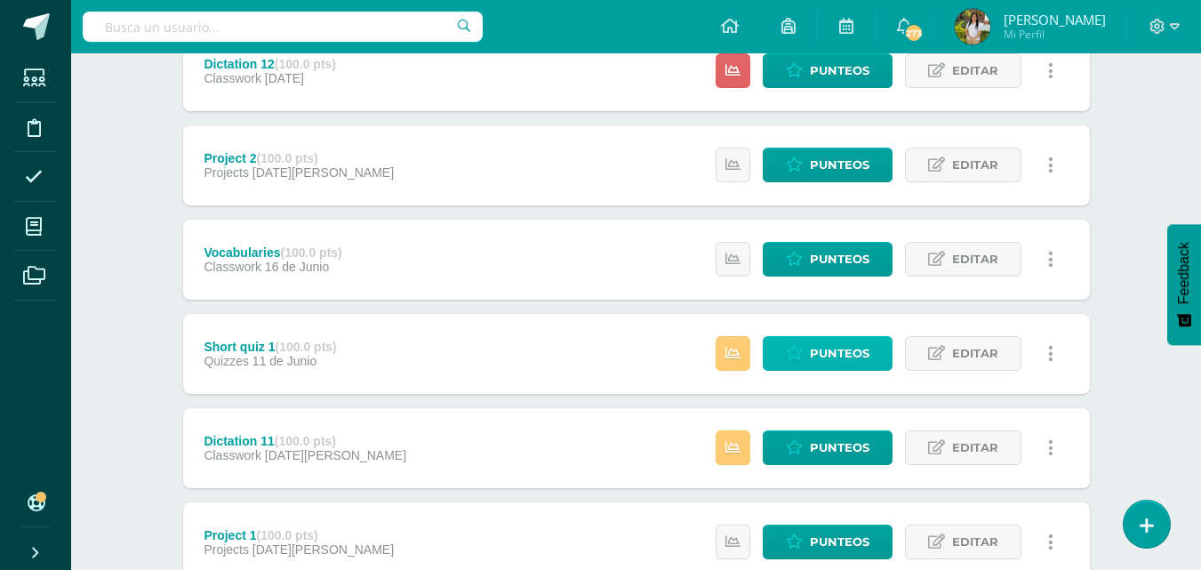
click at [860, 359] on span "Punteos" at bounding box center [840, 353] width 60 height 33
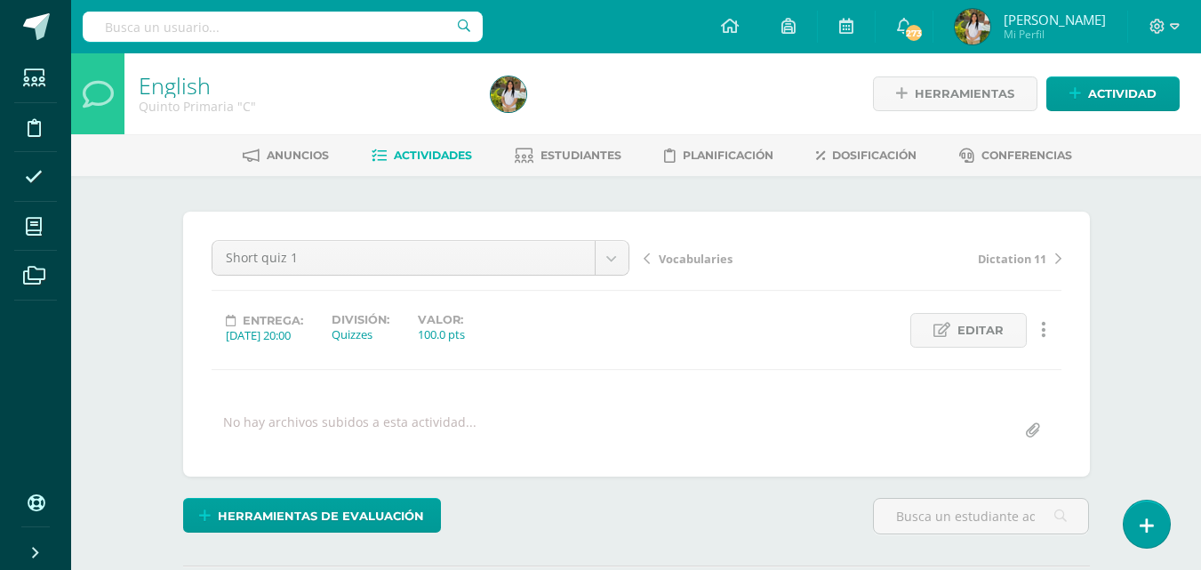
click at [1124, 300] on div "¿Estás seguro que quieres eliminar esta actividad? Esto borrará la actividad y …" at bounding box center [637, 440] width 978 height 528
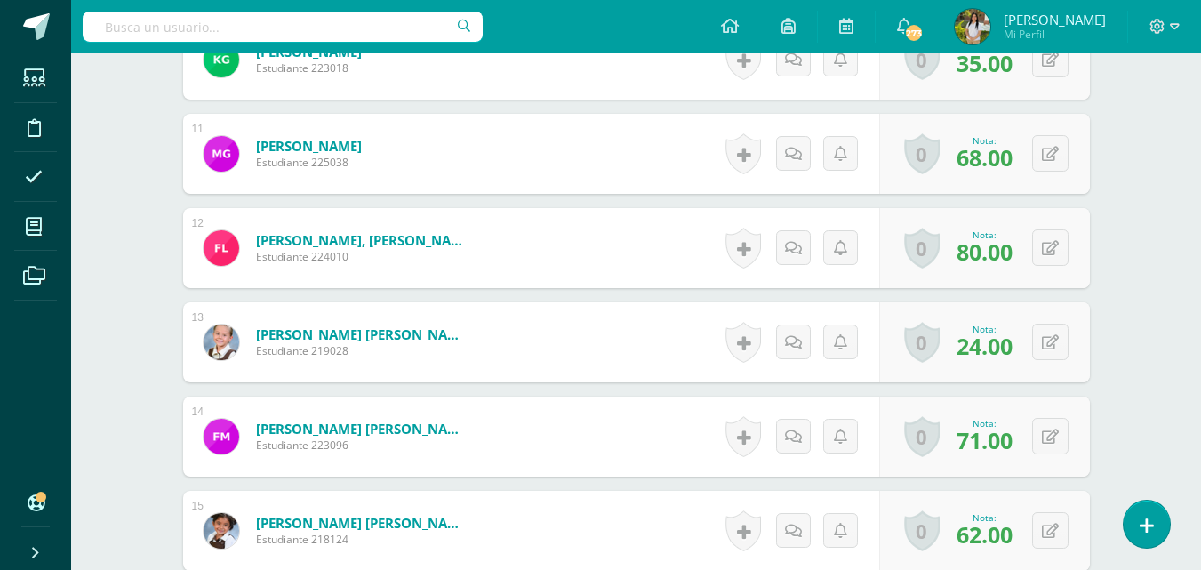
scroll to position [1447, 0]
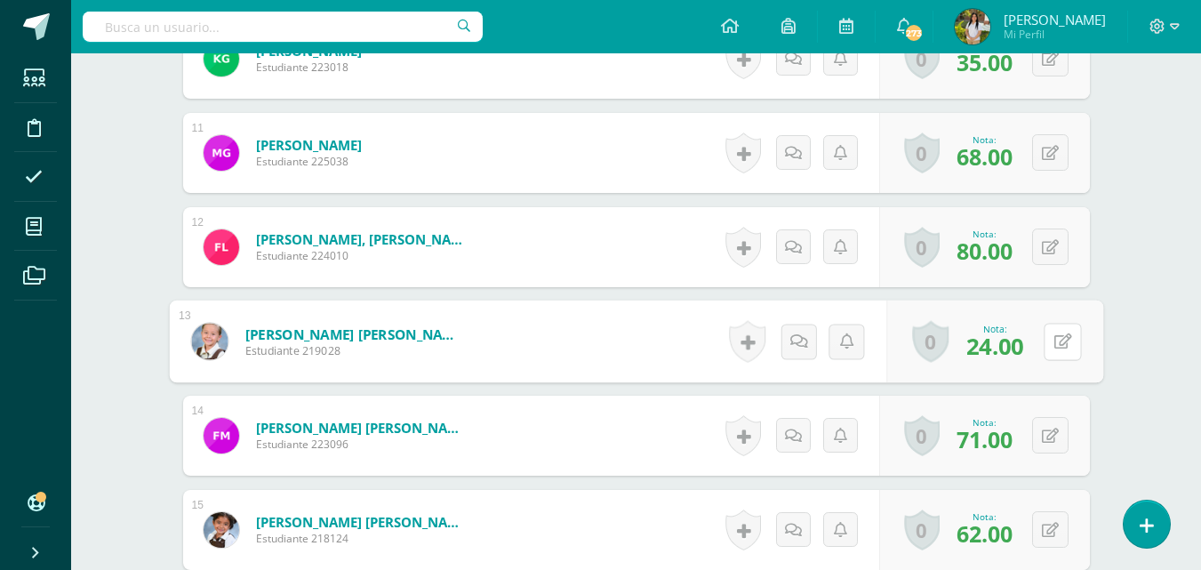
click at [1057, 344] on icon at bounding box center [1062, 340] width 18 height 15
type input "34"
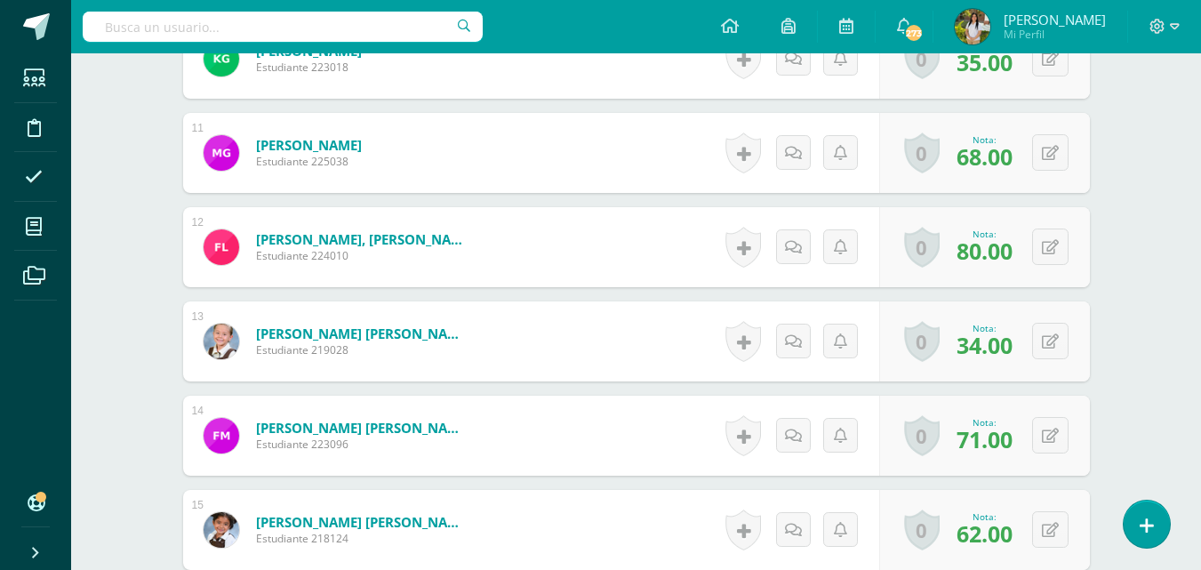
click at [1117, 281] on div "¿Estás seguro que quieres eliminar esta actividad? Esto borrará la actividad y …" at bounding box center [637, 34] width 978 height 2610
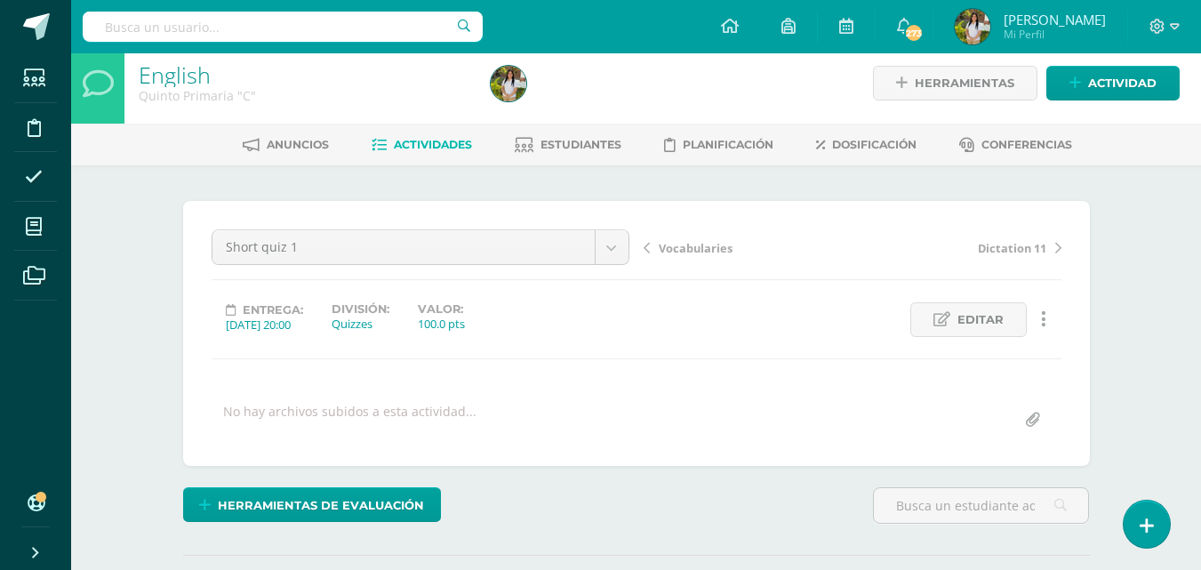
scroll to position [0, 0]
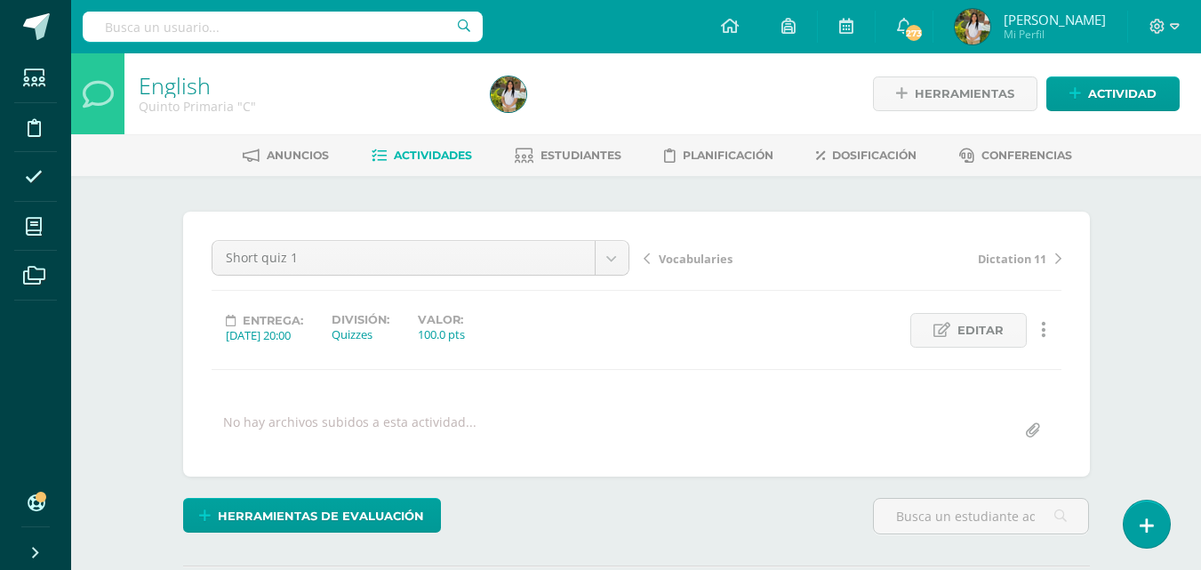
click at [438, 157] on span "Actividades" at bounding box center [433, 154] width 78 height 13
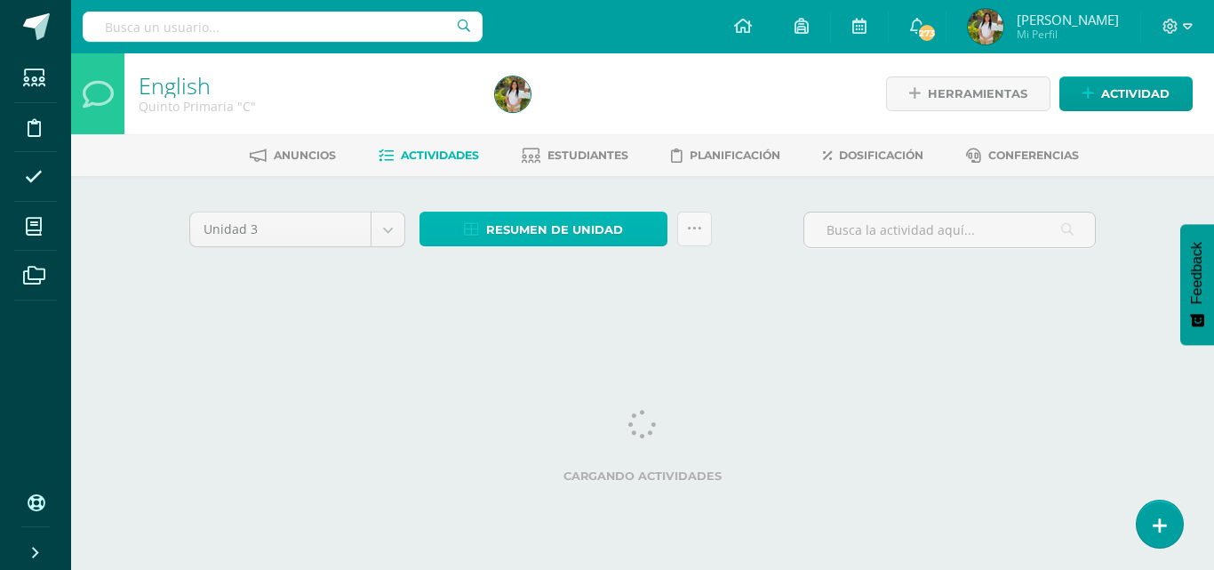
click at [528, 227] on span "Resumen de unidad" at bounding box center [554, 229] width 137 height 33
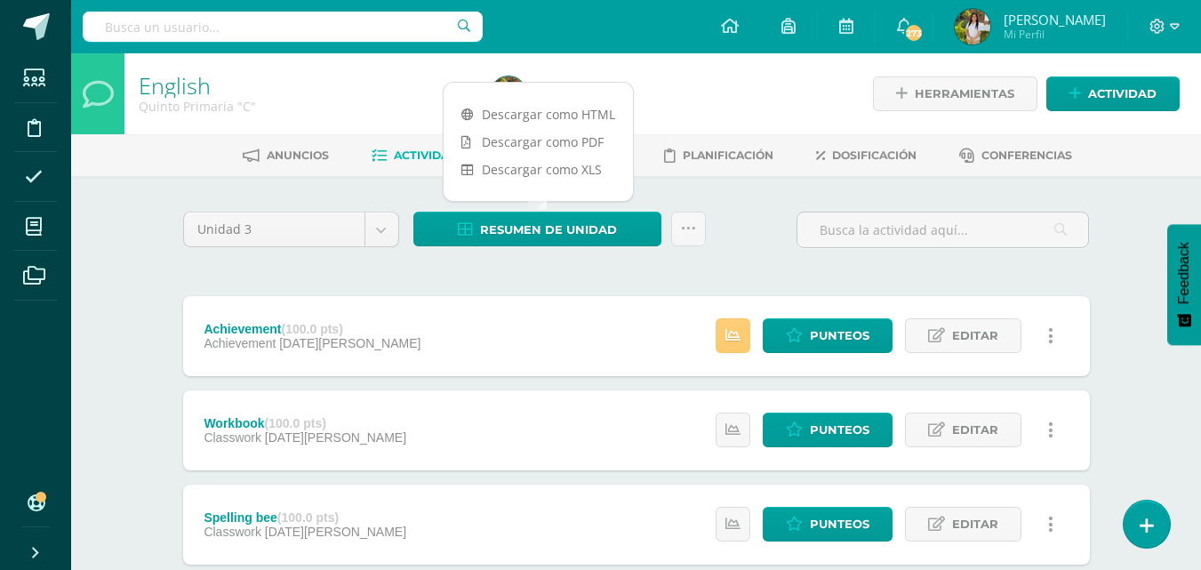
click at [560, 141] on link "Descargar como PDF" at bounding box center [538, 142] width 189 height 28
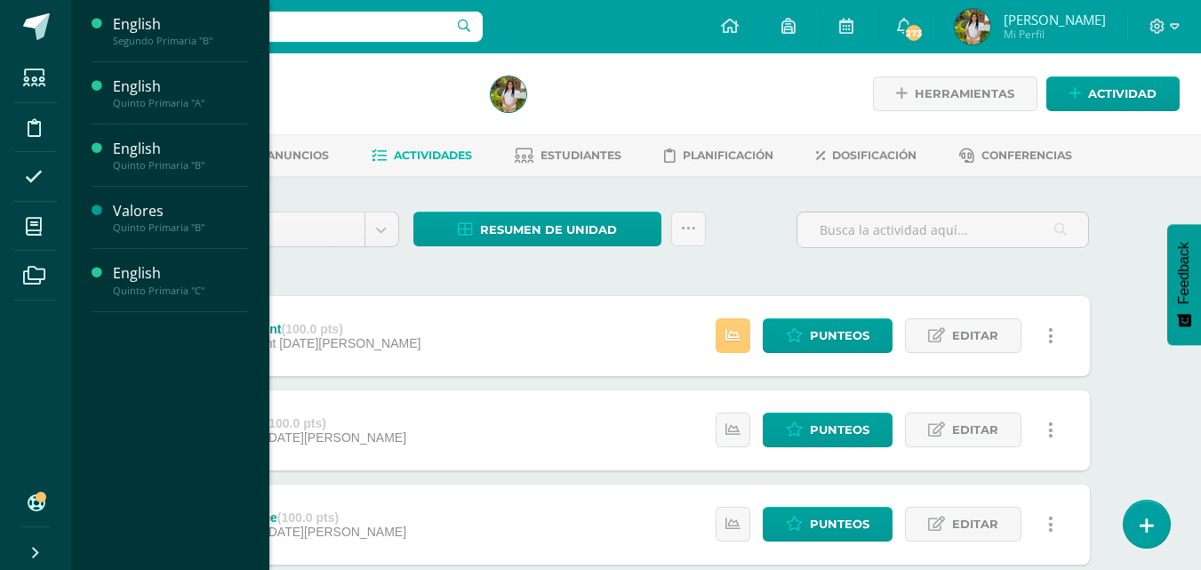
click at [162, 265] on span "Actividades" at bounding box center [166, 258] width 68 height 17
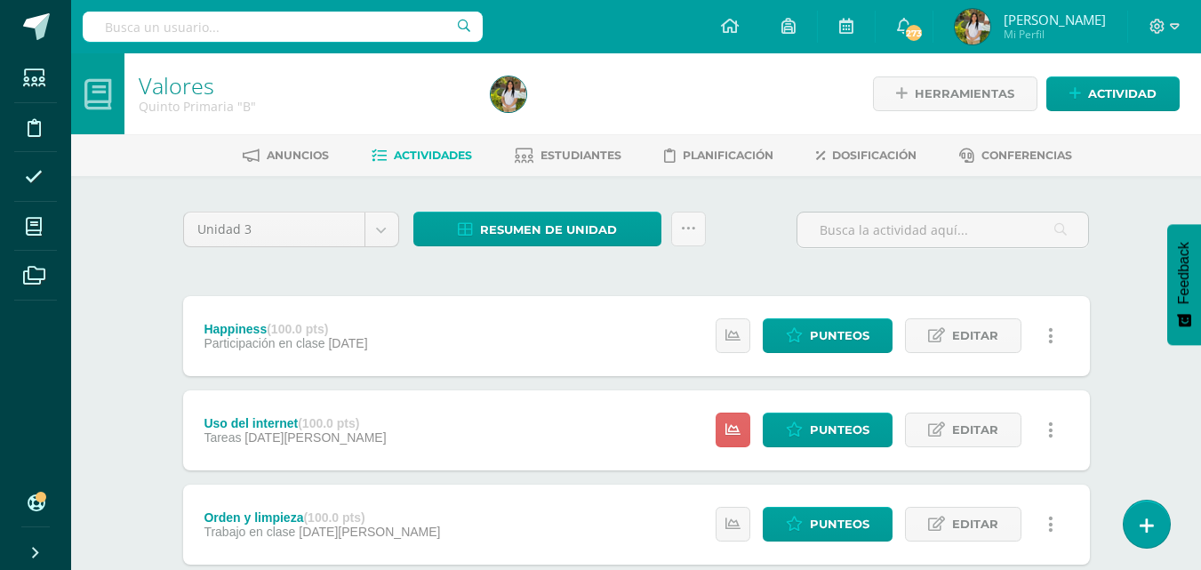
click at [1104, 272] on div "Unidad 3 Unidad 1 Unidad 2 Unidad 3 Unidad 4 Resumen de unidad Descargar como H…" at bounding box center [637, 570] width 978 height 789
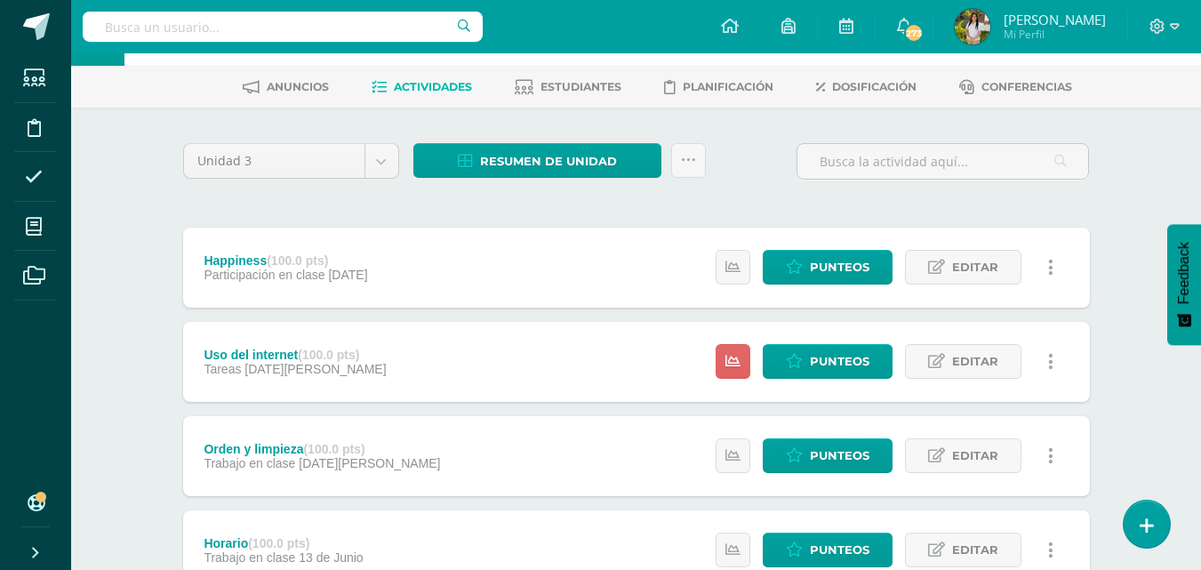
scroll to position [36, 0]
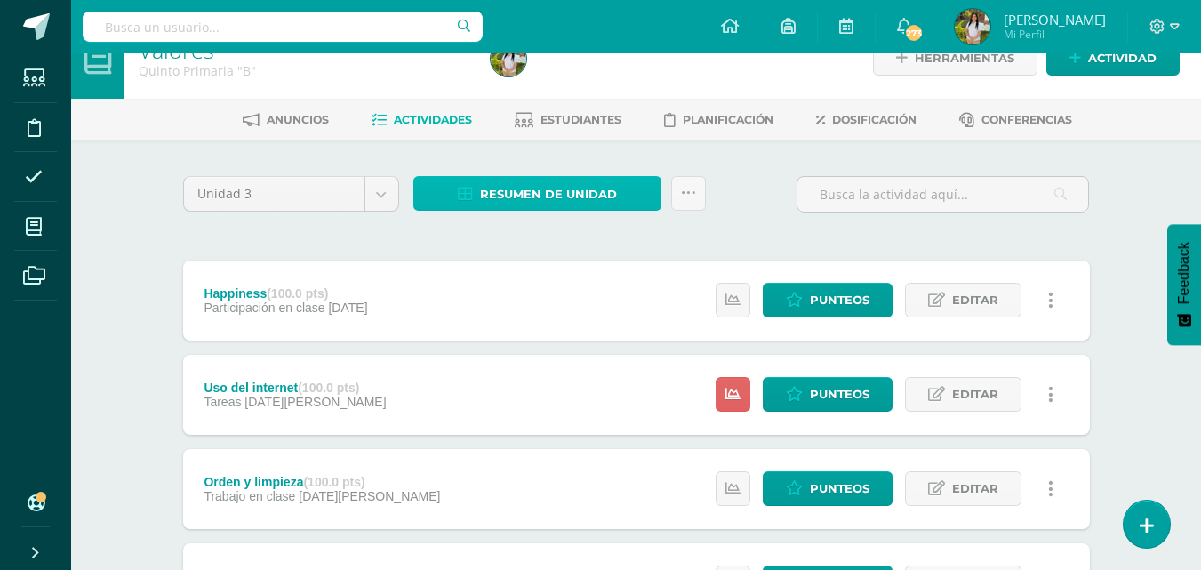
click at [575, 195] on span "Resumen de unidad" at bounding box center [548, 194] width 137 height 33
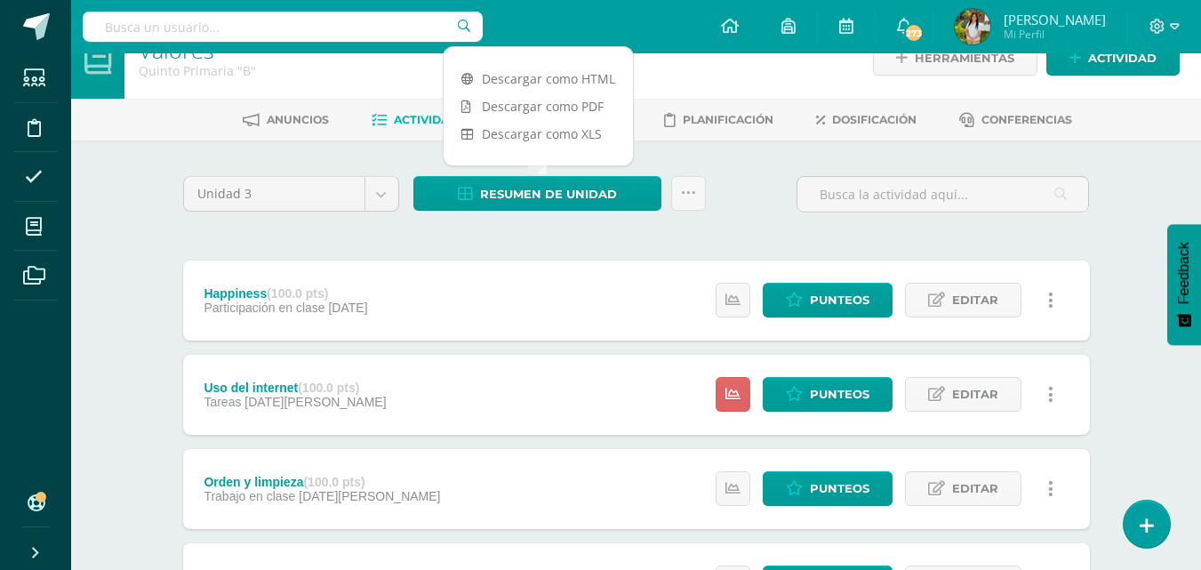
click at [572, 103] on link "Descargar como PDF" at bounding box center [538, 106] width 189 height 28
click at [98, 303] on div "Valores Quinto Primaria "B" Herramientas Detalle de asistencias Actividad Anunc…" at bounding box center [636, 474] width 1130 height 912
